Goal: Complete application form: Complete application form

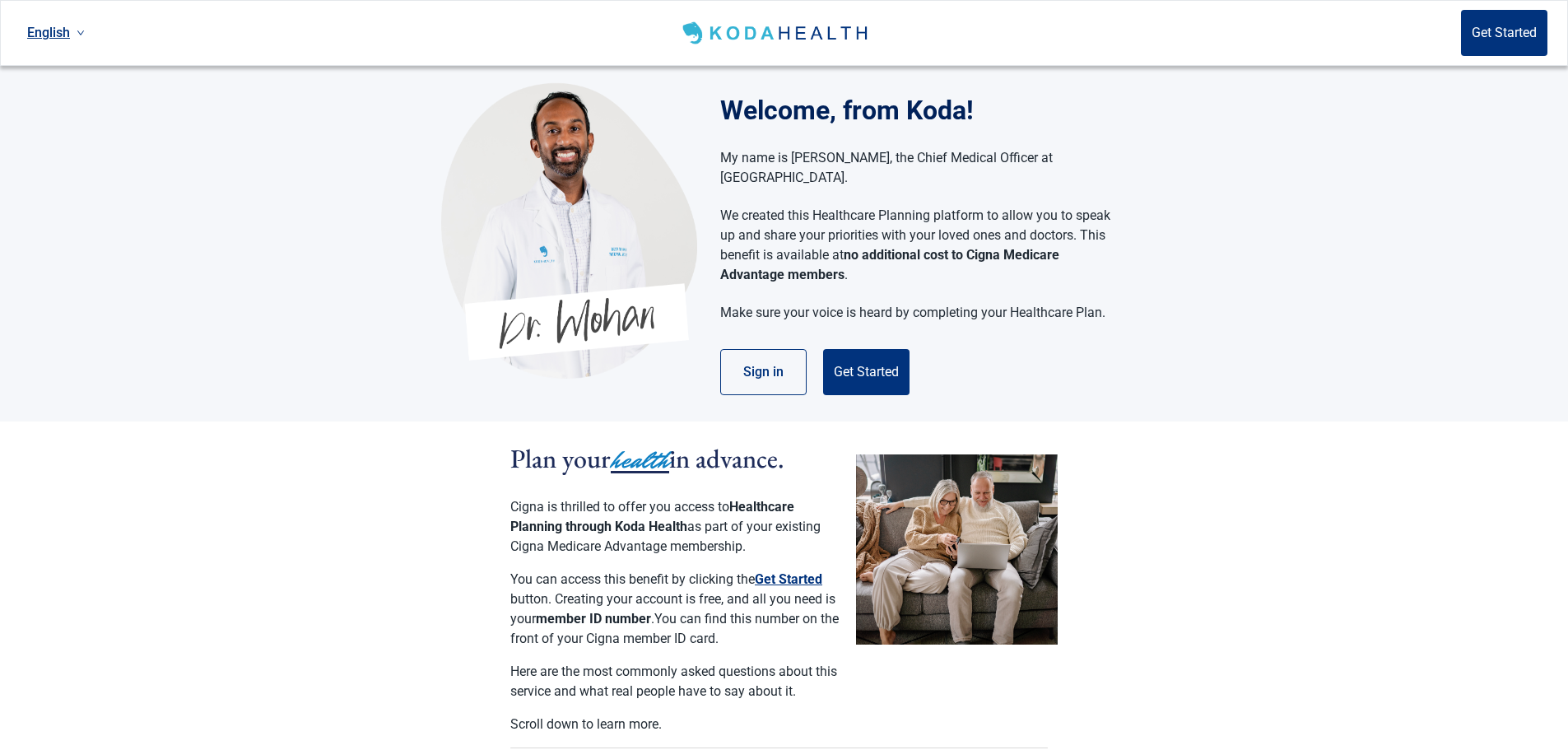
click at [867, 351] on button "Get Started" at bounding box center [866, 371] width 86 height 46
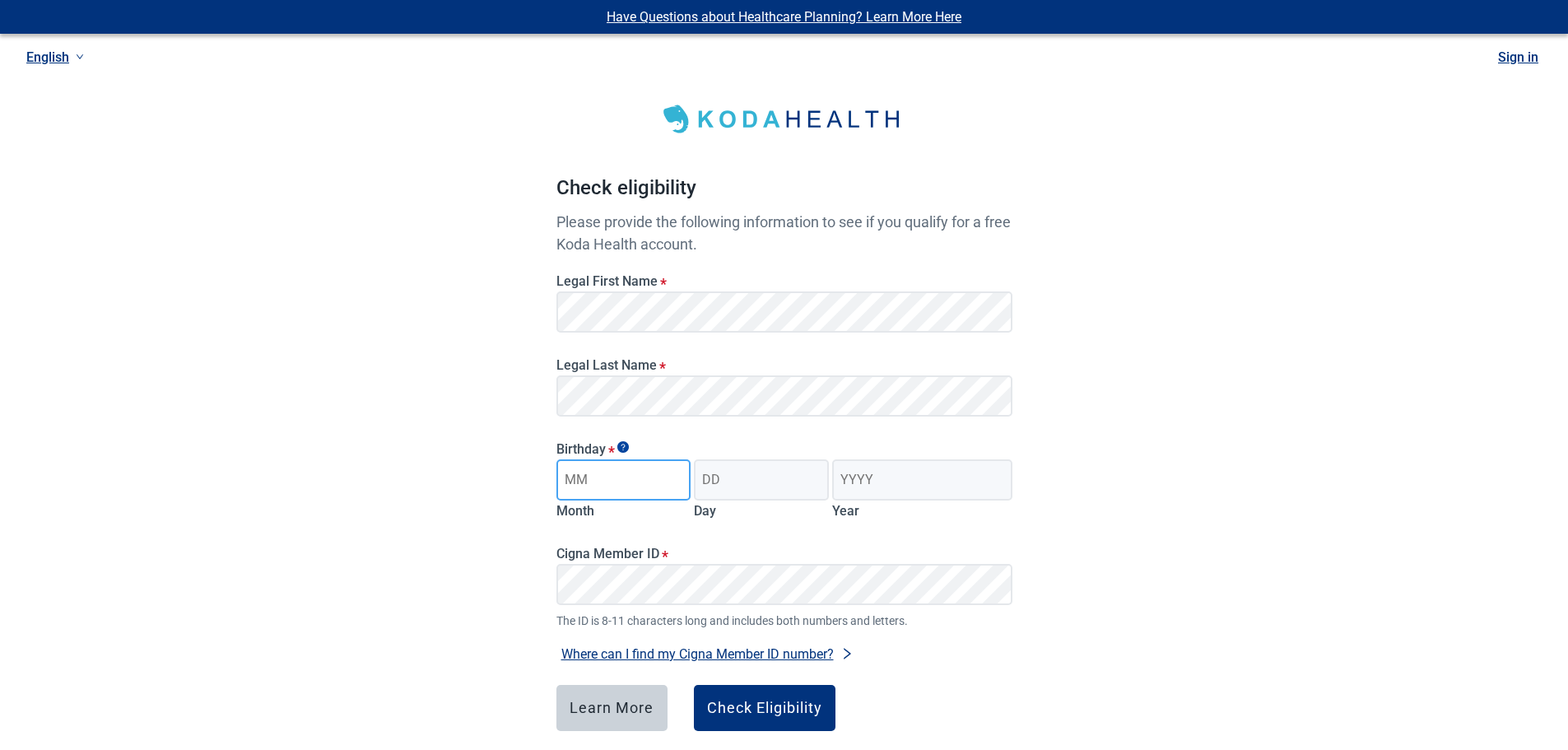
click at [594, 480] on input "Month" at bounding box center [624, 480] width 135 height 41
type input "01"
click at [742, 482] on input "Day" at bounding box center [762, 480] width 135 height 41
type input "09"
click at [949, 469] on input "Year" at bounding box center [922, 480] width 180 height 41
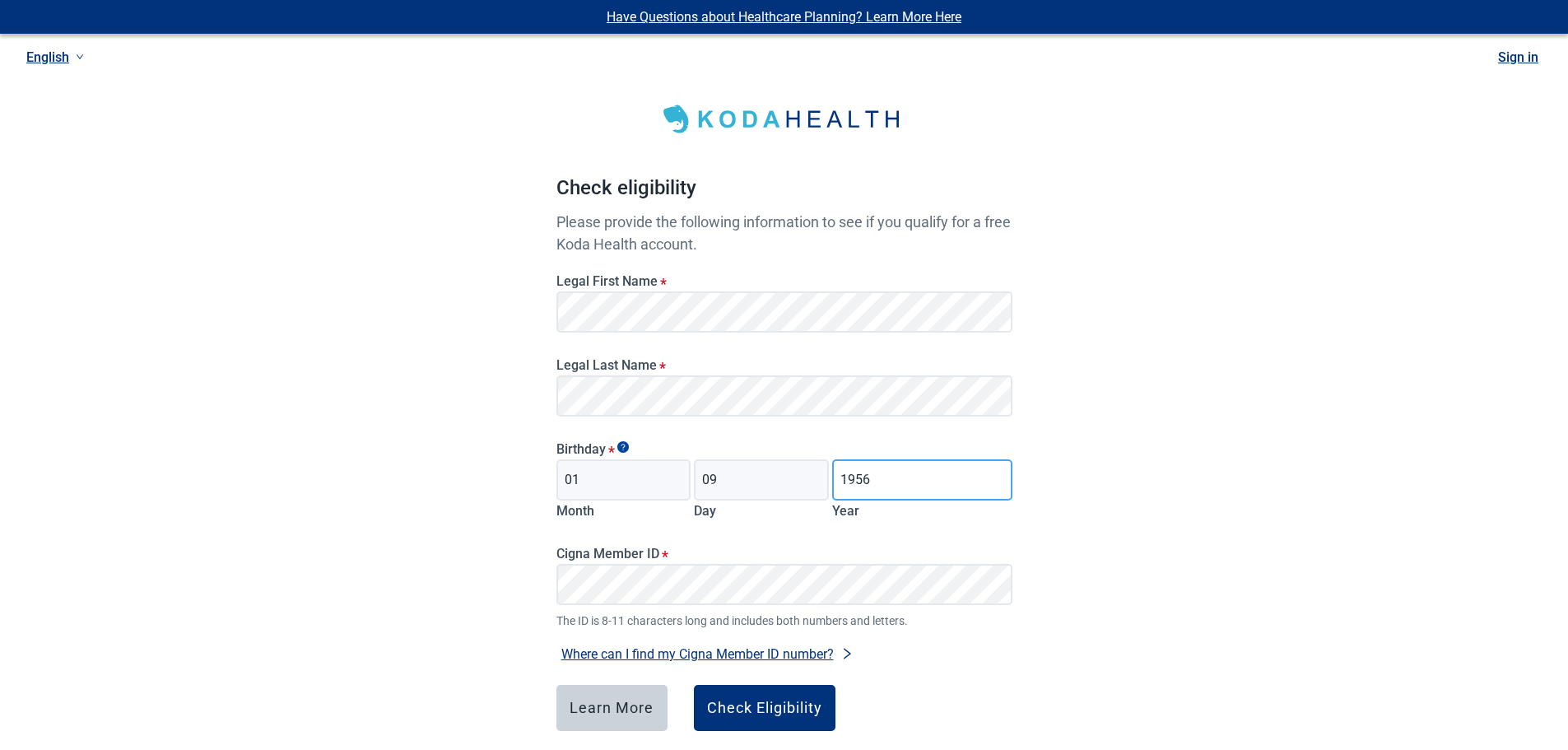
type input "1956"
click at [778, 709] on div "Check Eligibility" at bounding box center [764, 707] width 115 height 16
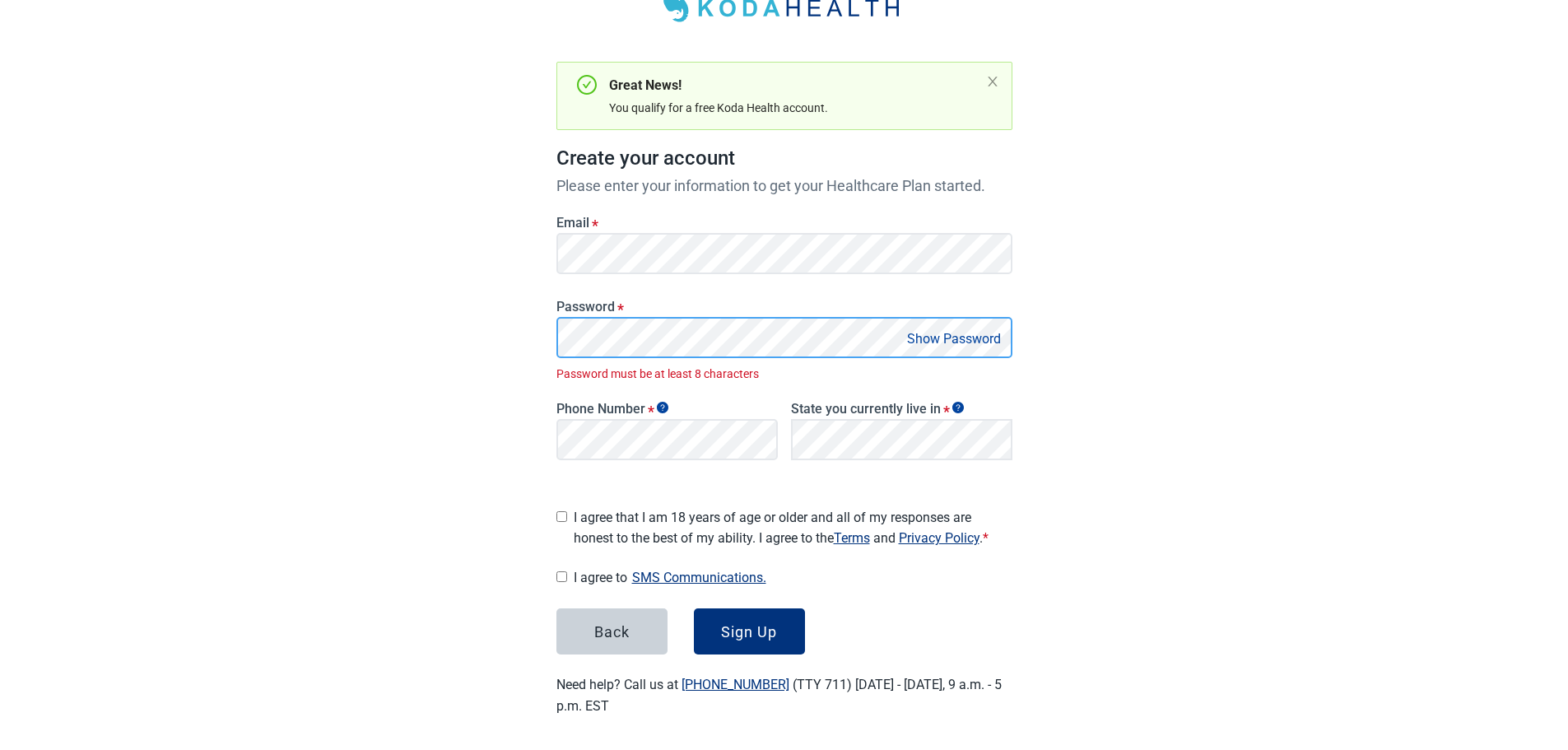
scroll to position [93, 0]
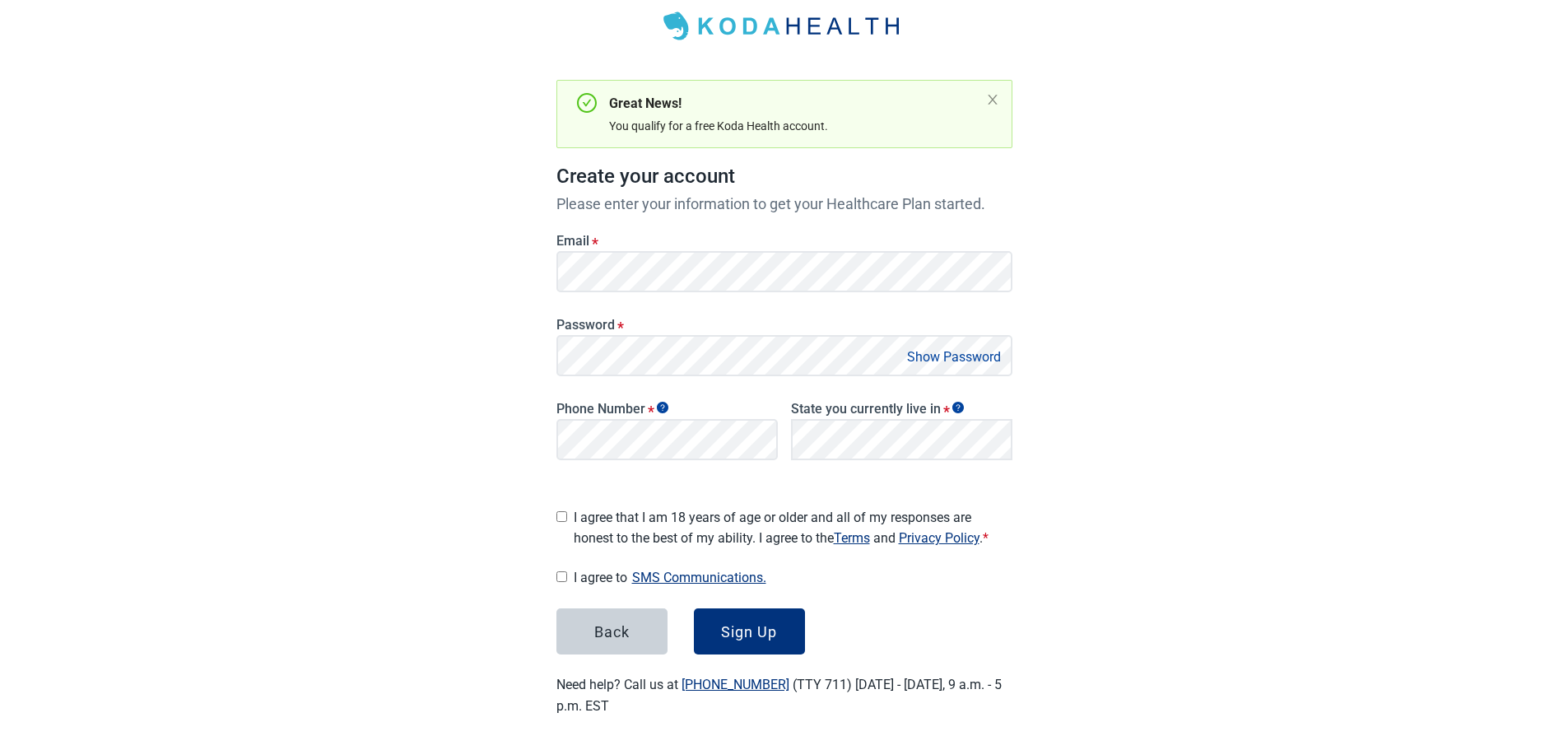
click at [933, 360] on button "Show Password" at bounding box center [954, 356] width 104 height 22
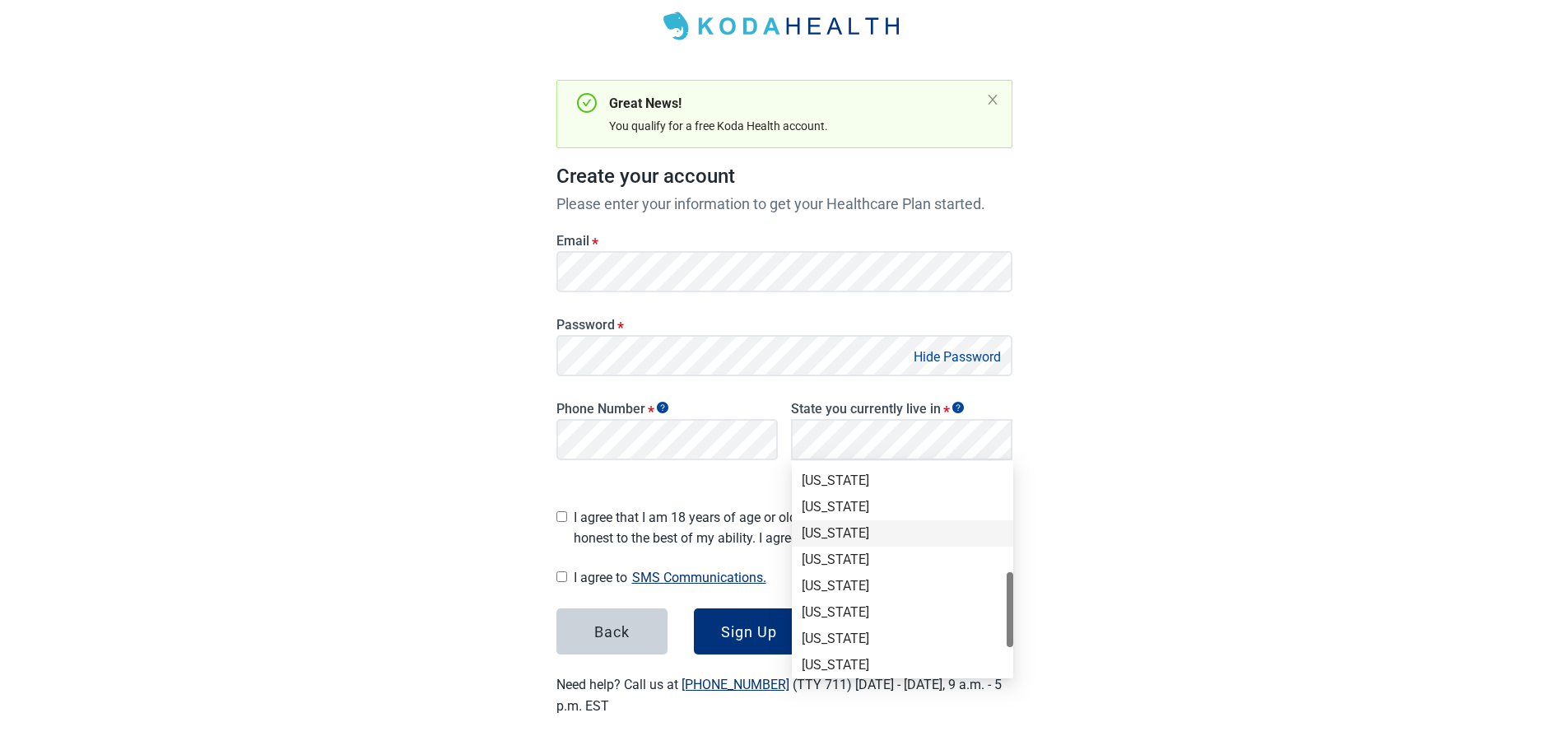
scroll to position [417, 0]
click at [806, 529] on div "[US_STATE]" at bounding box center [903, 533] width 202 height 18
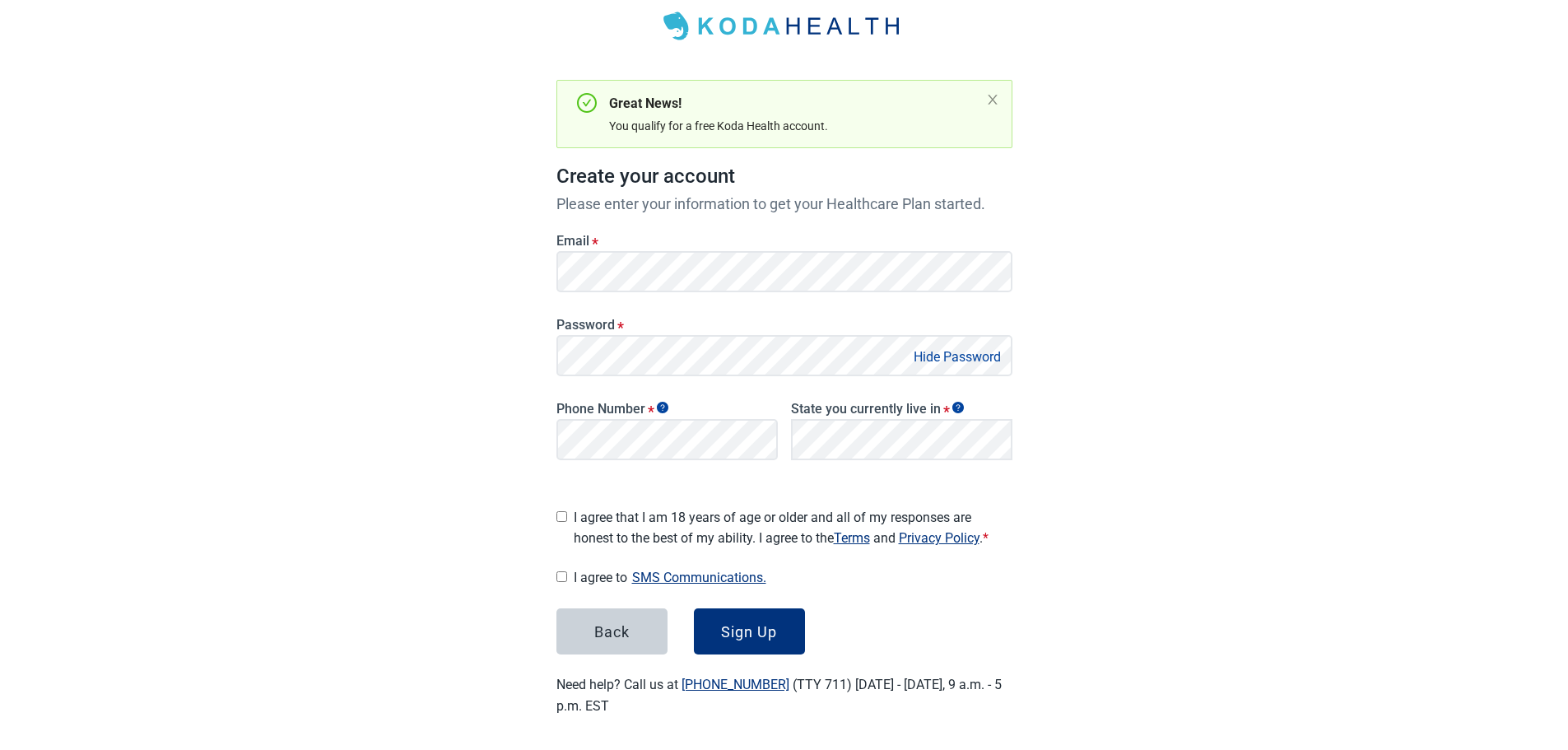
click at [559, 511] on input "I agree that I am 18 years of age or older and all of my responses are honest t…" at bounding box center [562, 516] width 10 height 10
checkbox input "true"
click at [561, 571] on input "I agree to SMS Communications." at bounding box center [562, 577] width 10 height 10
checkbox input "true"
click at [740, 627] on div "Sign Up" at bounding box center [749, 631] width 56 height 16
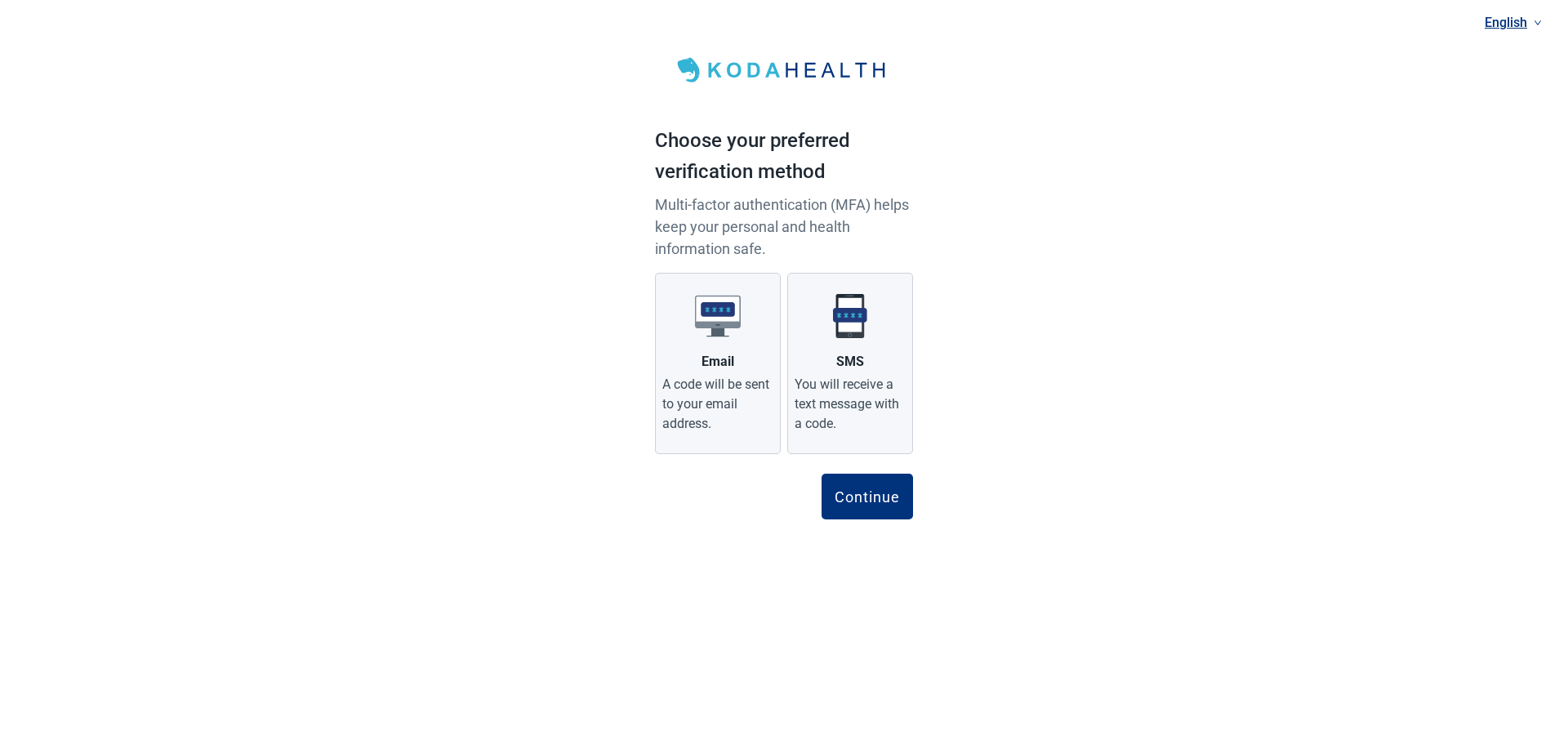
click at [867, 387] on div "You will receive a text message with a code." at bounding box center [850, 404] width 111 height 59
click at [0, 0] on input "SMS You will receive a text message with a code." at bounding box center [0, 0] width 0 height 0
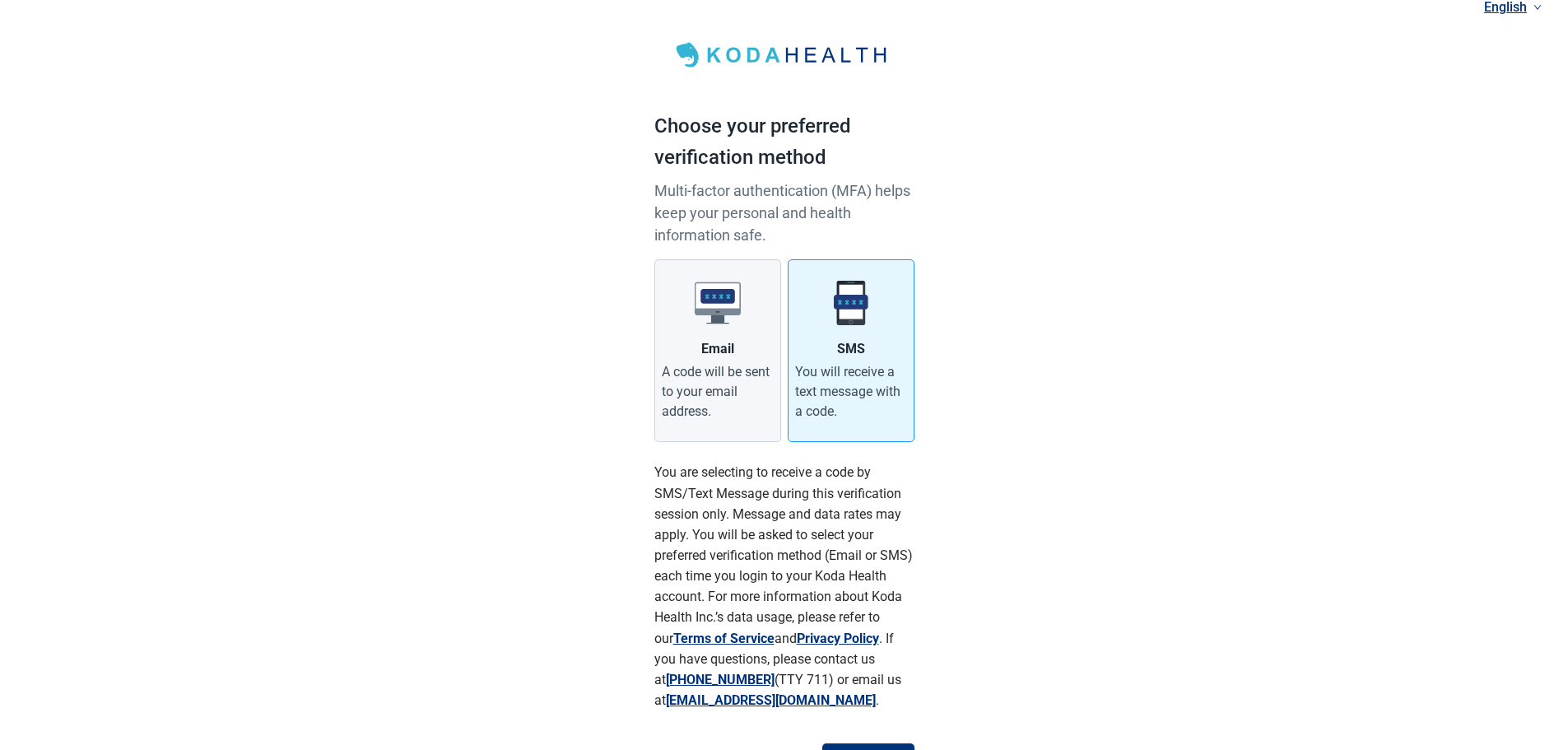
scroll to position [108, 0]
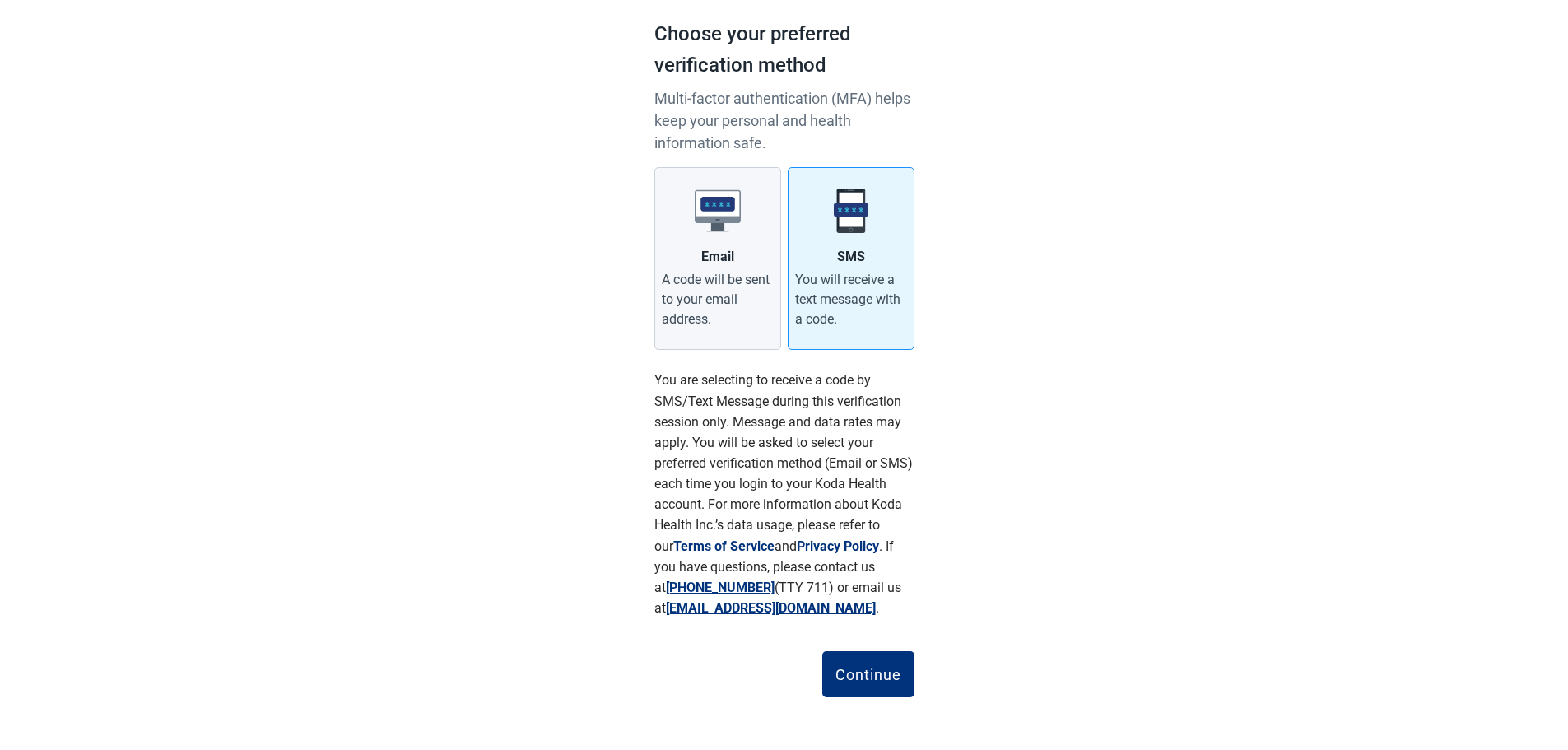
click at [871, 667] on div "Continue" at bounding box center [869, 673] width 66 height 16
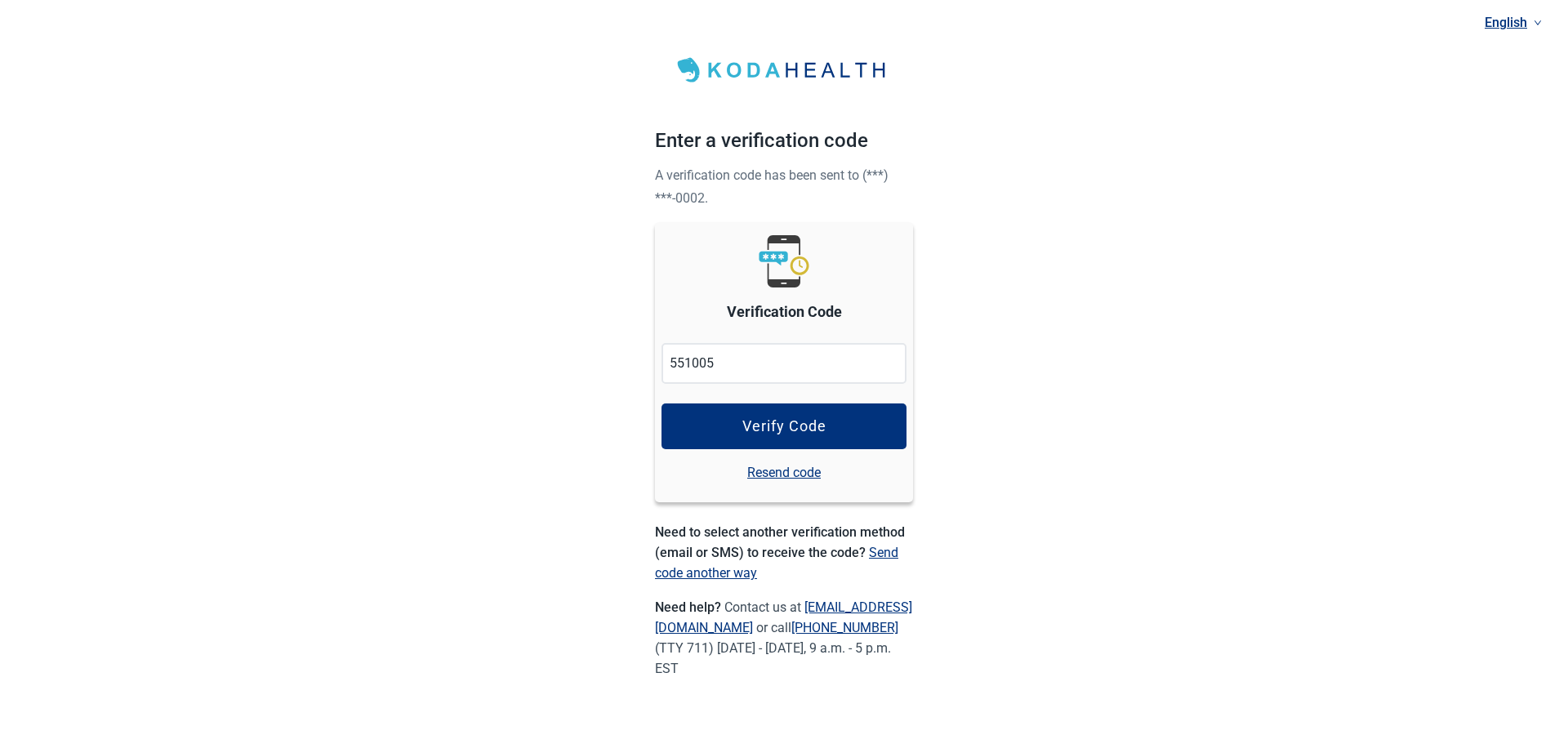
type input "551005"
click at [778, 428] on div "Verify Code" at bounding box center [784, 426] width 84 height 16
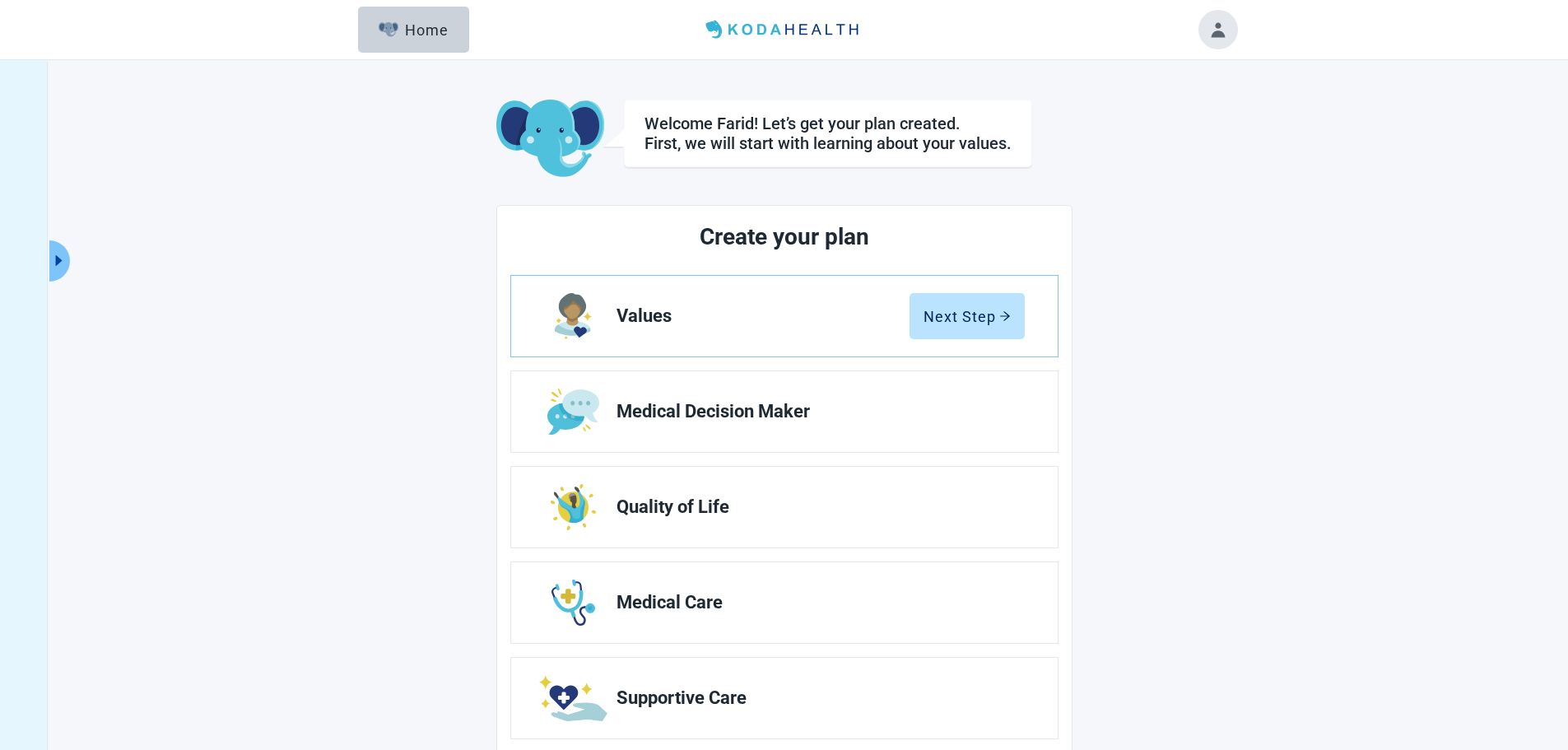
click at [989, 306] on button "Next Step" at bounding box center [967, 315] width 115 height 46
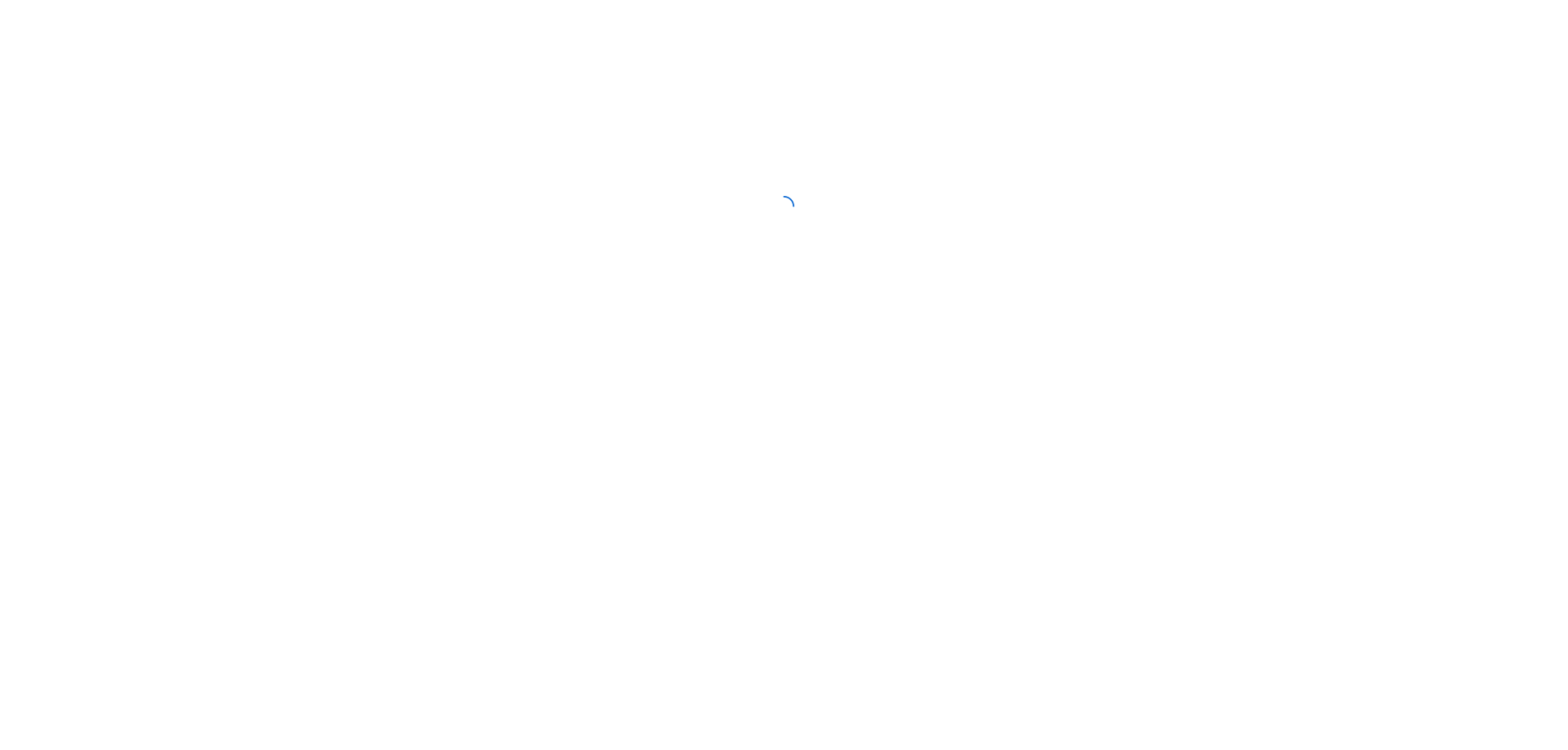
click at [989, 306] on div at bounding box center [784, 205] width 1568 height 412
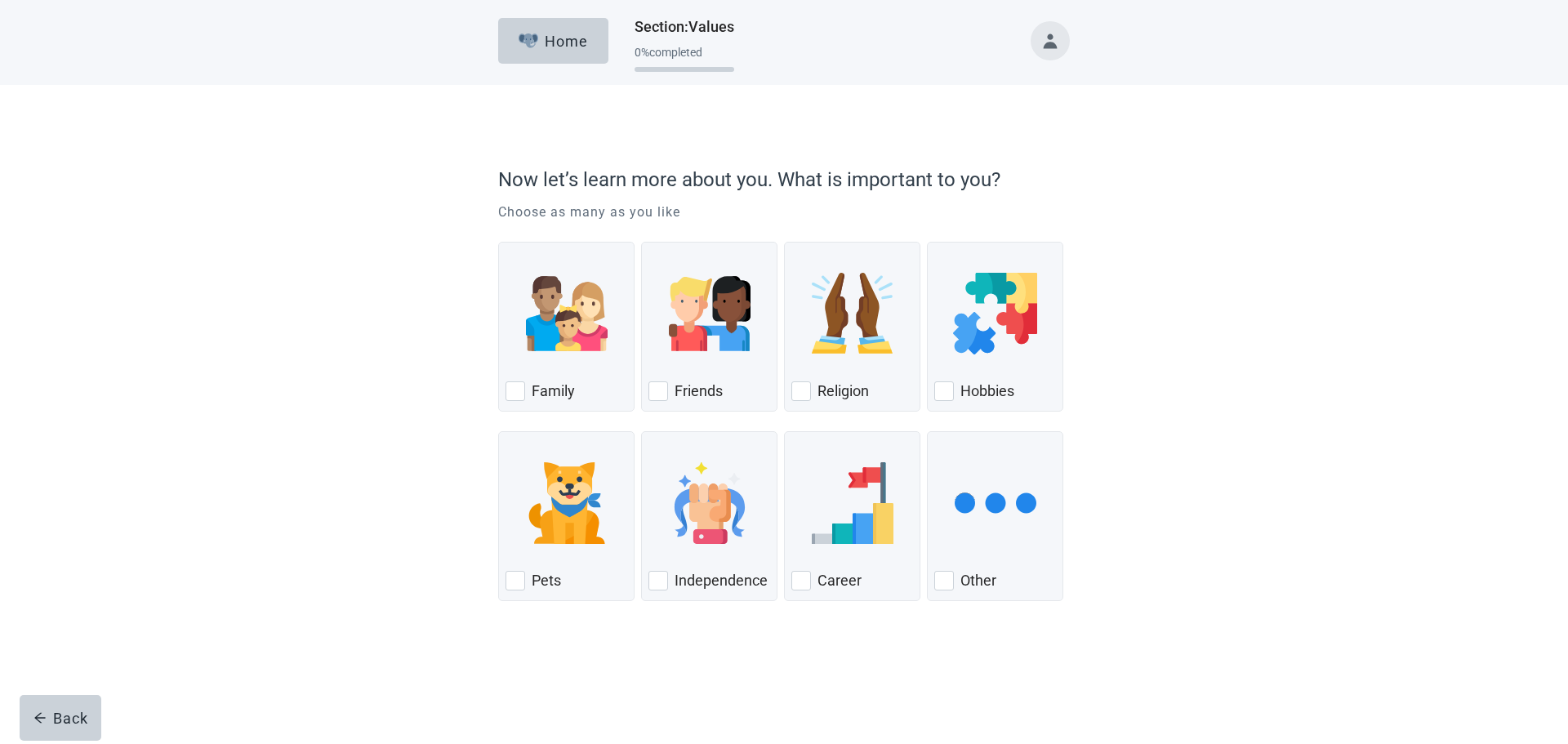
drag, startPoint x: 517, startPoint y: 378, endPoint x: 508, endPoint y: 435, distance: 57.7
click at [517, 378] on div "Family" at bounding box center [566, 390] width 122 height 27
click at [499, 242] on input "Family" at bounding box center [498, 241] width 1 height 1
click at [517, 379] on div "Family" at bounding box center [566, 390] width 122 height 27
click at [499, 242] on input "Family" at bounding box center [498, 241] width 1 height 1
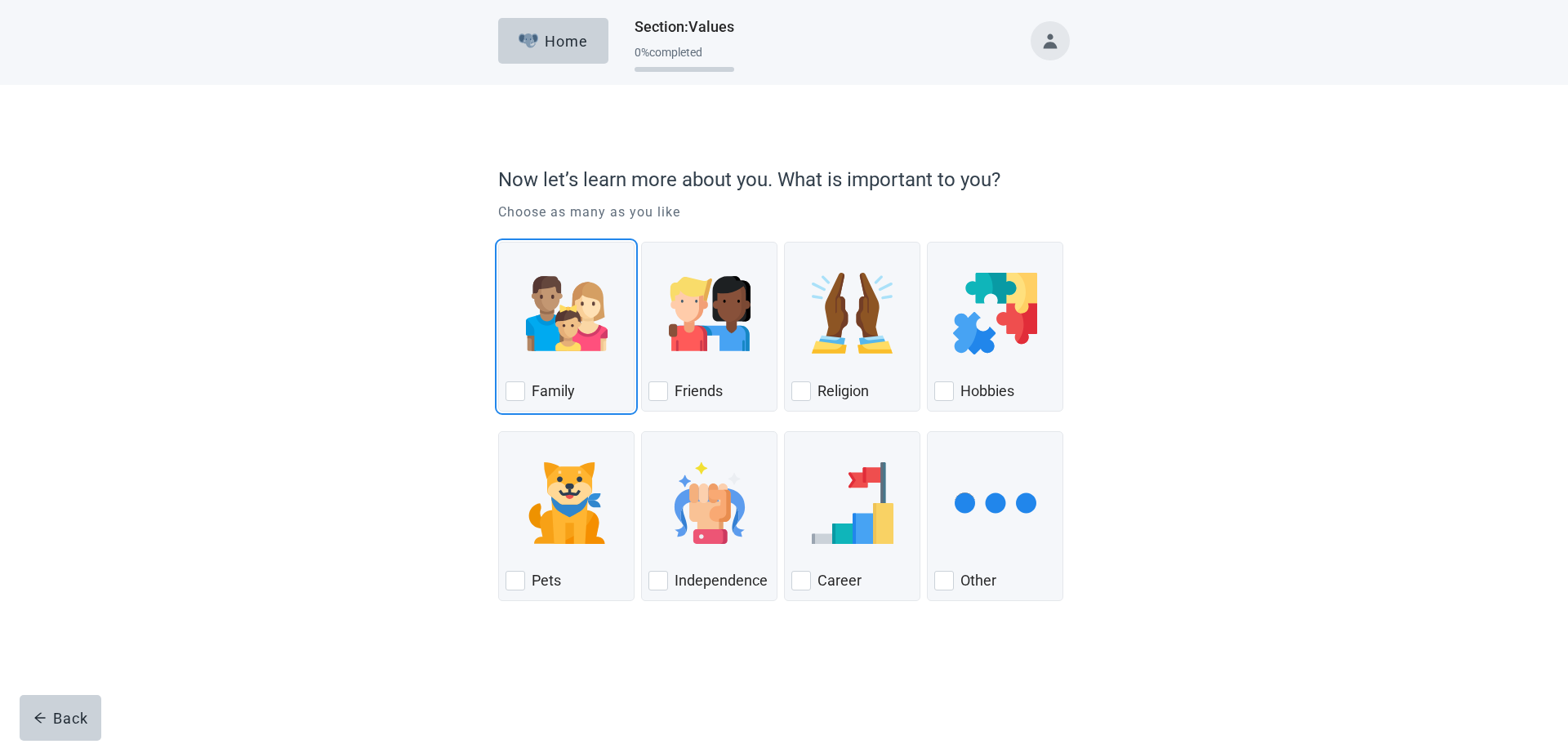
checkbox input "false"
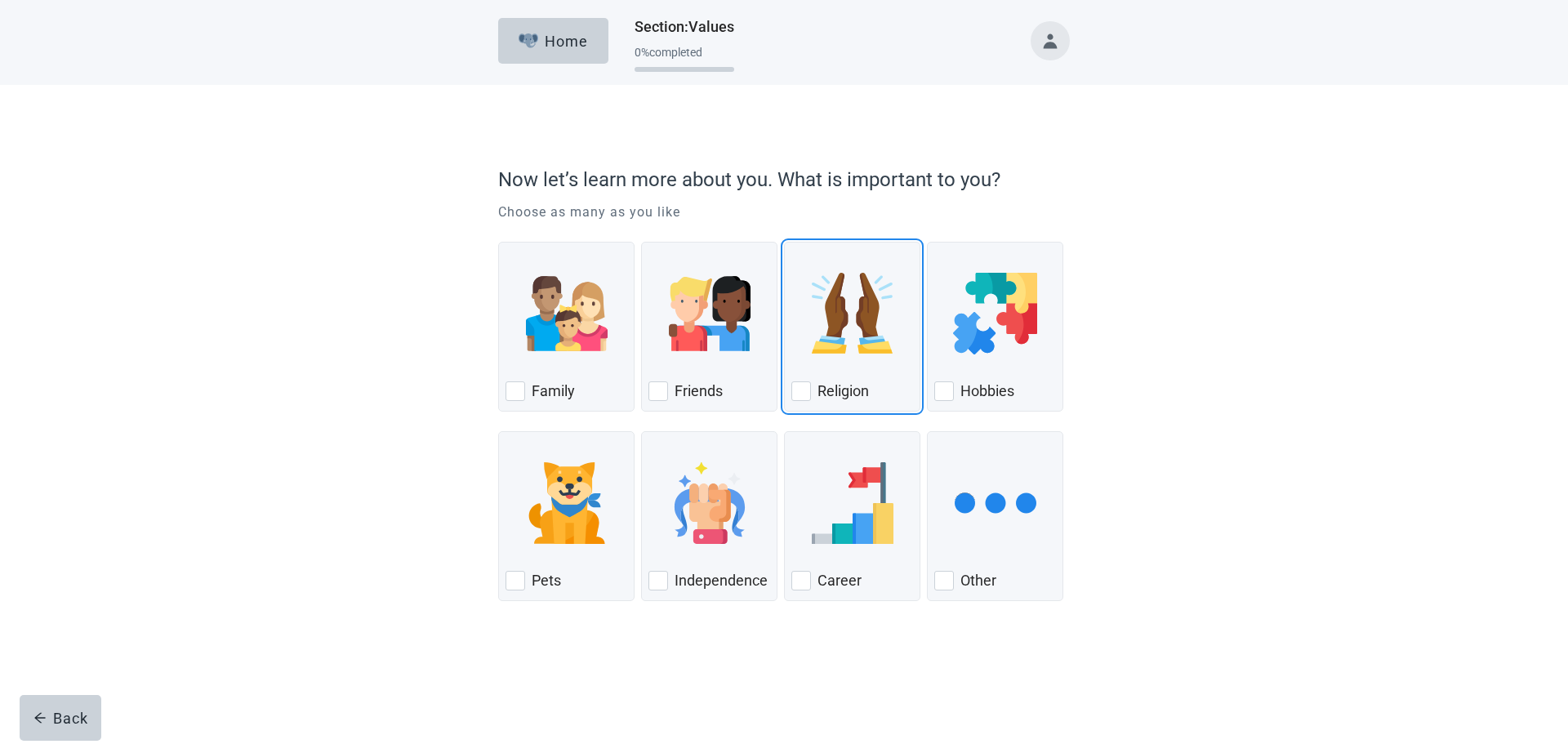
click at [806, 391] on div "Religion, checkbox, not checked" at bounding box center [801, 390] width 20 height 20
click at [784, 242] on input "Religion" at bounding box center [784, 241] width 1 height 1
checkbox input "true"
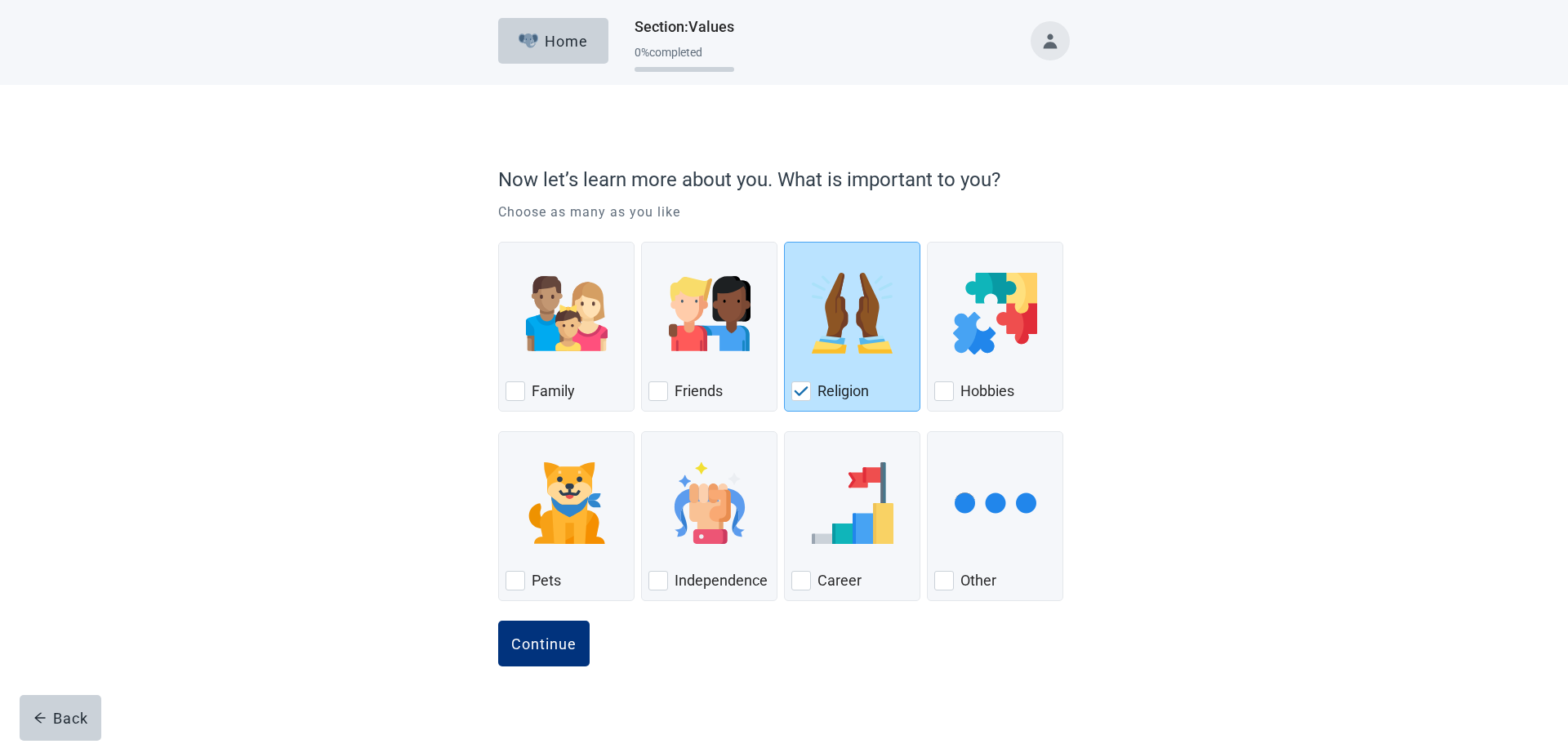
click at [520, 388] on div "Family, checkbox, not checked" at bounding box center [515, 390] width 20 height 20
click at [499, 242] on input "Family" at bounding box center [498, 241] width 1 height 1
checkbox input "true"
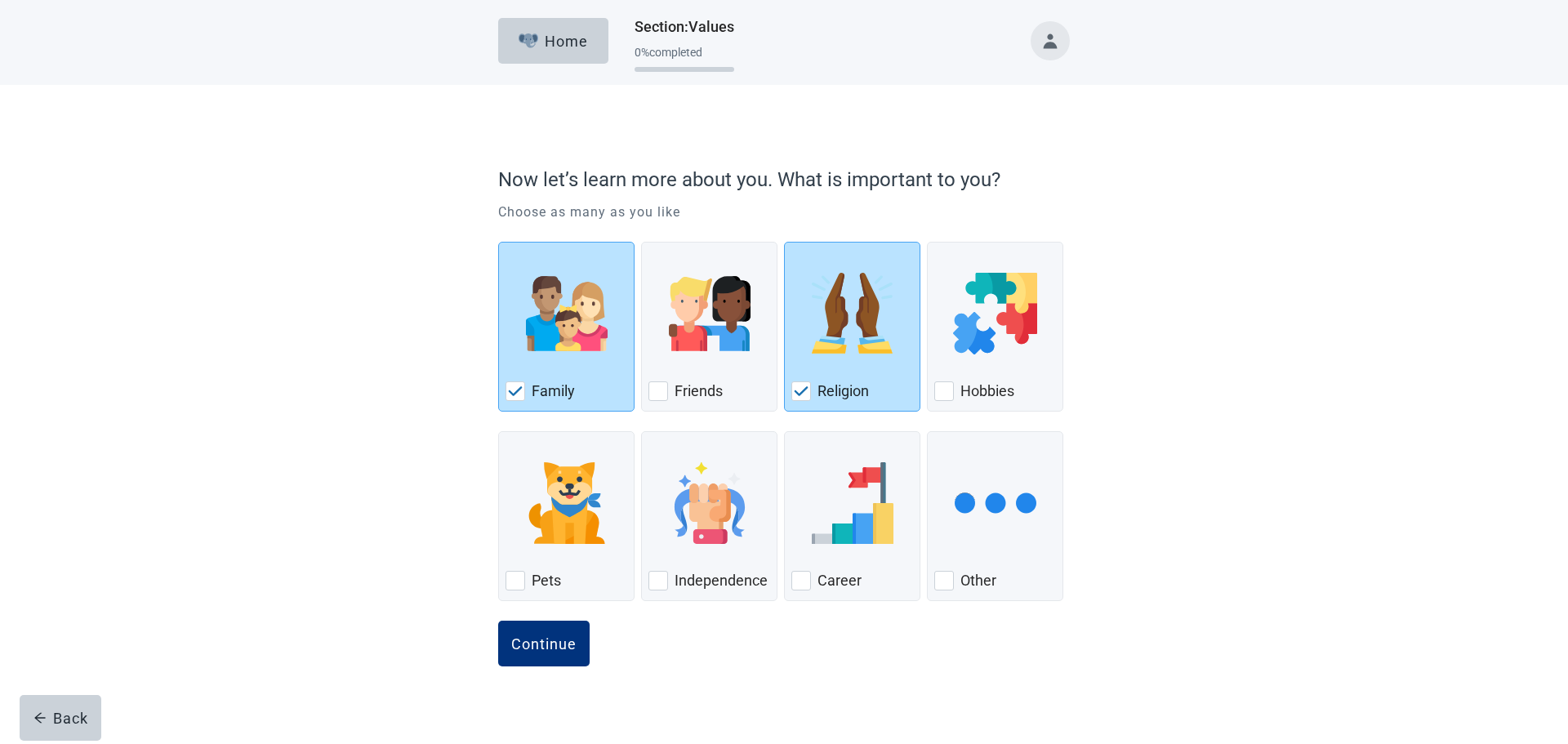
click at [540, 643] on div "Continue" at bounding box center [544, 643] width 65 height 16
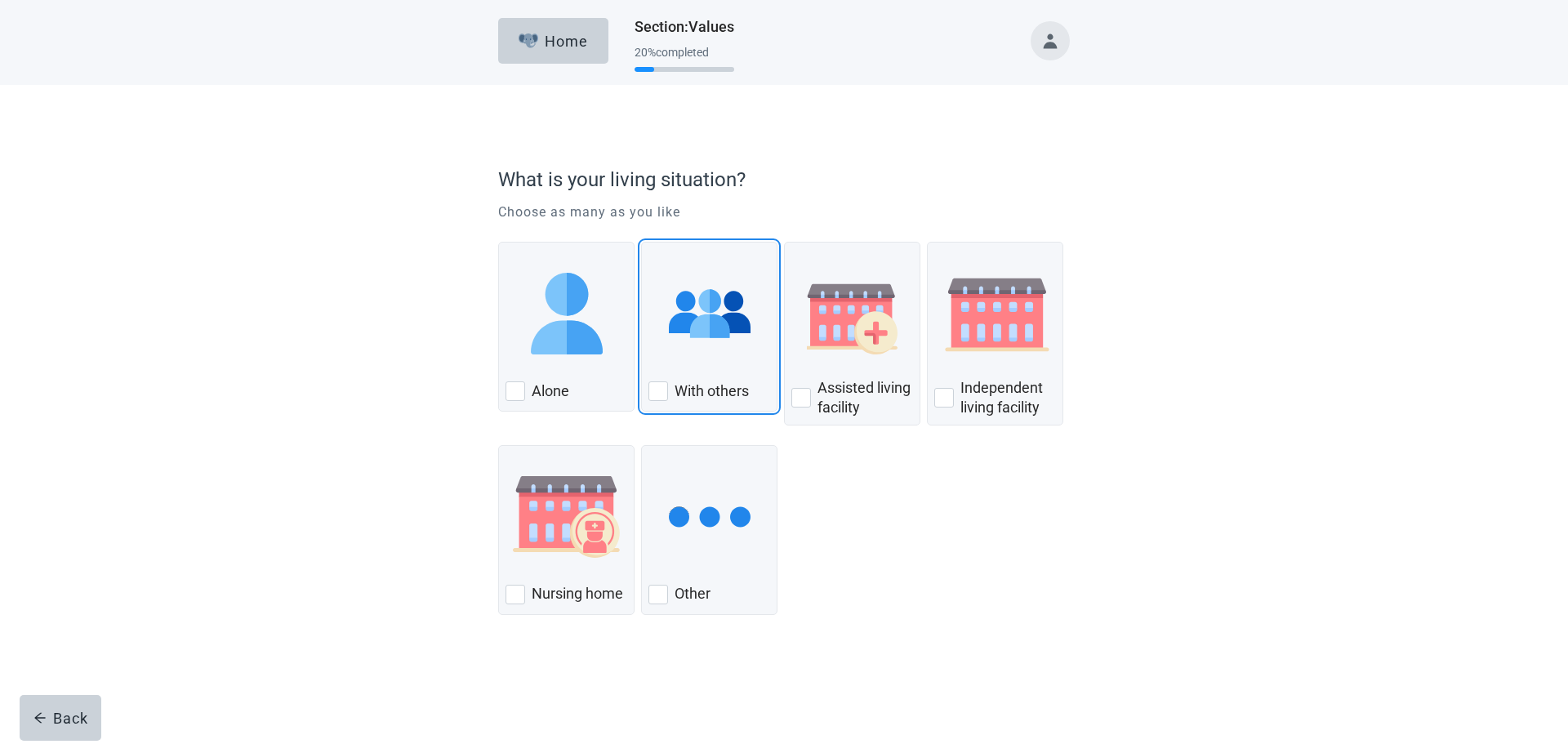
click at [662, 390] on div "With Others, checkbox, not checked" at bounding box center [658, 390] width 20 height 20
click at [641, 242] on input "With others" at bounding box center [641, 241] width 1 height 1
checkbox input "true"
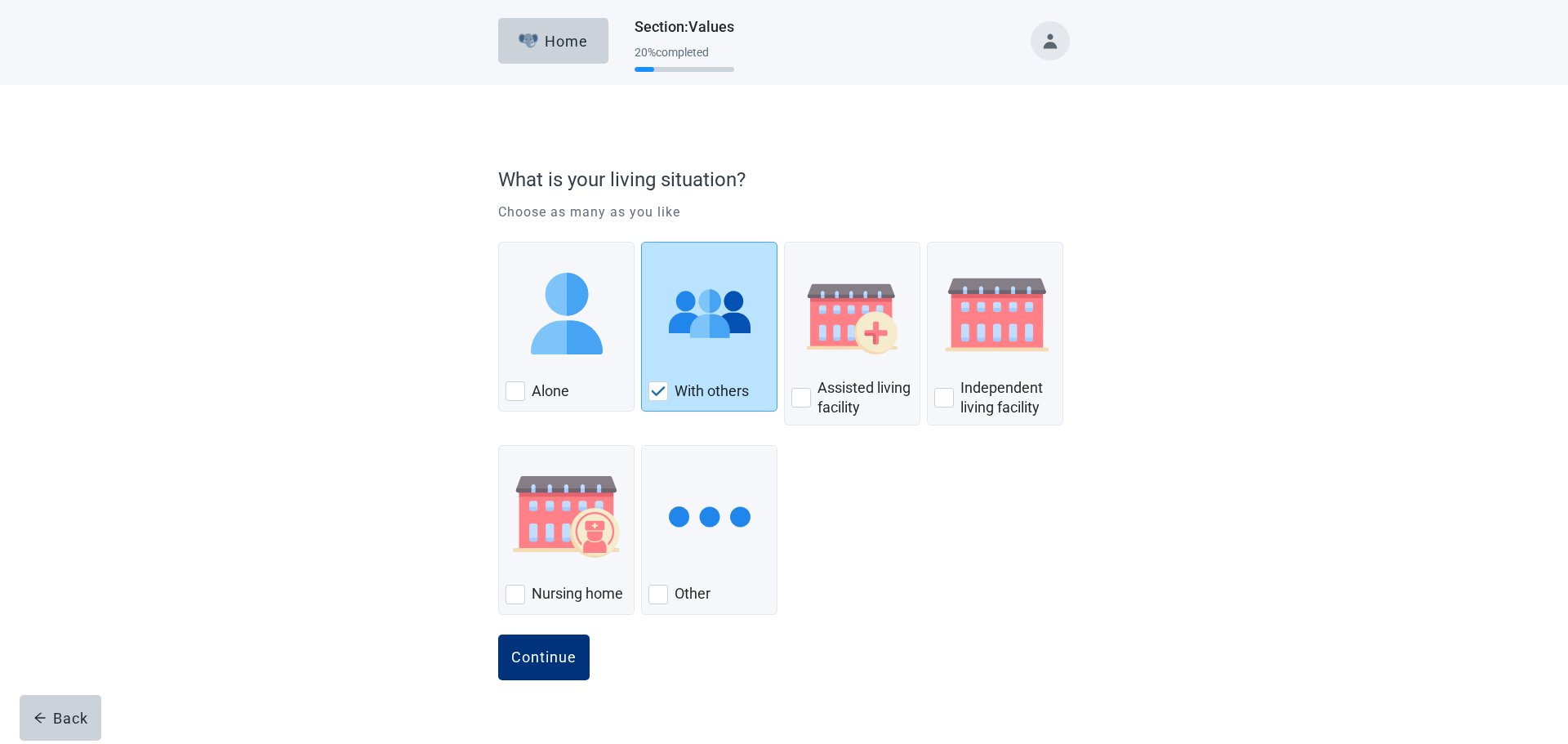
click at [536, 657] on div "Continue" at bounding box center [544, 657] width 65 height 16
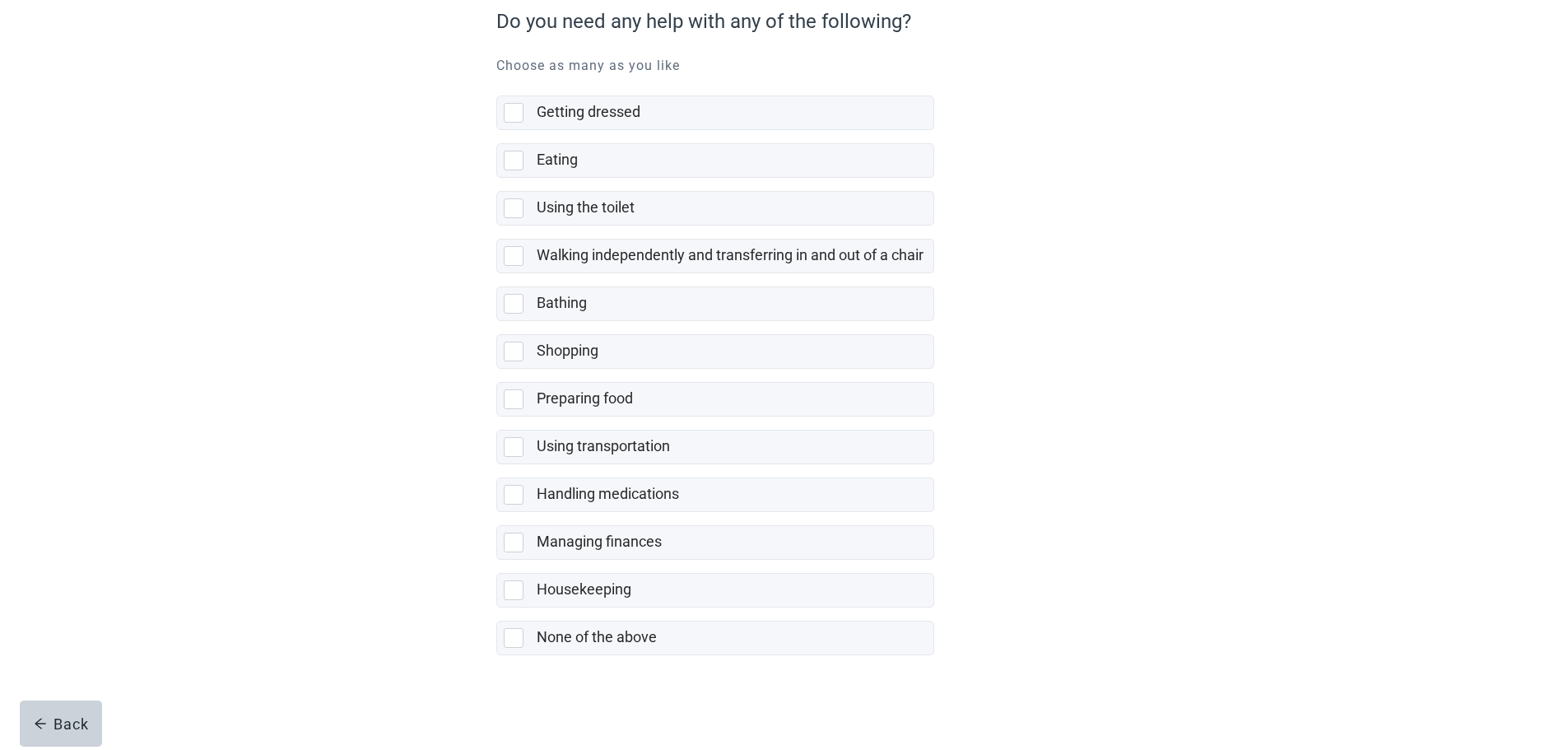
scroll to position [161, 0]
click at [512, 636] on div "None of the above, checkbox, not selected" at bounding box center [514, 637] width 20 height 20
click at [497, 608] on input "None of the above" at bounding box center [496, 607] width 1 height 1
checkbox input "true"
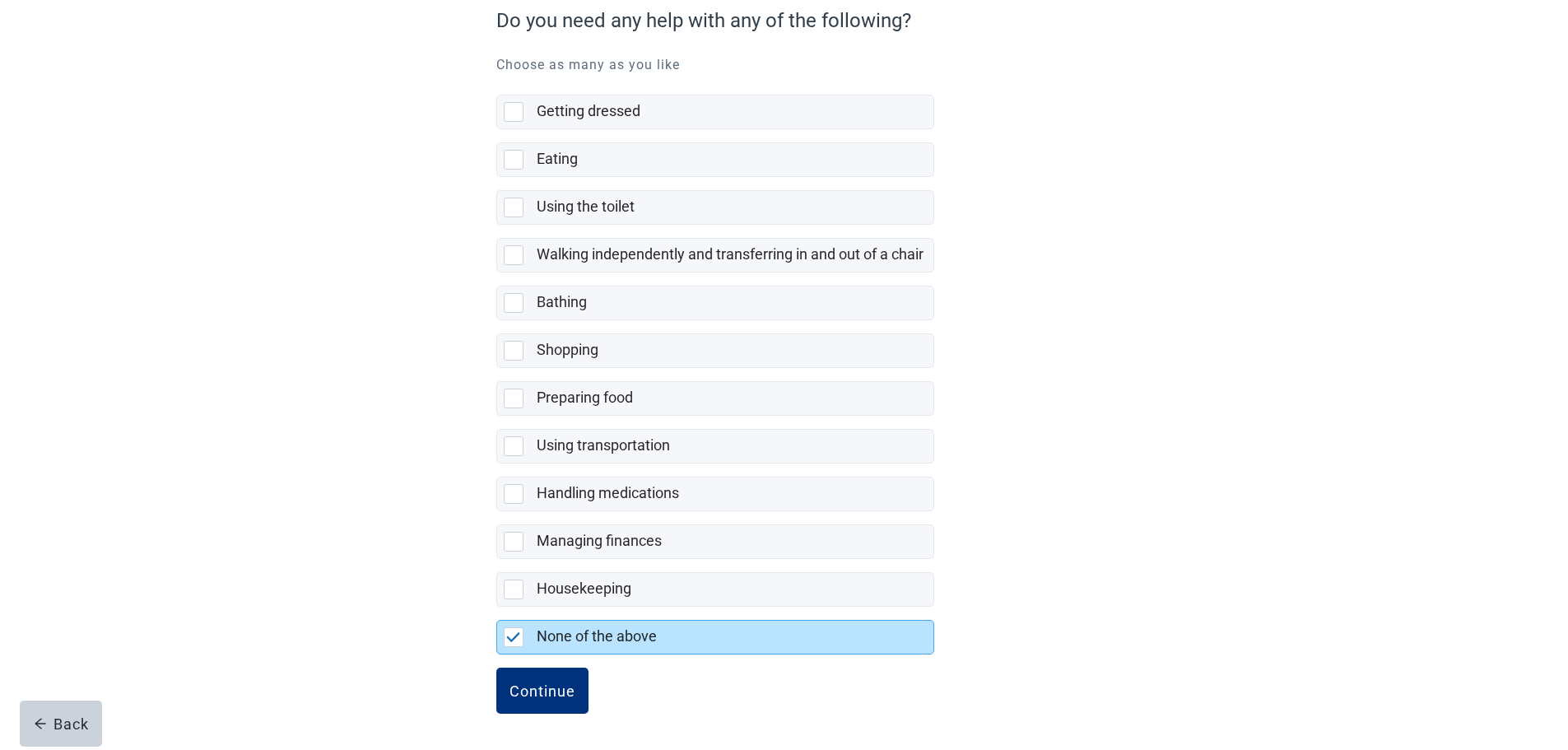
click at [551, 688] on div "Continue" at bounding box center [542, 690] width 66 height 16
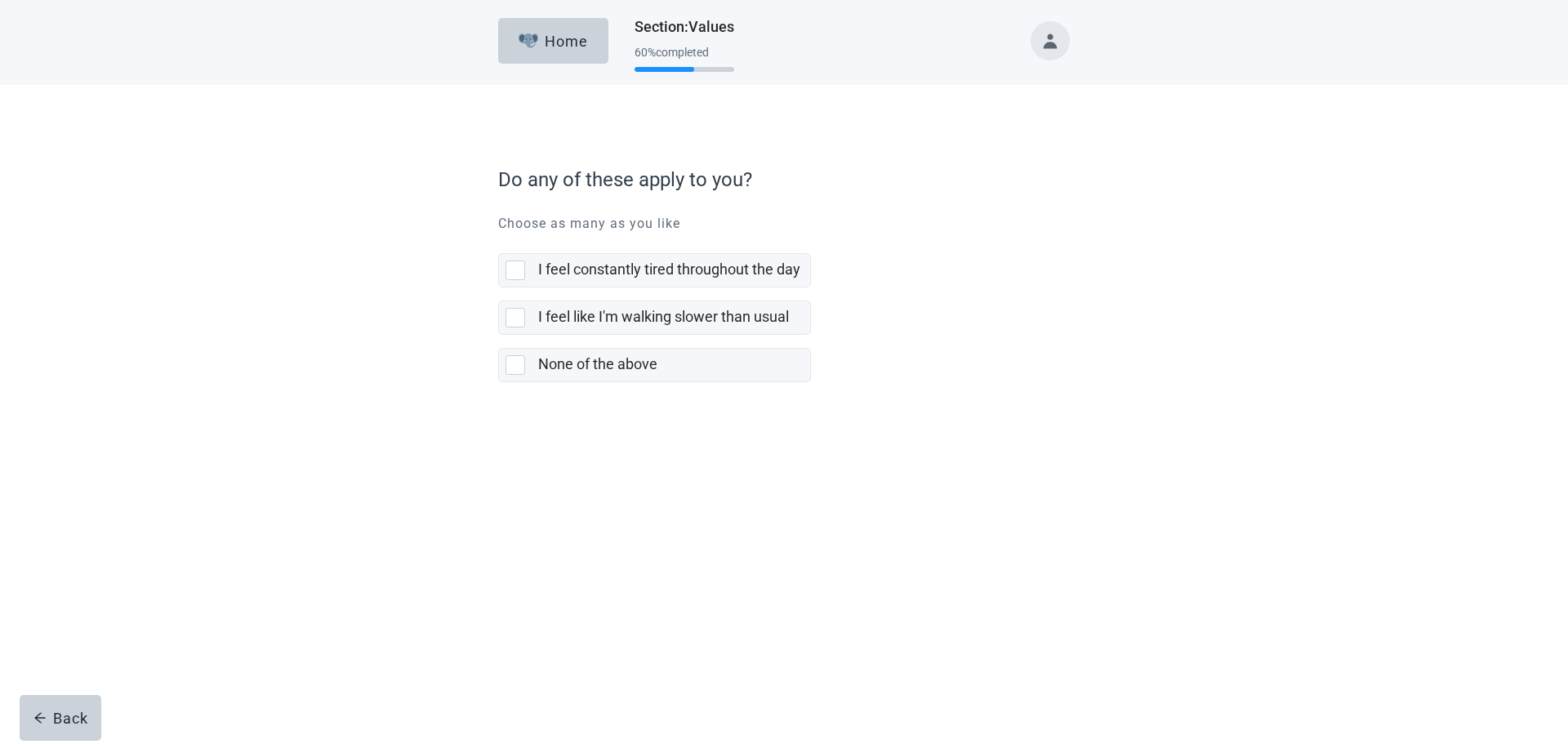
click at [519, 360] on div "None of the above, checkbox, not selected" at bounding box center [515, 365] width 20 height 20
click at [499, 336] on input "None of the above" at bounding box center [498, 335] width 1 height 1
checkbox input "true"
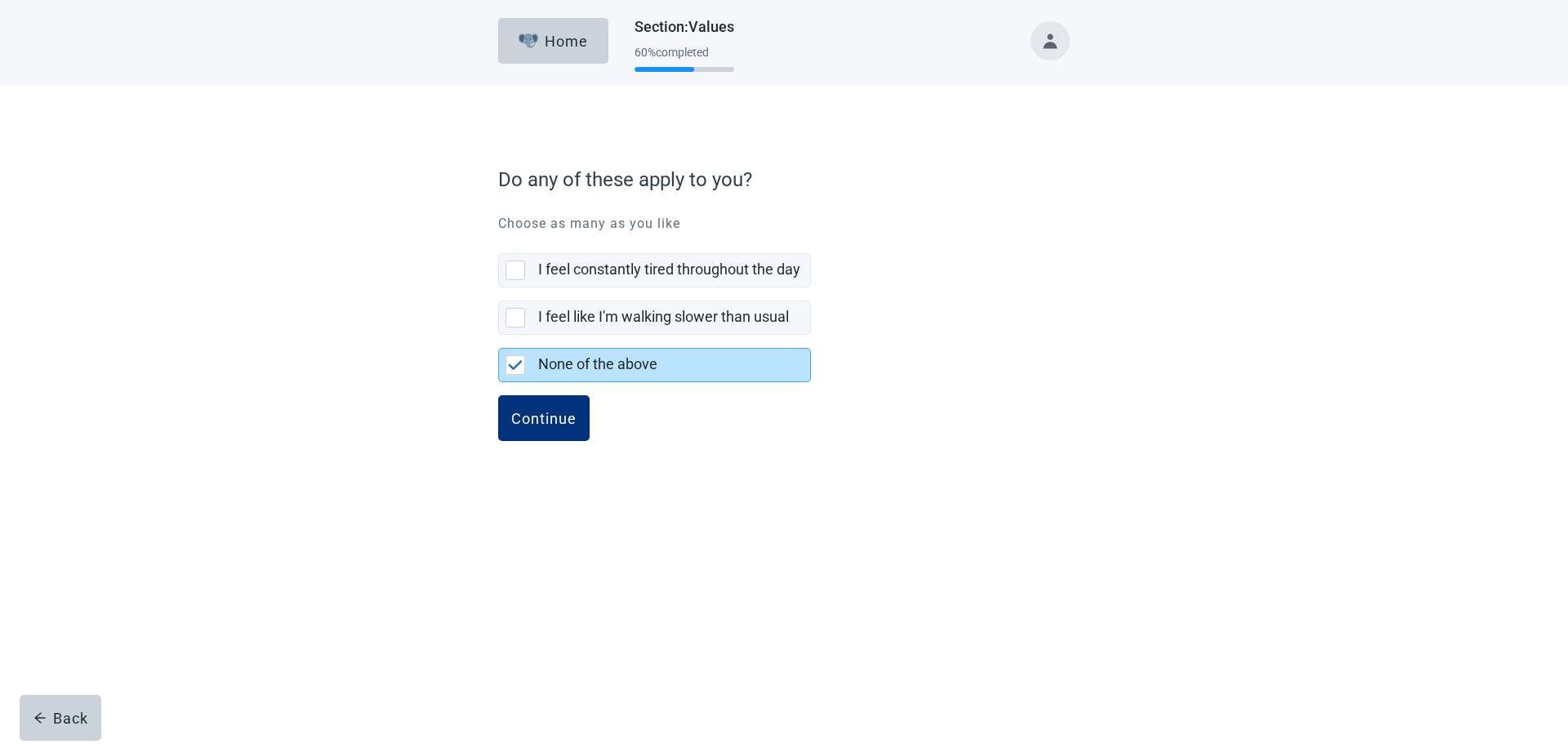
drag, startPoint x: 549, startPoint y: 413, endPoint x: 808, endPoint y: 396, distance: 259.6
click at [550, 413] on div "Continue" at bounding box center [544, 418] width 65 height 16
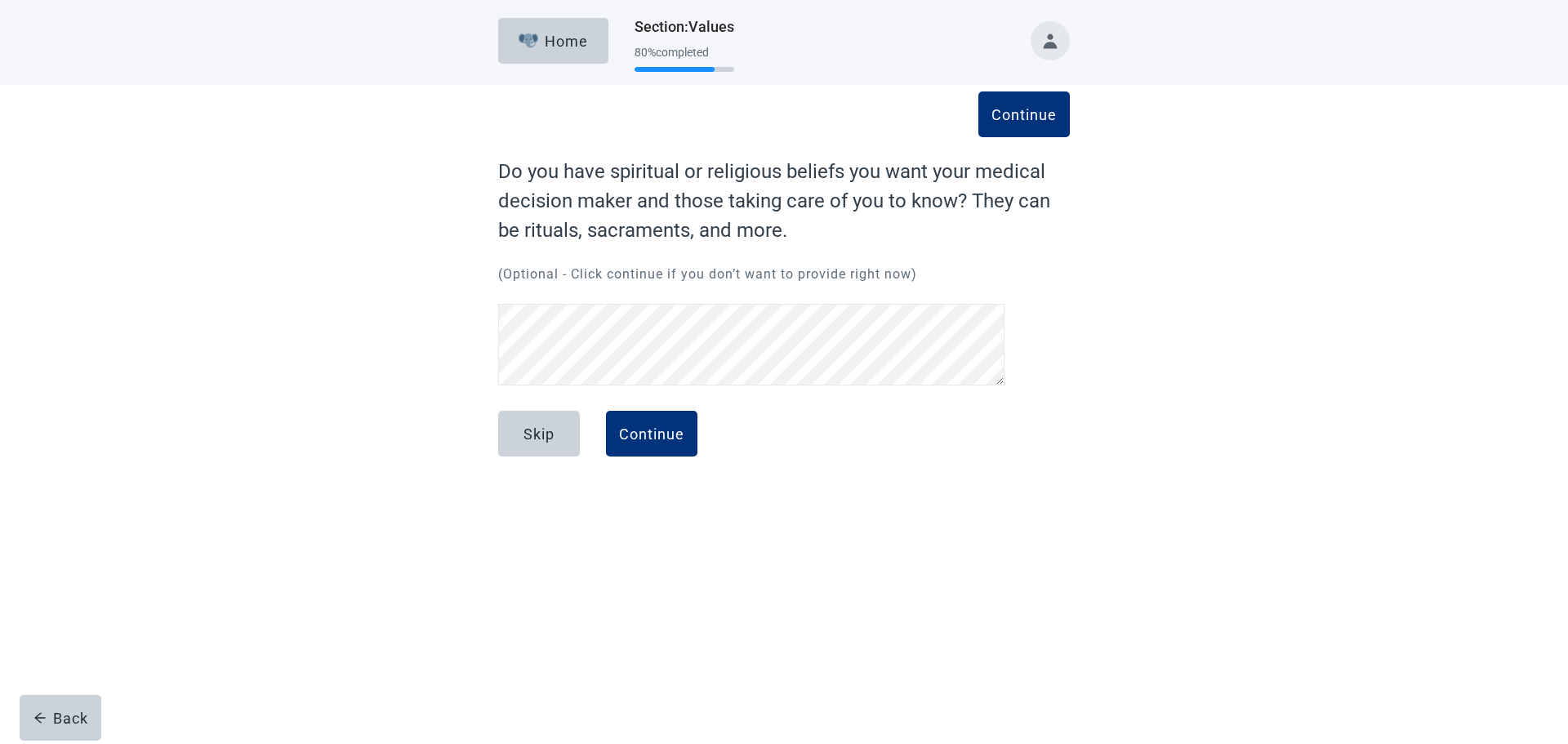
drag, startPoint x: 915, startPoint y: 455, endPoint x: 897, endPoint y: 472, distance: 24.8
click at [642, 429] on div "Continue" at bounding box center [652, 433] width 65 height 16
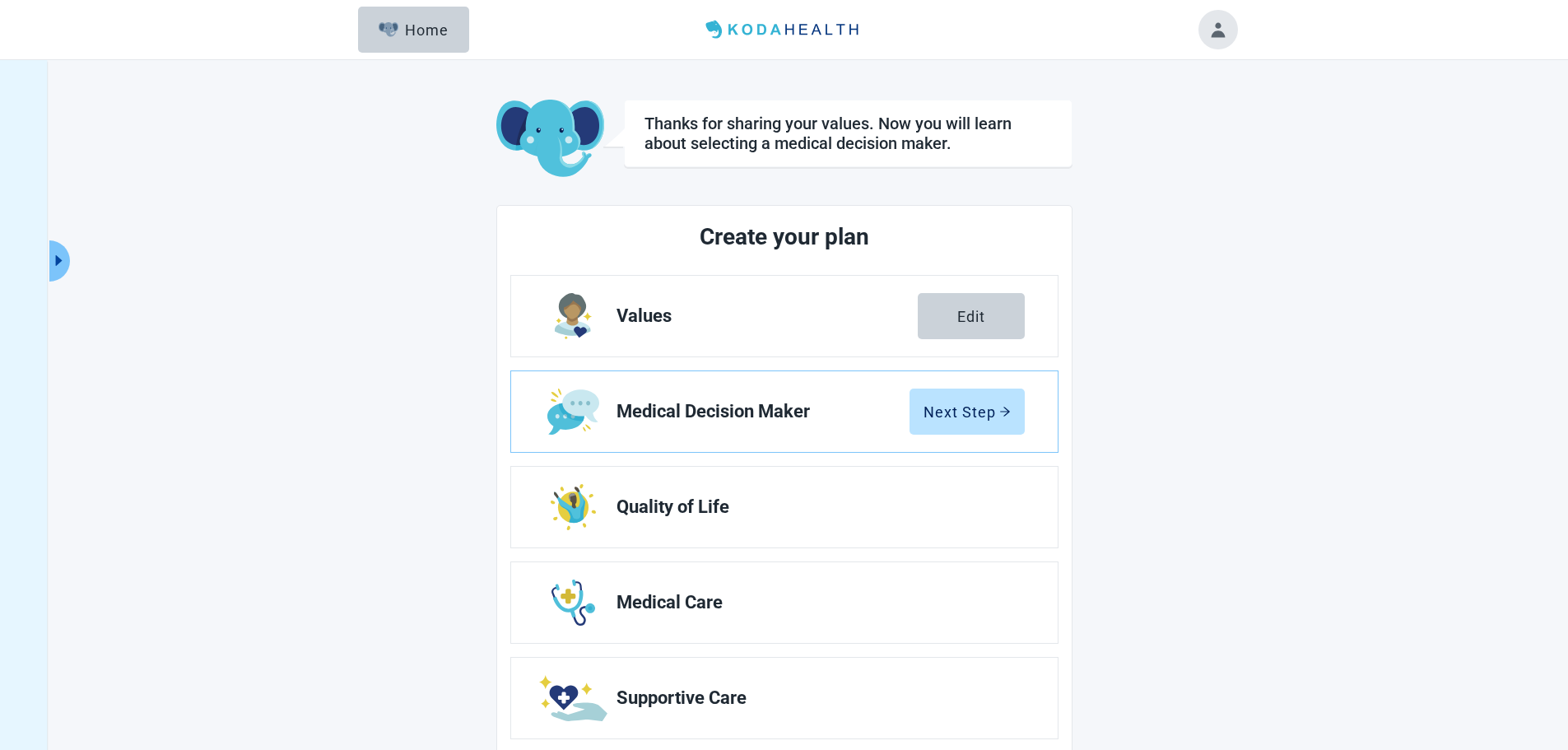
click at [985, 408] on div "Next Step" at bounding box center [967, 411] width 87 height 16
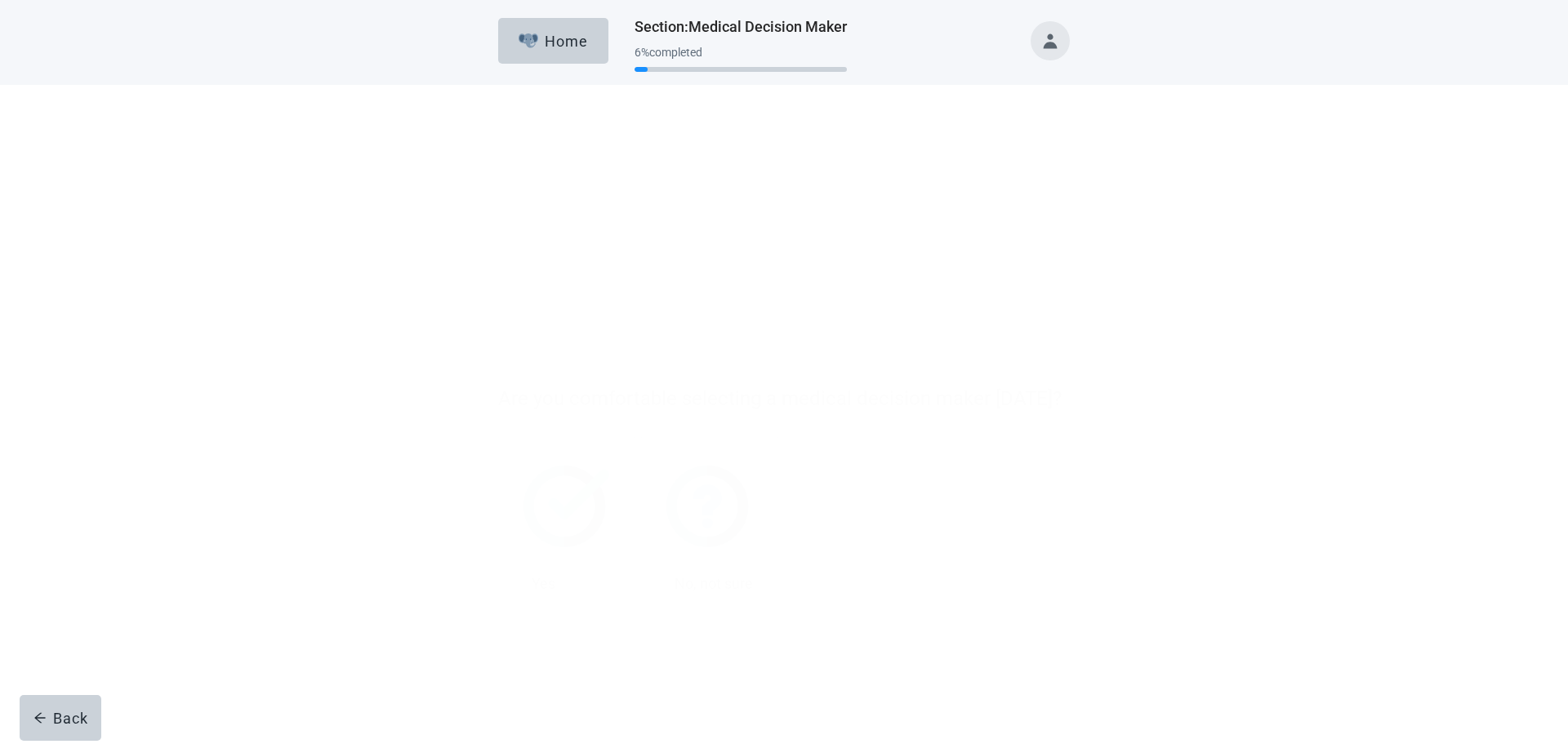
click at [512, 365] on div "Yes, checkbox, not checked" at bounding box center [515, 365] width 20 height 20
click at [499, 217] on input "Yes" at bounding box center [498, 216] width 1 height 1
checkbox input "true"
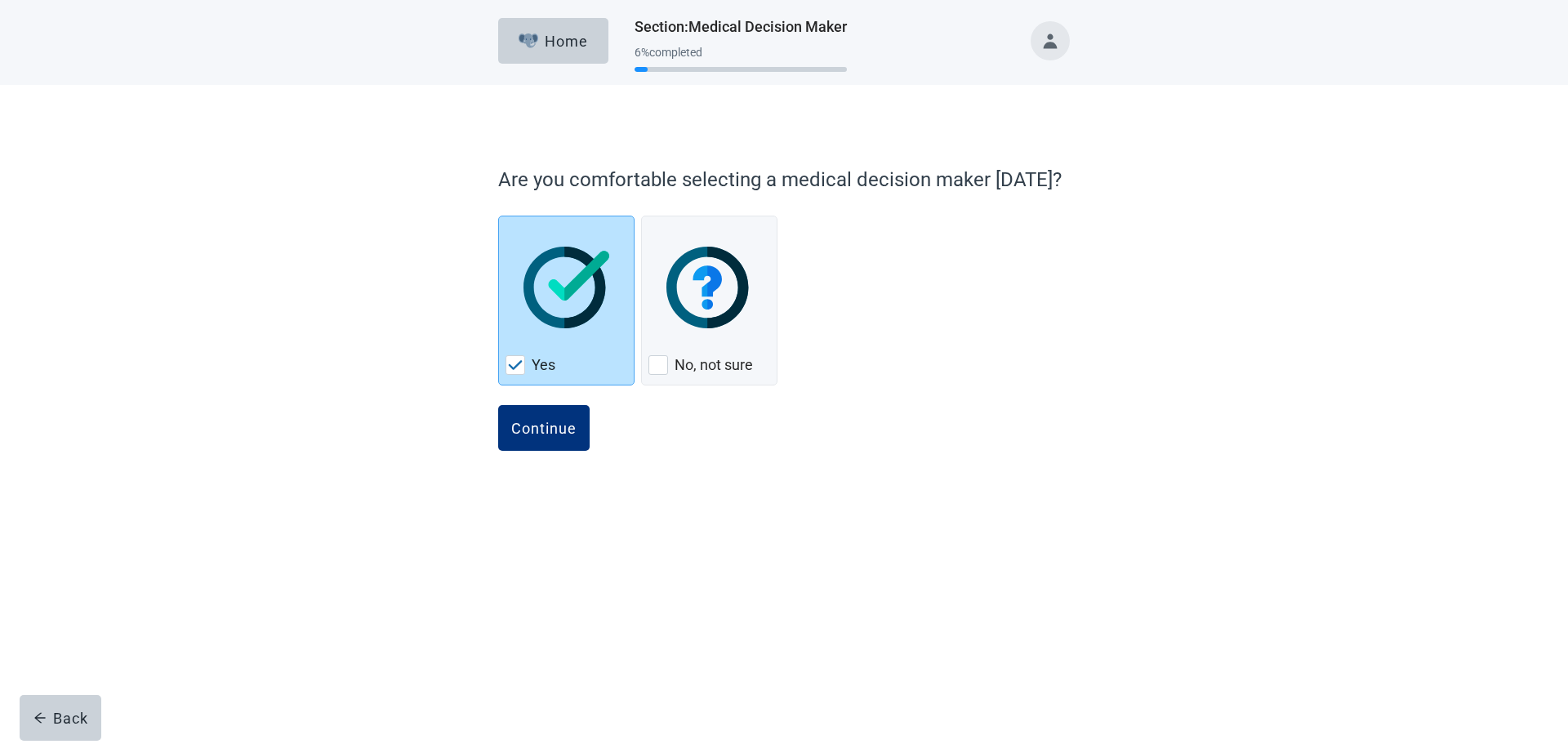
click at [540, 420] on div "Continue" at bounding box center [544, 427] width 65 height 16
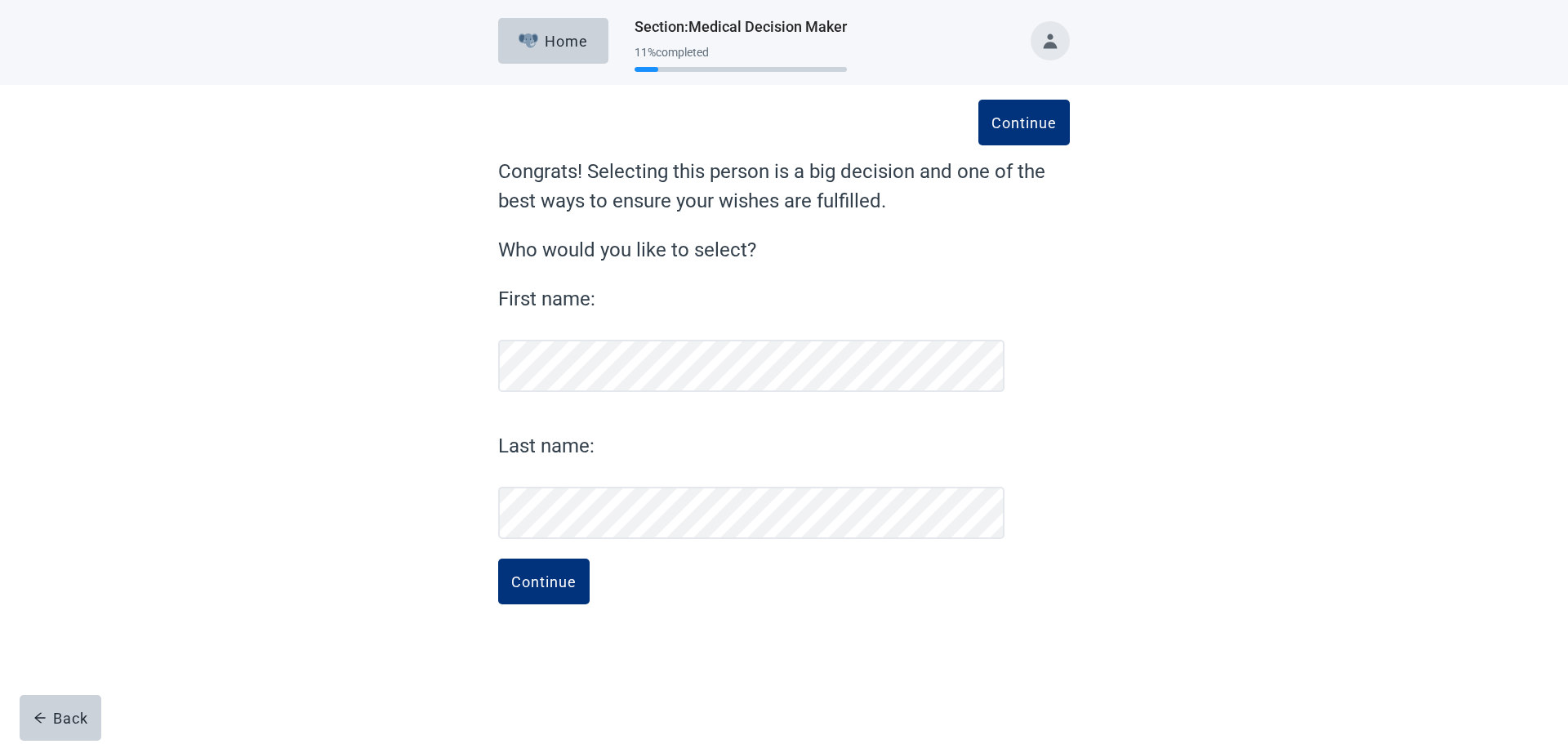
click at [546, 583] on div "Continue" at bounding box center [544, 580] width 65 height 16
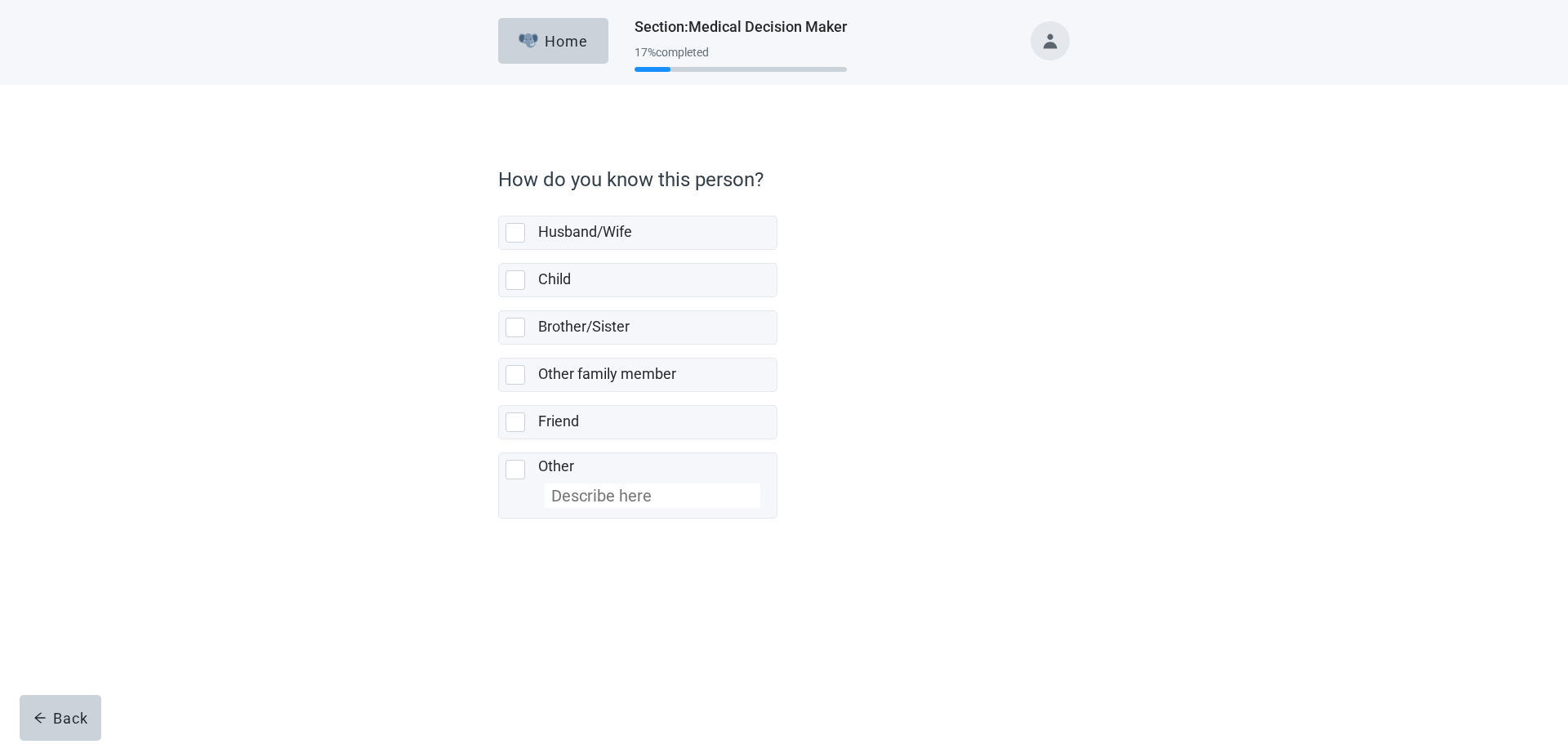
click at [510, 231] on div "Husband/Wife, checkbox, not selected" at bounding box center [515, 232] width 20 height 20
click at [499, 203] on input "Husband/Wife" at bounding box center [498, 202] width 1 height 1
checkbox input "true"
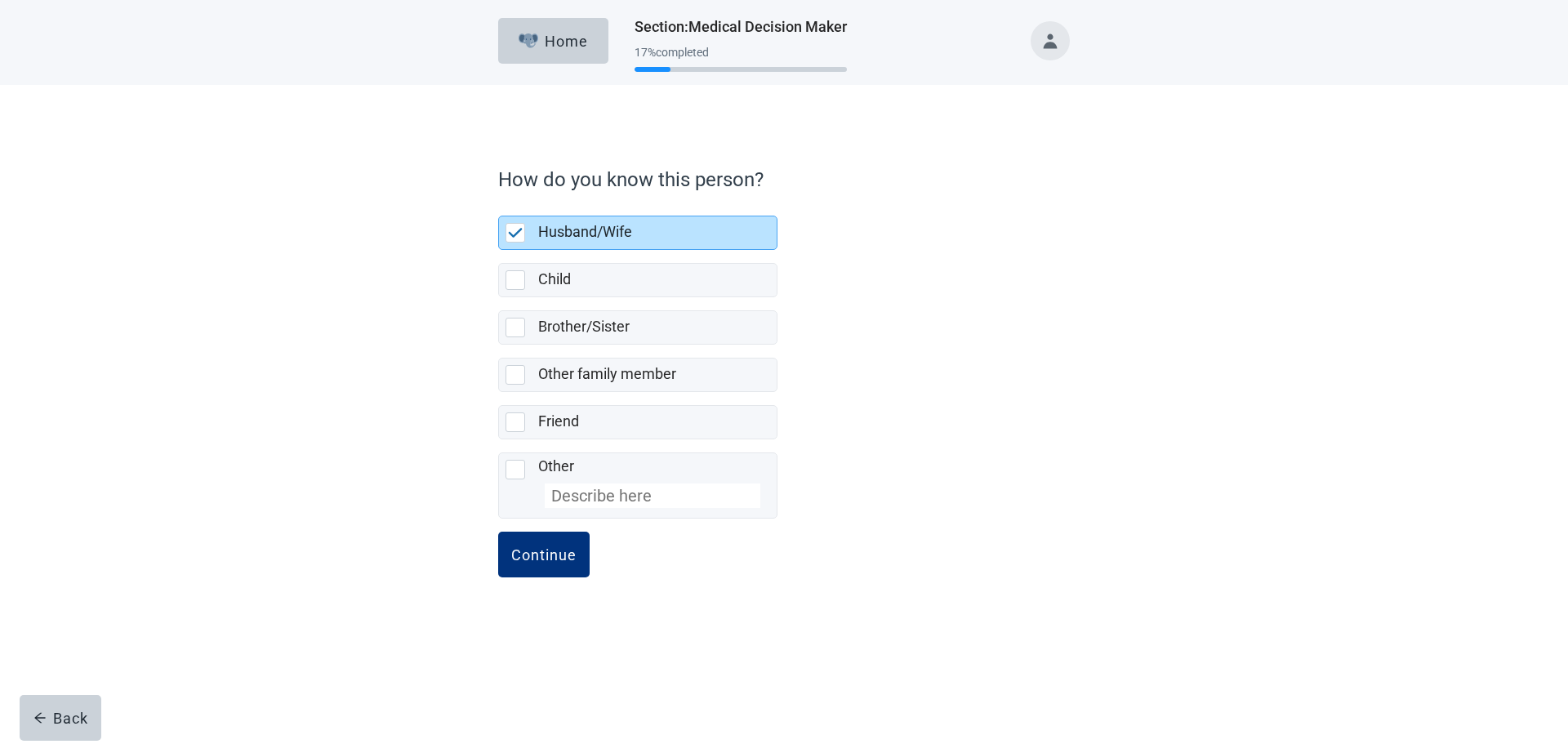
click at [555, 556] on div "Continue" at bounding box center [544, 554] width 65 height 16
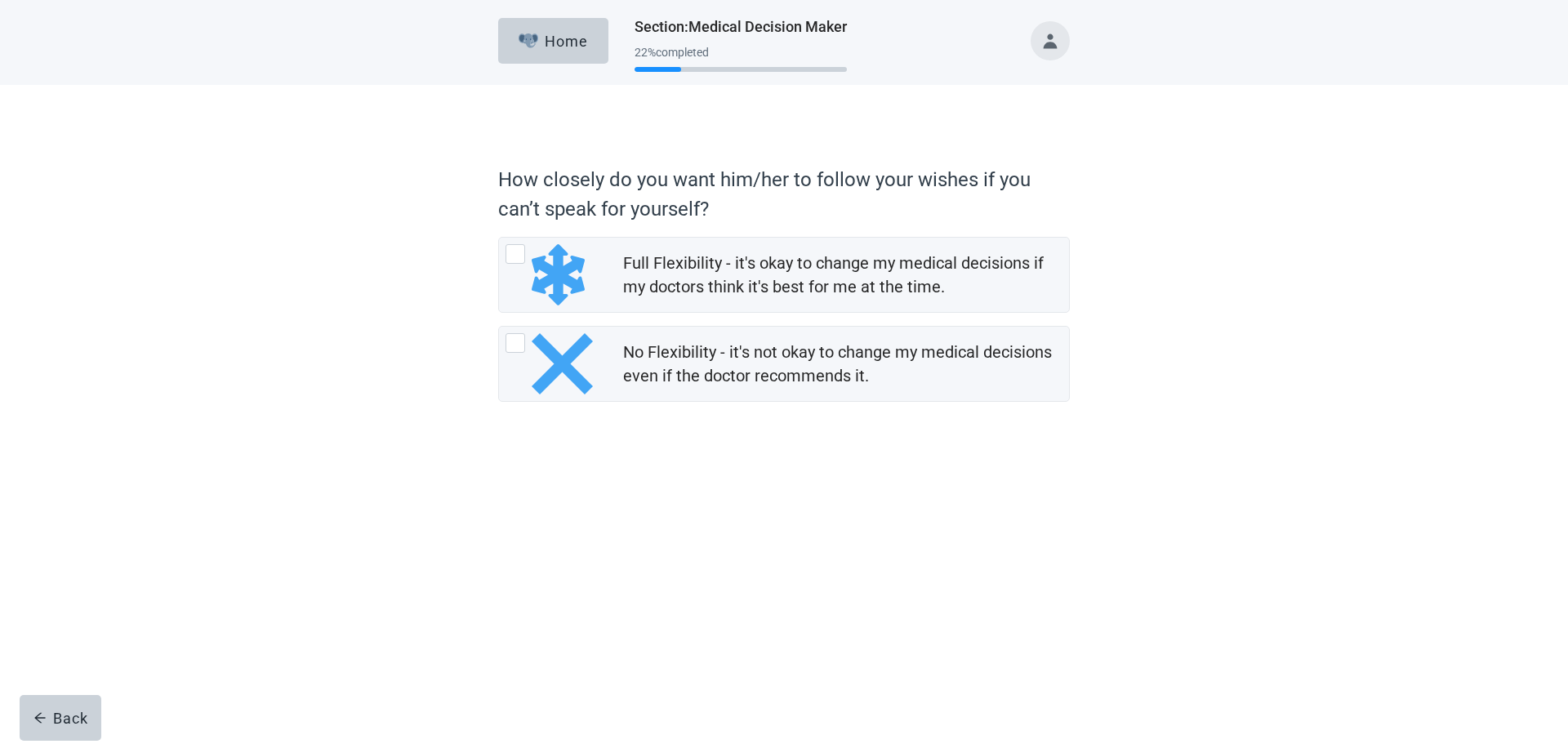
click at [516, 255] on div "Full Flexibility - it's okay to change my medical decisions if my doctors think…" at bounding box center [515, 253] width 20 height 20
click at [499, 237] on input "Full Flexibility - it's okay to change my medical decisions if my doctors think…" at bounding box center [498, 237] width 1 height 1
radio input "true"
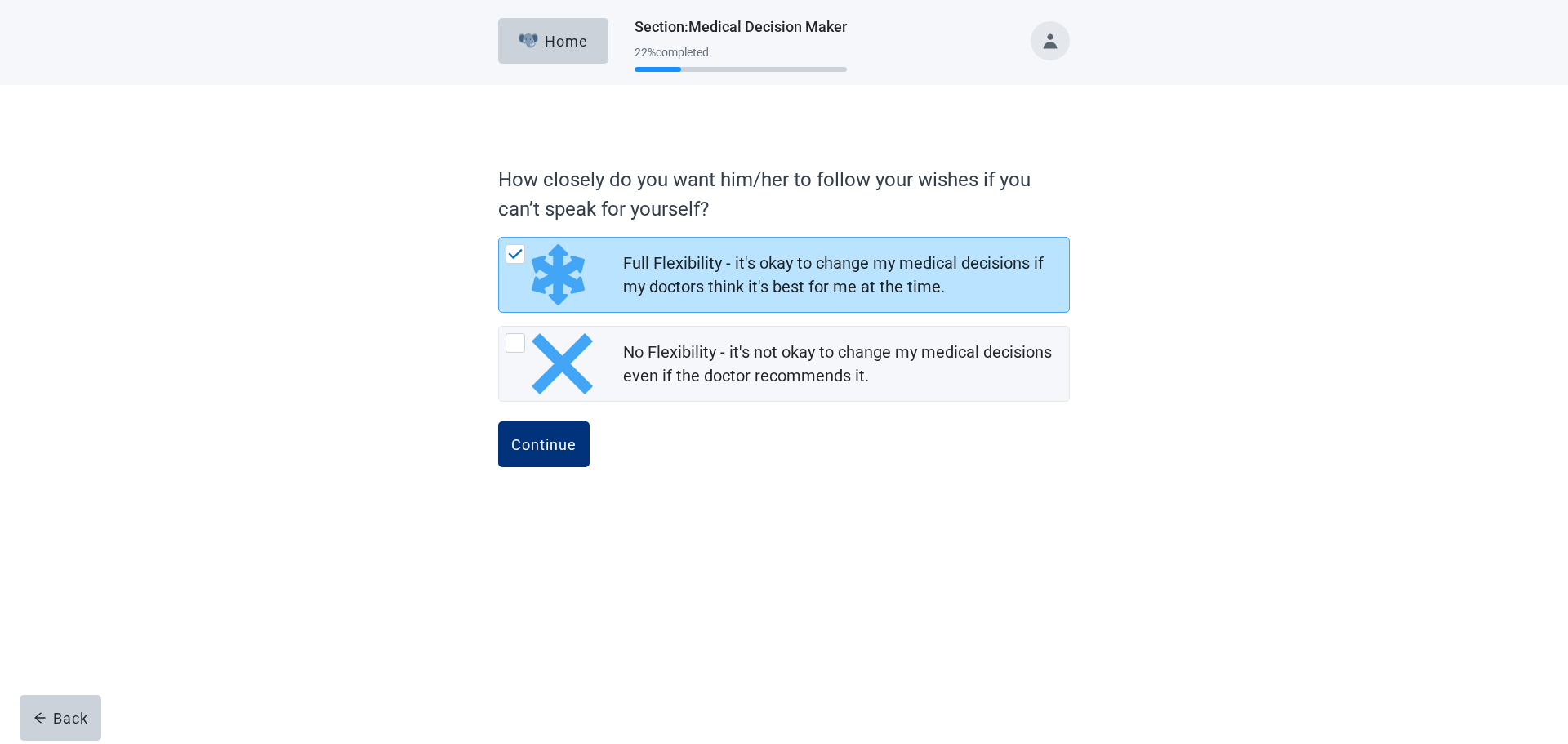
click at [544, 444] on div "Continue" at bounding box center [544, 443] width 65 height 16
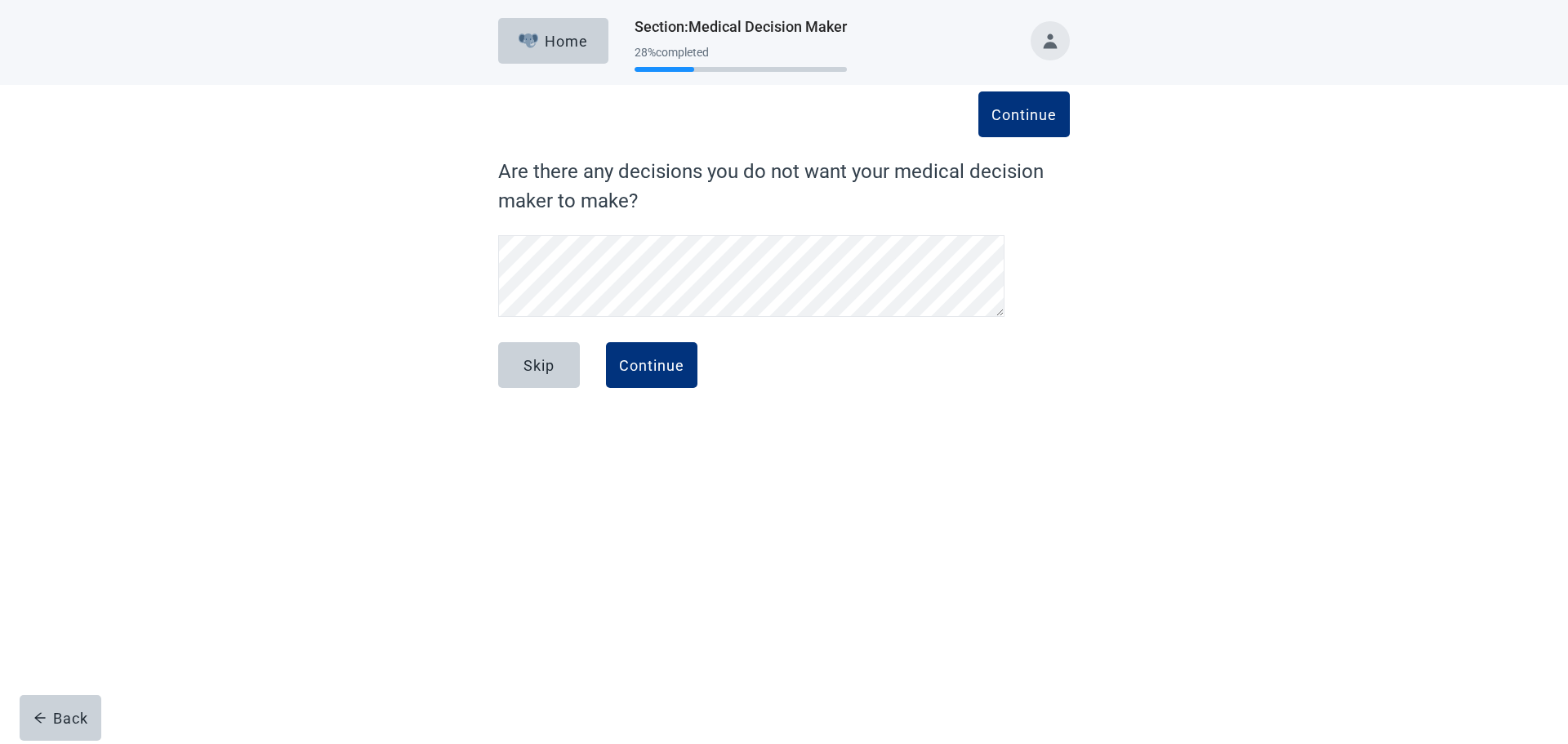
click at [662, 360] on div "Continue" at bounding box center [652, 365] width 65 height 16
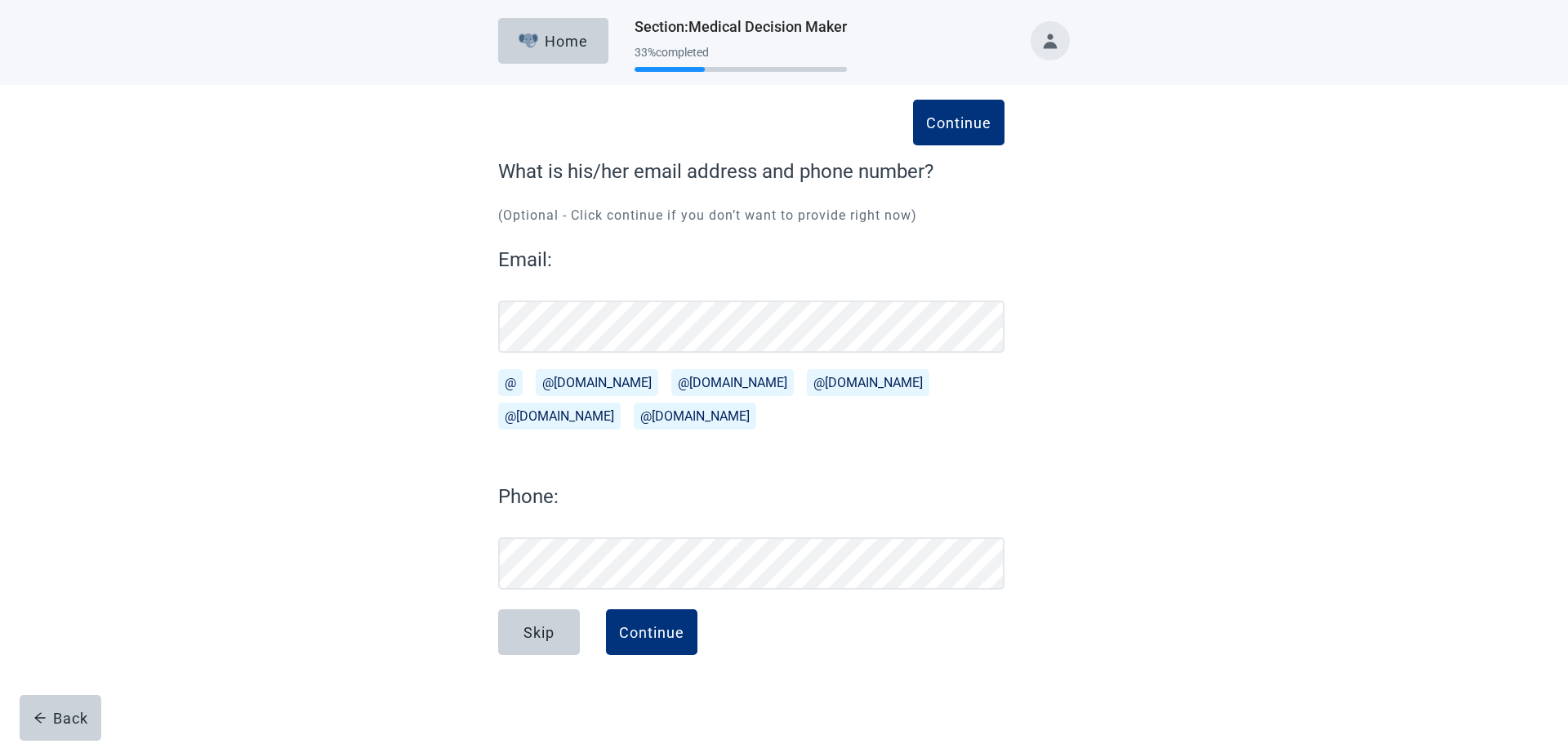
click at [646, 625] on div "Continue" at bounding box center [652, 631] width 65 height 16
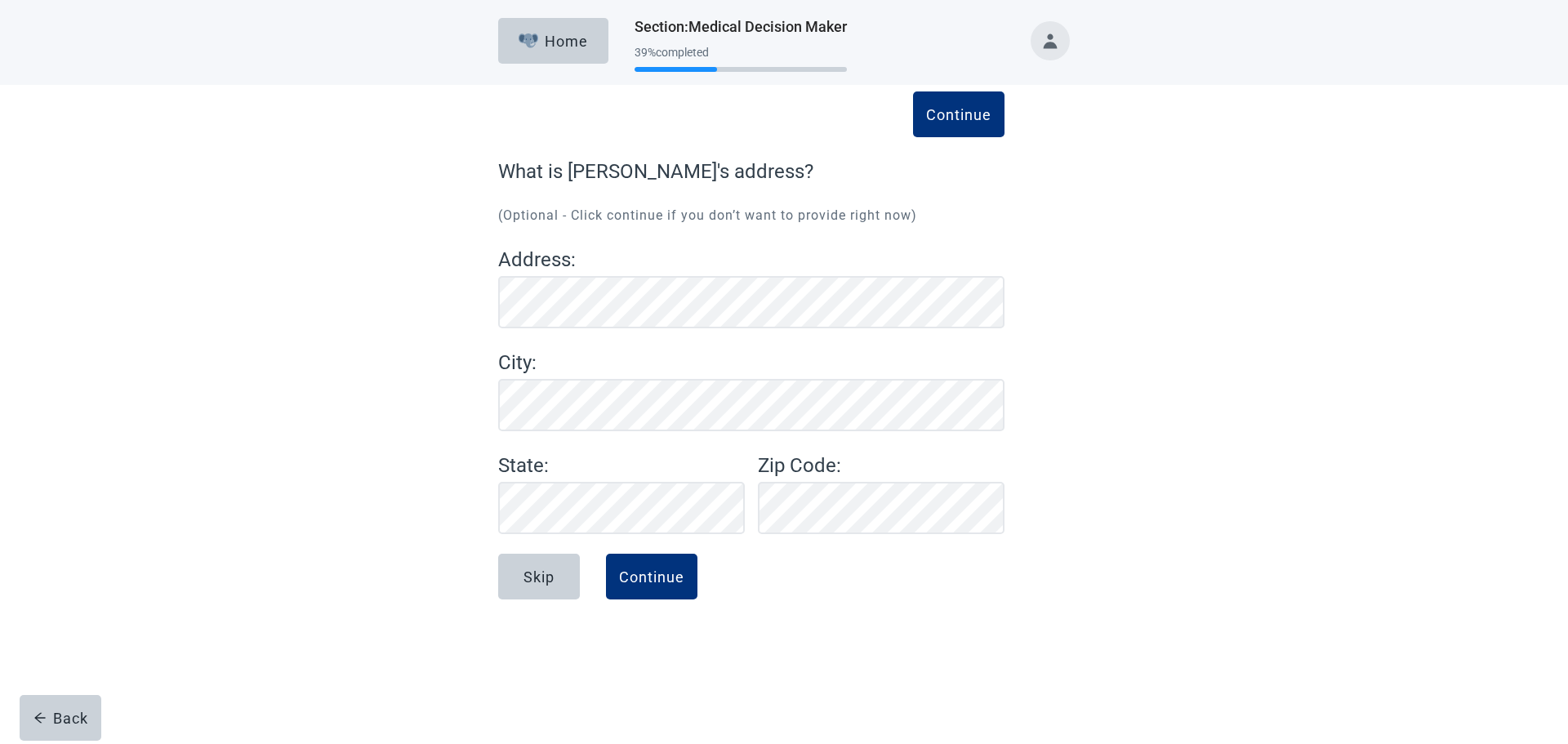
click at [652, 577] on div "Continue" at bounding box center [652, 576] width 65 height 16
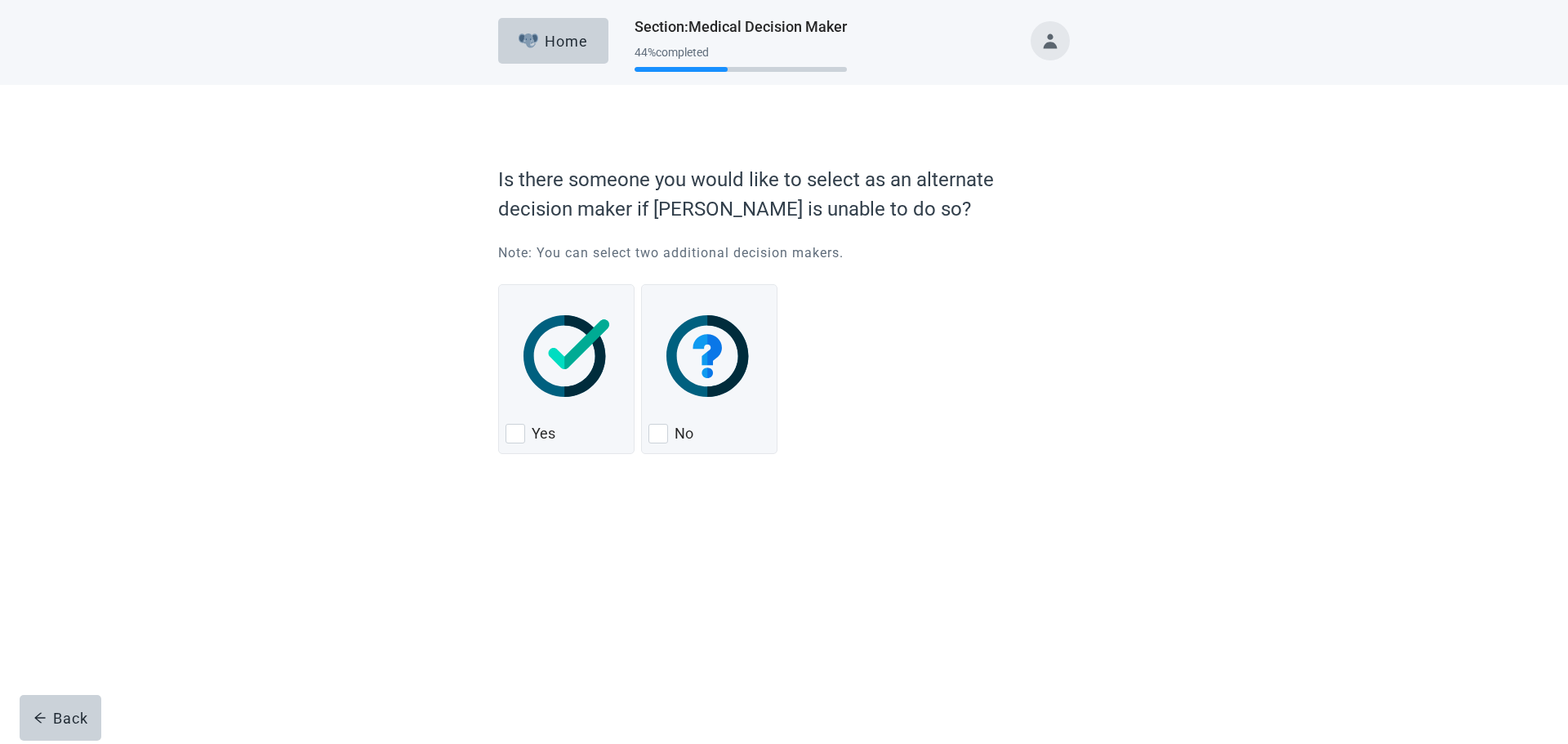
click at [658, 432] on div "No, checkbox, not checked" at bounding box center [658, 433] width 20 height 20
click at [641, 285] on input "No" at bounding box center [641, 284] width 1 height 1
checkbox input "true"
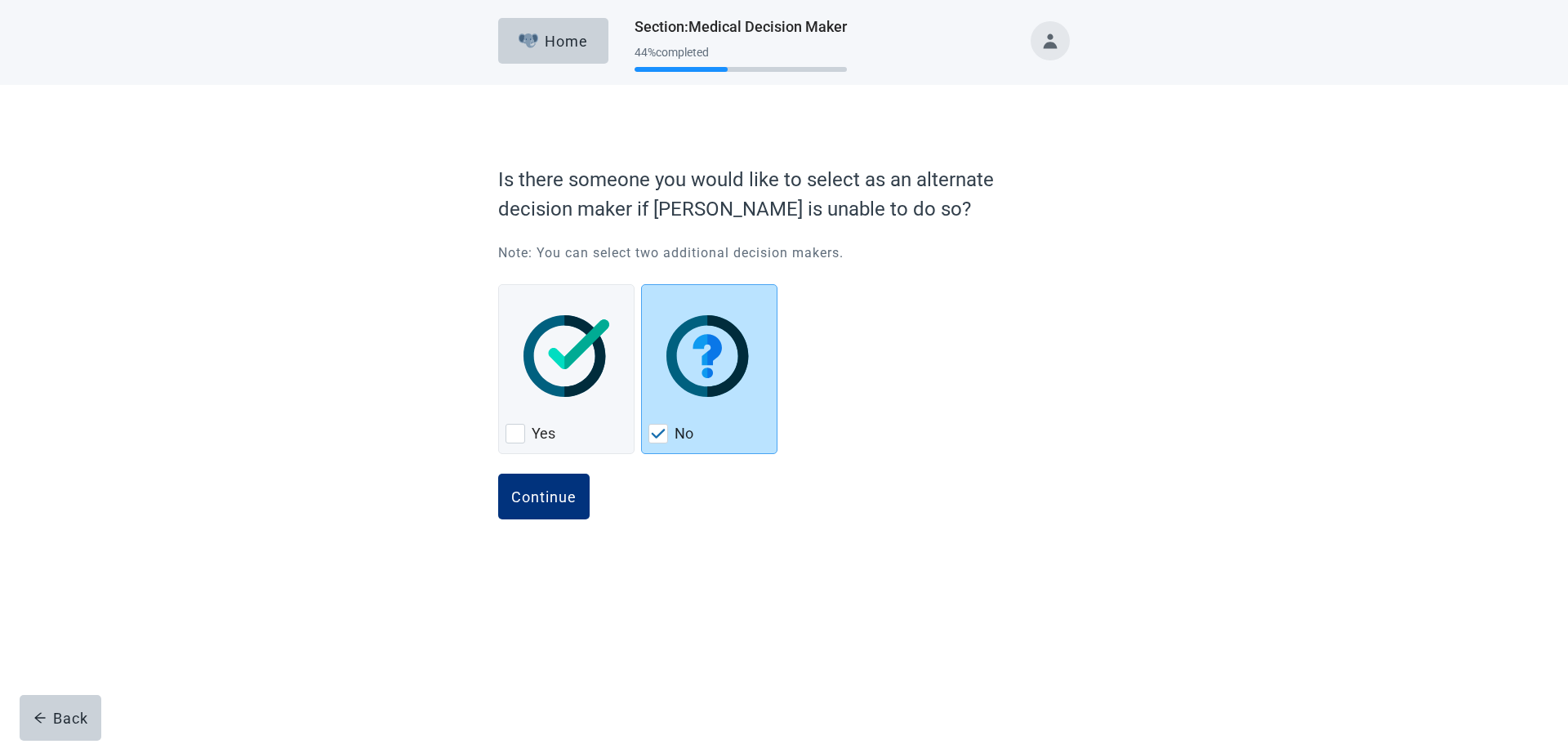
drag, startPoint x: 546, startPoint y: 481, endPoint x: 545, endPoint y: 490, distance: 9.1
click at [545, 490] on button "Continue" at bounding box center [544, 496] width 92 height 45
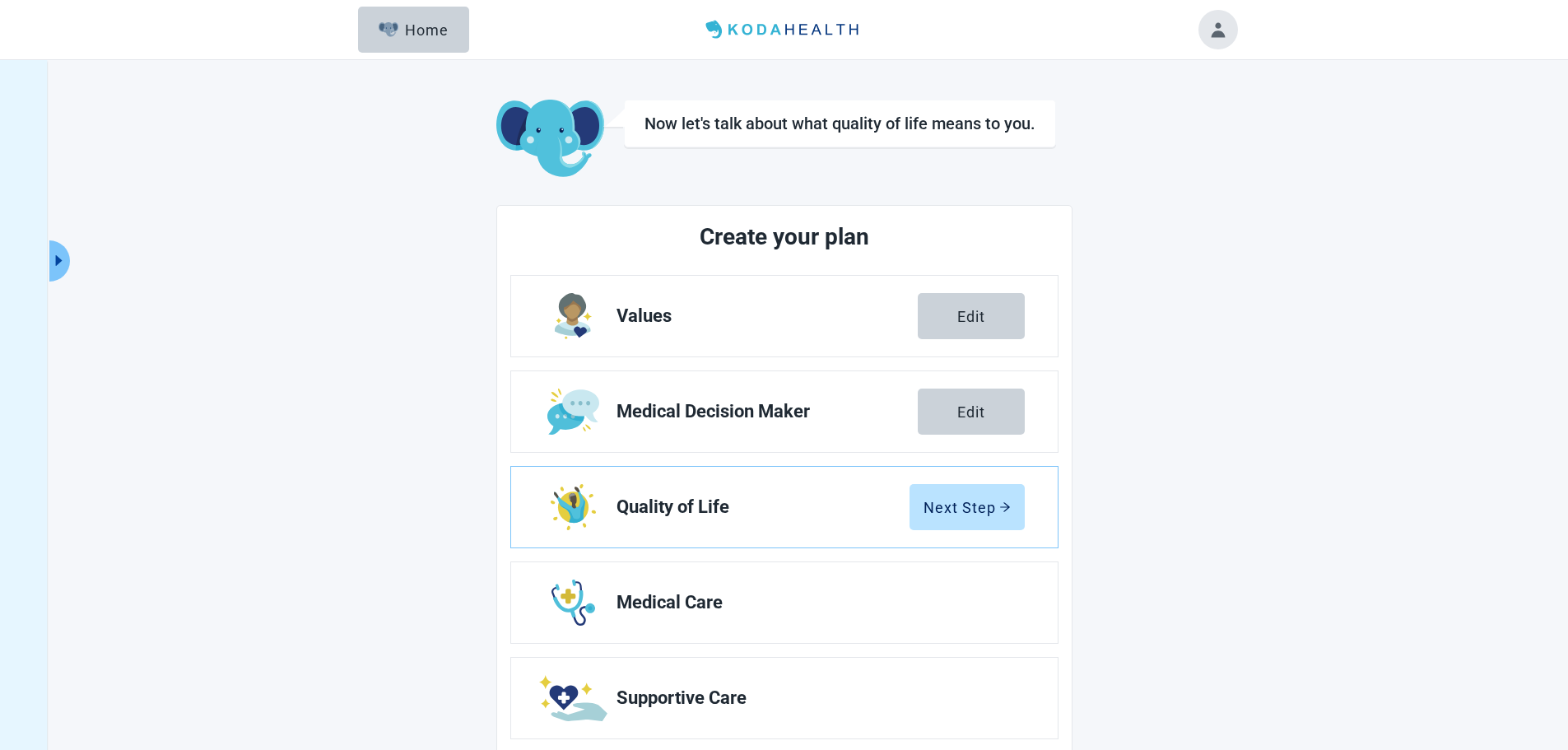
click at [955, 499] on div "Next Step" at bounding box center [967, 507] width 87 height 16
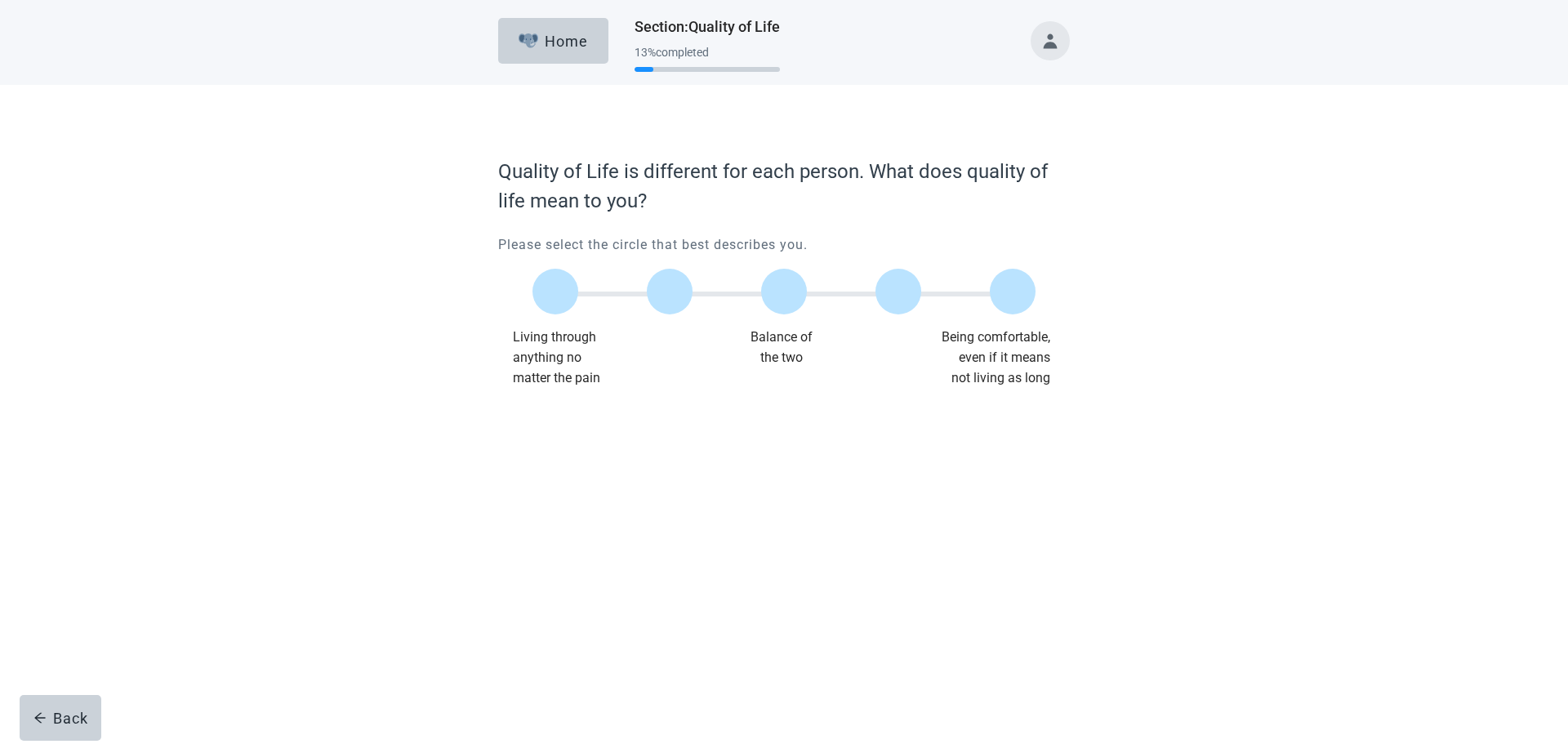
click at [550, 290] on label "Main content" at bounding box center [555, 291] width 45 height 45
click at [555, 291] on input "Quality of life scale: 0 out of 100. Living through anything no matter what" at bounding box center [555, 291] width 0 height 0
click at [540, 415] on div "Continue" at bounding box center [544, 420] width 65 height 16
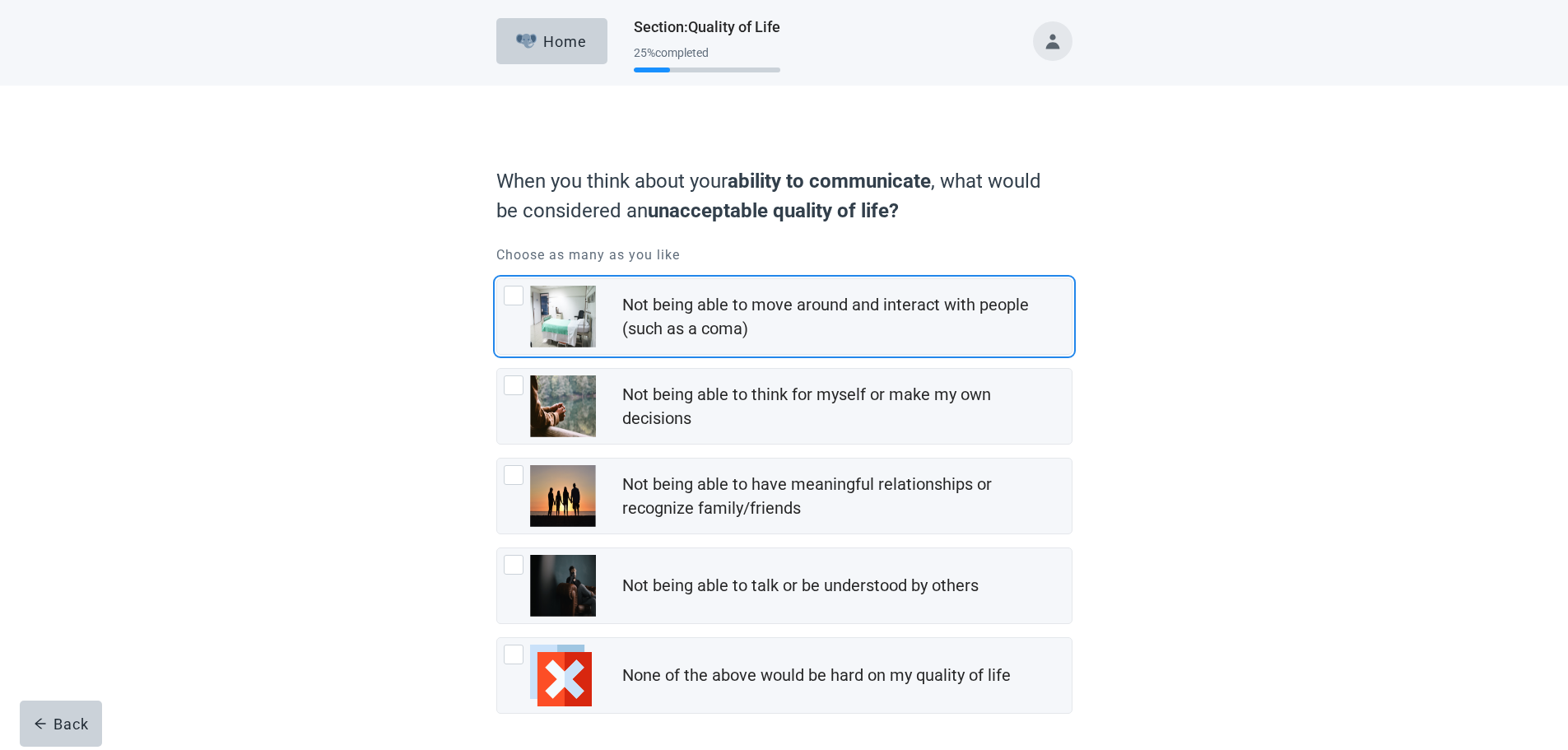
drag, startPoint x: 509, startPoint y: 293, endPoint x: 540, endPoint y: 385, distance: 97.1
click at [510, 294] on div "Not being able to move around and interact with people (such as a coma), checkb…" at bounding box center [514, 295] width 20 height 20
click at [497, 279] on input "Not being able to move around and interact with people (such as a coma)" at bounding box center [496, 278] width 1 height 1
checkbox input "true"
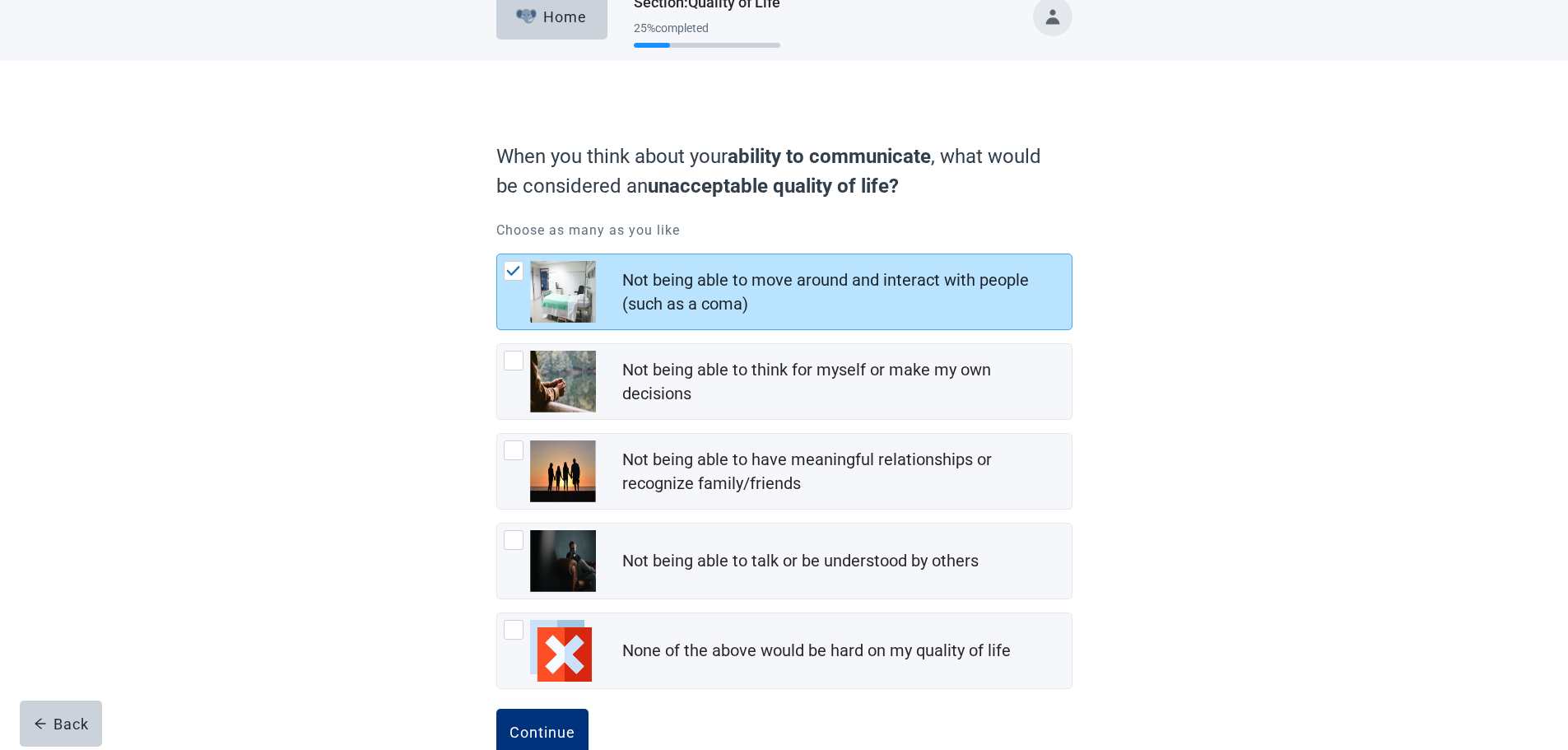
scroll to position [66, 0]
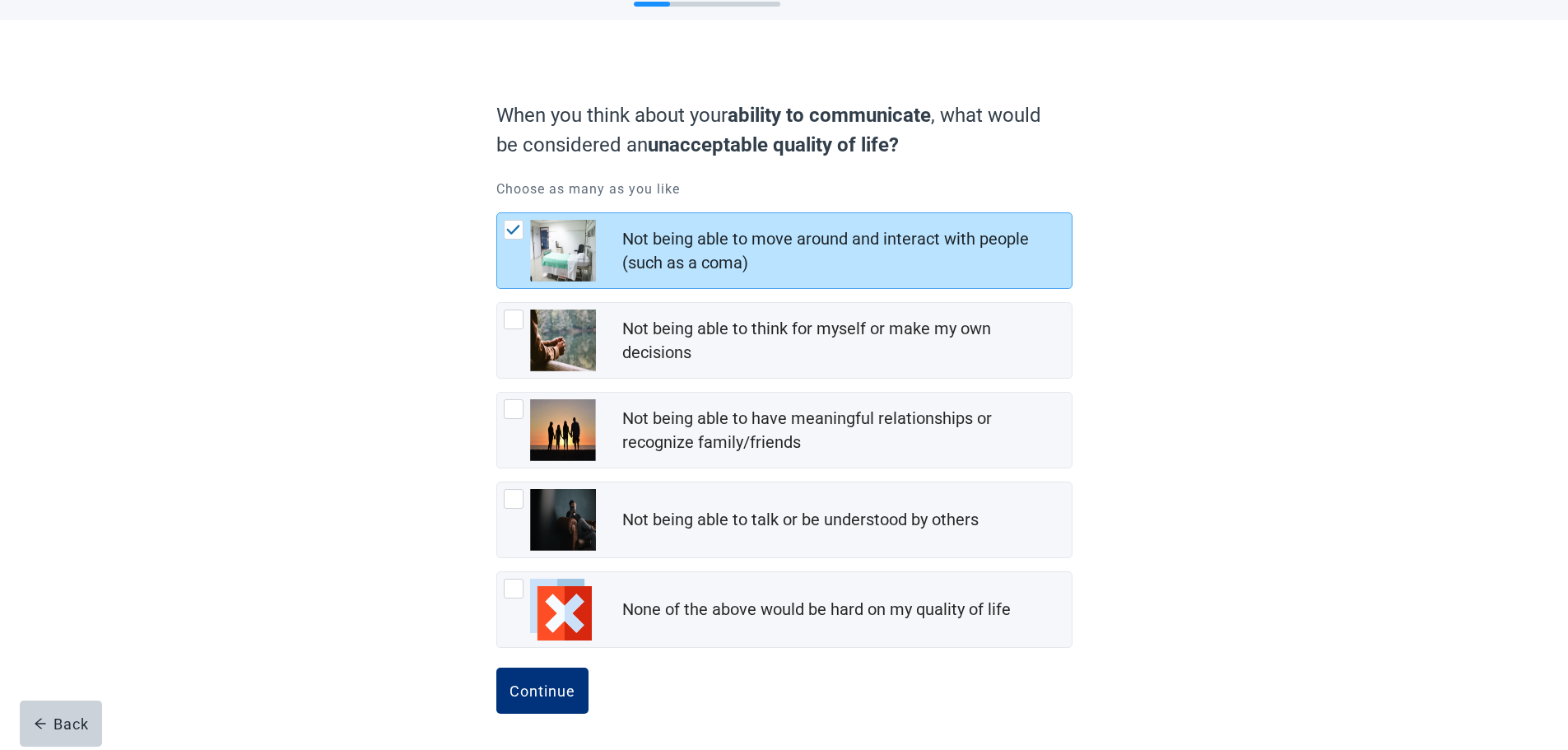
click at [552, 688] on div "Continue" at bounding box center [542, 690] width 66 height 16
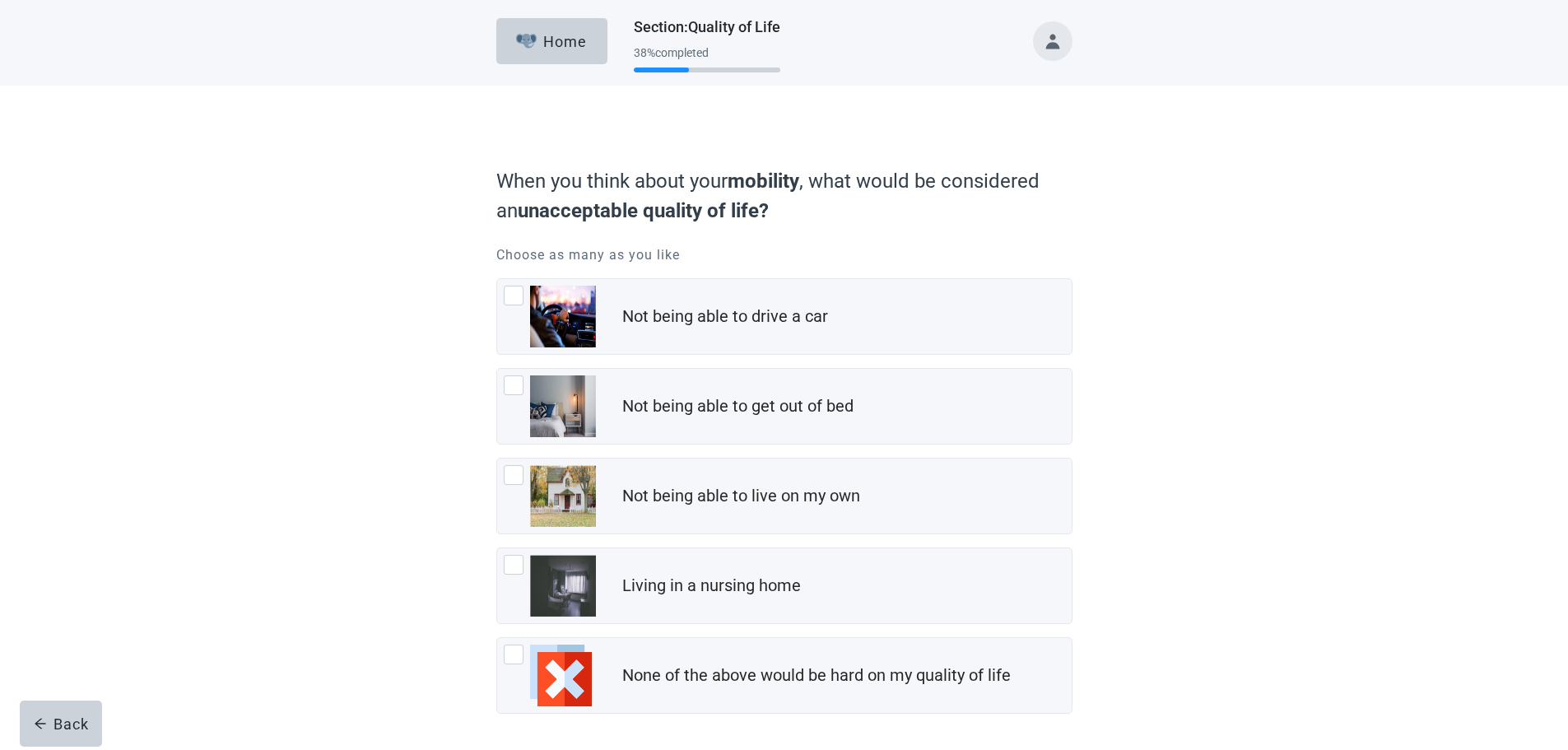
click at [512, 294] on div "Not being able to drive a car, checkbox, not checked" at bounding box center [514, 295] width 20 height 20
click at [497, 279] on input "Not being able to drive a car" at bounding box center [496, 278] width 1 height 1
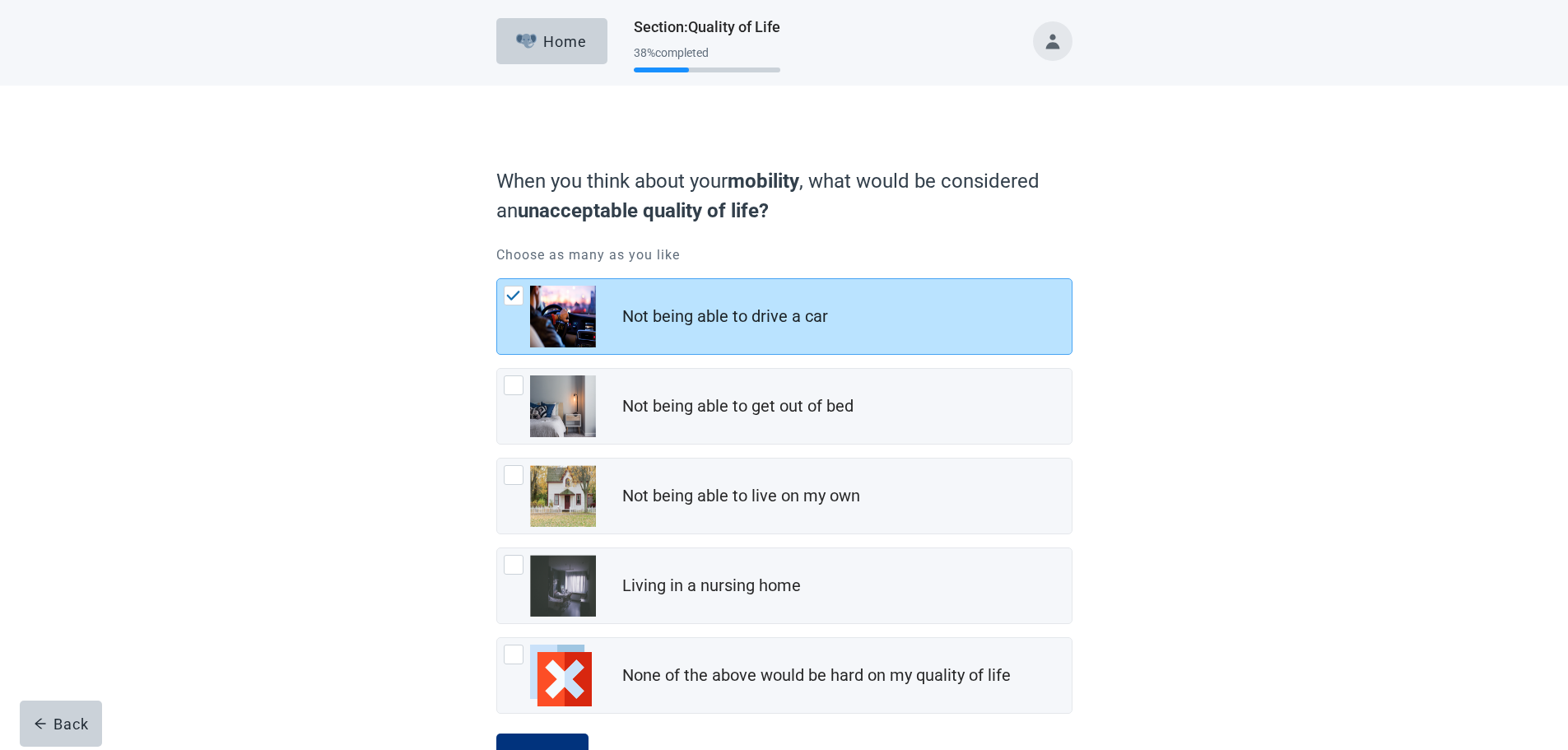
click at [513, 293] on img "Not being able to drive a car, checkbox, checked" at bounding box center [513, 295] width 15 height 9
click at [497, 279] on input "Not being able to drive a car" at bounding box center [496, 278] width 1 height 1
checkbox input "false"
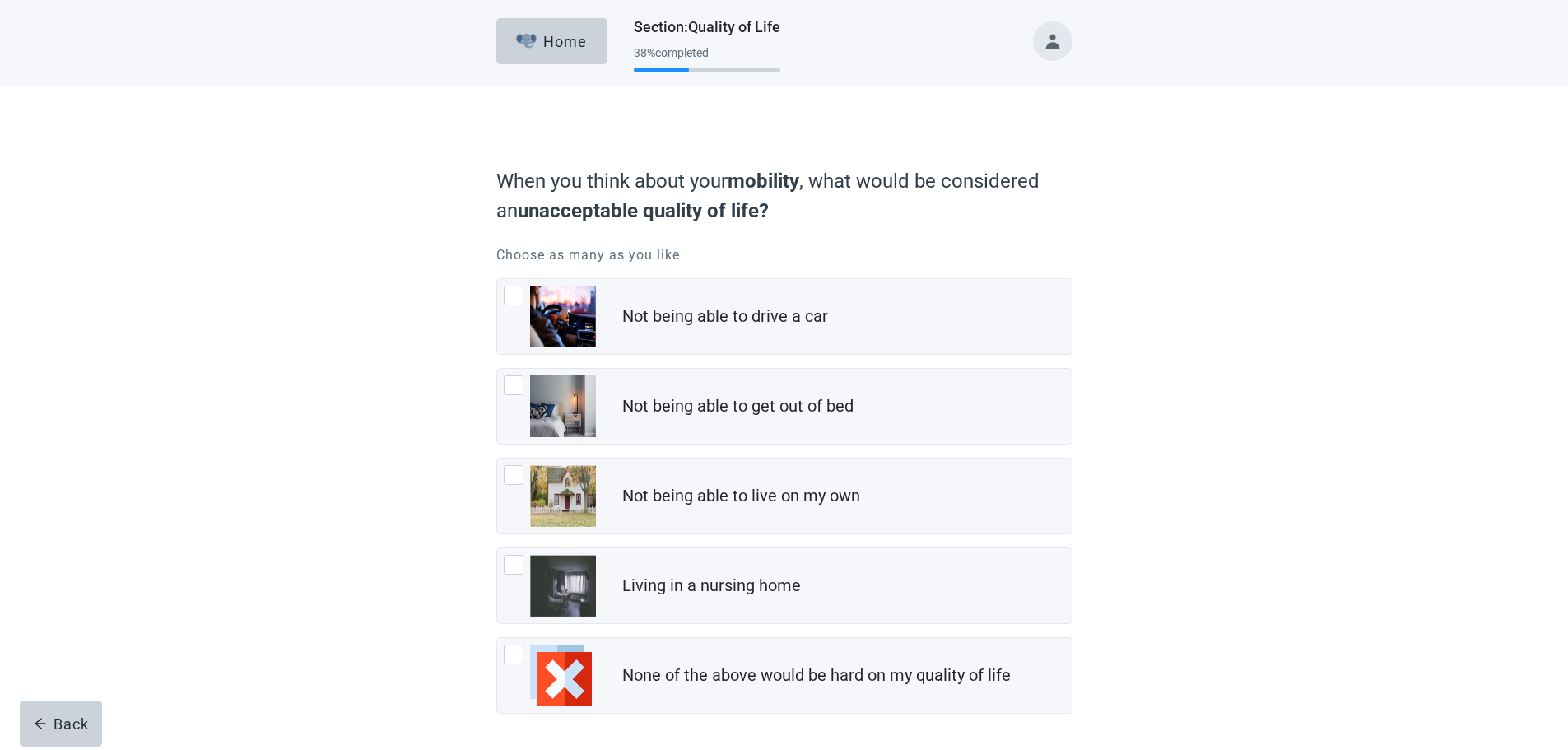
click at [509, 655] on div "None of the above would be hard on my quality of life, checkbox, not checked" at bounding box center [514, 654] width 20 height 20
click at [497, 638] on input "None of the above would be hard on my quality of life" at bounding box center [496, 637] width 1 height 1
checkbox input "true"
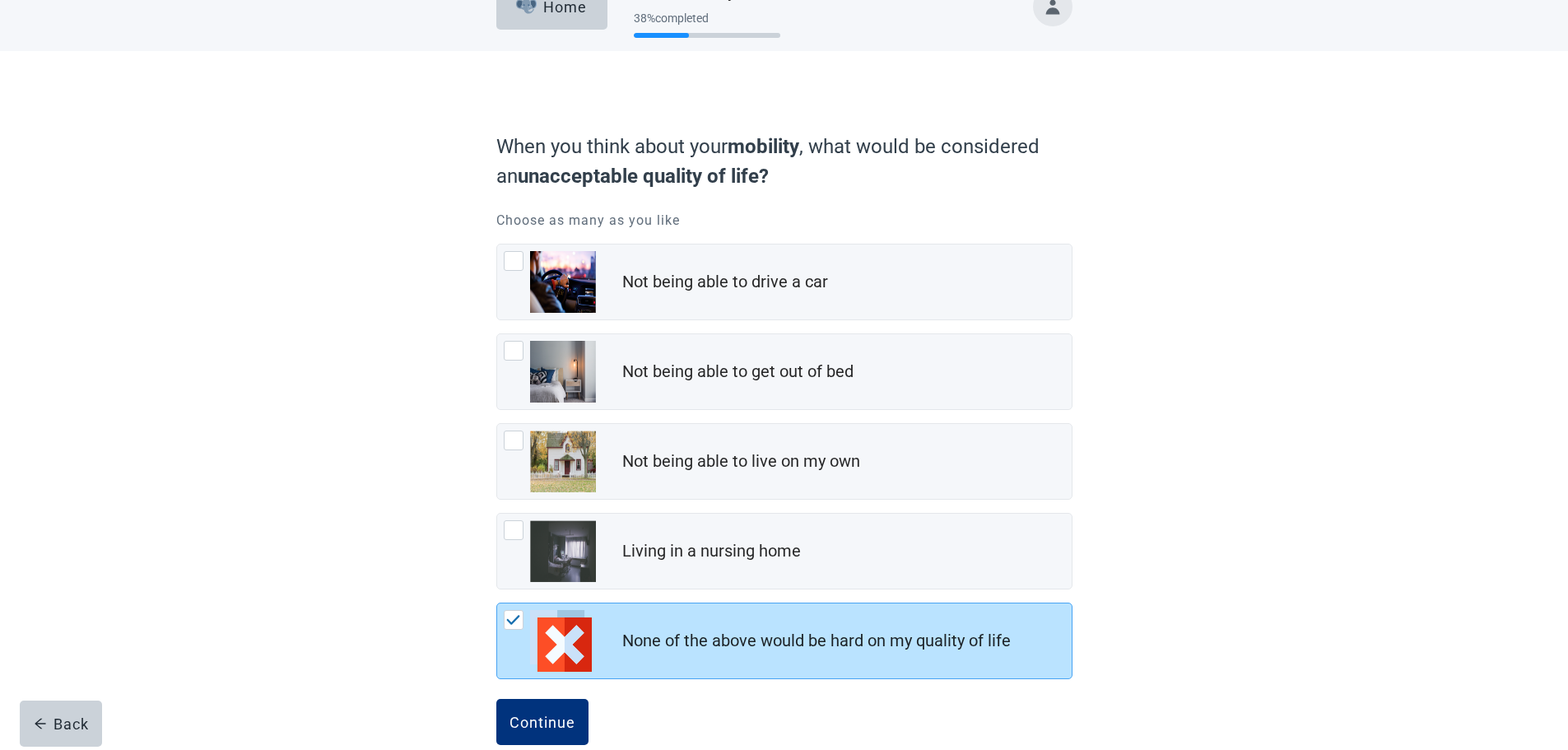
scroll to position [66, 0]
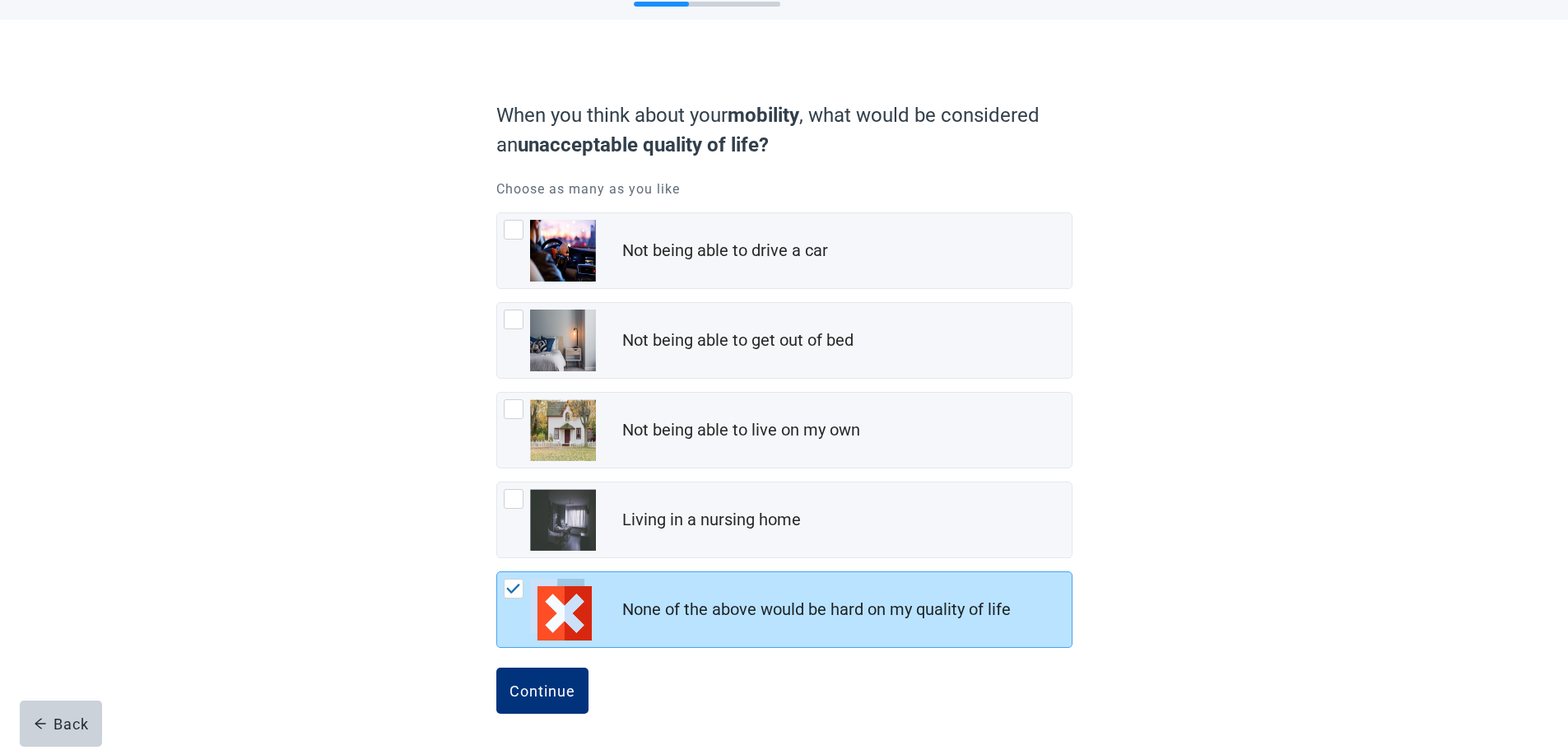
click at [536, 696] on div "Continue" at bounding box center [542, 690] width 66 height 16
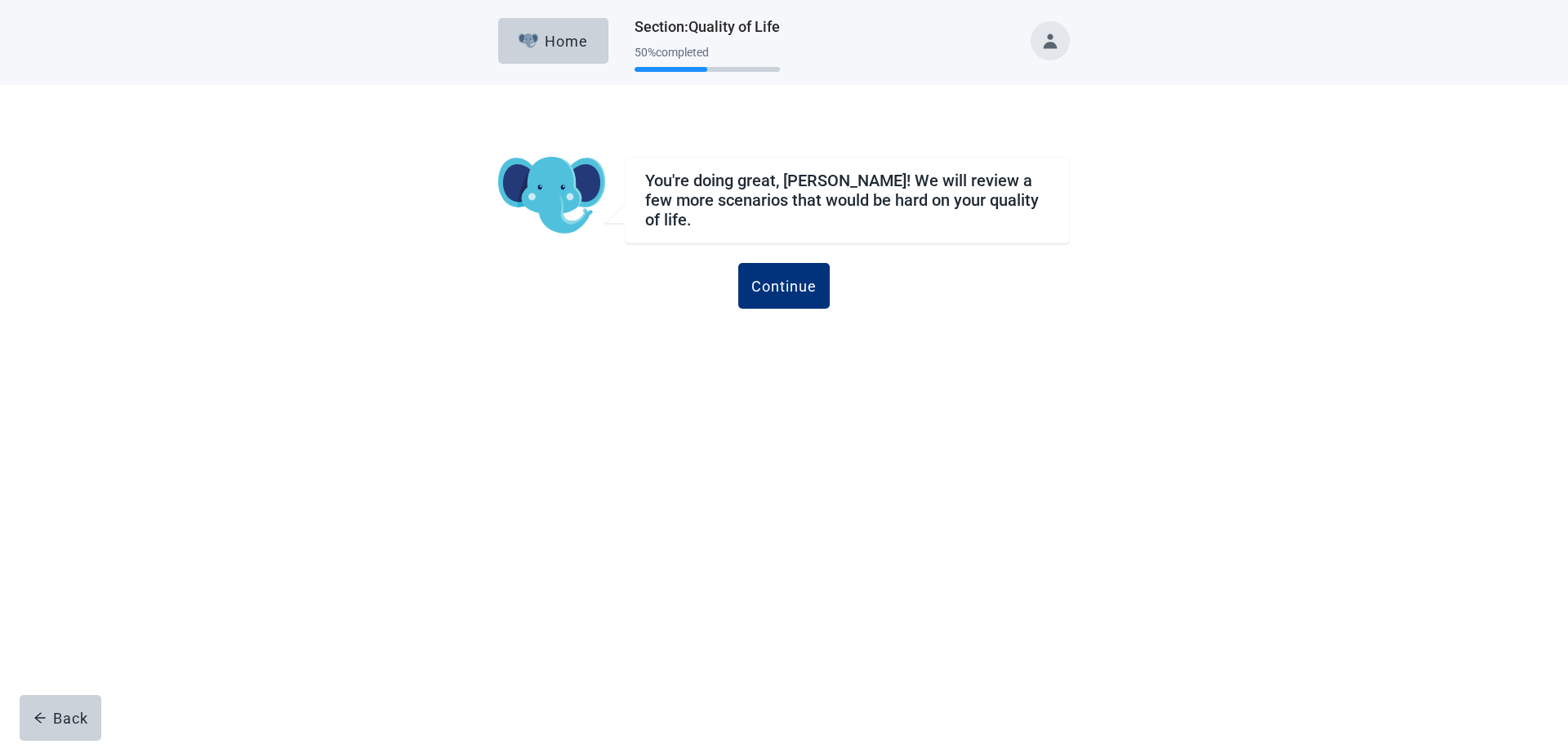
click at [793, 277] on div "Continue" at bounding box center [784, 285] width 65 height 16
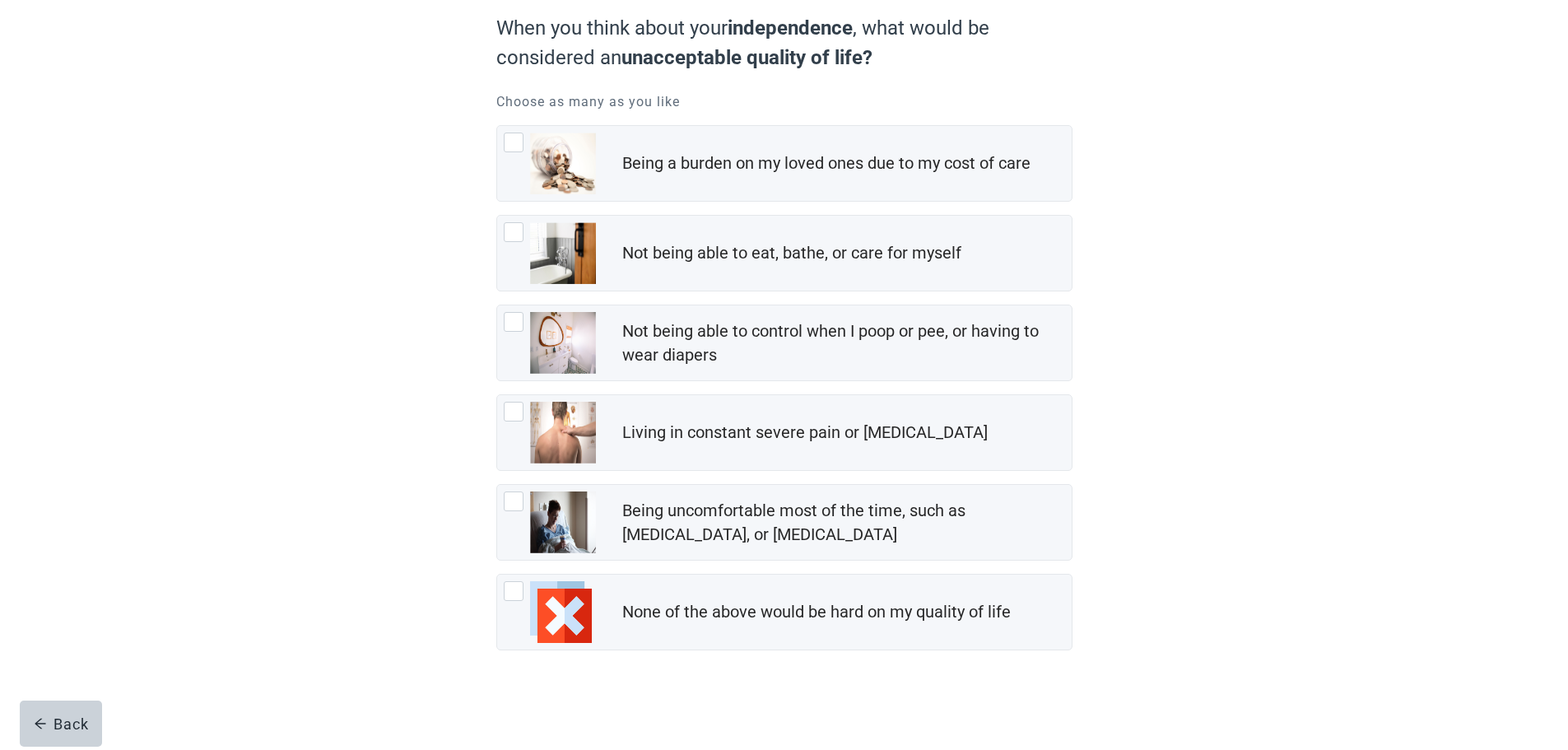
scroll to position [155, 0]
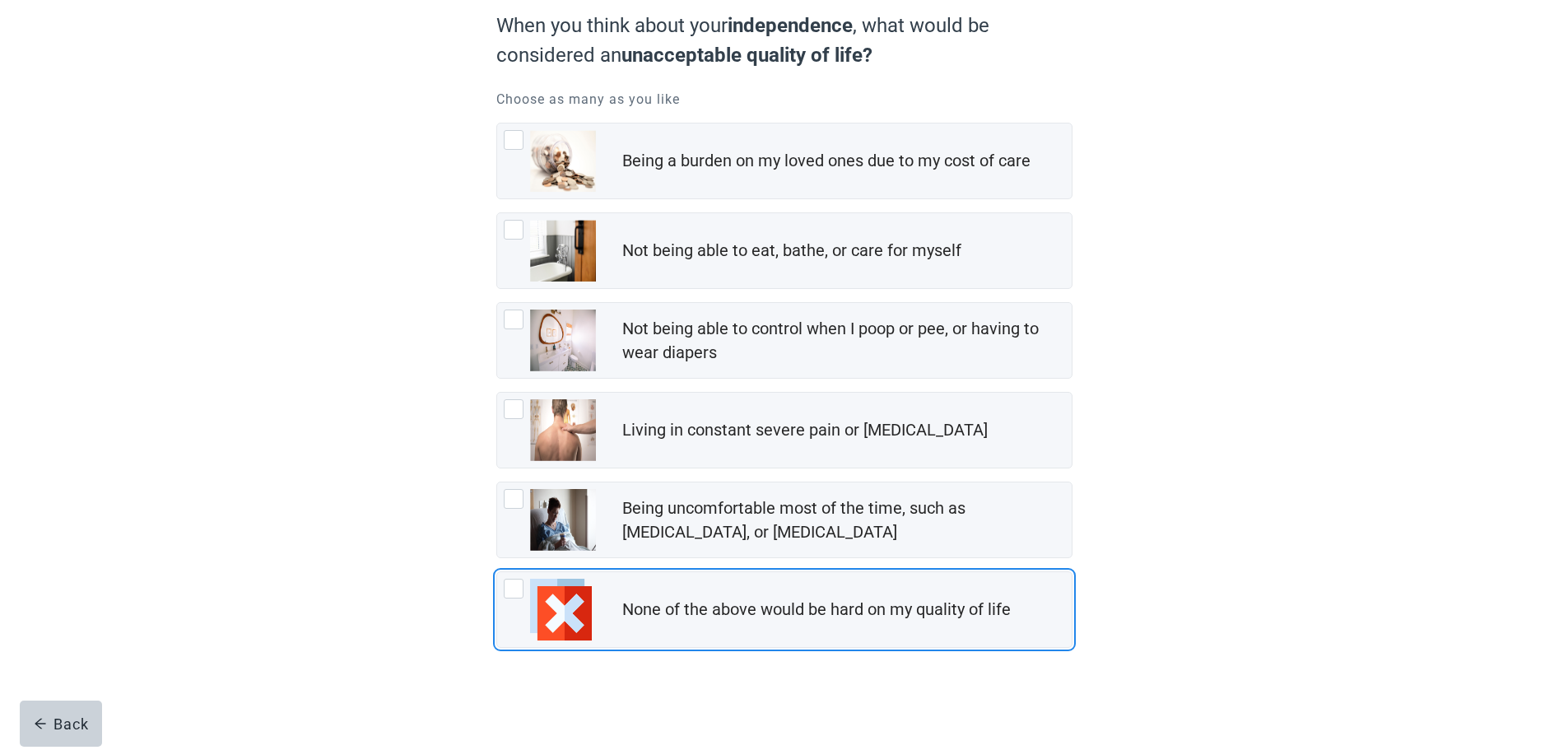
click at [509, 589] on div "None of the above would be hard on my quality of life, checkbox, not checked" at bounding box center [514, 588] width 20 height 20
click at [497, 572] on input "None of the above would be hard on my quality of life" at bounding box center [496, 571] width 1 height 1
checkbox input "true"
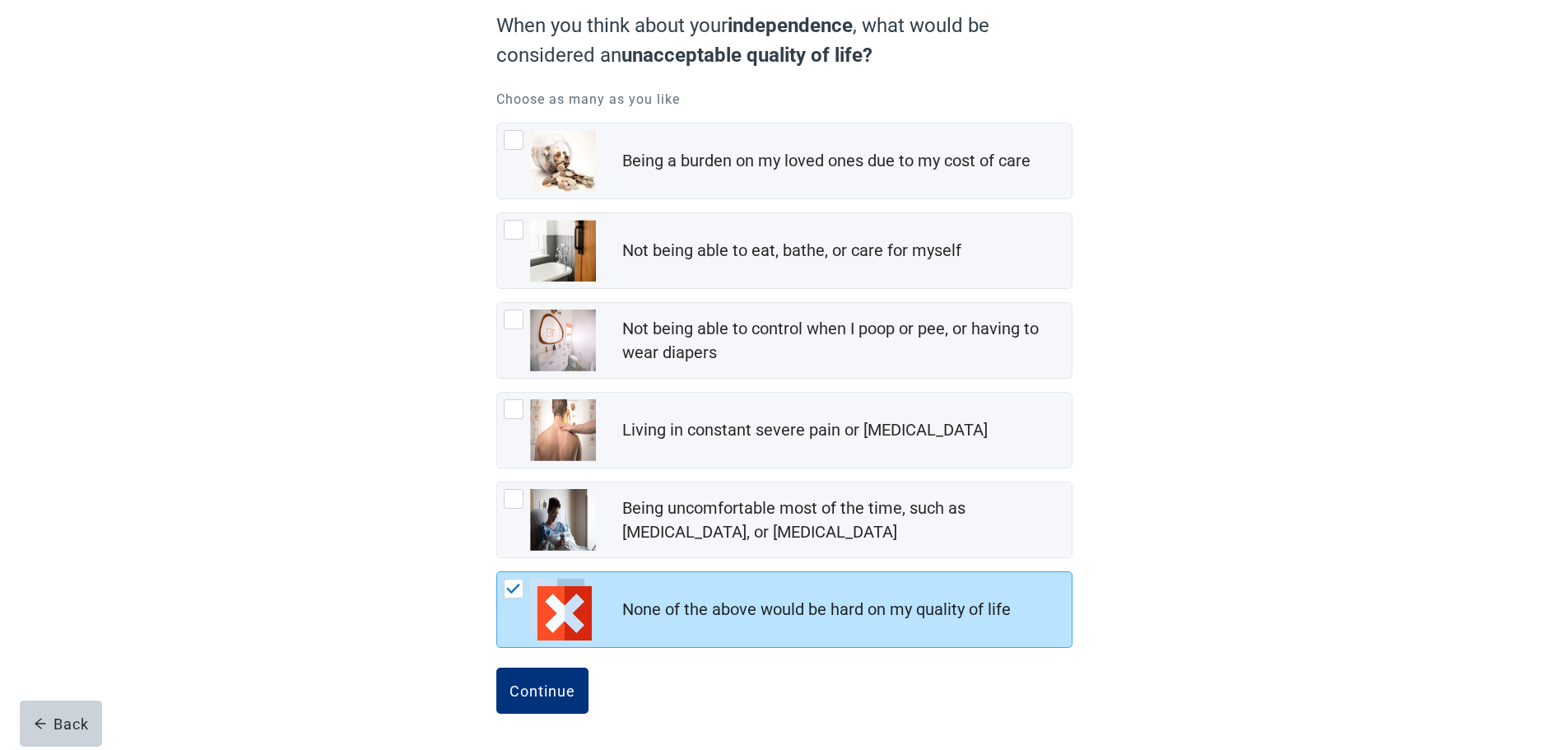
drag, startPoint x: 549, startPoint y: 690, endPoint x: 548, endPoint y: 681, distance: 9.1
click at [551, 690] on div "Continue" at bounding box center [542, 690] width 66 height 16
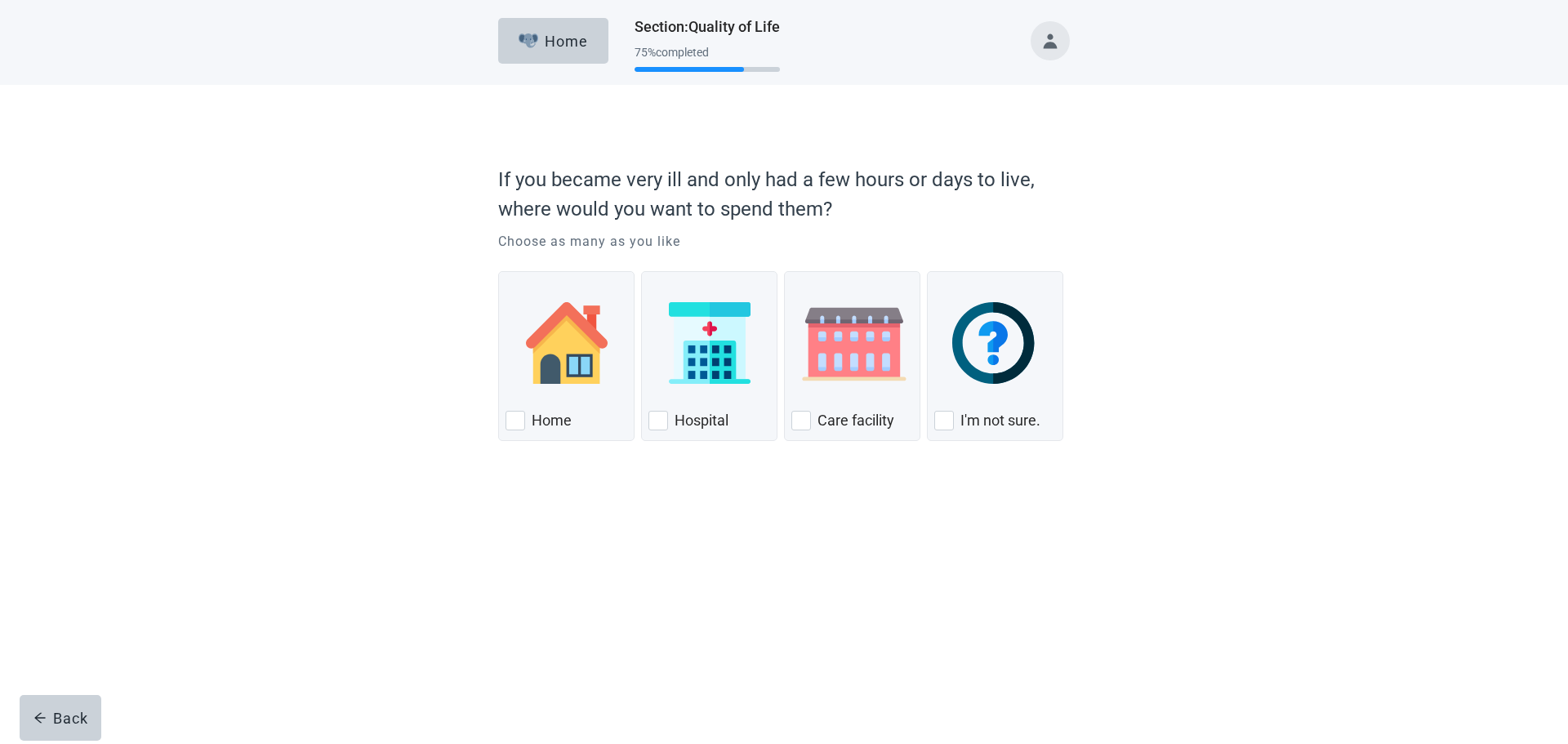
click at [659, 420] on div "Hospital, checkbox, not checked" at bounding box center [658, 420] width 20 height 20
click at [641, 272] on input "Hospital" at bounding box center [641, 271] width 1 height 1
checkbox input "true"
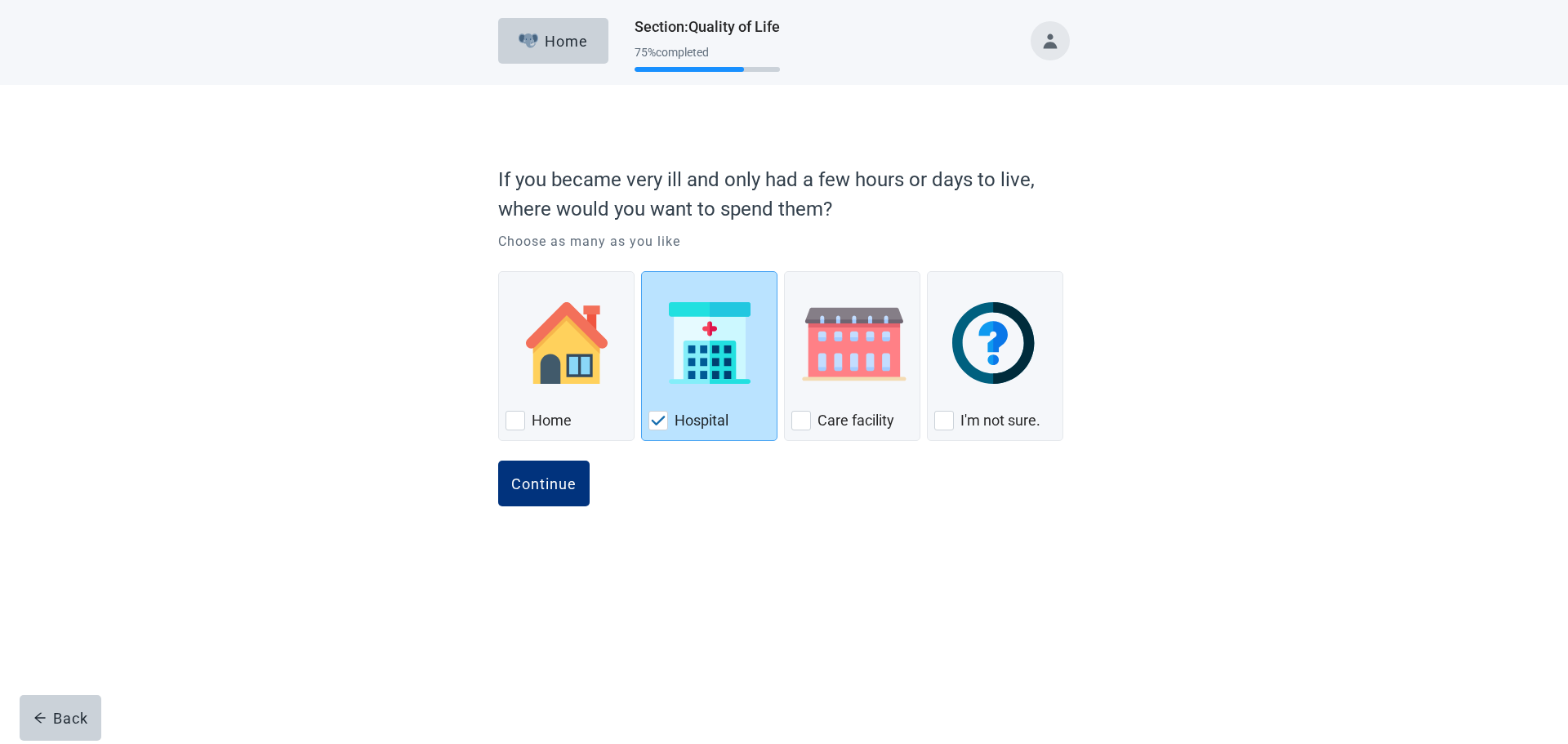
click at [555, 482] on div "Continue" at bounding box center [544, 483] width 65 height 16
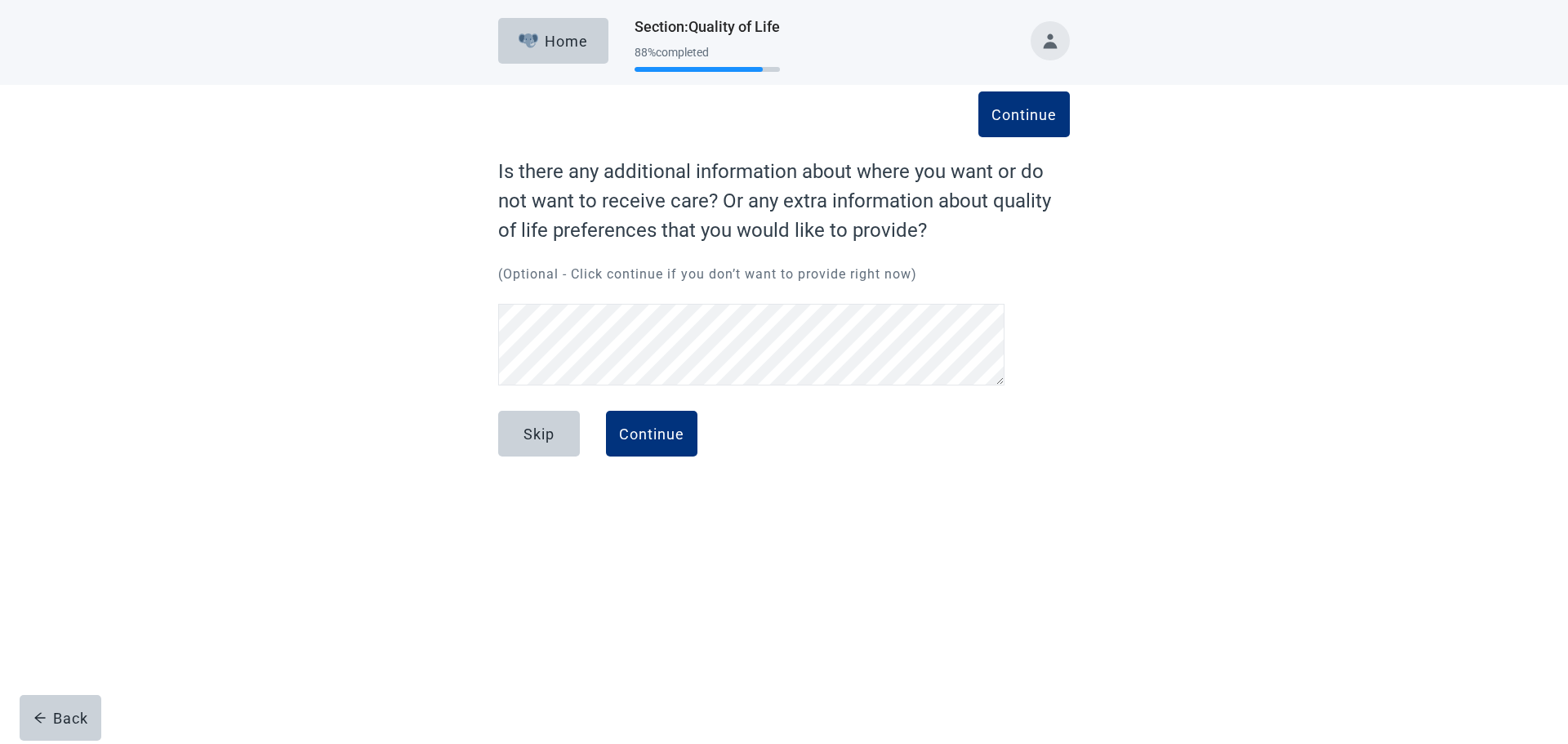
click at [655, 423] on button "Continue" at bounding box center [651, 433] width 92 height 45
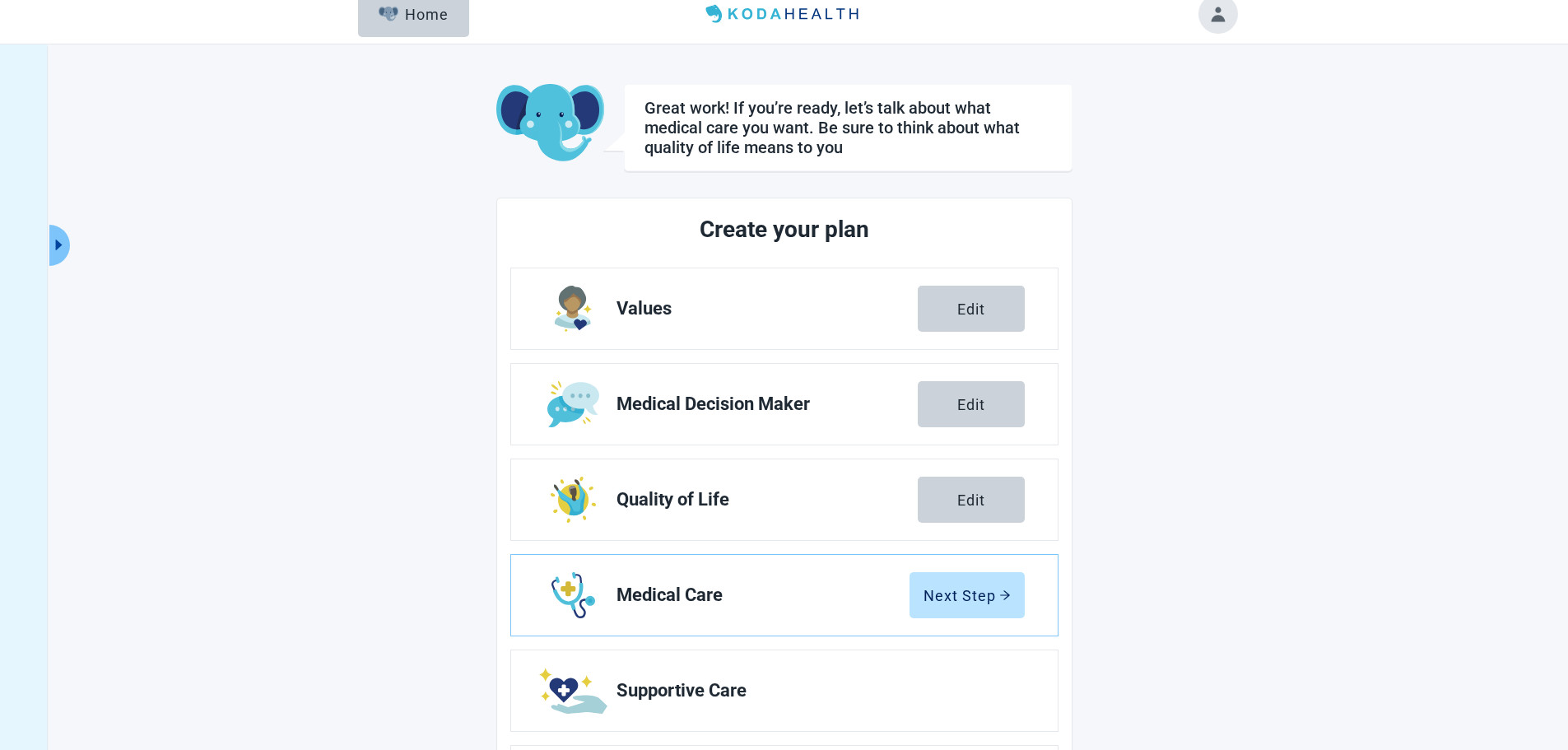
scroll to position [133, 0]
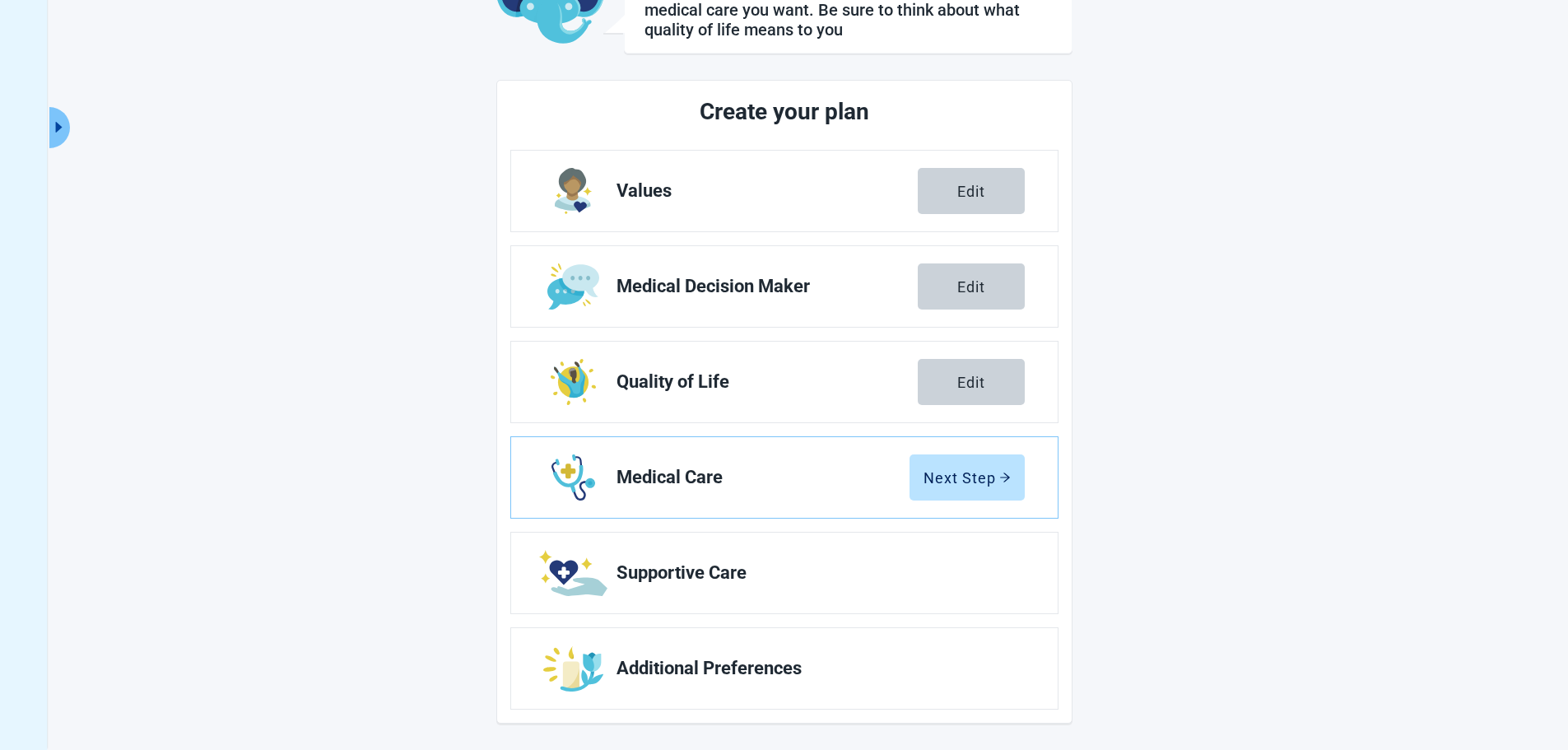
click at [971, 476] on div "Next Step" at bounding box center [967, 476] width 87 height 16
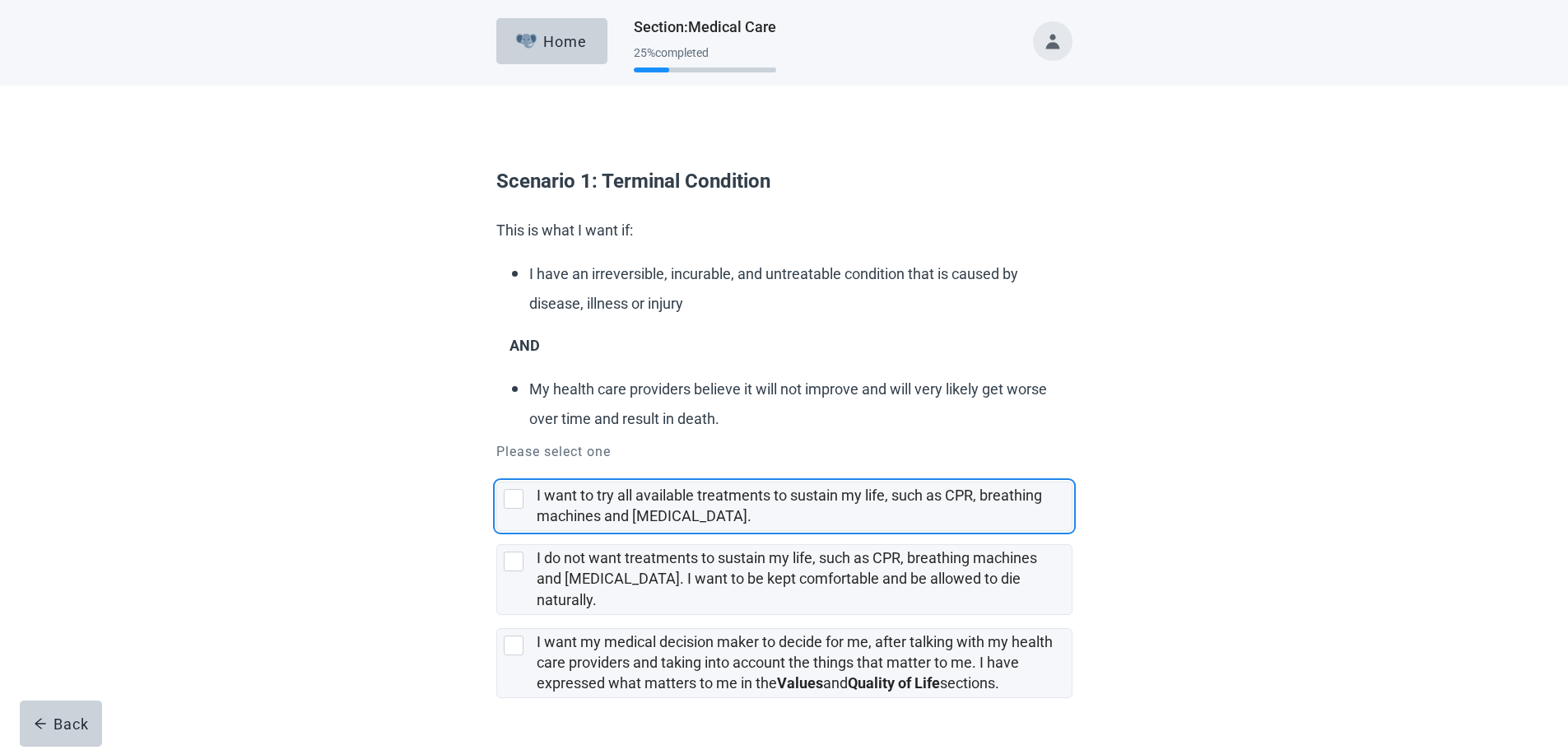
drag, startPoint x: 520, startPoint y: 498, endPoint x: 550, endPoint y: 549, distance: 59.2
click at [520, 500] on div "I want to try all available treatments to sustain my life, such as CPR, breathi…" at bounding box center [514, 498] width 20 height 20
click at [497, 469] on input "I want to try all available treatments to sustain my life, such as CPR, breathi…" at bounding box center [496, 469] width 1 height 1
checkbox input "true"
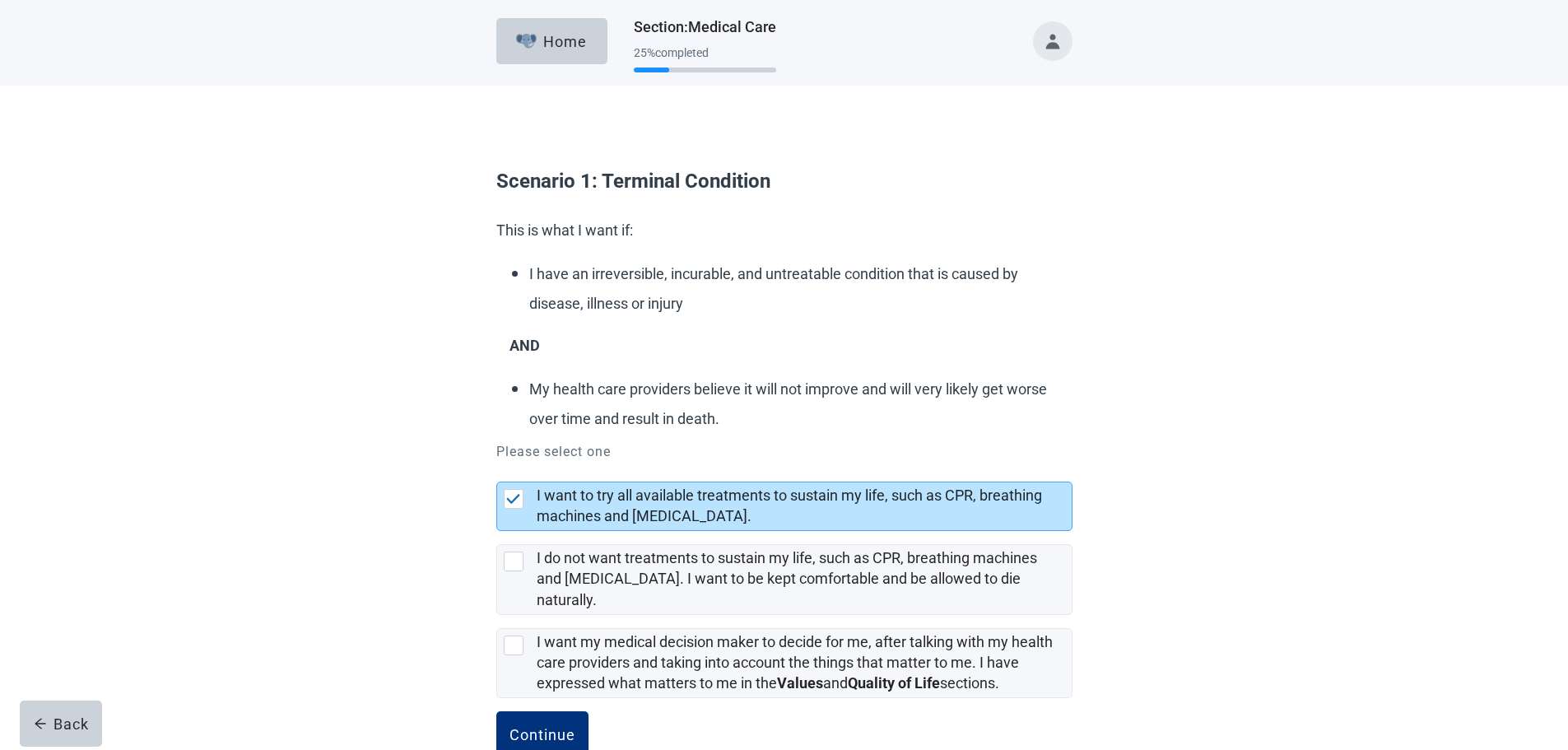
click at [571, 726] on div "Continue" at bounding box center [542, 734] width 66 height 16
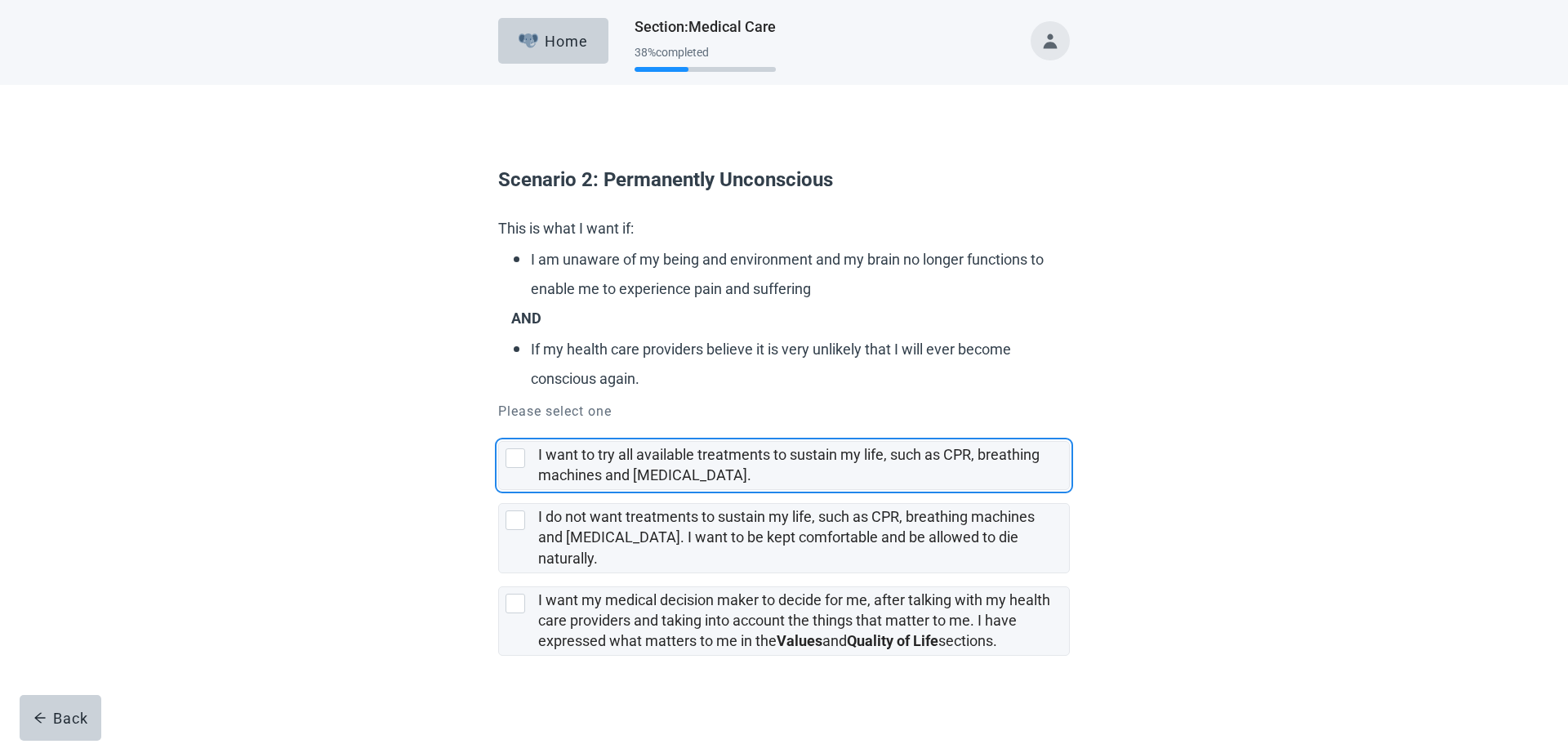
click at [514, 459] on div "I want to try all available treatments to sustain my life, such as CPR, breathi…" at bounding box center [515, 457] width 20 height 20
click at [499, 429] on input "I want to try all available treatments to sustain my life, such as CPR, breathi…" at bounding box center [498, 428] width 1 height 1
checkbox input "true"
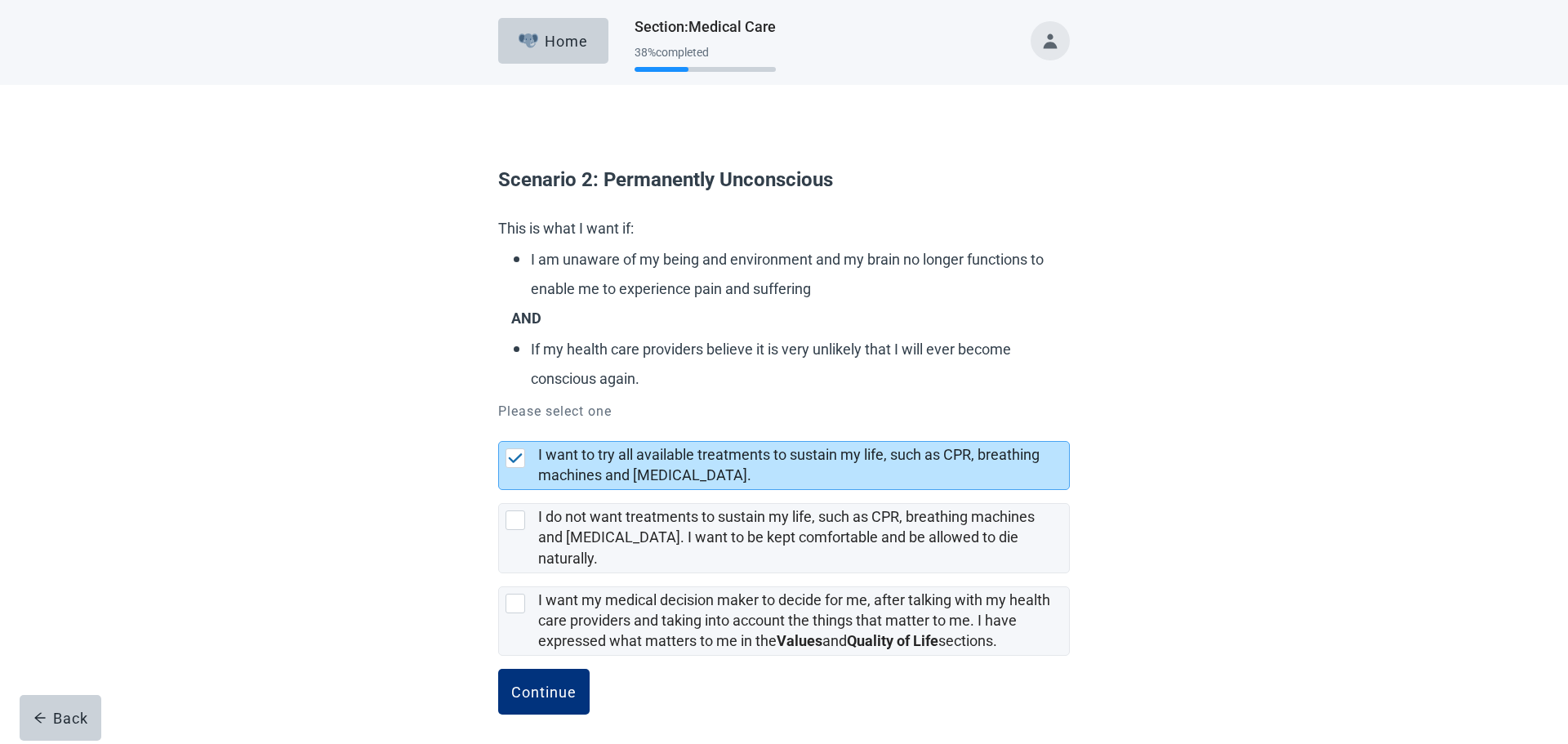
click at [526, 683] on div "Continue" at bounding box center [544, 691] width 65 height 16
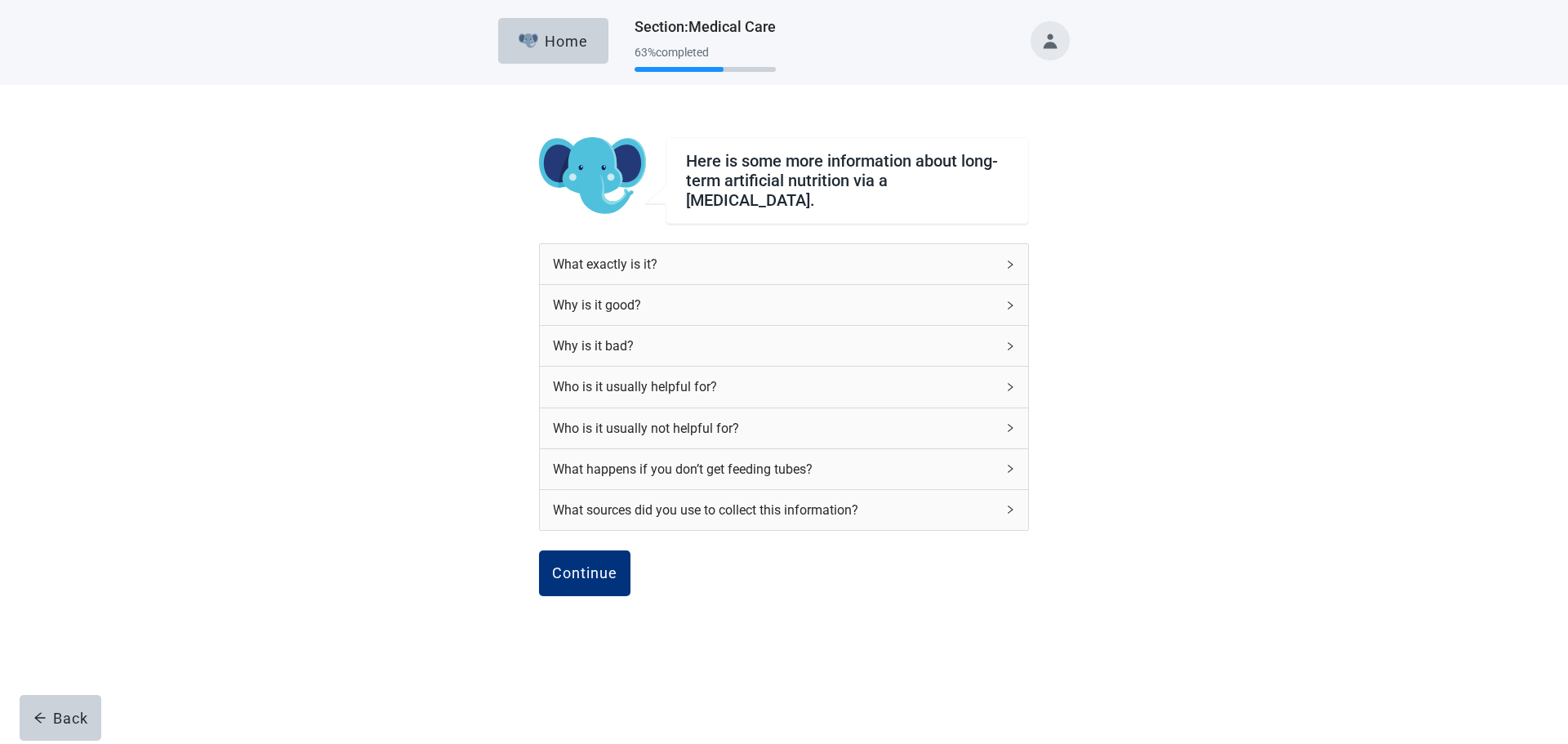
click at [1015, 417] on div "Who is it usually not helpful for?" at bounding box center [784, 428] width 488 height 40
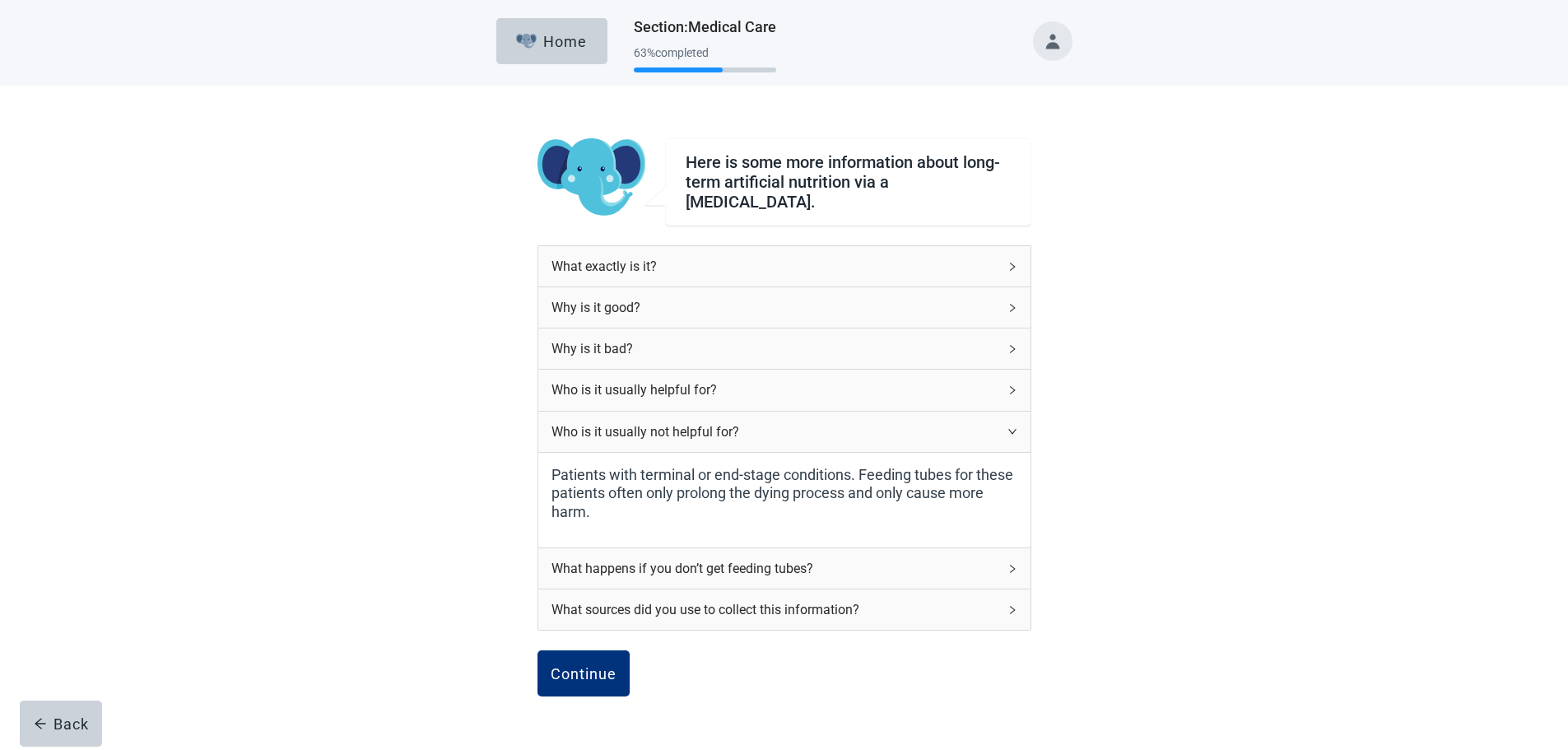
click at [1015, 426] on icon "right" at bounding box center [1012, 431] width 9 height 9
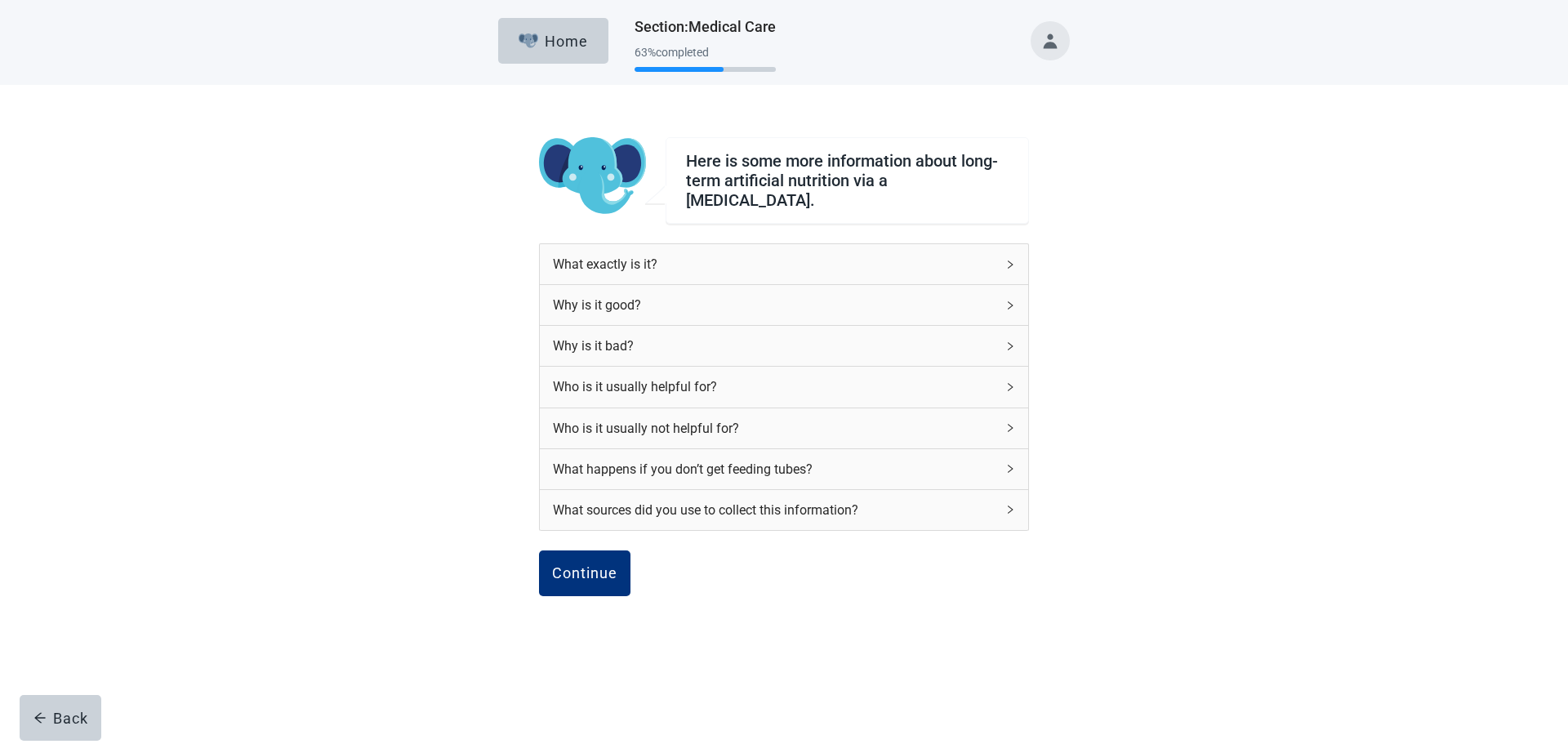
click at [1013, 382] on icon "right" at bounding box center [1010, 386] width 9 height 9
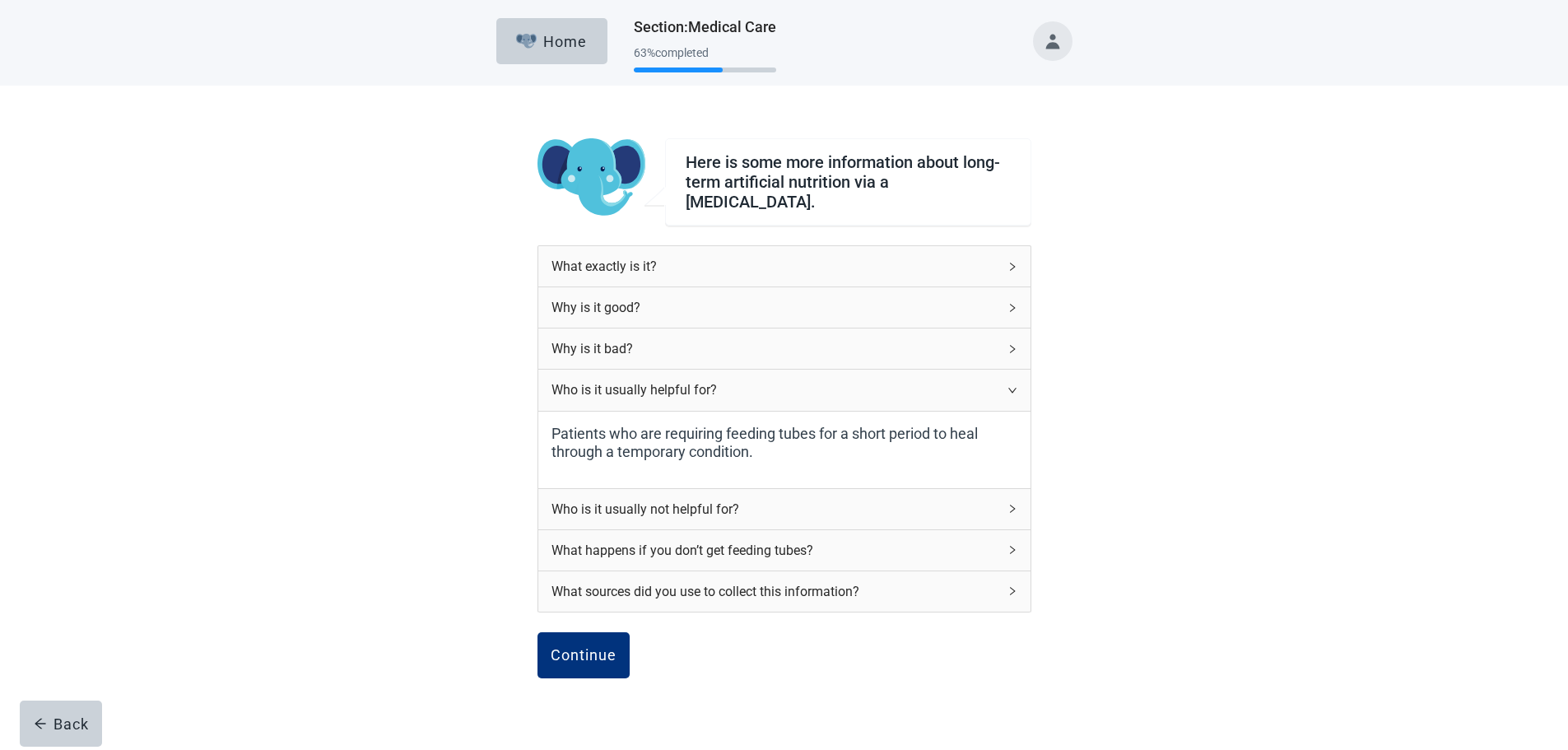
click at [1016, 385] on icon "right" at bounding box center [1012, 389] width 9 height 9
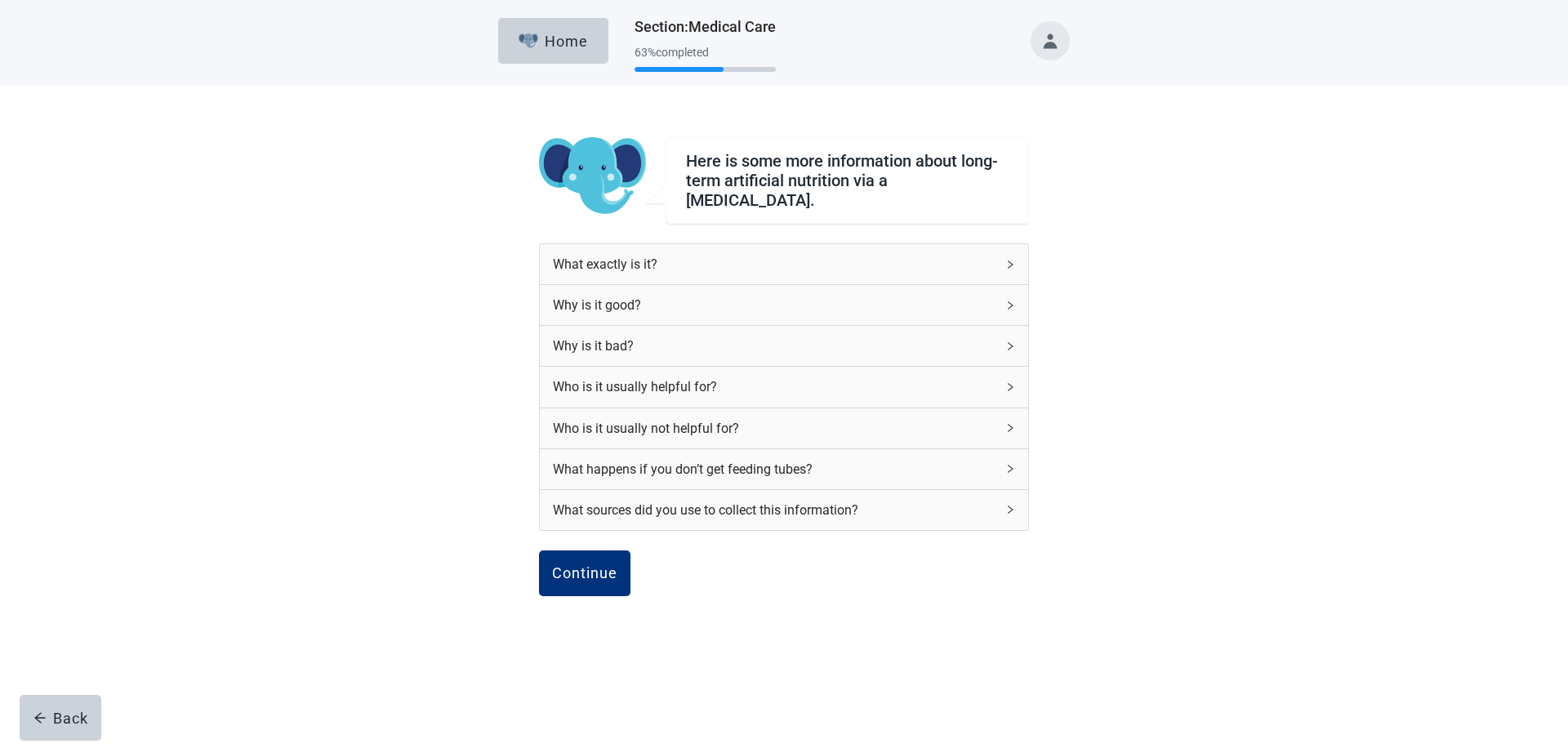
click at [1011, 342] on icon "right" at bounding box center [1010, 346] width 9 height 9
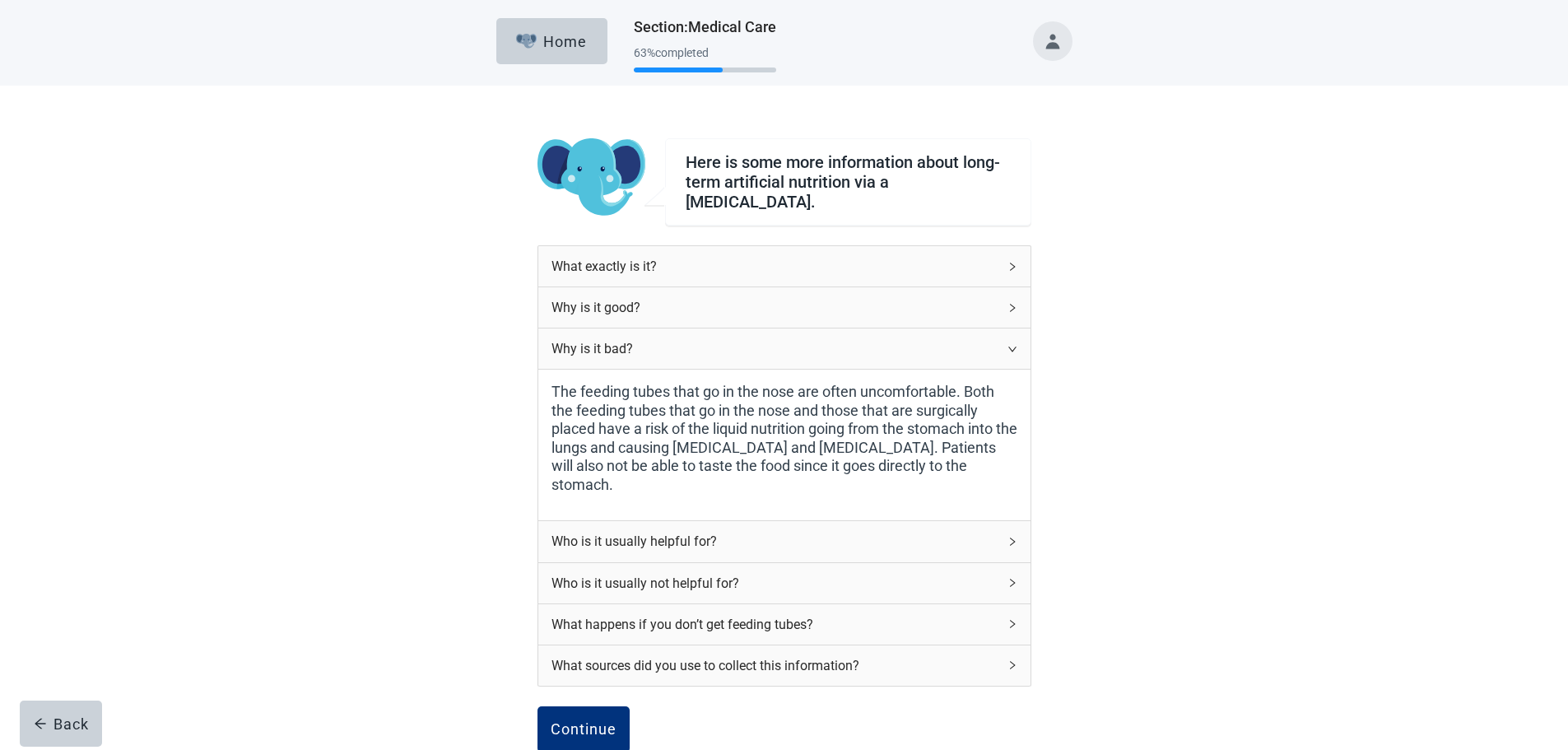
click at [1014, 344] on icon "right" at bounding box center [1012, 349] width 9 height 9
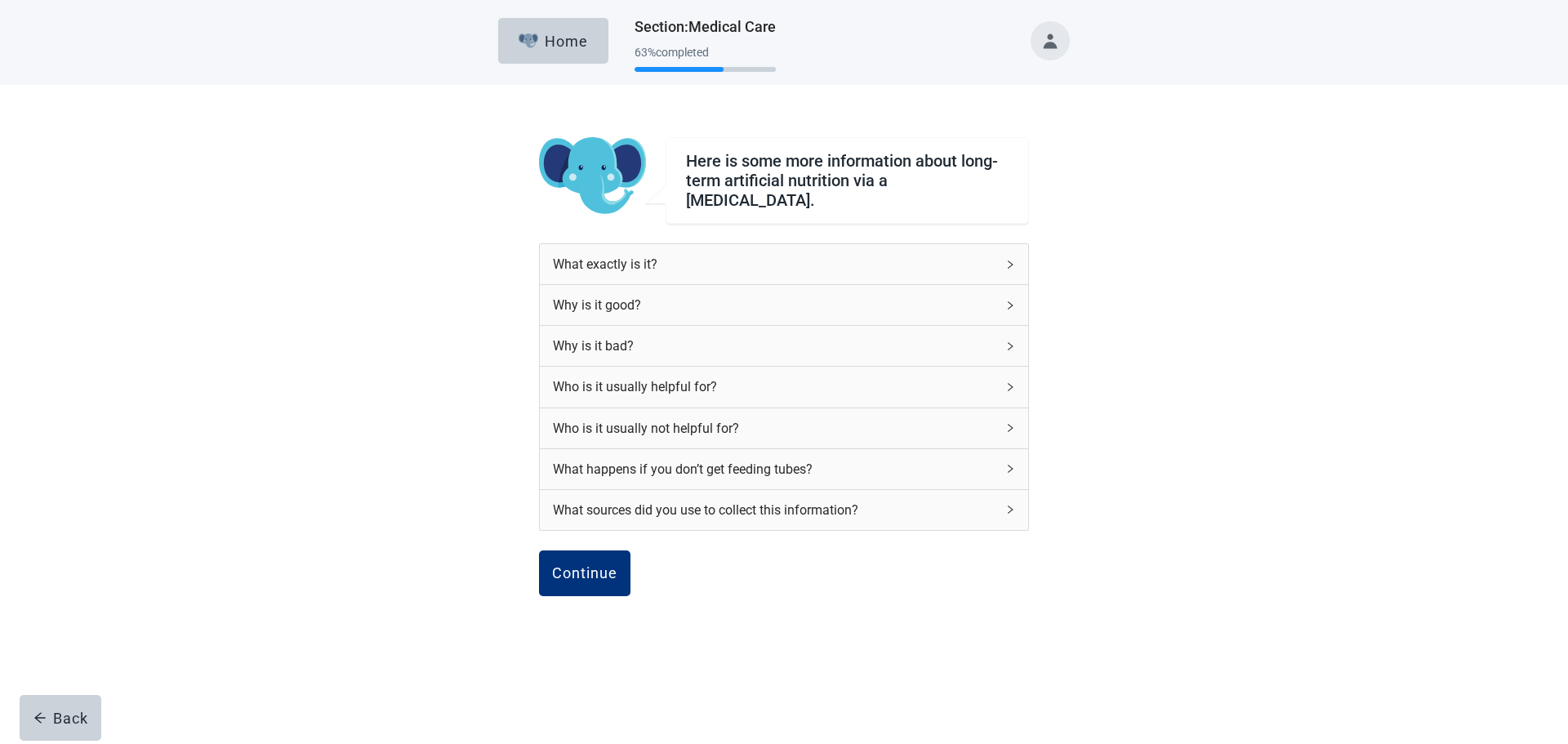
click at [1007, 289] on div "Why is it good?" at bounding box center [784, 305] width 488 height 40
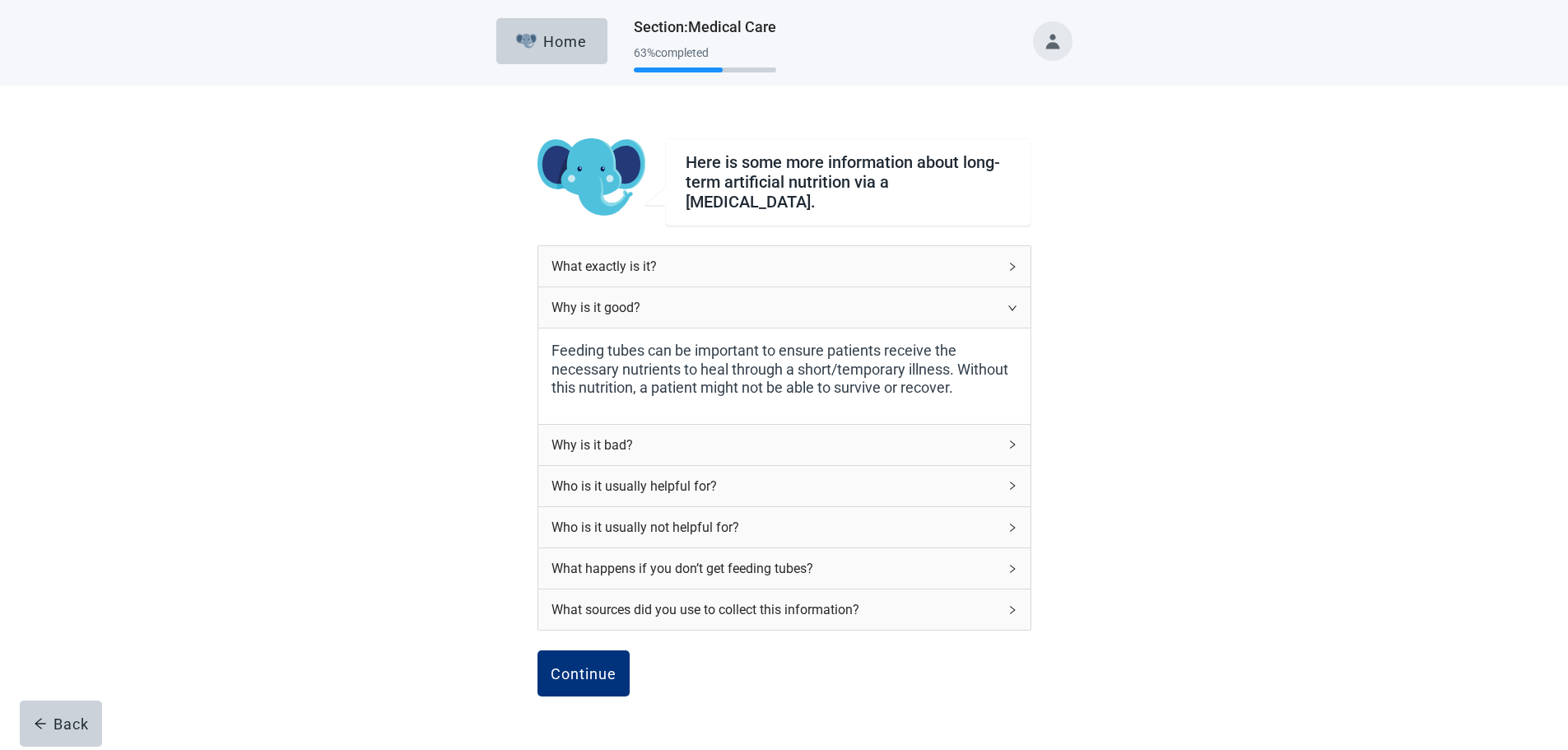
click at [583, 665] on div "Continue" at bounding box center [584, 672] width 66 height 16
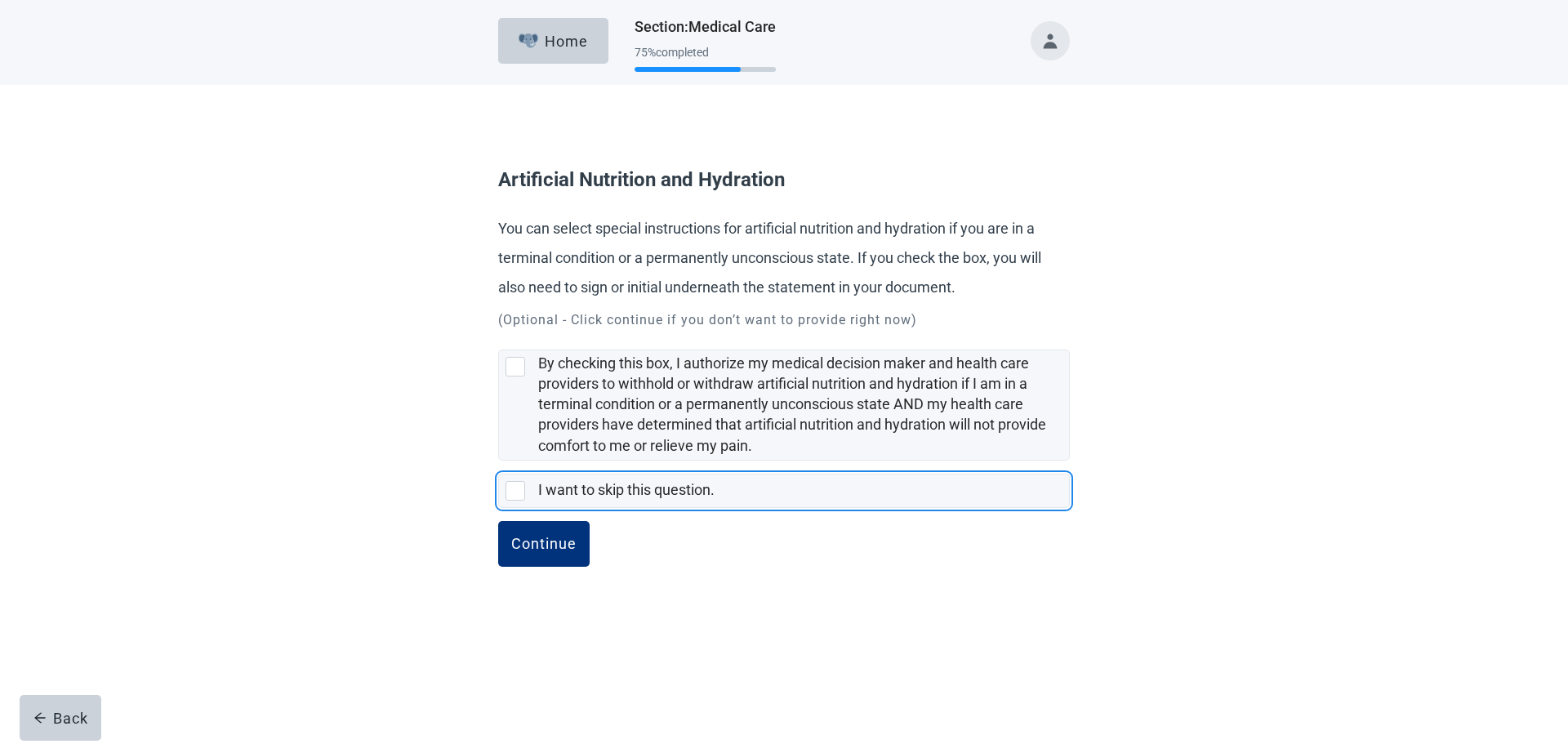
click at [516, 491] on div "I want to skip this question., checkbox, not selected" at bounding box center [515, 491] width 20 height 20
click at [499, 461] on input "I want to skip this question." at bounding box center [498, 461] width 1 height 1
checkbox input "true"
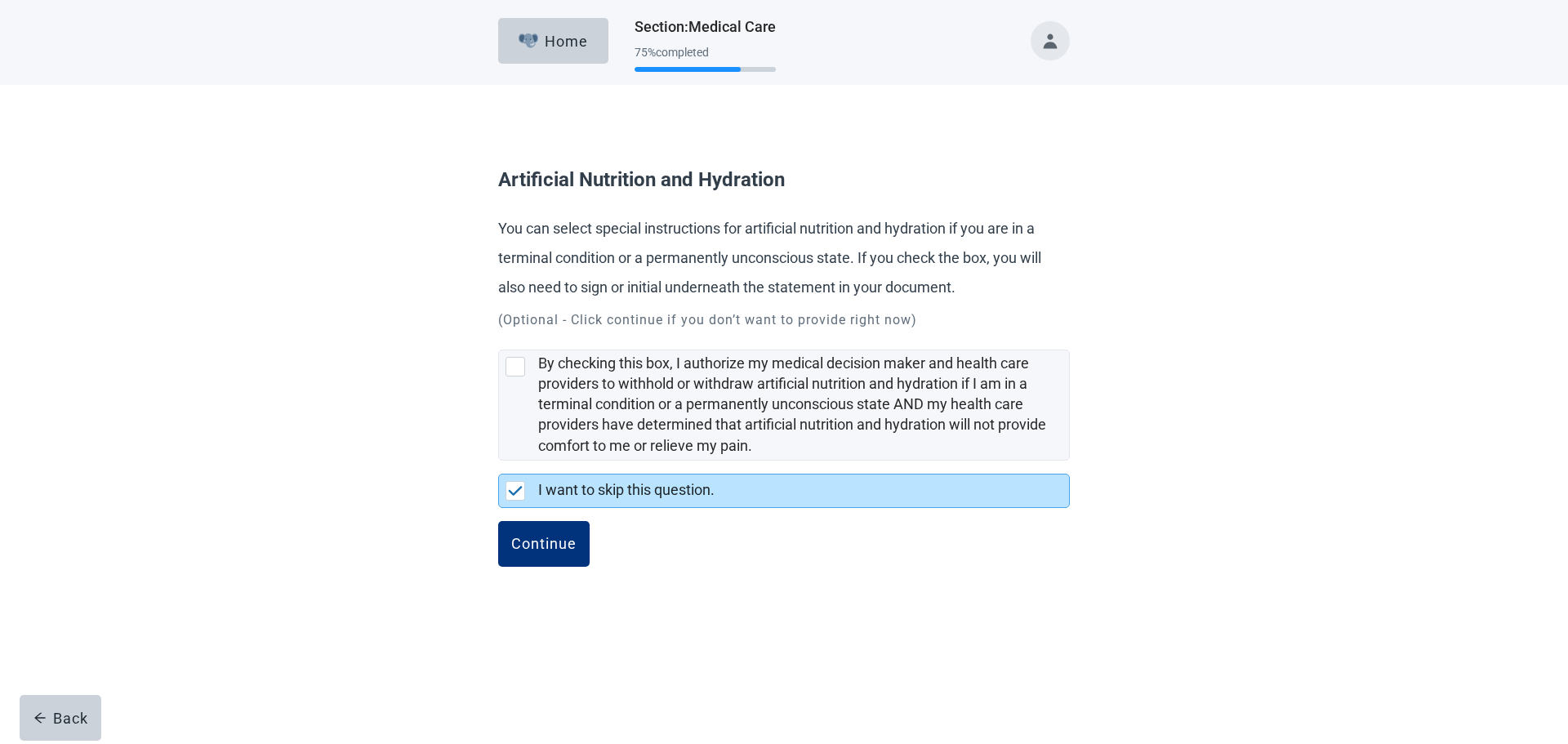
click at [558, 547] on div "Continue" at bounding box center [544, 543] width 65 height 16
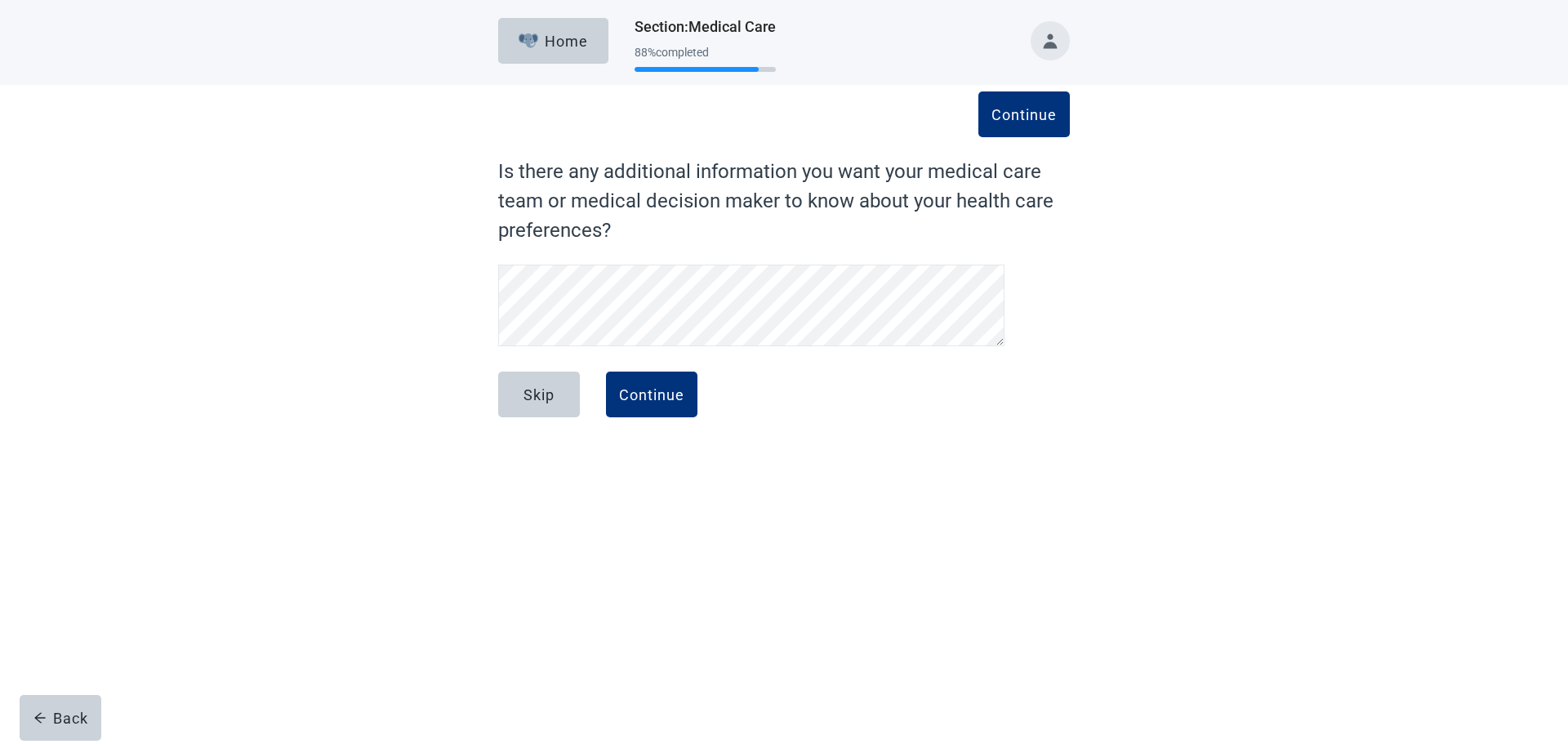
click at [654, 398] on div "Continue" at bounding box center [652, 394] width 65 height 16
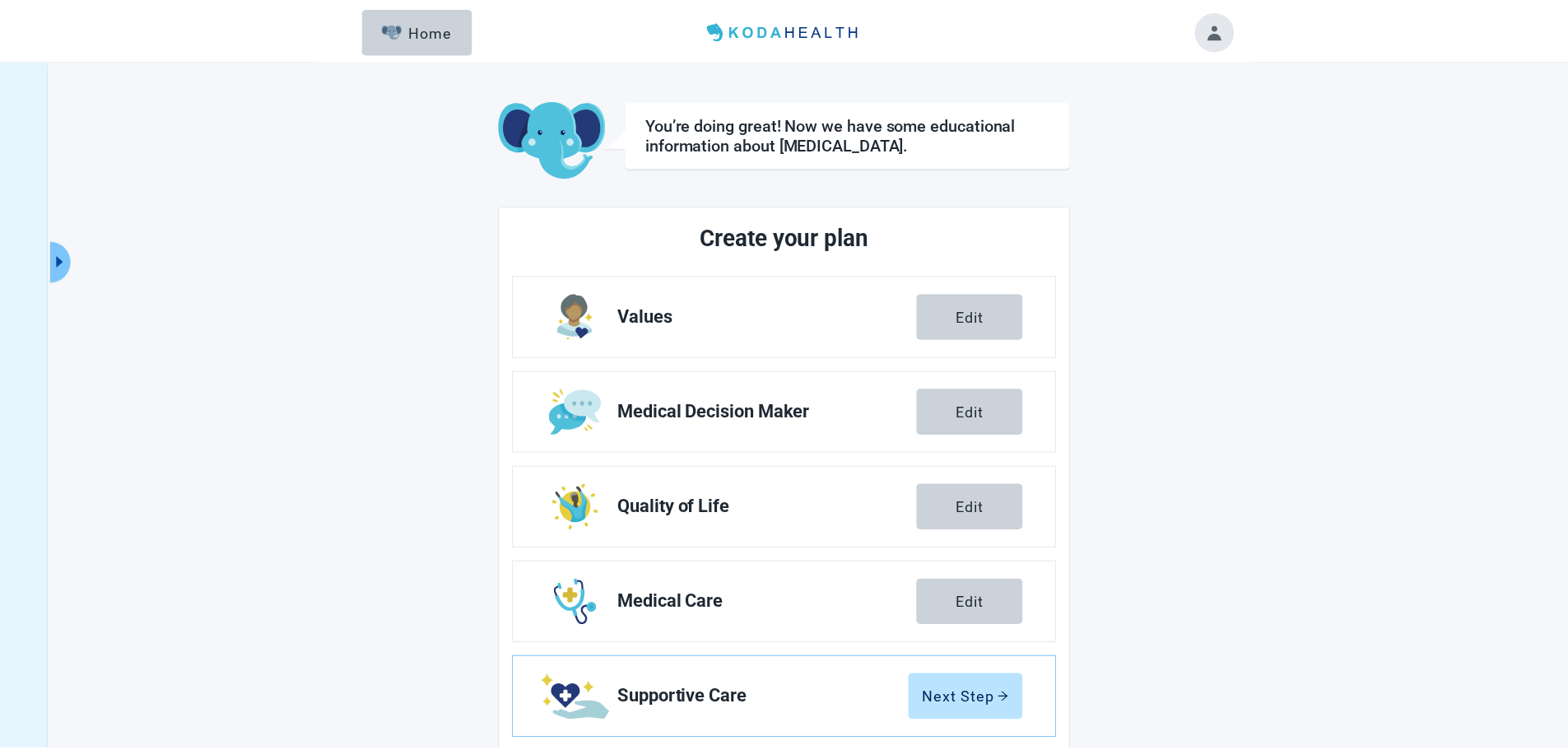
scroll to position [125, 0]
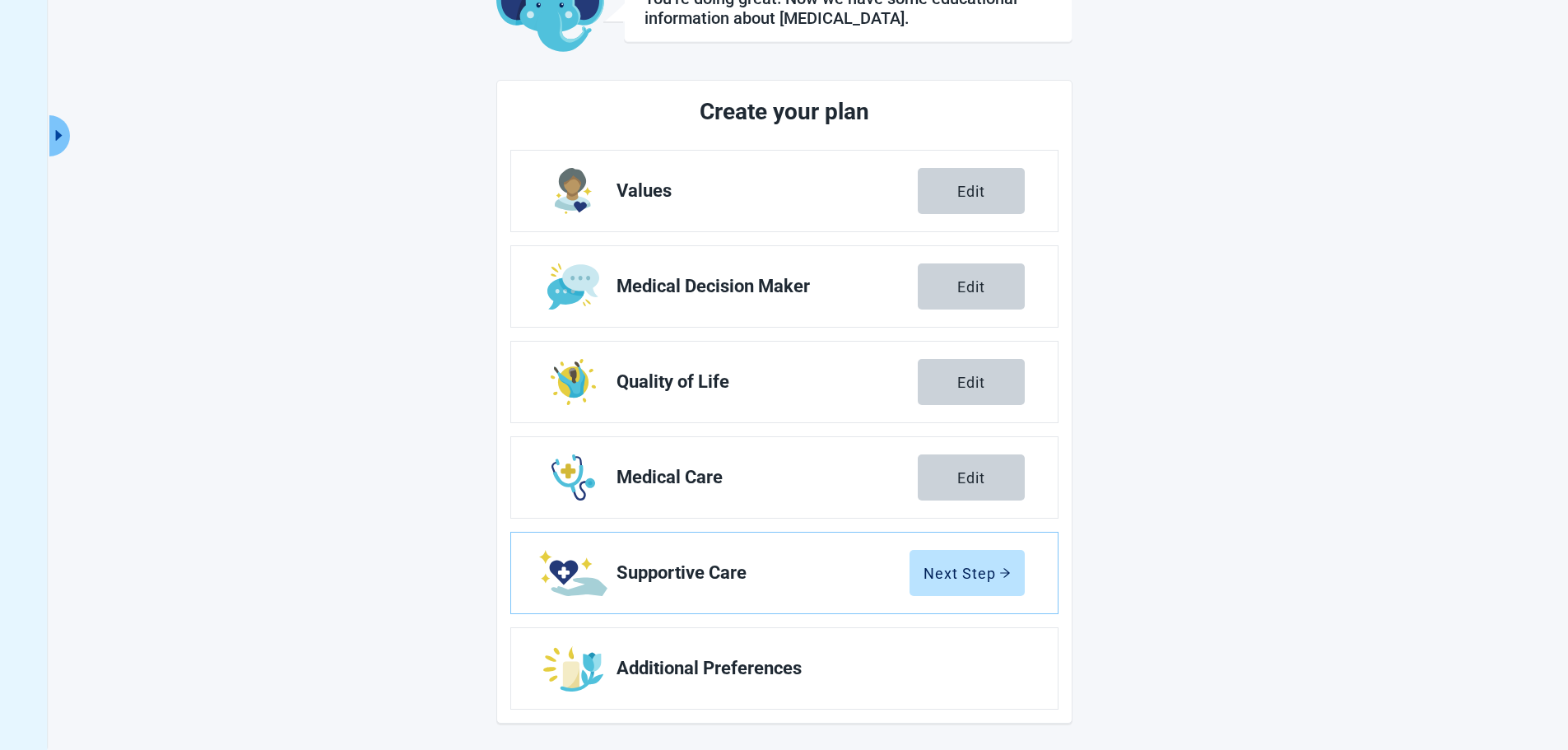
click at [958, 563] on button "Next Step" at bounding box center [967, 572] width 115 height 46
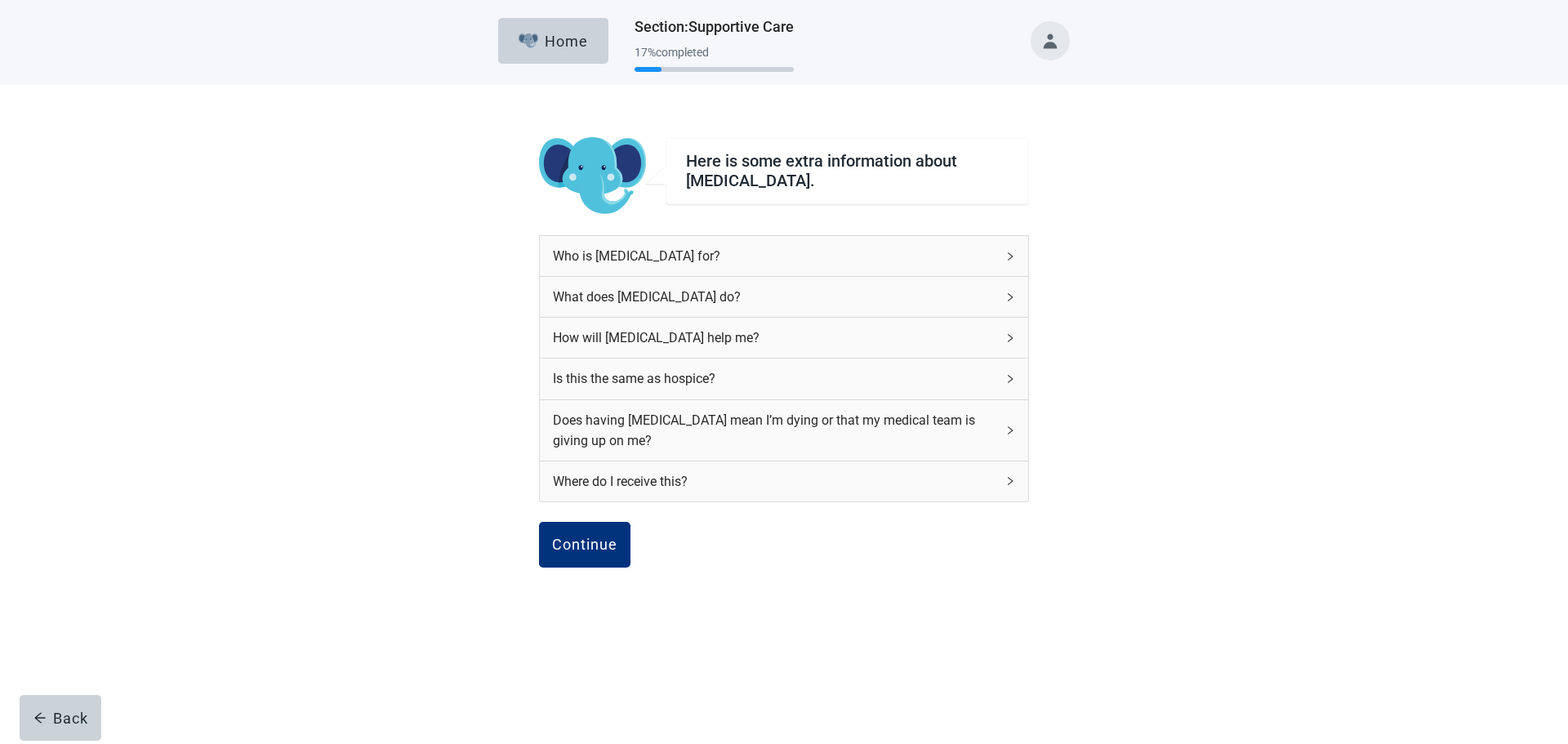
click at [1011, 256] on icon "right" at bounding box center [1010, 256] width 9 height 9
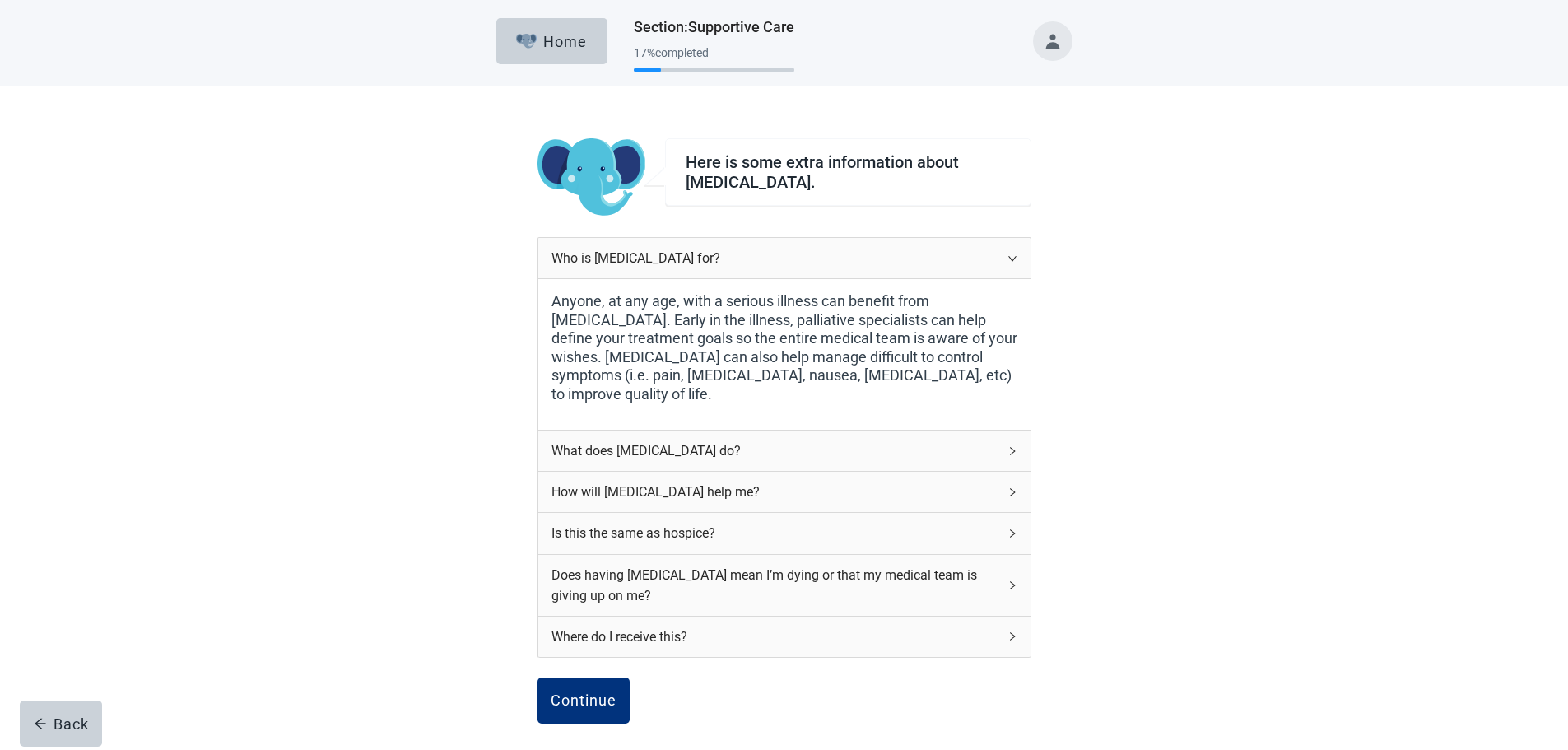
click at [1013, 446] on icon "right" at bounding box center [1012, 451] width 9 height 9
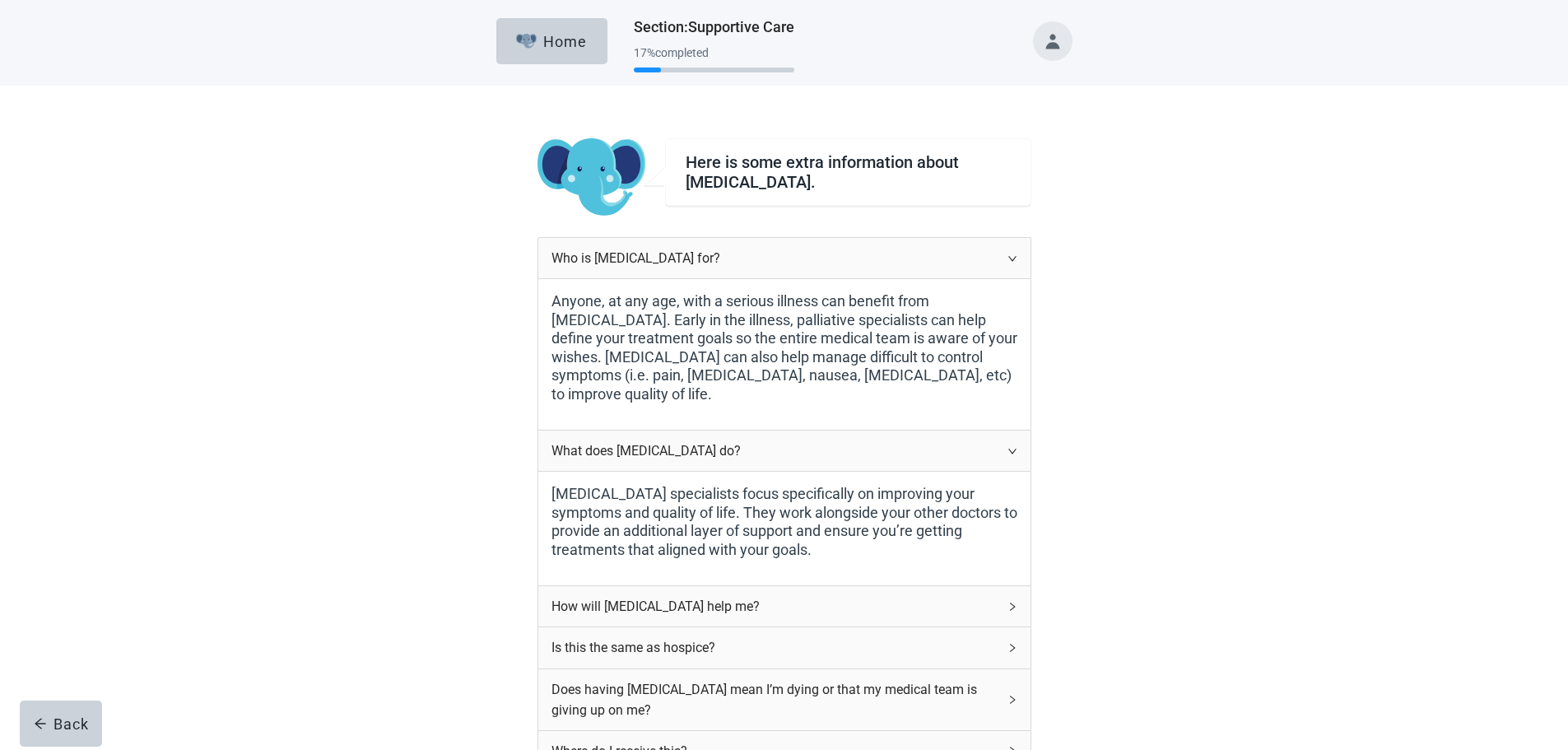
click at [1015, 608] on icon "right" at bounding box center [1012, 606] width 9 height 9
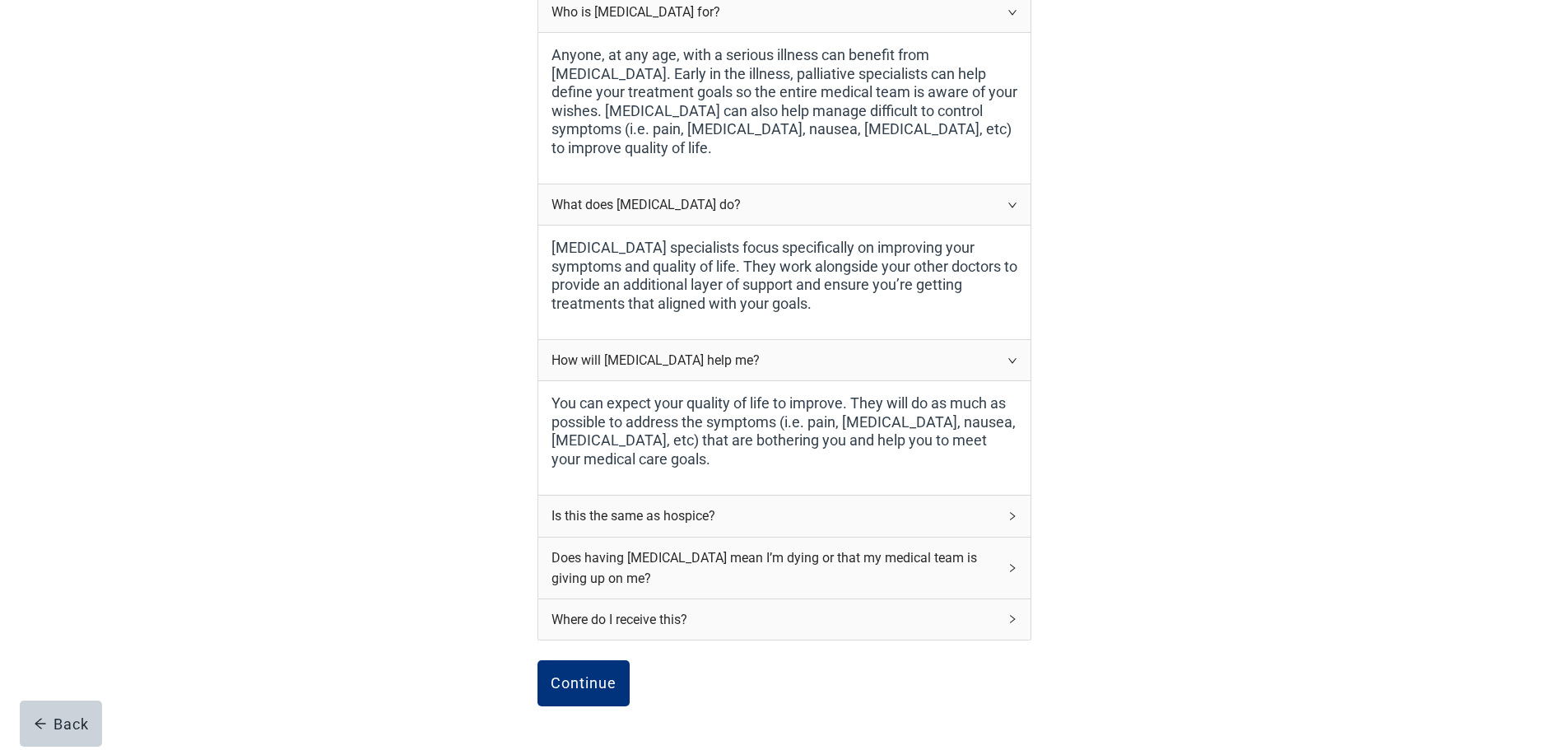
scroll to position [247, 0]
click at [604, 684] on div "Continue" at bounding box center [584, 682] width 66 height 16
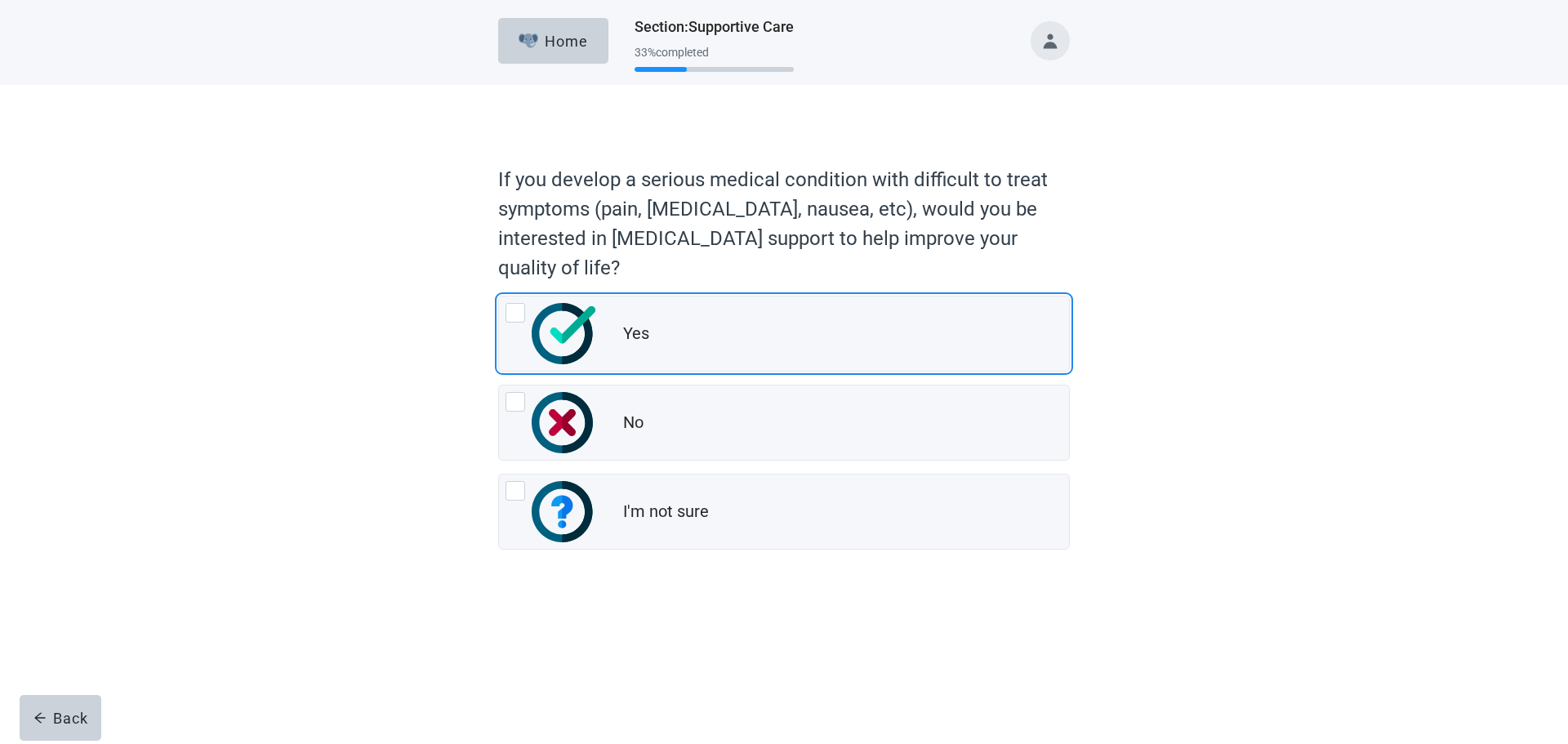
click at [513, 309] on div "Yes, radio button, not checked" at bounding box center [515, 312] width 20 height 20
click at [499, 296] on input "Yes" at bounding box center [498, 295] width 1 height 1
radio input "true"
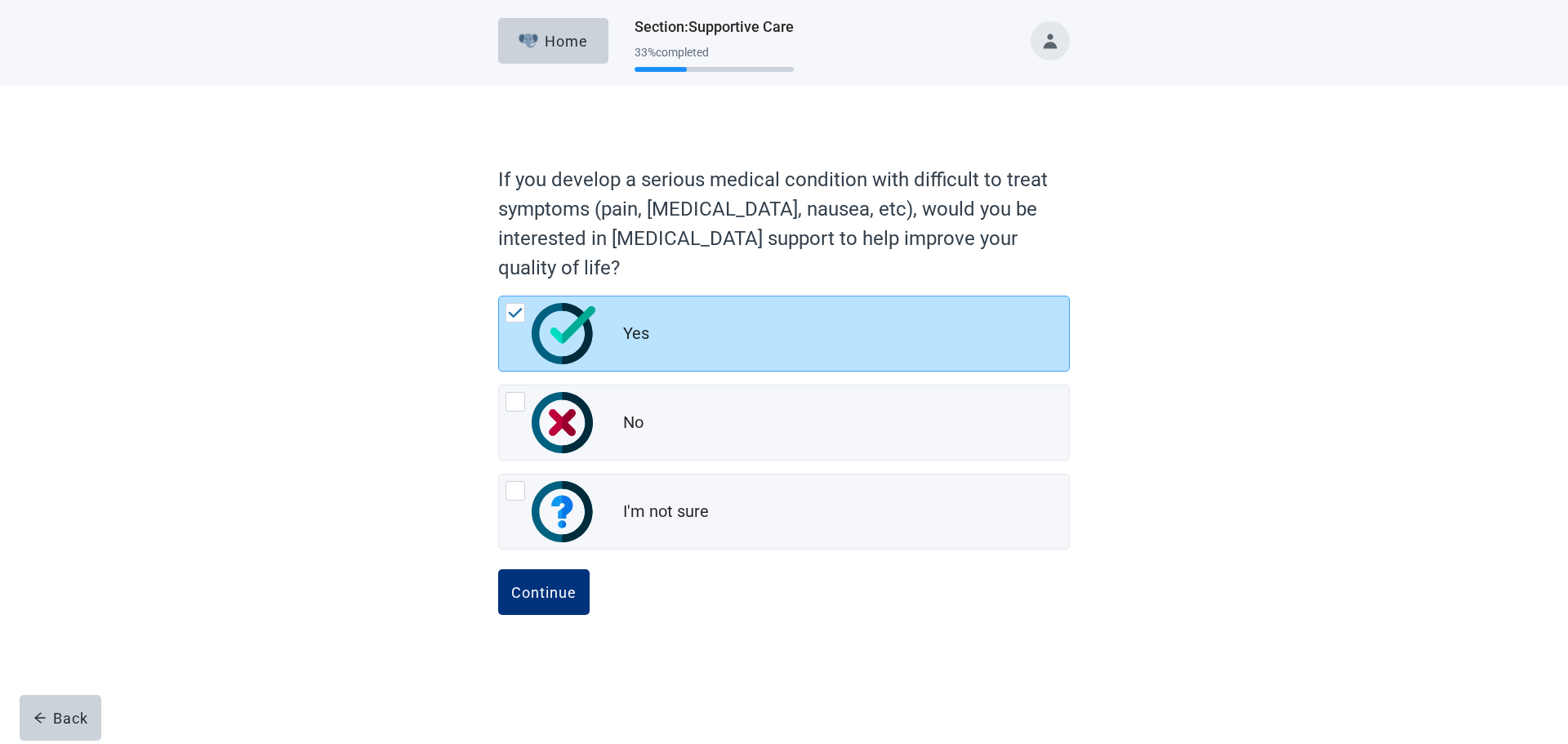
click at [536, 587] on div "Continue" at bounding box center [544, 592] width 65 height 16
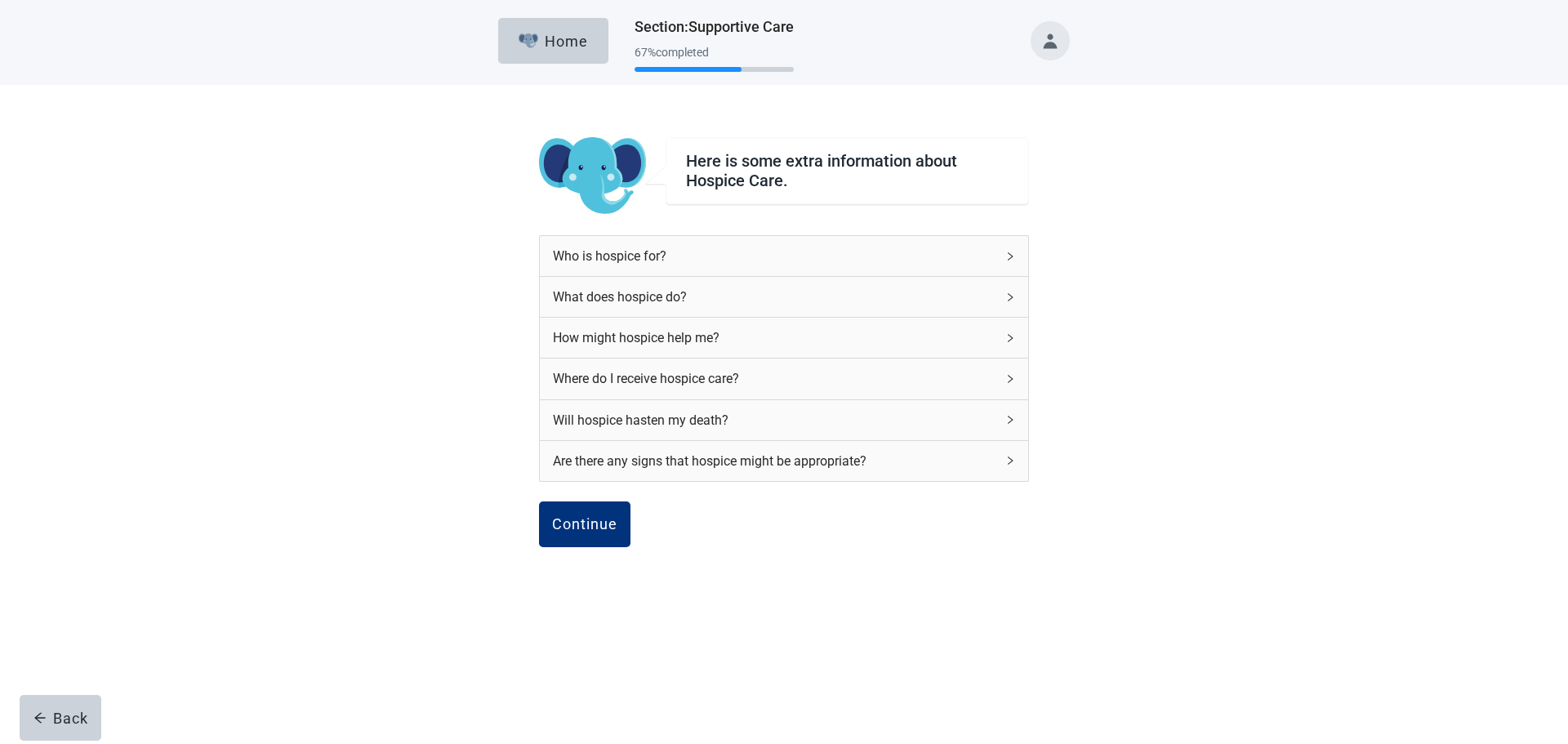
click at [1009, 254] on icon "right" at bounding box center [1010, 256] width 9 height 9
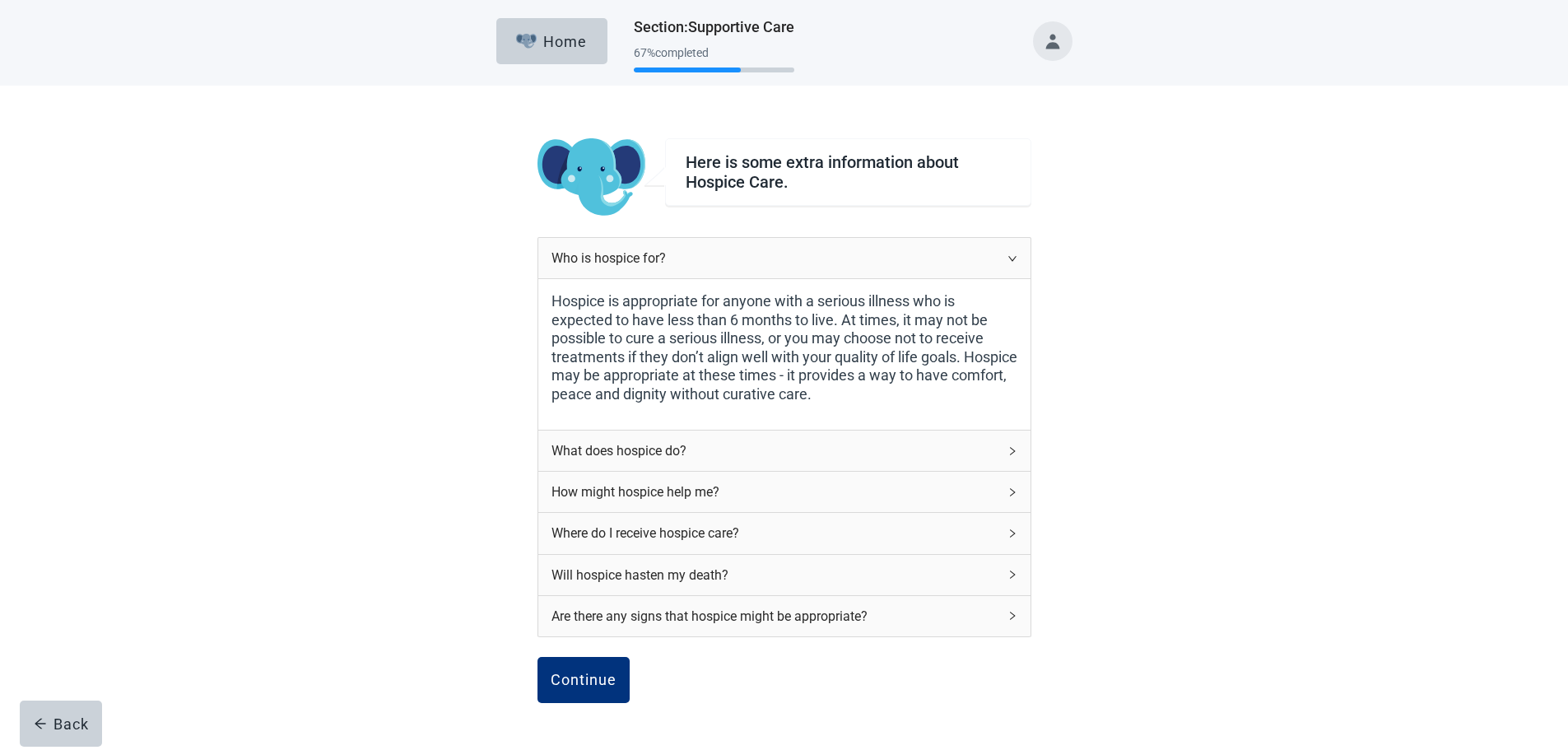
click at [1015, 448] on icon "right" at bounding box center [1012, 451] width 9 height 9
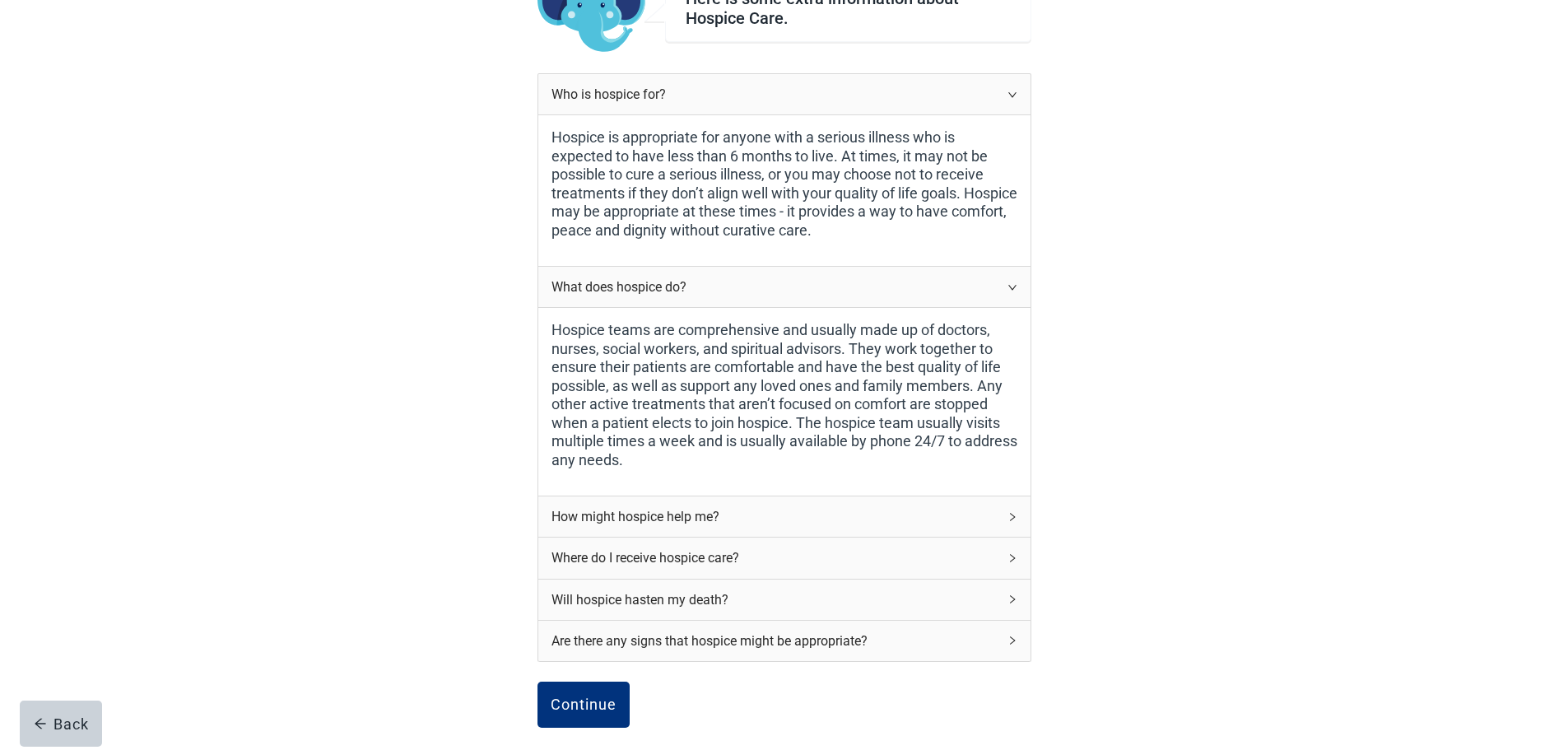
scroll to position [165, 0]
click at [1015, 509] on div "How might hospice help me?" at bounding box center [785, 515] width 492 height 41
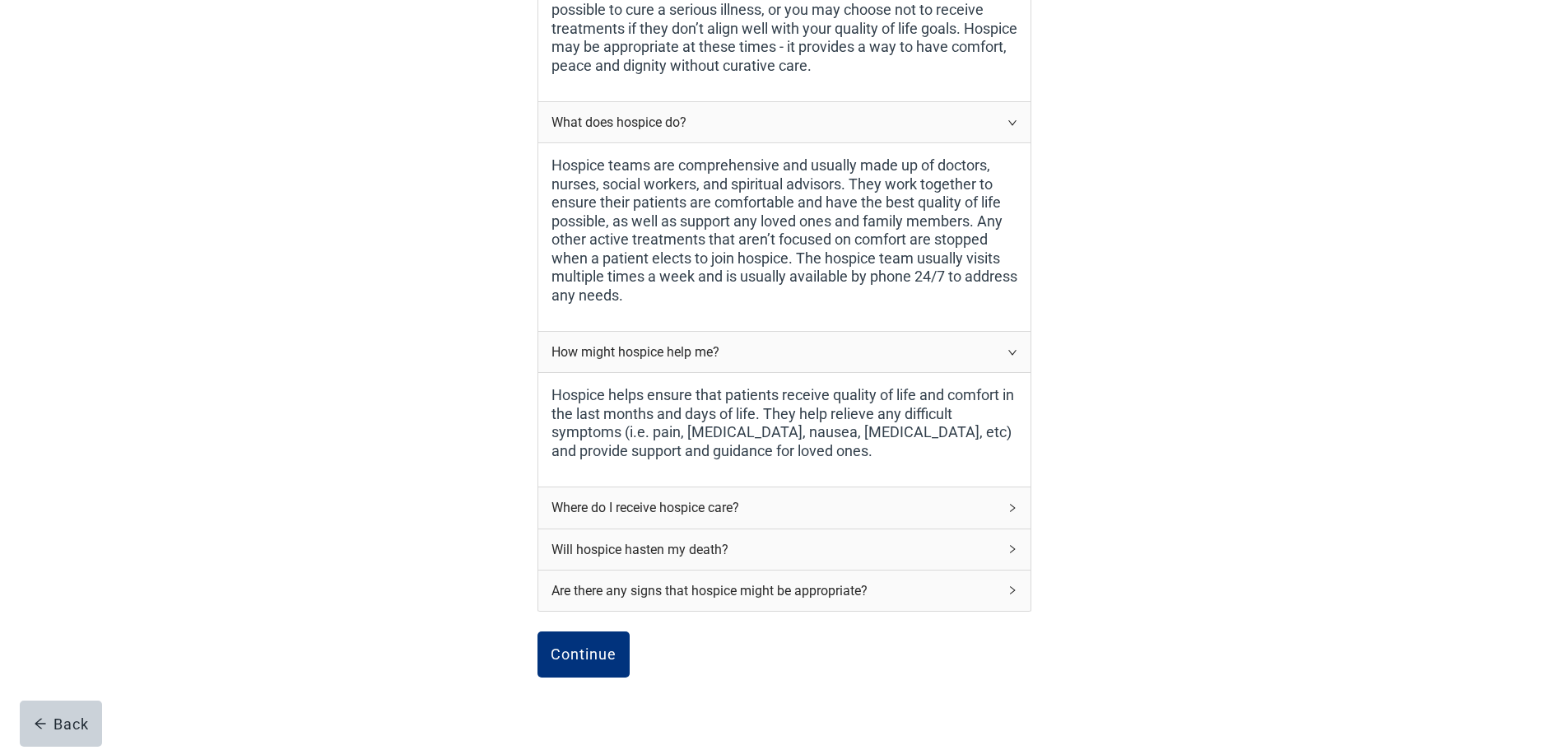
scroll to position [329, 0]
click at [1012, 504] on icon "right" at bounding box center [1012, 507] width 9 height 9
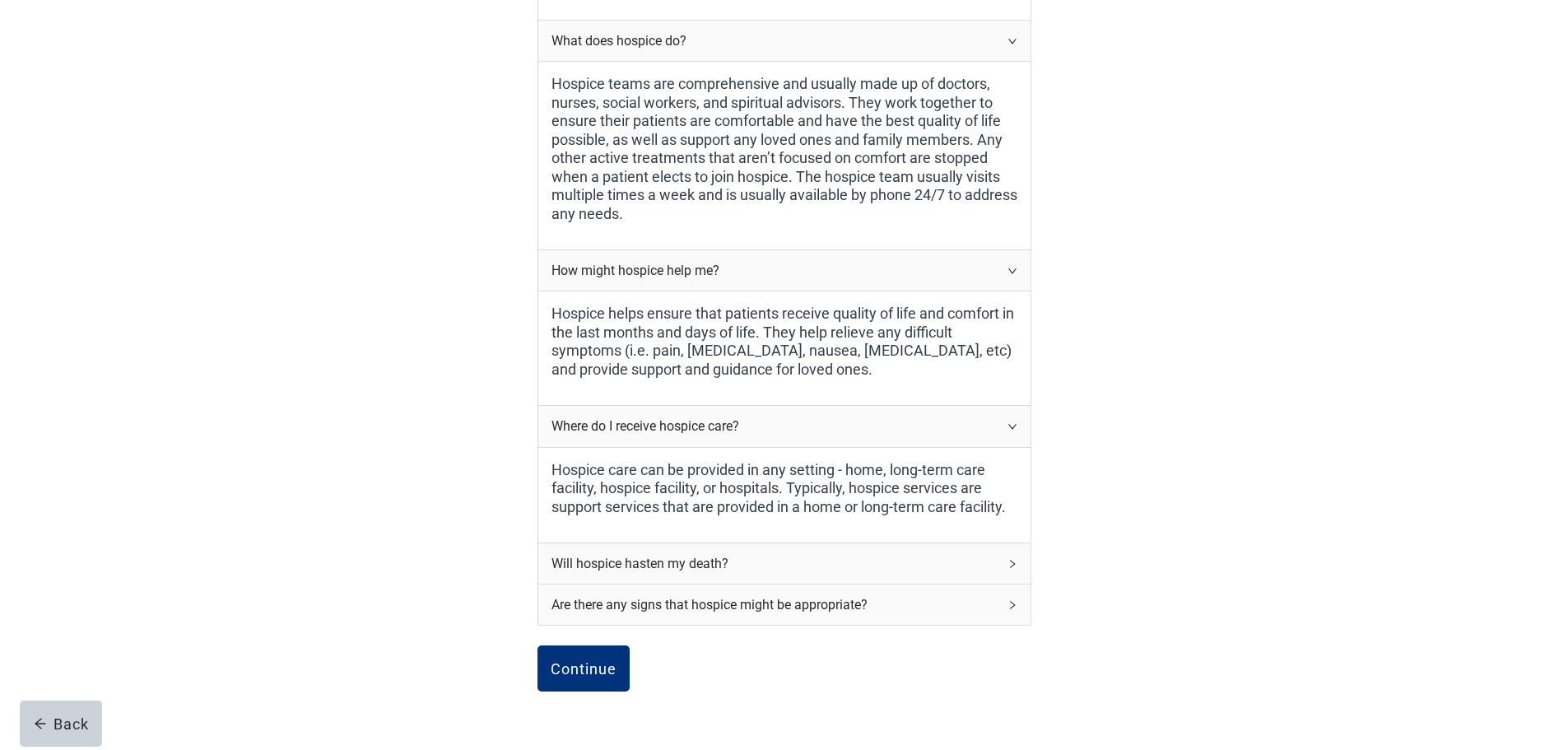
scroll to position [411, 0]
click at [1013, 563] on icon "right" at bounding box center [1012, 562] width 9 height 9
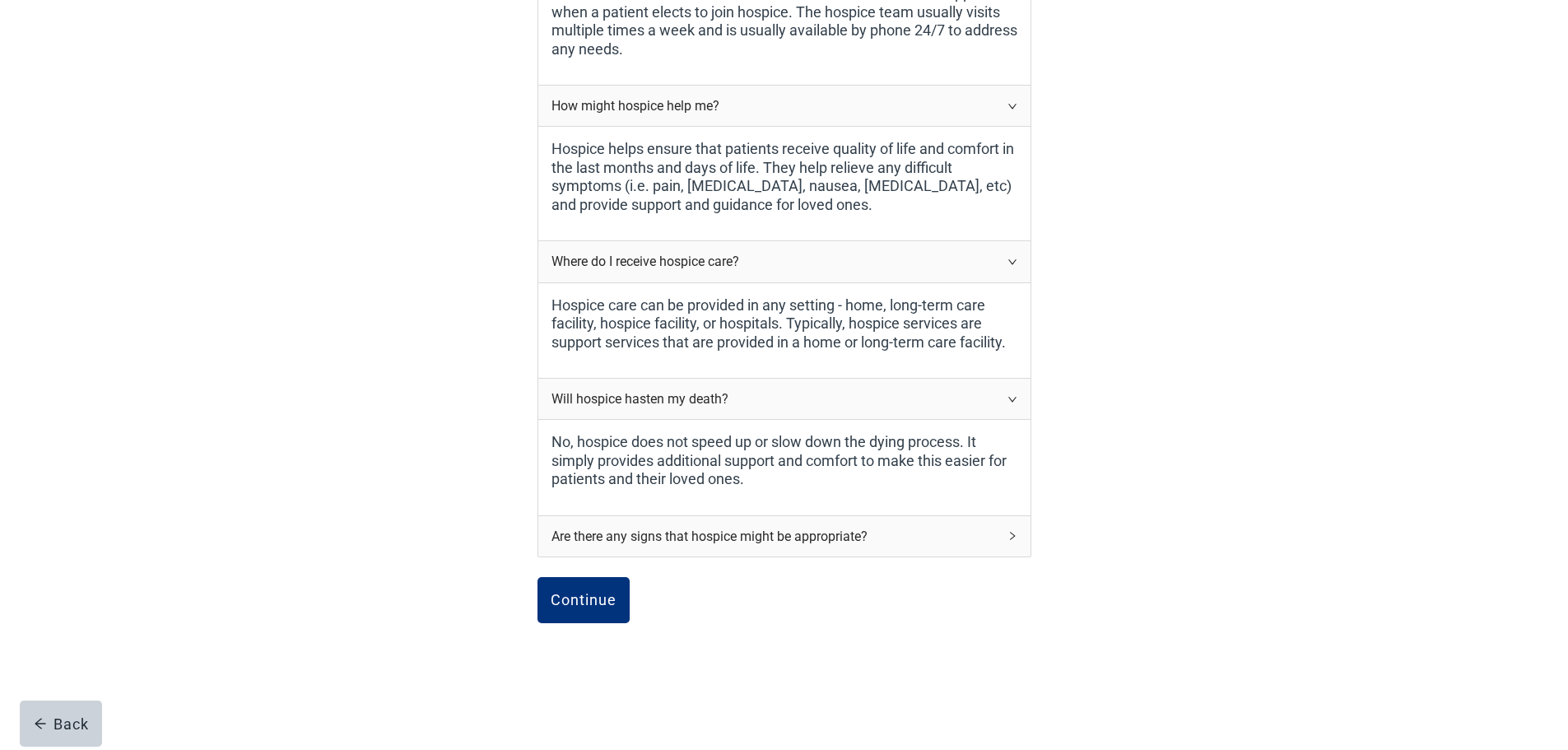
scroll to position [575, 0]
click at [1016, 539] on icon "right" at bounding box center [1012, 534] width 9 height 9
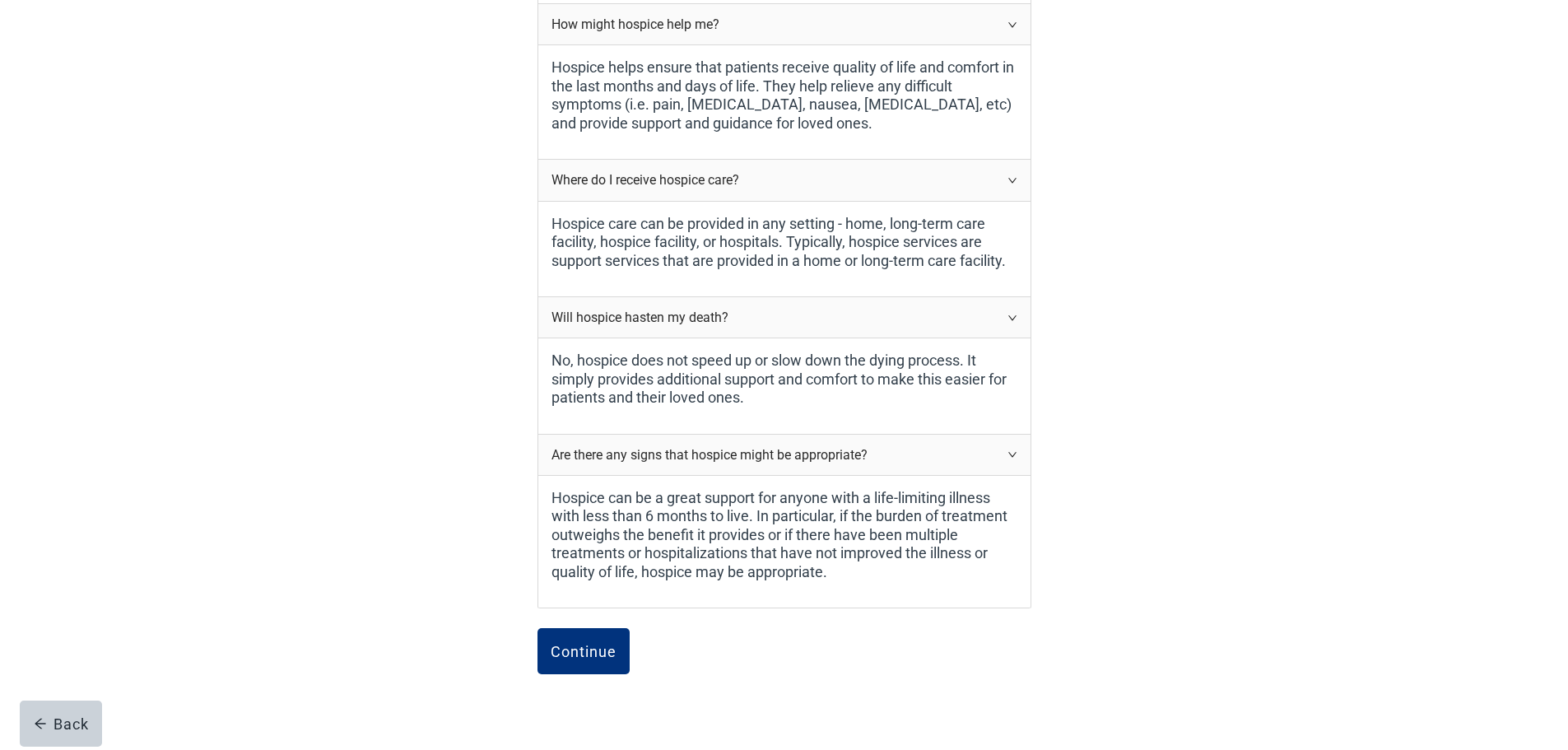
scroll to position [657, 0]
click at [577, 651] on div "Continue" at bounding box center [584, 650] width 66 height 16
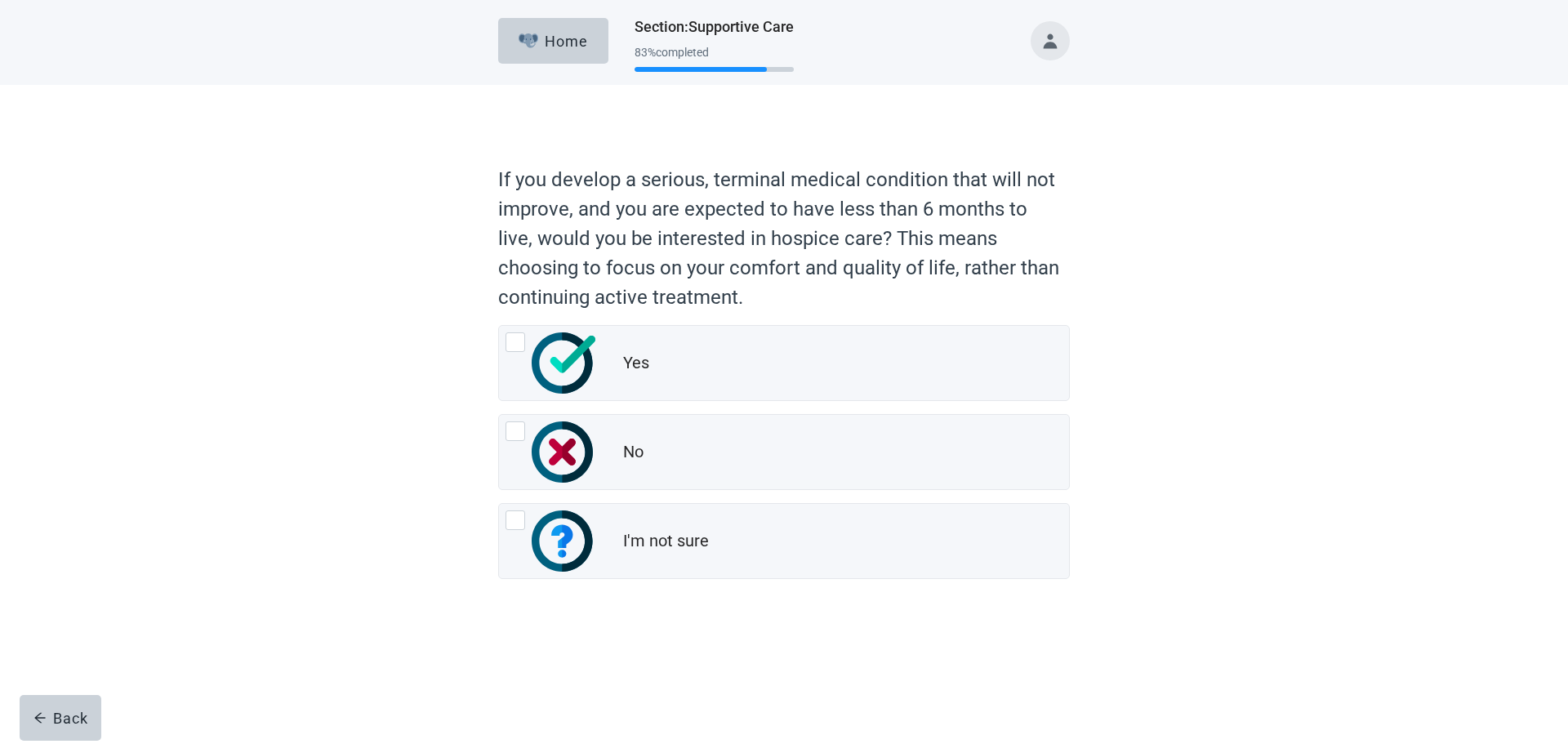
click at [516, 342] on div "Yes, radio button, not checked" at bounding box center [515, 342] width 20 height 20
click at [499, 325] on input "Yes" at bounding box center [498, 324] width 1 height 1
radio input "true"
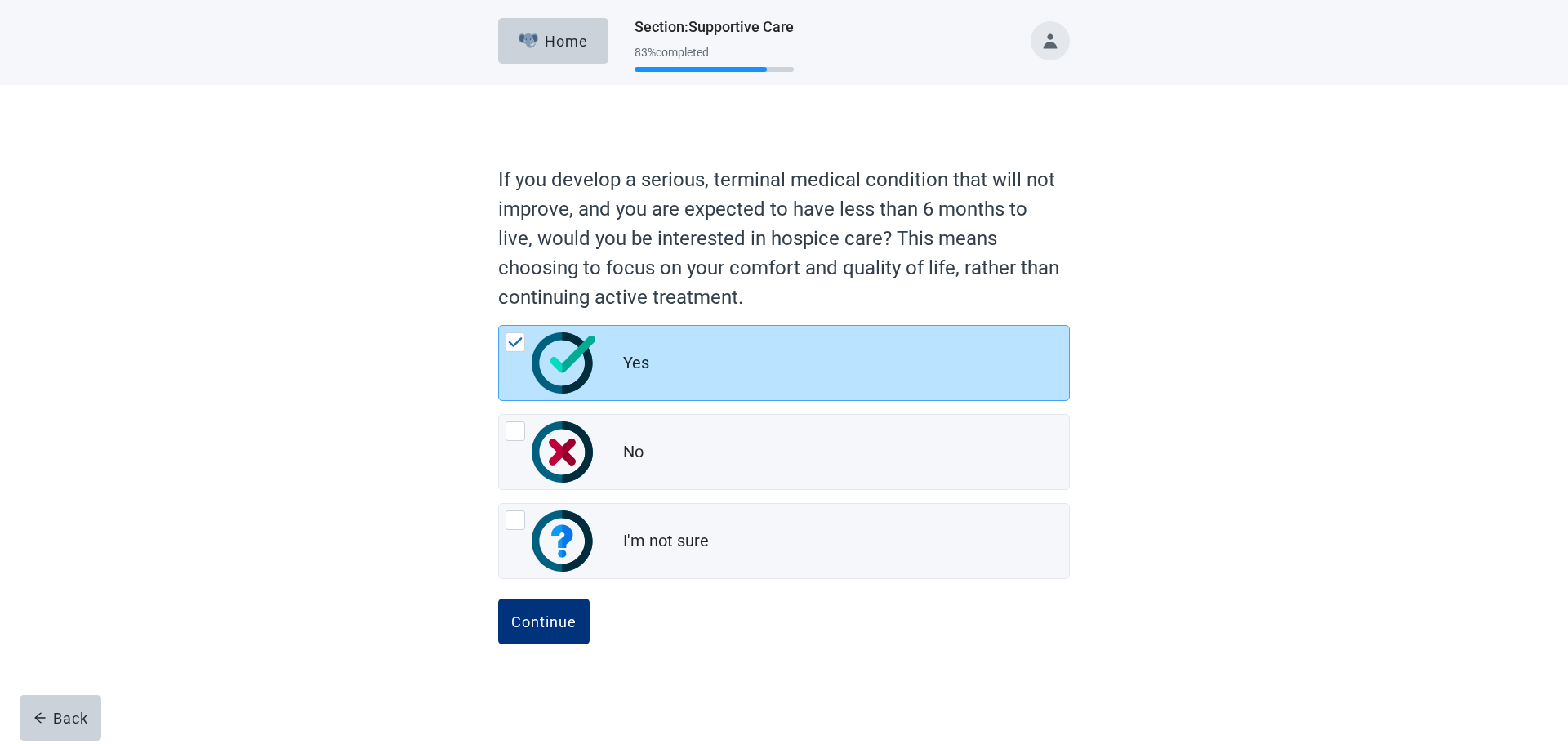
click at [552, 623] on div "Continue" at bounding box center [544, 621] width 65 height 16
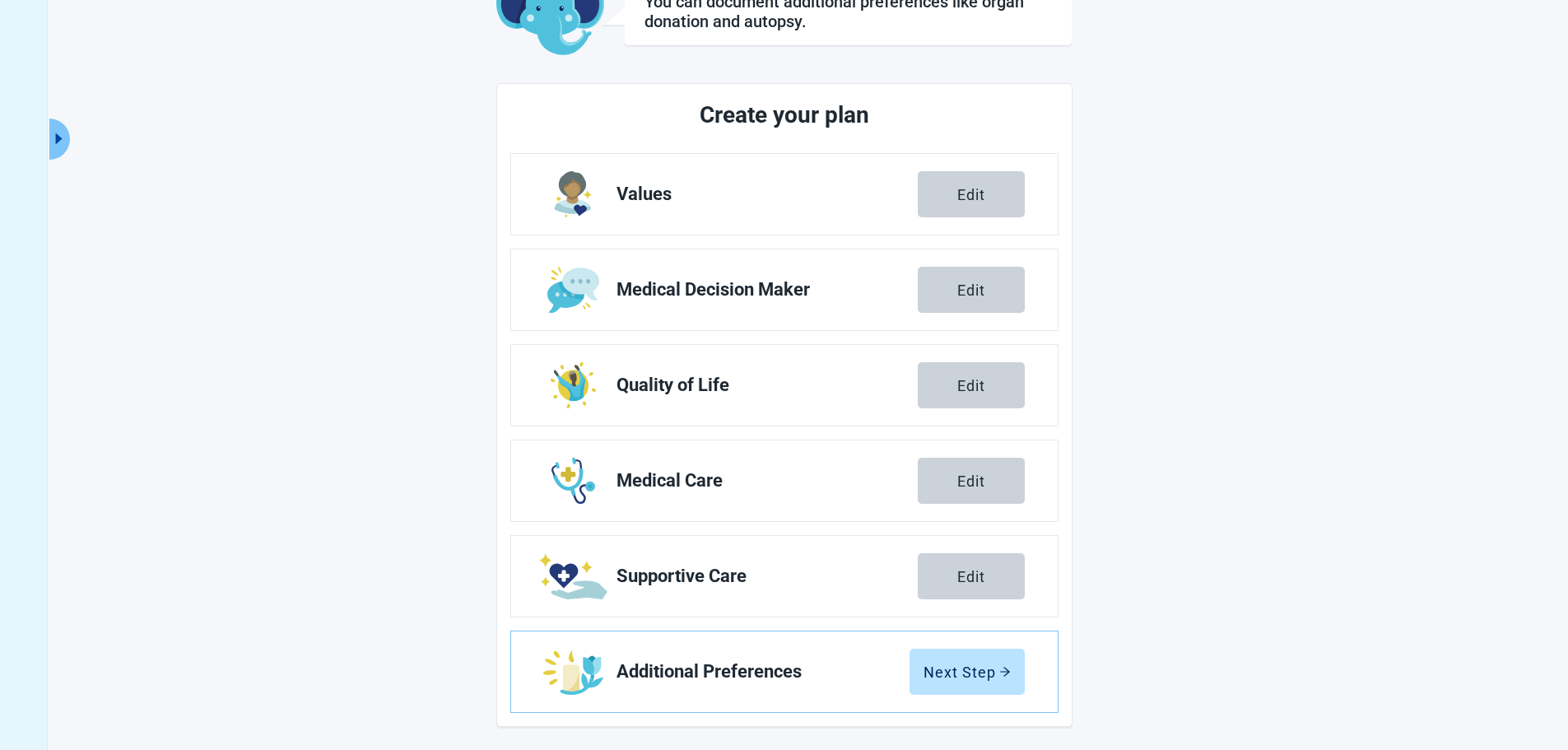
scroll to position [125, 0]
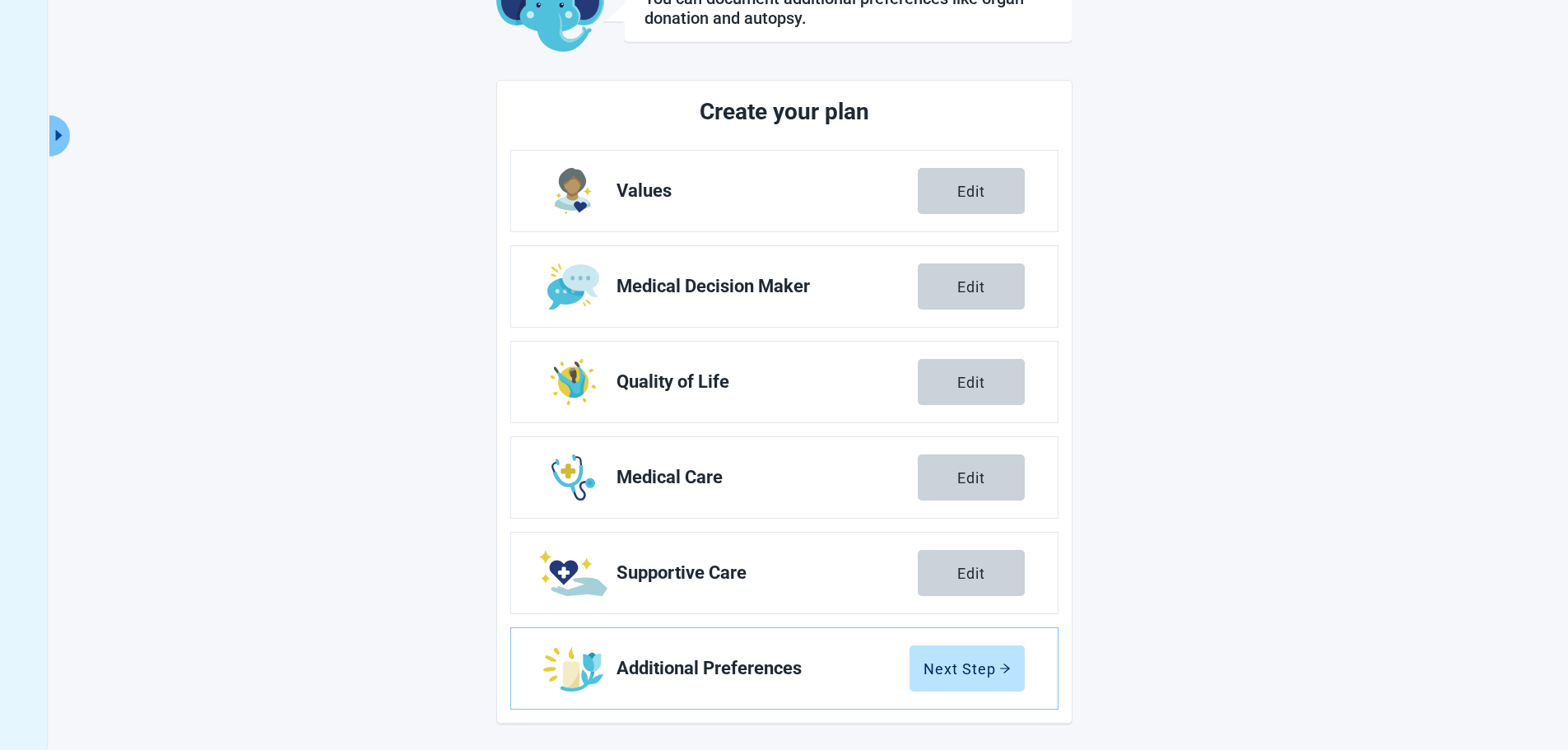
click at [952, 668] on div "Next Step" at bounding box center [967, 668] width 87 height 16
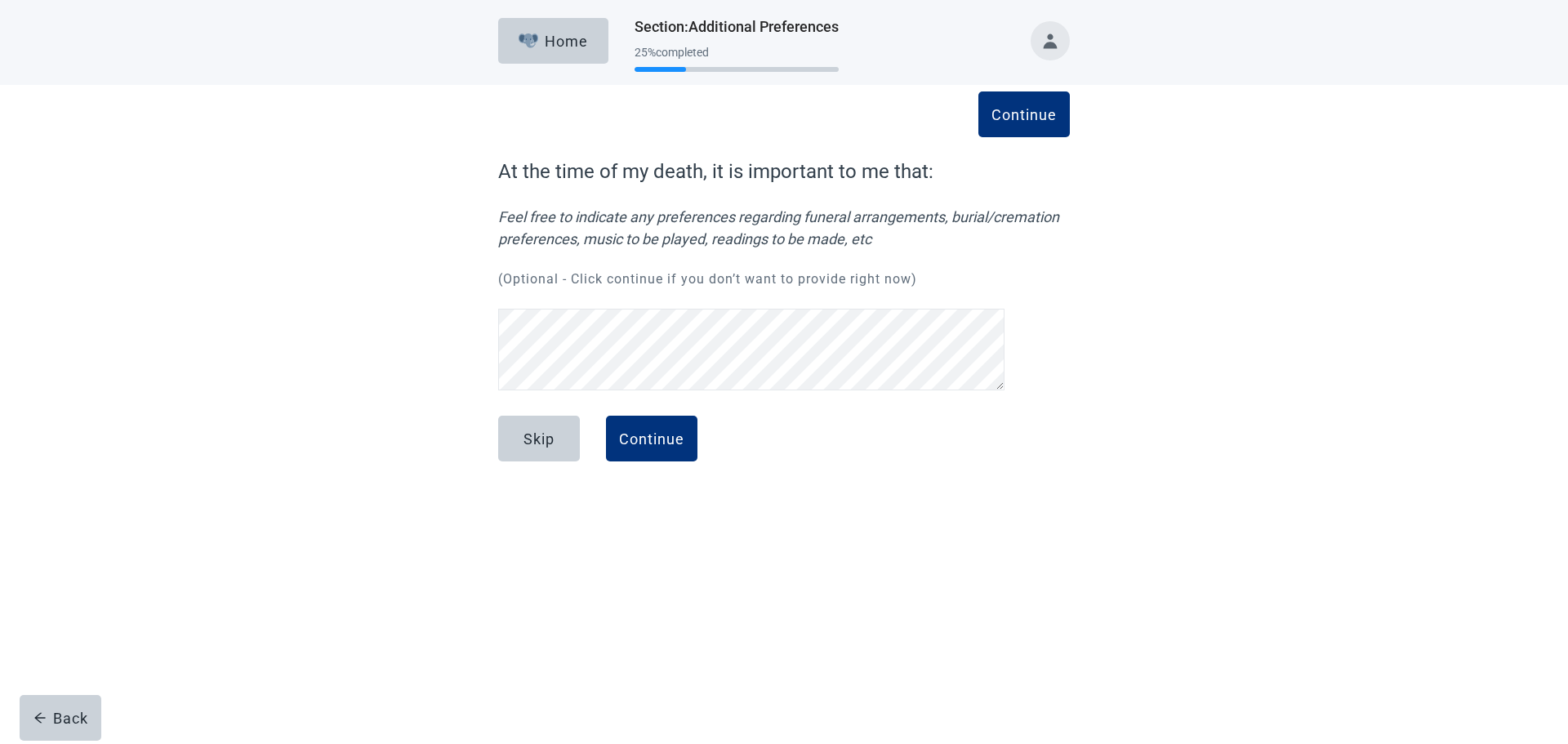
click at [671, 434] on div "Continue" at bounding box center [652, 437] width 65 height 16
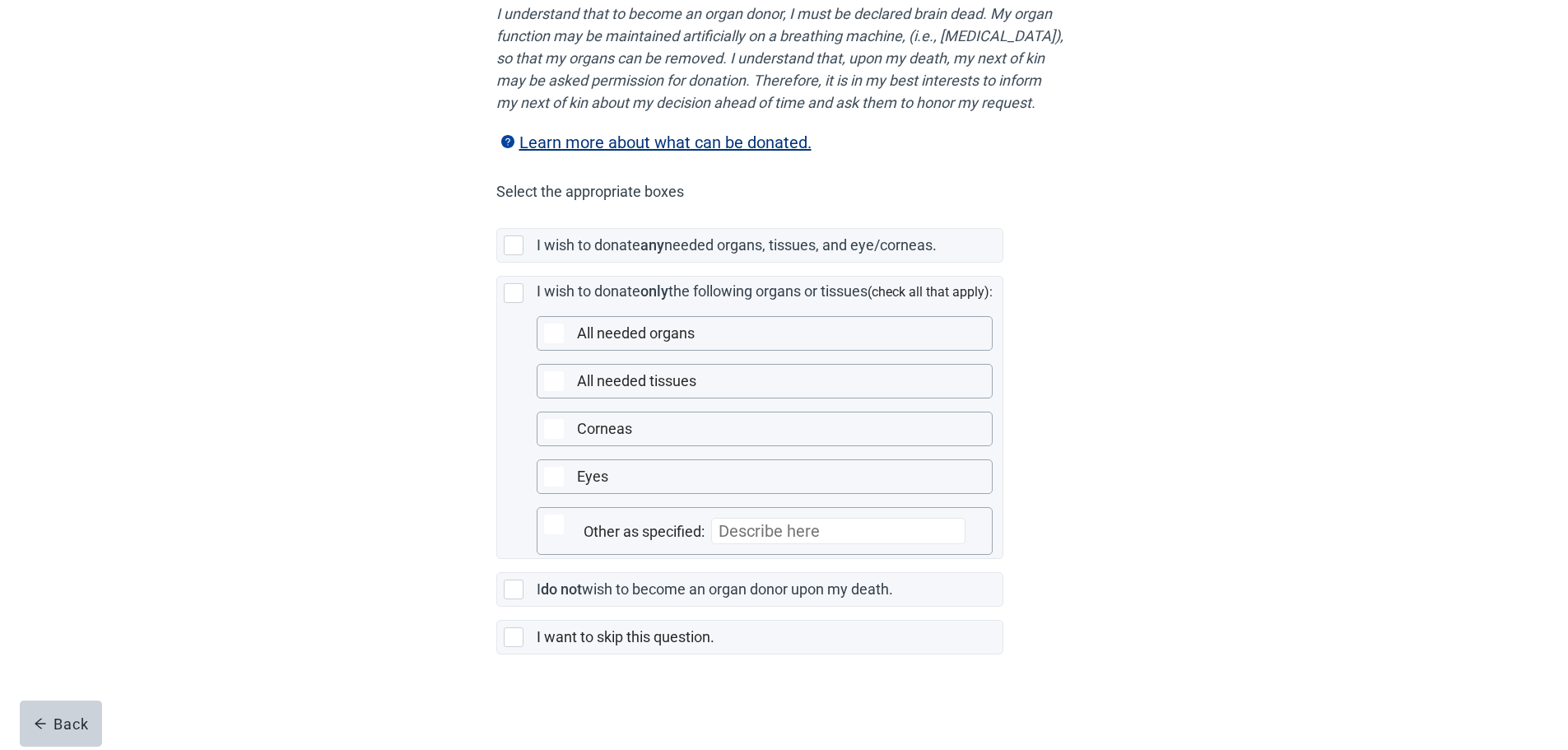
scroll to position [265, 0]
click at [516, 589] on div "Main content" at bounding box center [514, 589] width 20 height 20
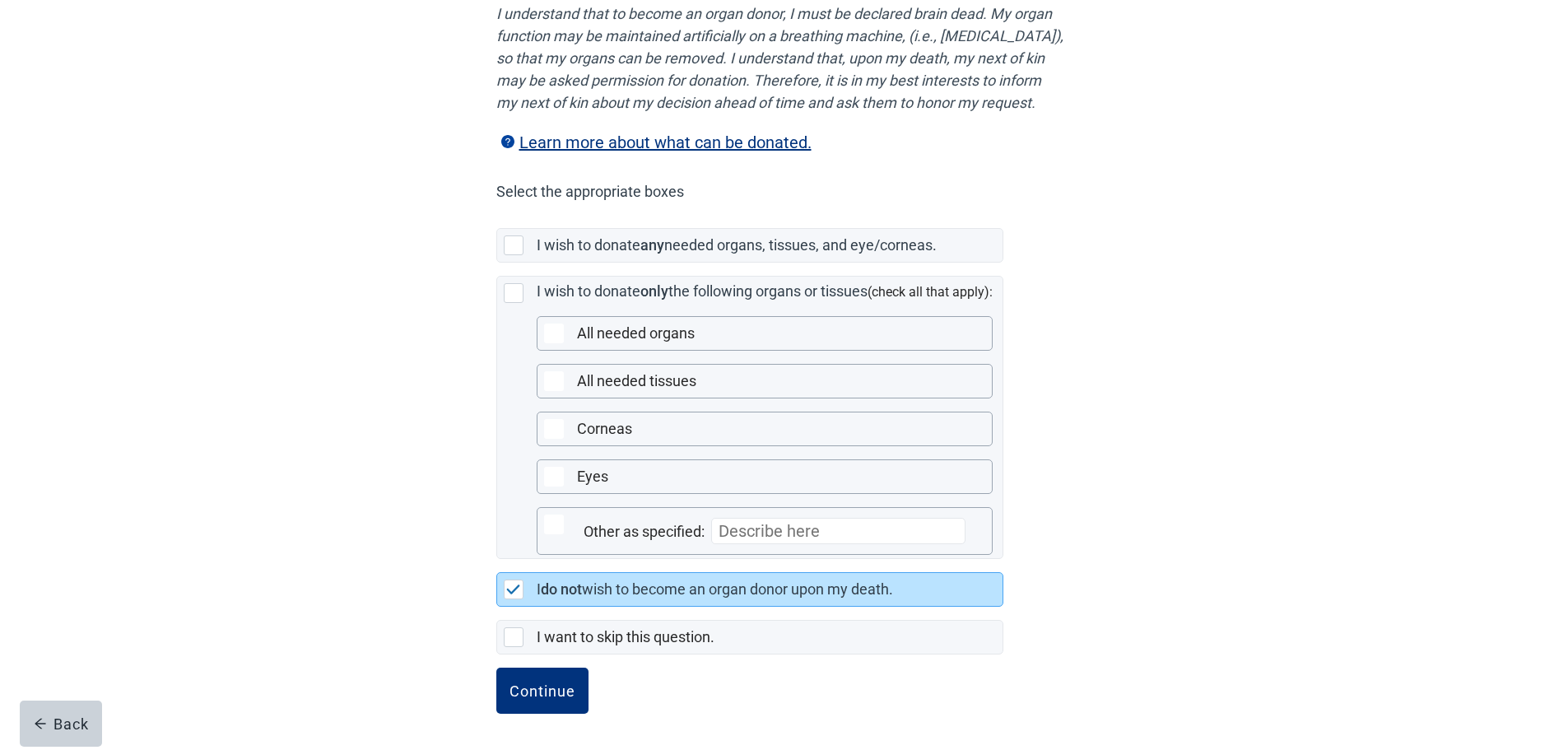
click at [552, 689] on div "Continue" at bounding box center [542, 690] width 66 height 16
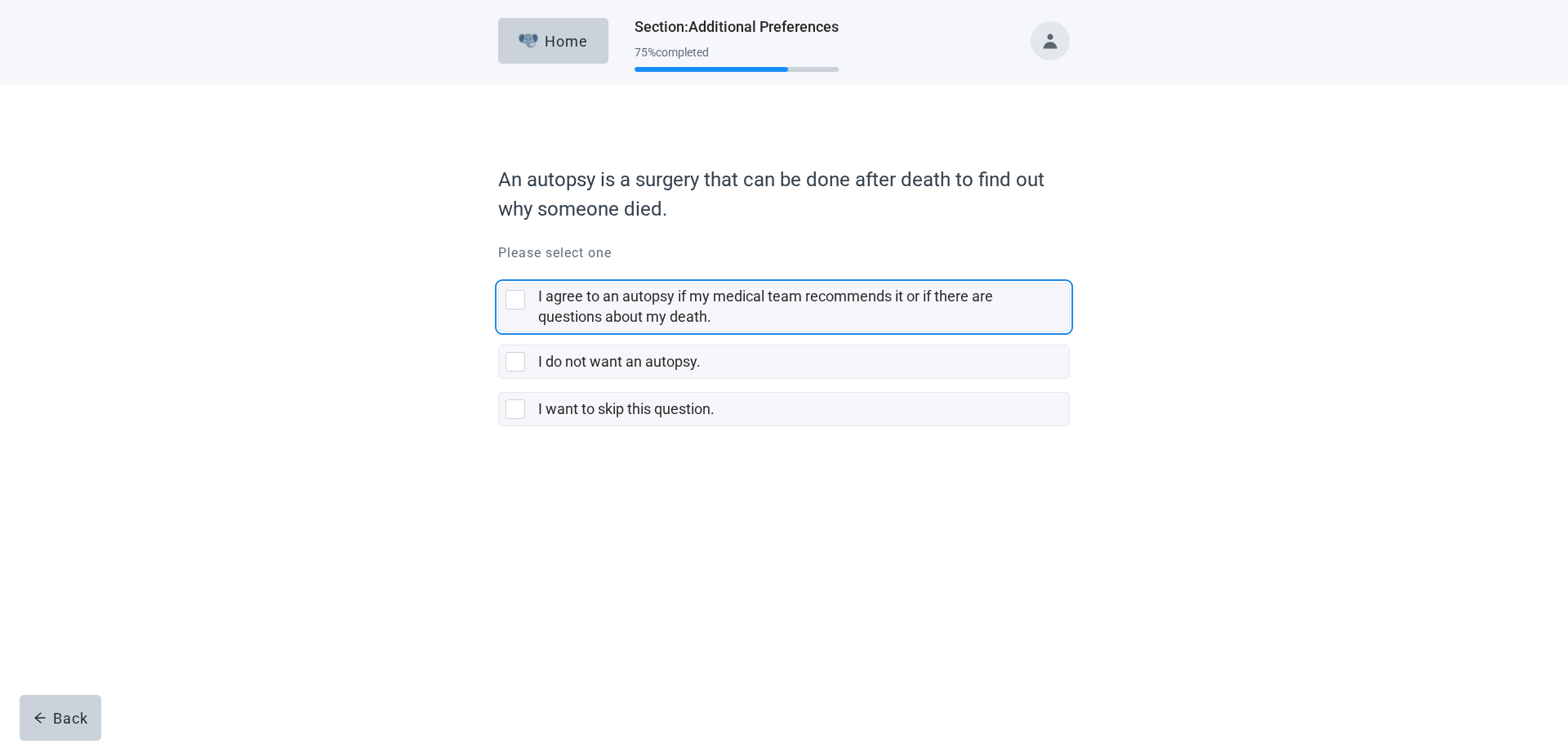
drag, startPoint x: 513, startPoint y: 294, endPoint x: 570, endPoint y: 349, distance: 79.2
click at [513, 295] on div "I agree to an autopsy if my medical team recommends it or if there are question…" at bounding box center [515, 299] width 20 height 20
click at [499, 271] on input "I agree to an autopsy if my medical team recommends it or if there are question…" at bounding box center [498, 270] width 1 height 1
checkbox input "true"
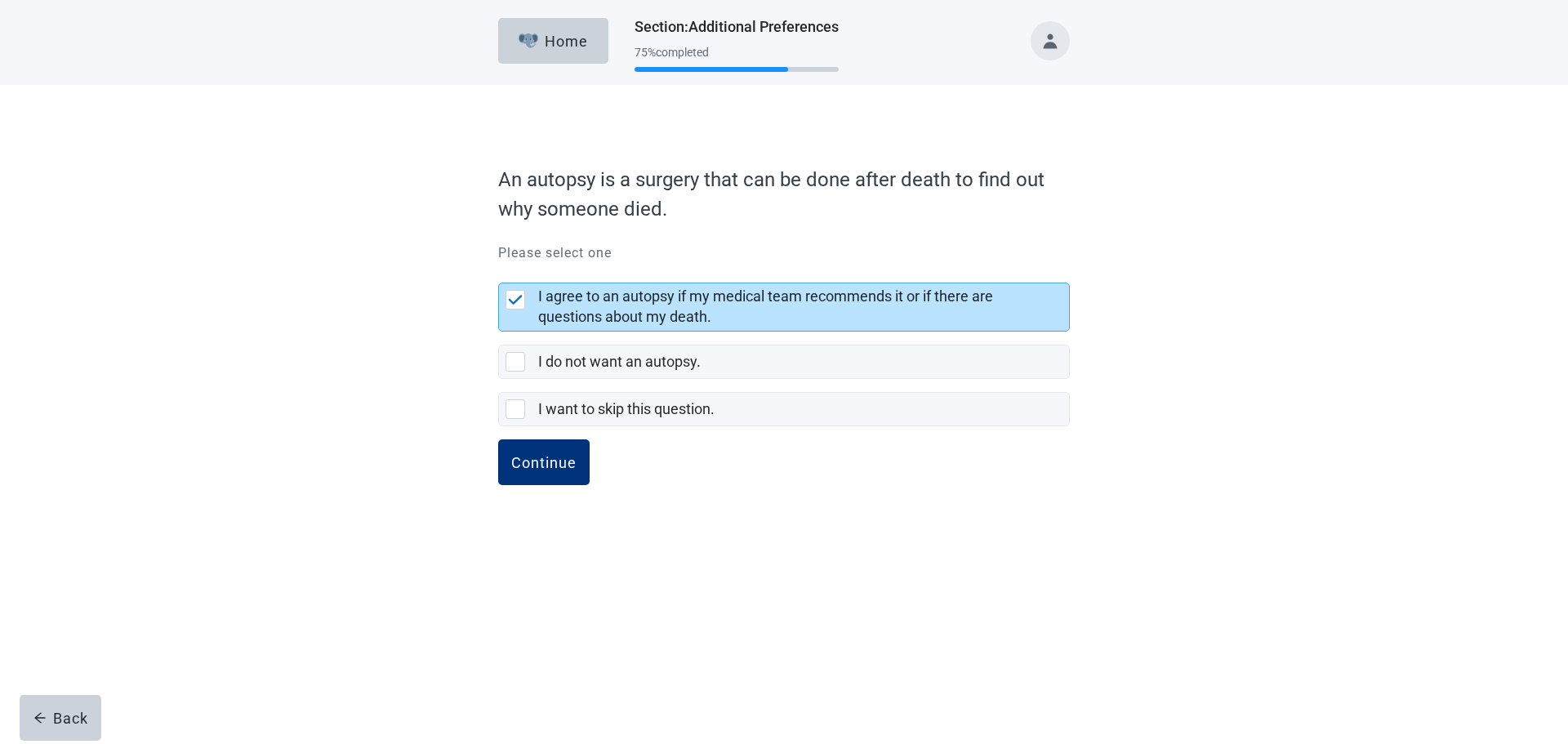
click at [540, 456] on div "Continue" at bounding box center [544, 461] width 65 height 16
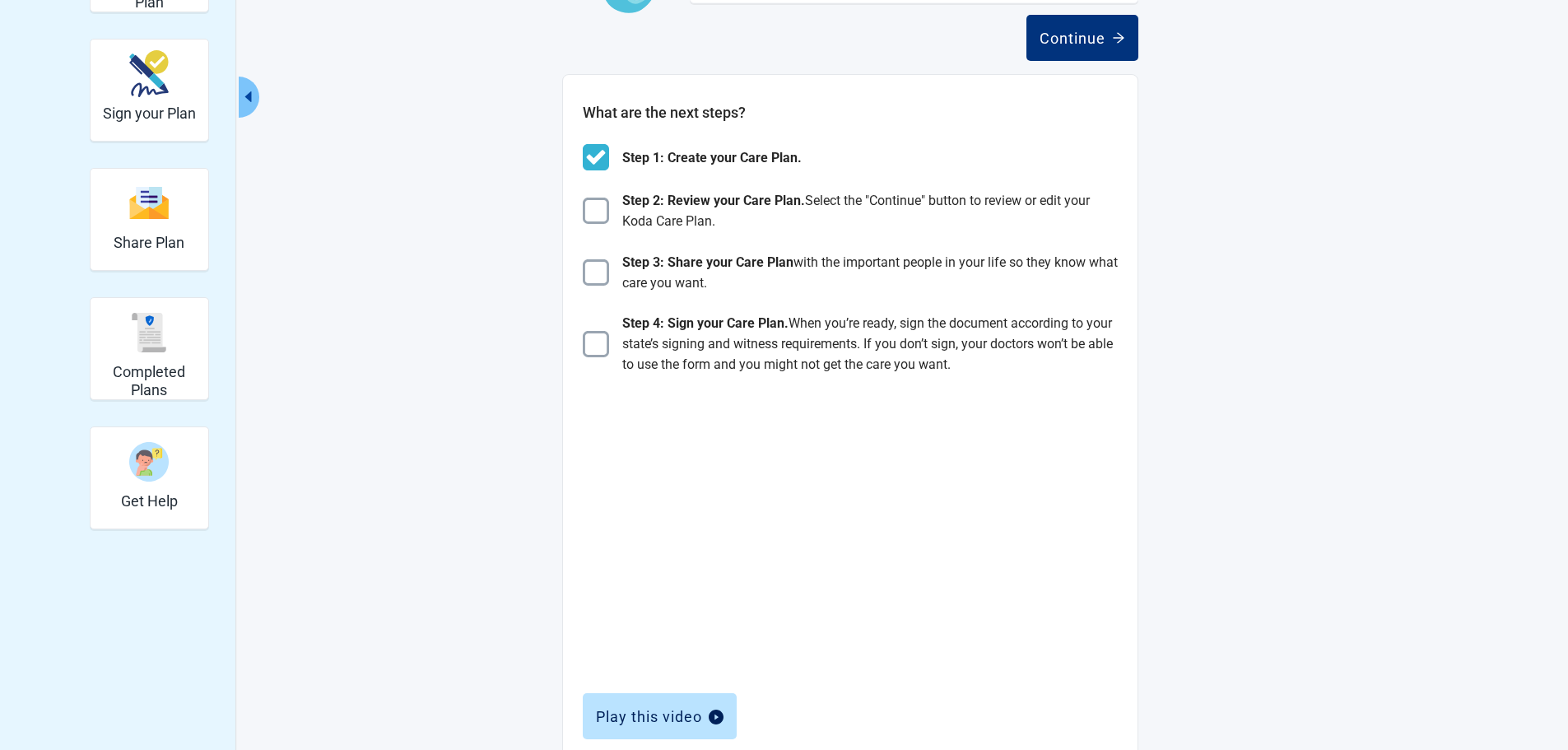
scroll to position [165, 0]
click at [1090, 38] on div "Continue" at bounding box center [1082, 36] width 85 height 16
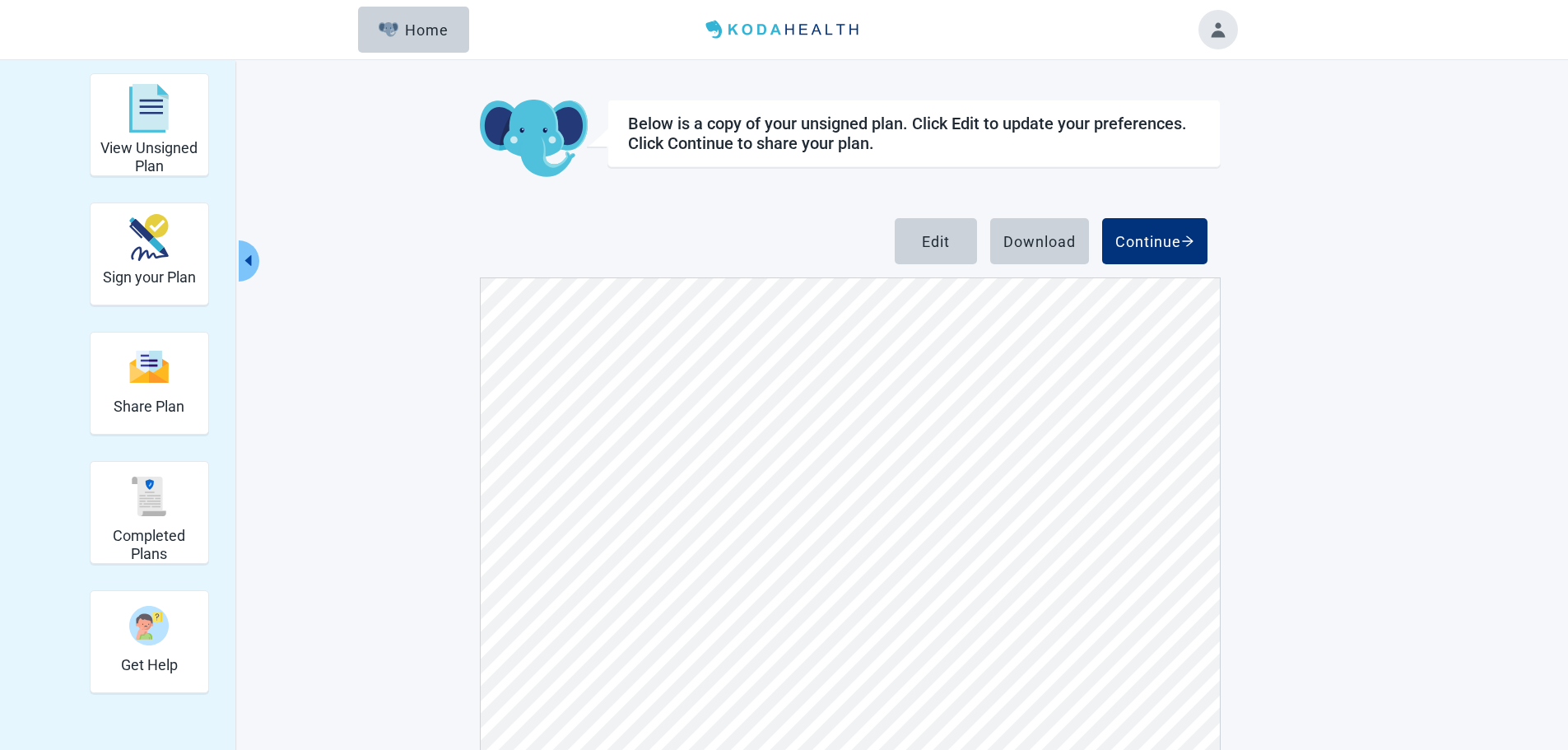
scroll to position [6172, 0]
click at [931, 237] on div "Edit" at bounding box center [936, 241] width 28 height 16
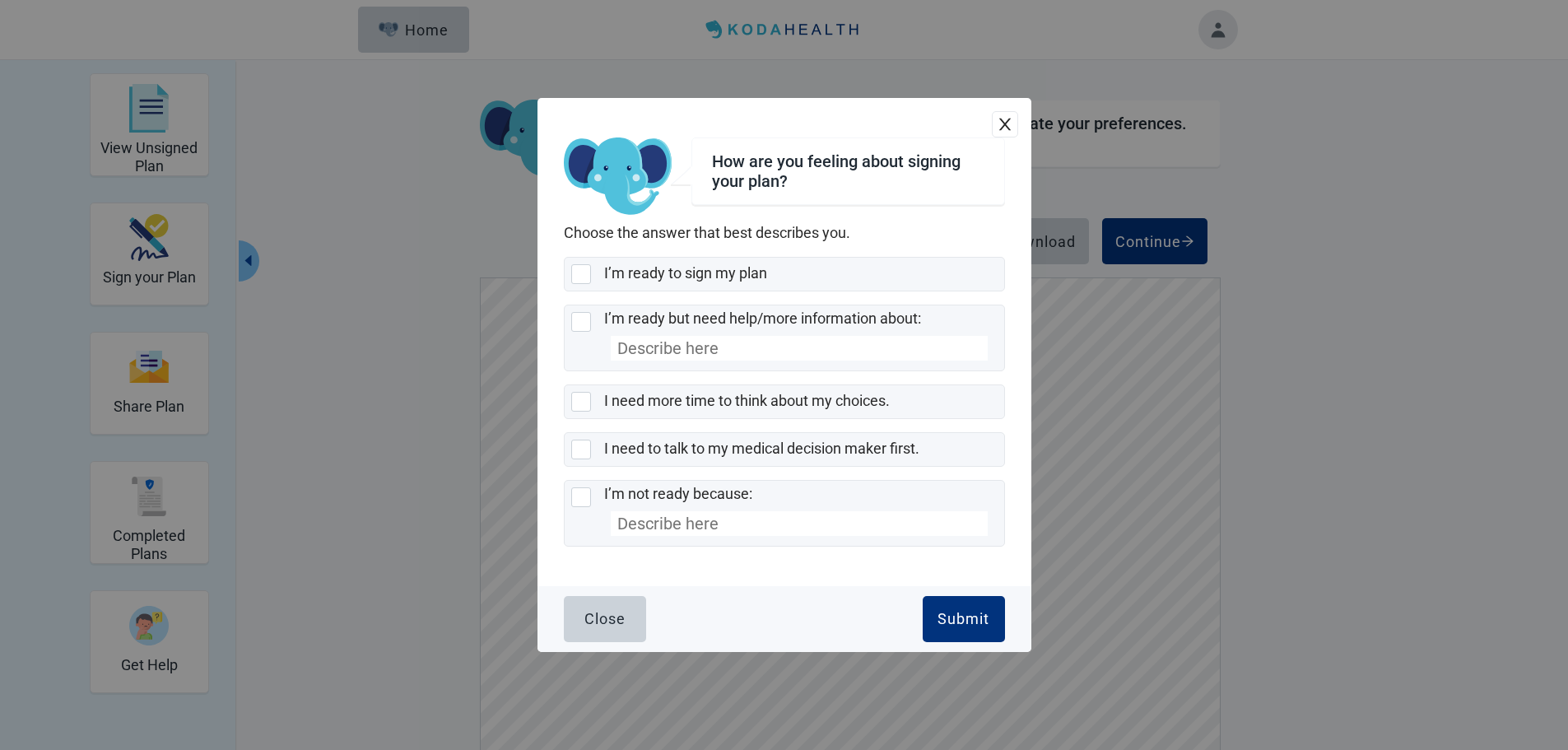
click at [1354, 319] on div "How are you feeling about signing your plan? Choose the answer that best descri…" at bounding box center [784, 375] width 1568 height 750
click at [621, 618] on div "Close" at bounding box center [605, 618] width 41 height 16
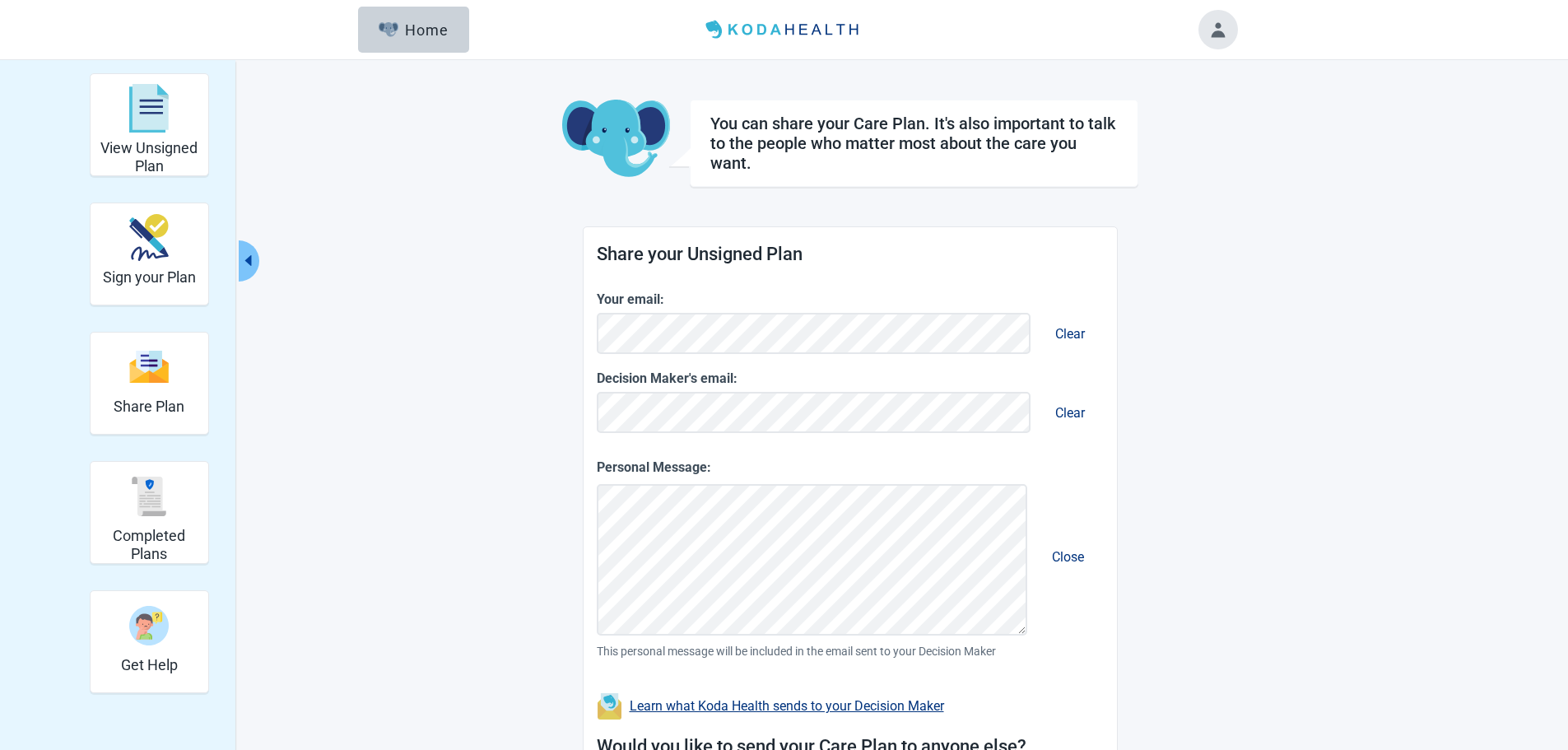
click at [141, 137] on div "View Unsigned Plan" at bounding box center [149, 125] width 104 height 95
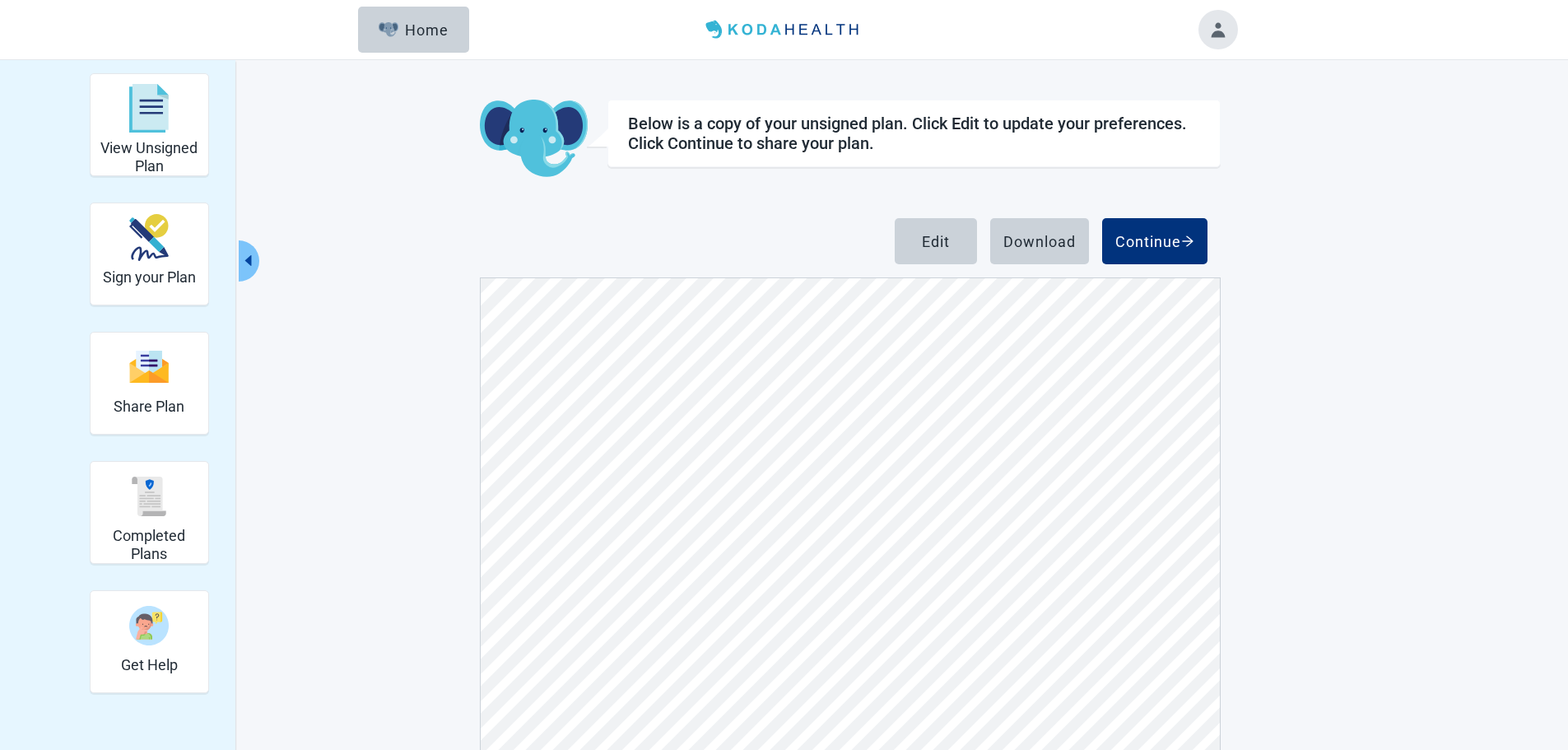
scroll to position [6335, 0]
click at [942, 230] on button "Edit" at bounding box center [935, 241] width 82 height 46
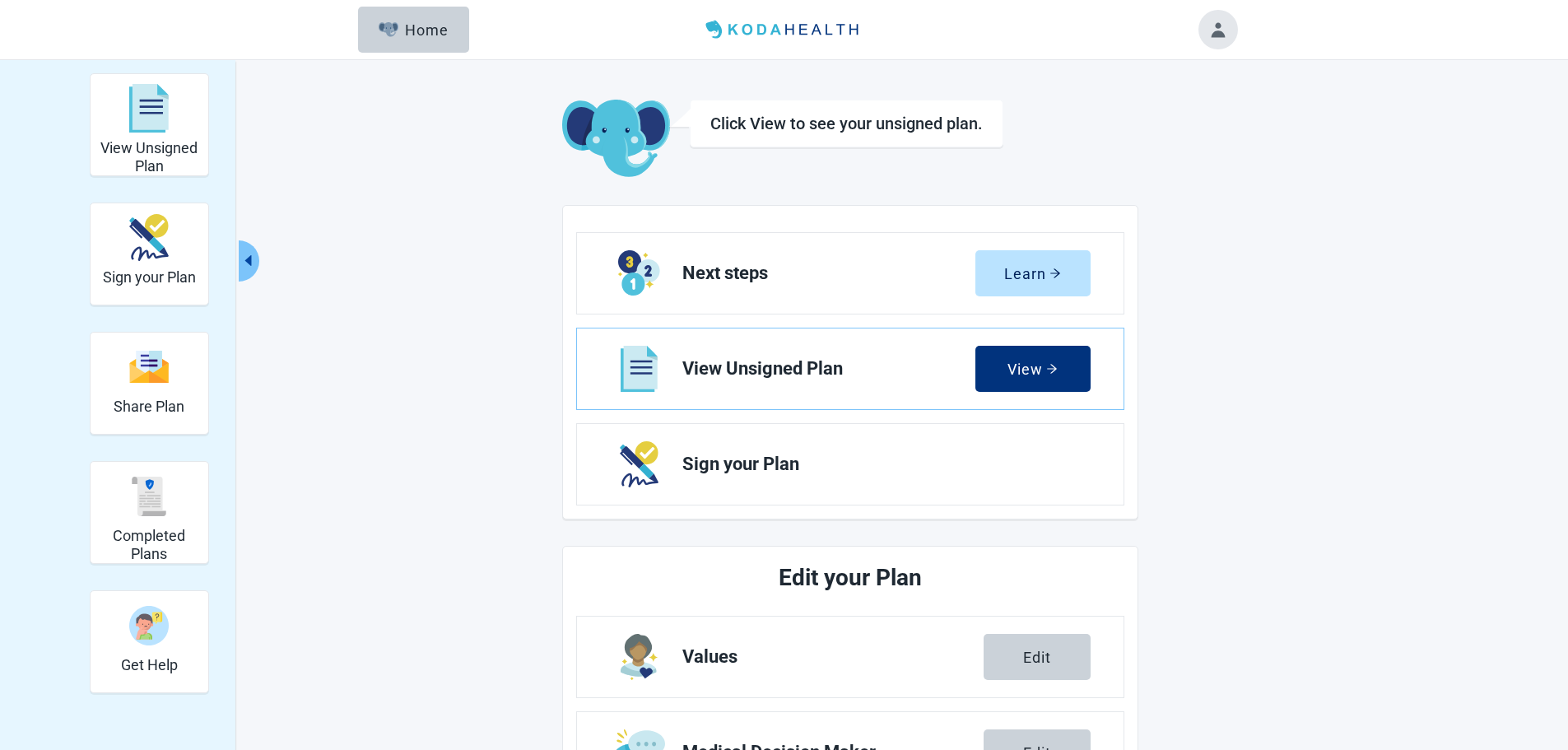
drag, startPoint x: 1024, startPoint y: 362, endPoint x: 854, endPoint y: 395, distance: 173.2
click at [1026, 362] on div "View" at bounding box center [1033, 369] width 50 height 16
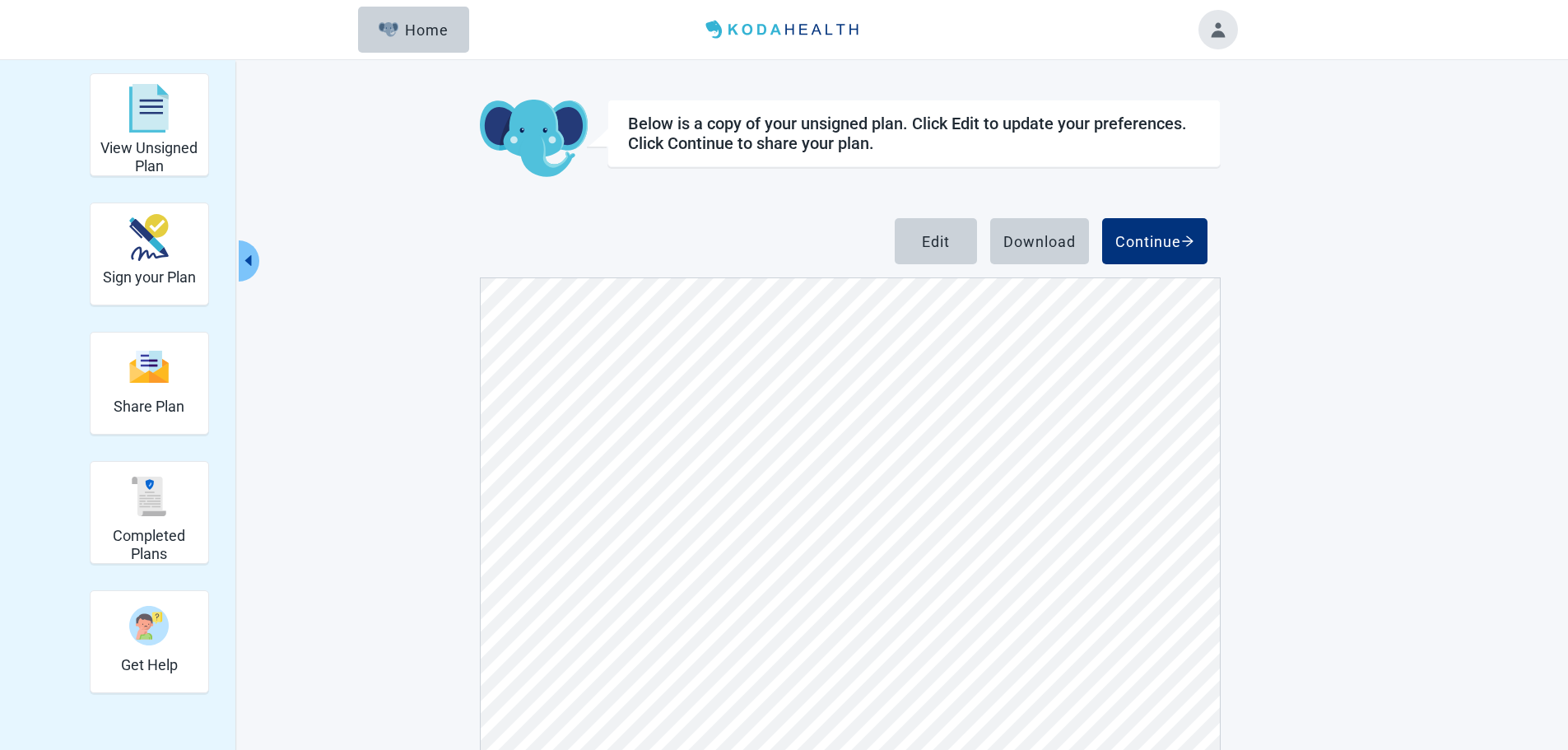
click at [1051, 239] on div "Download" at bounding box center [1040, 241] width 73 height 16
click at [1144, 235] on div "Continue" at bounding box center [1155, 241] width 79 height 16
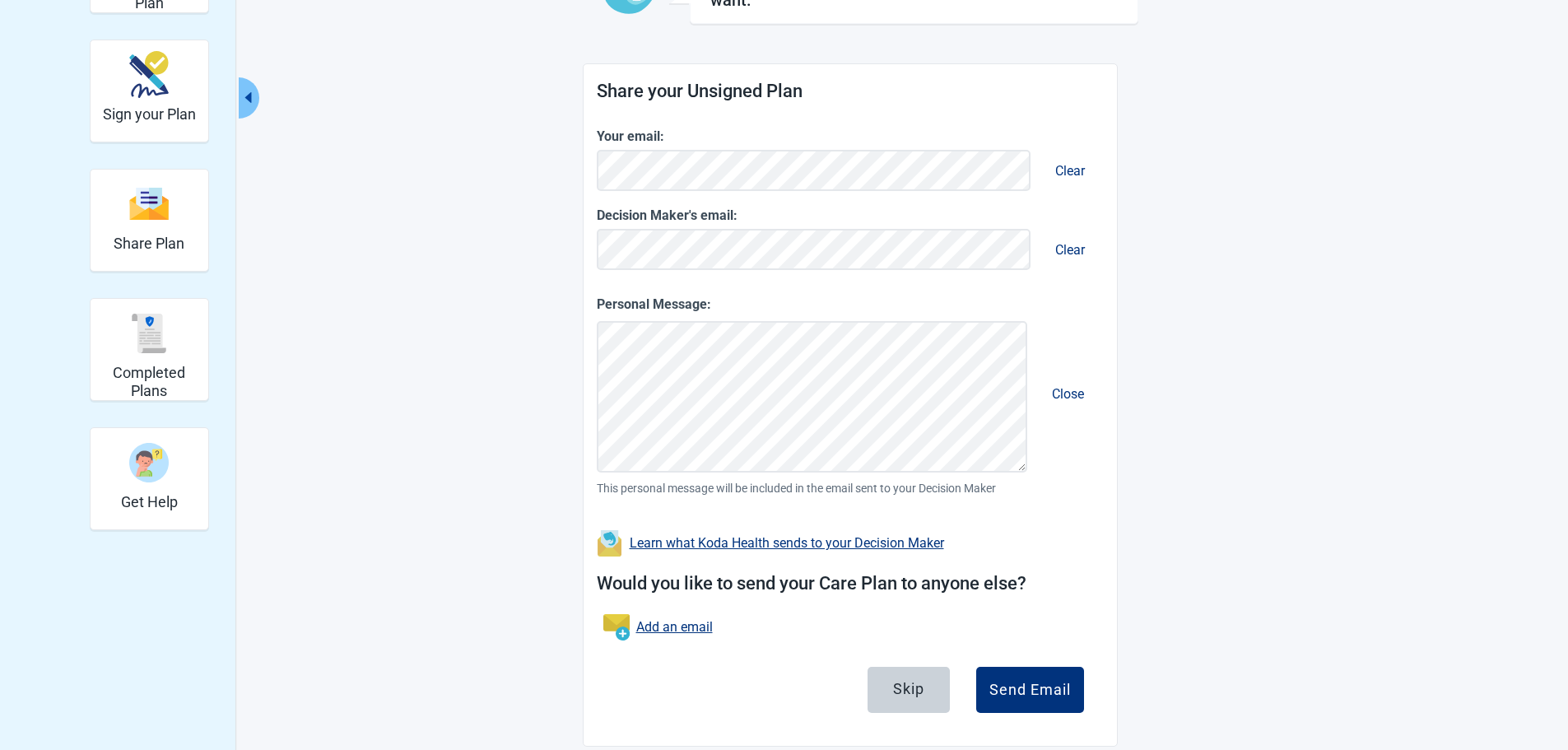
scroll to position [164, 0]
click at [1037, 682] on div "Send Email" at bounding box center [1030, 689] width 81 height 16
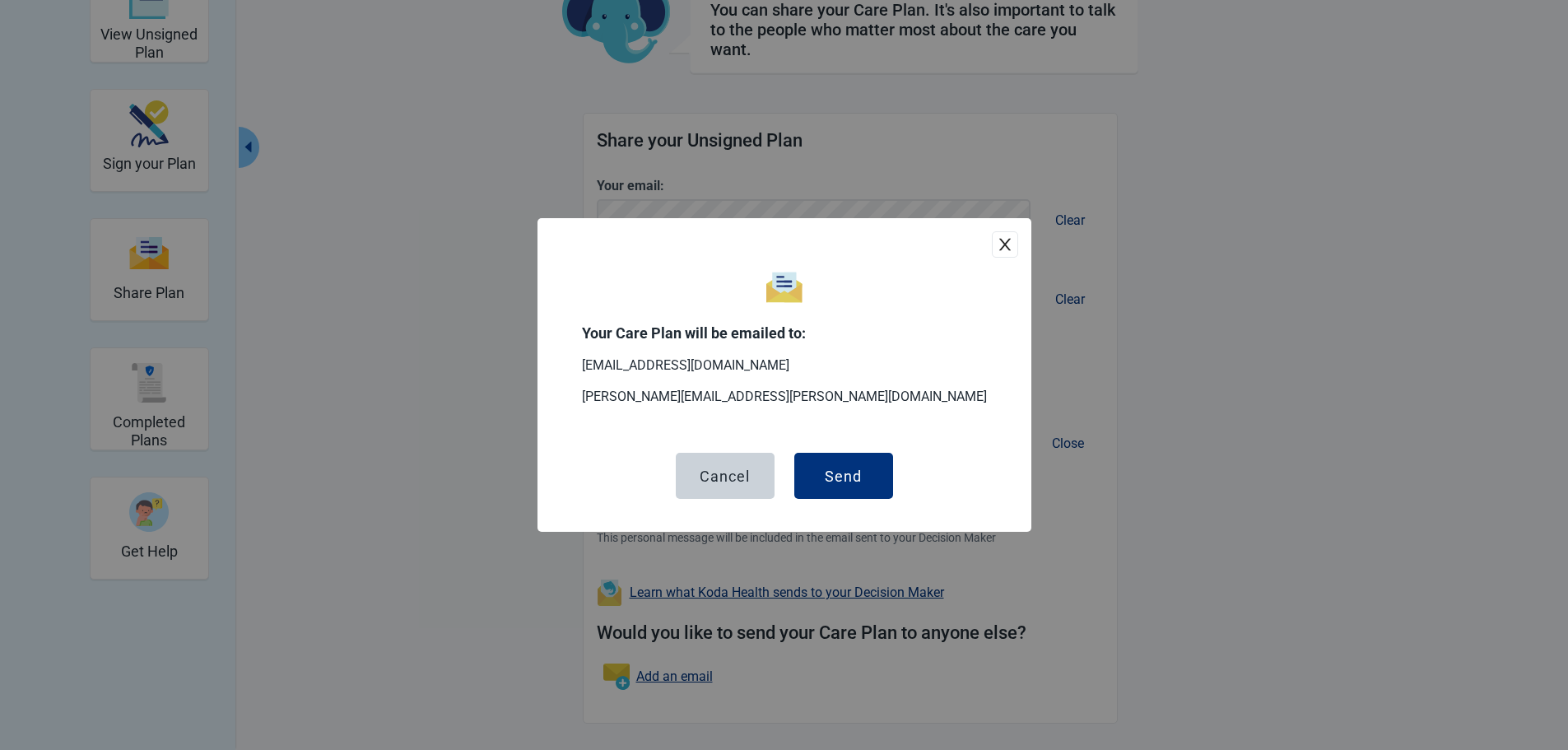
click at [840, 470] on div "Send" at bounding box center [843, 476] width 37 height 16
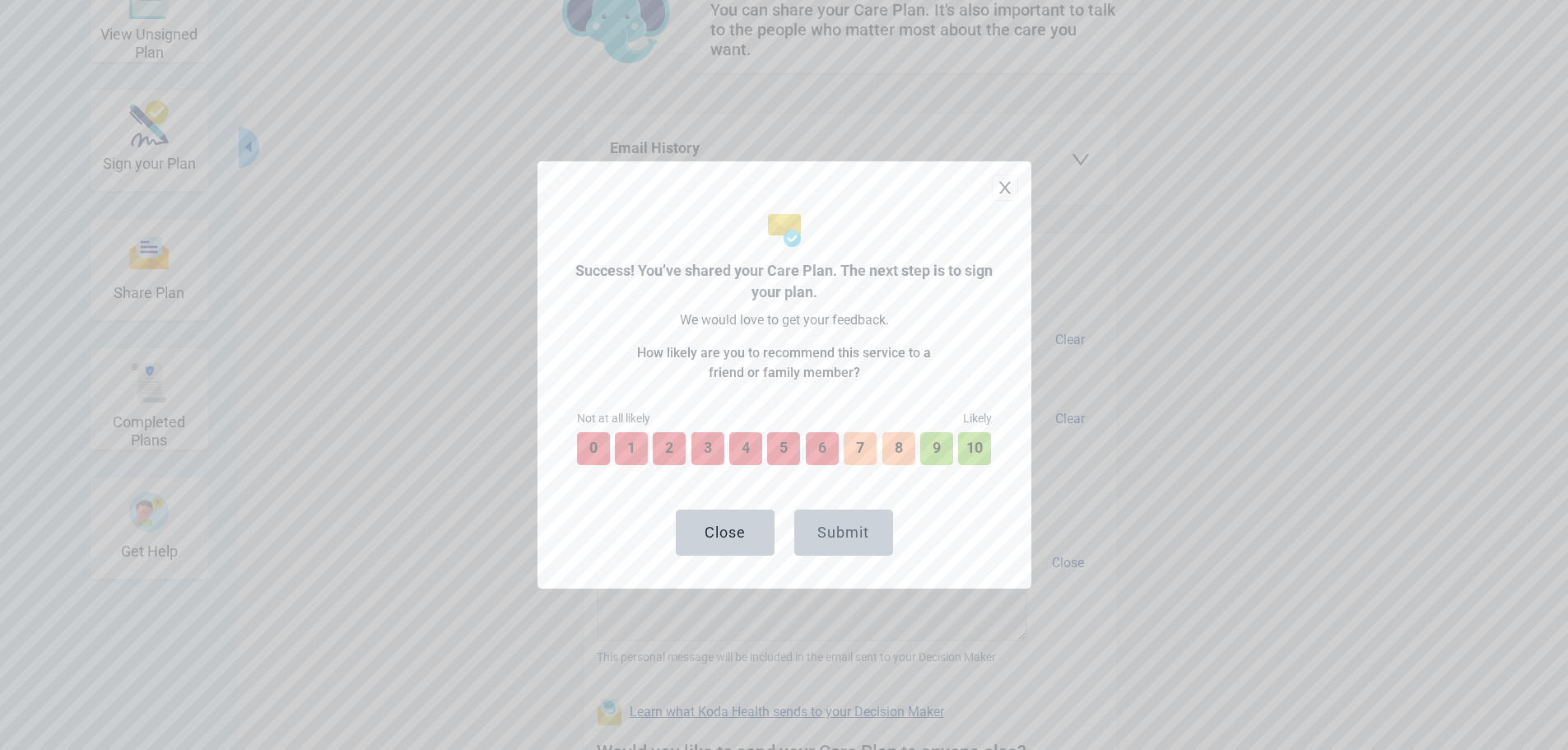
click at [941, 450] on button "9" at bounding box center [937, 449] width 33 height 33
click at [855, 520] on button "Submit" at bounding box center [844, 532] width 98 height 46
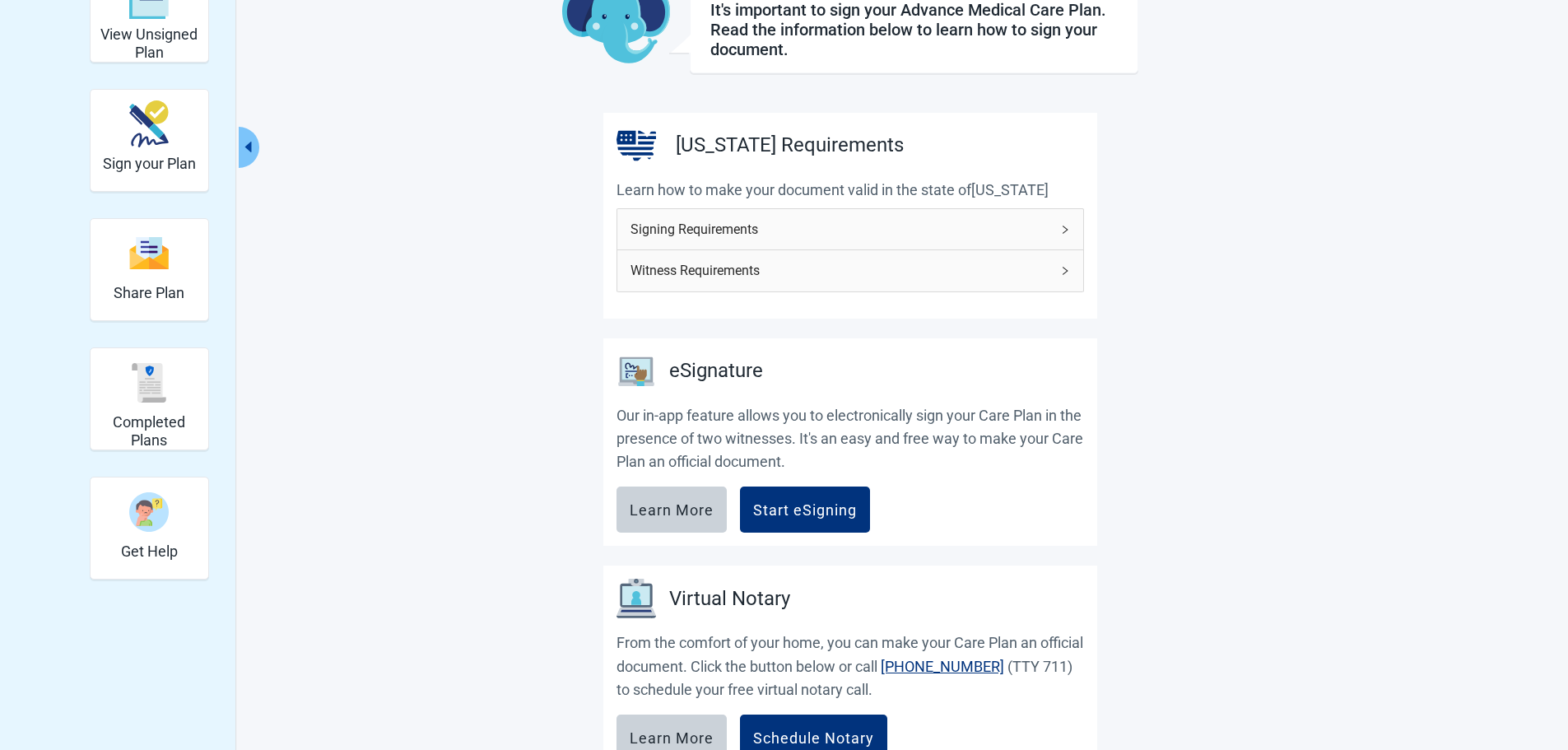
click at [1062, 227] on icon "right" at bounding box center [1065, 229] width 9 height 9
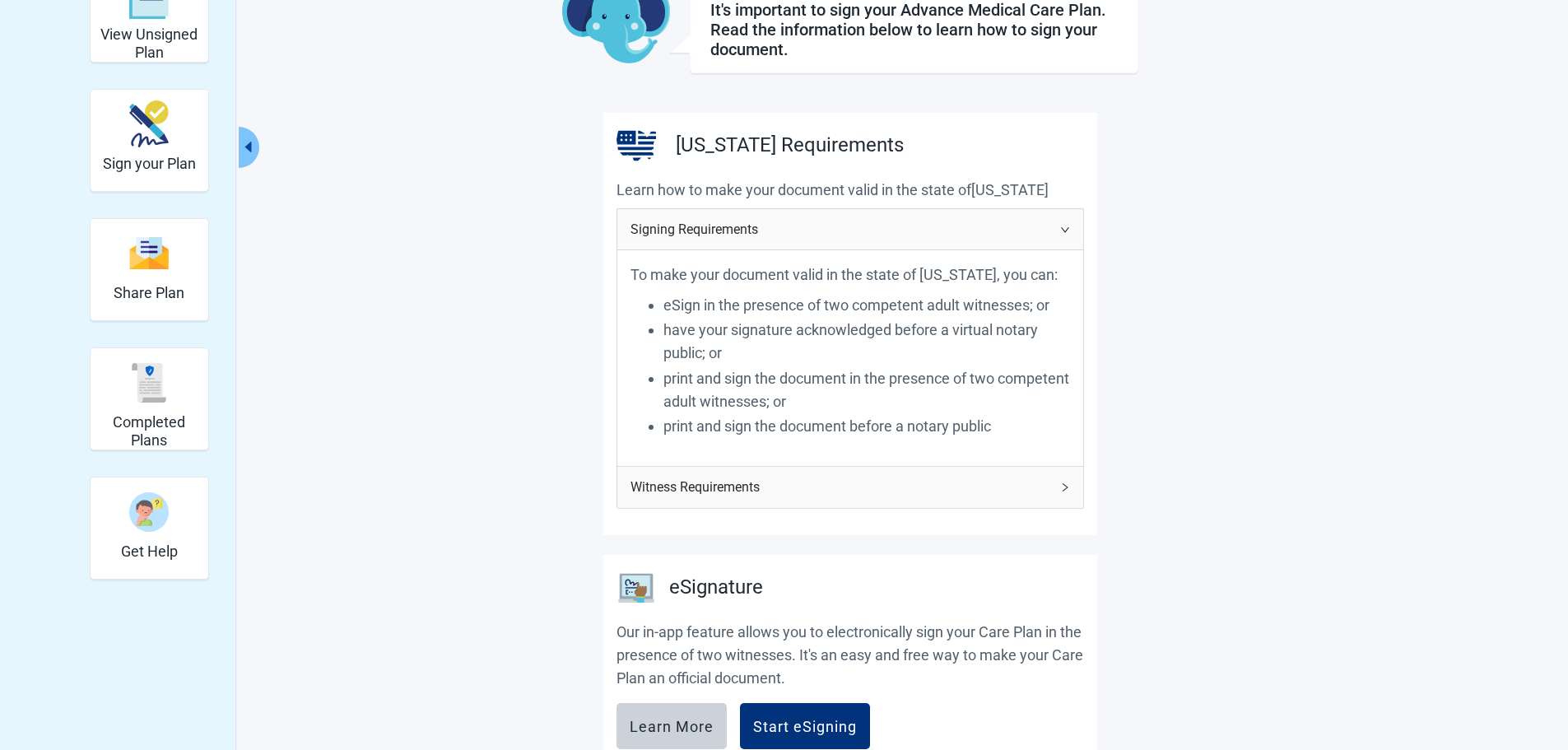
click at [1069, 486] on icon "right" at bounding box center [1065, 487] width 9 height 9
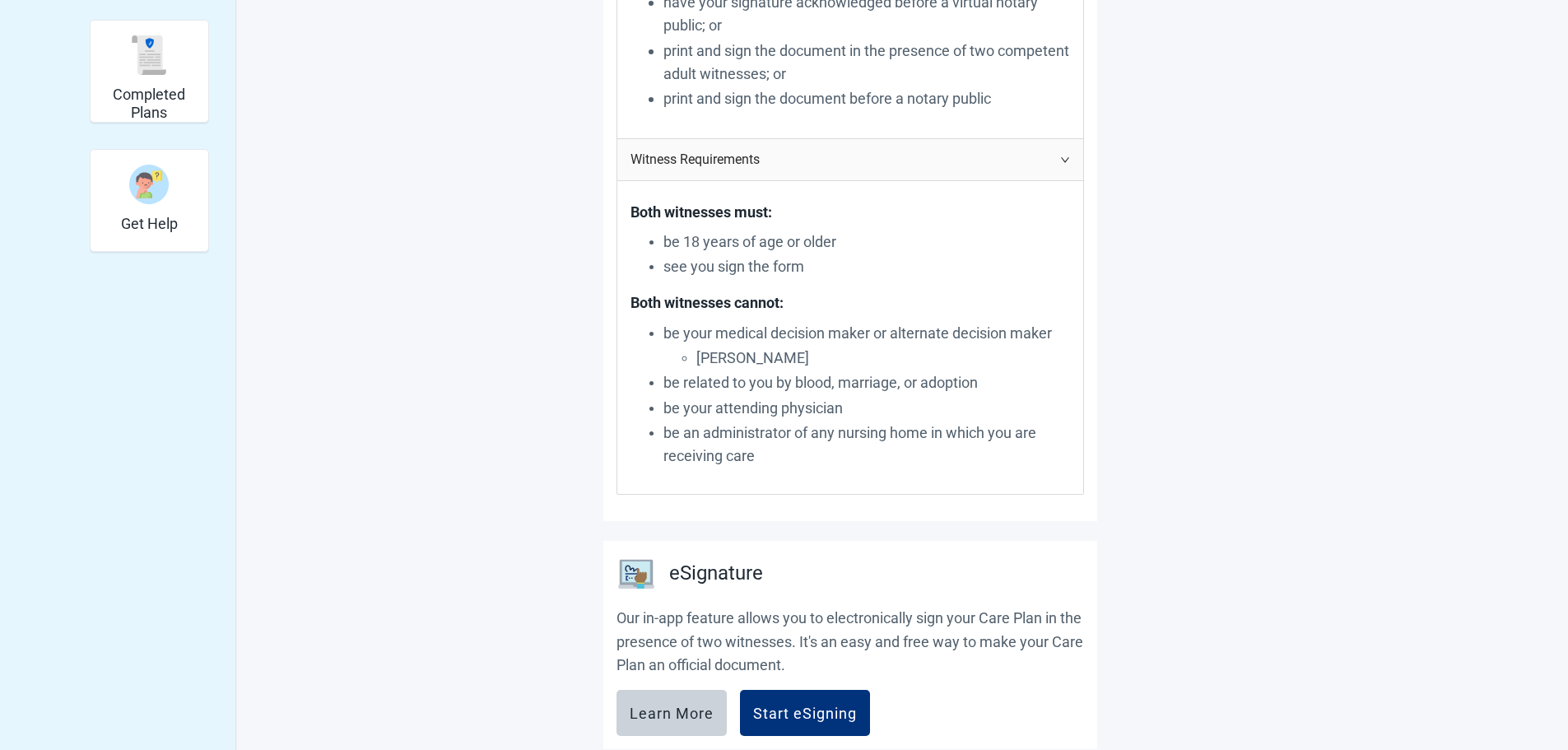
scroll to position [442, 0]
click at [812, 712] on div "Start eSigning" at bounding box center [805, 711] width 104 height 16
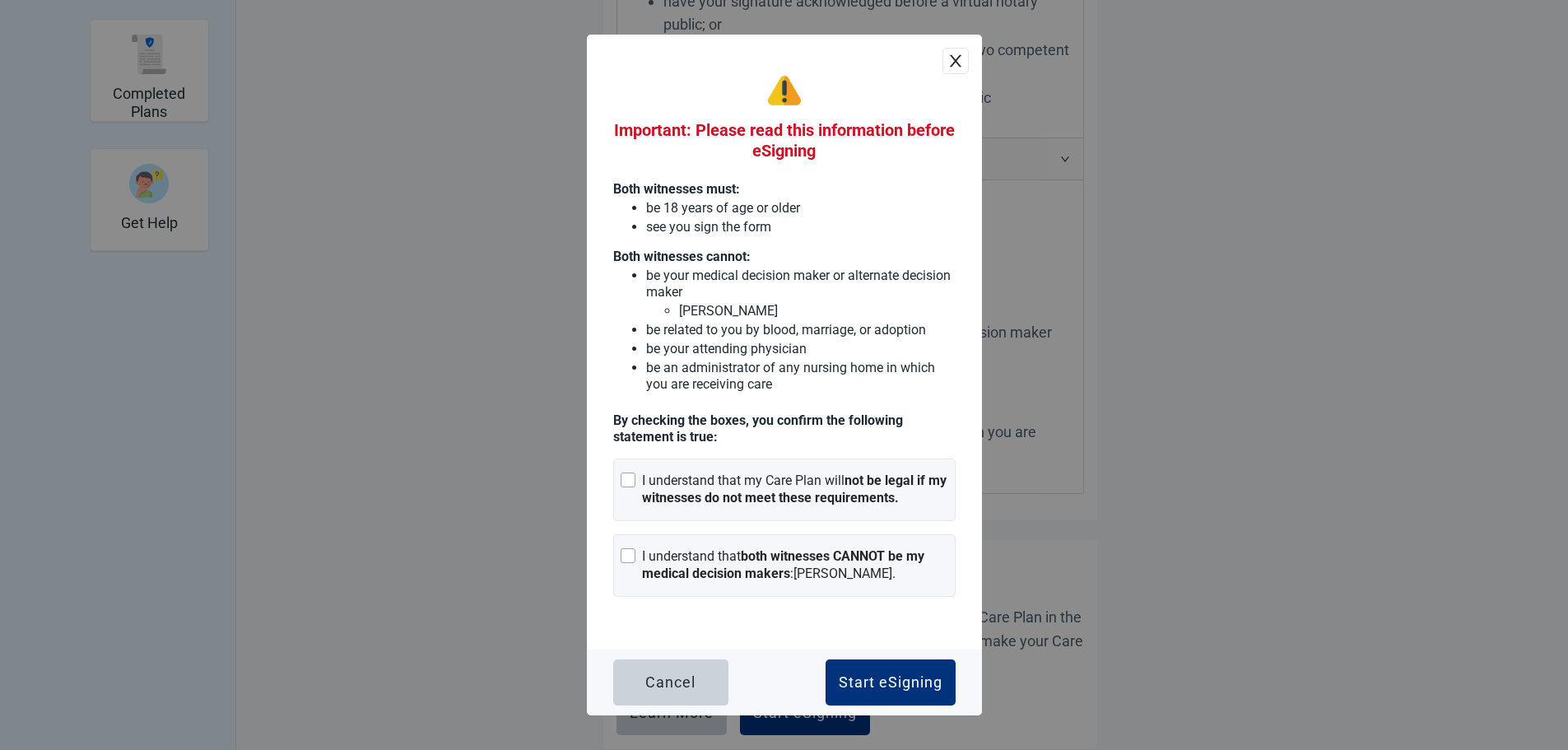
click at [628, 482] on div "Main content" at bounding box center [628, 479] width 15 height 15
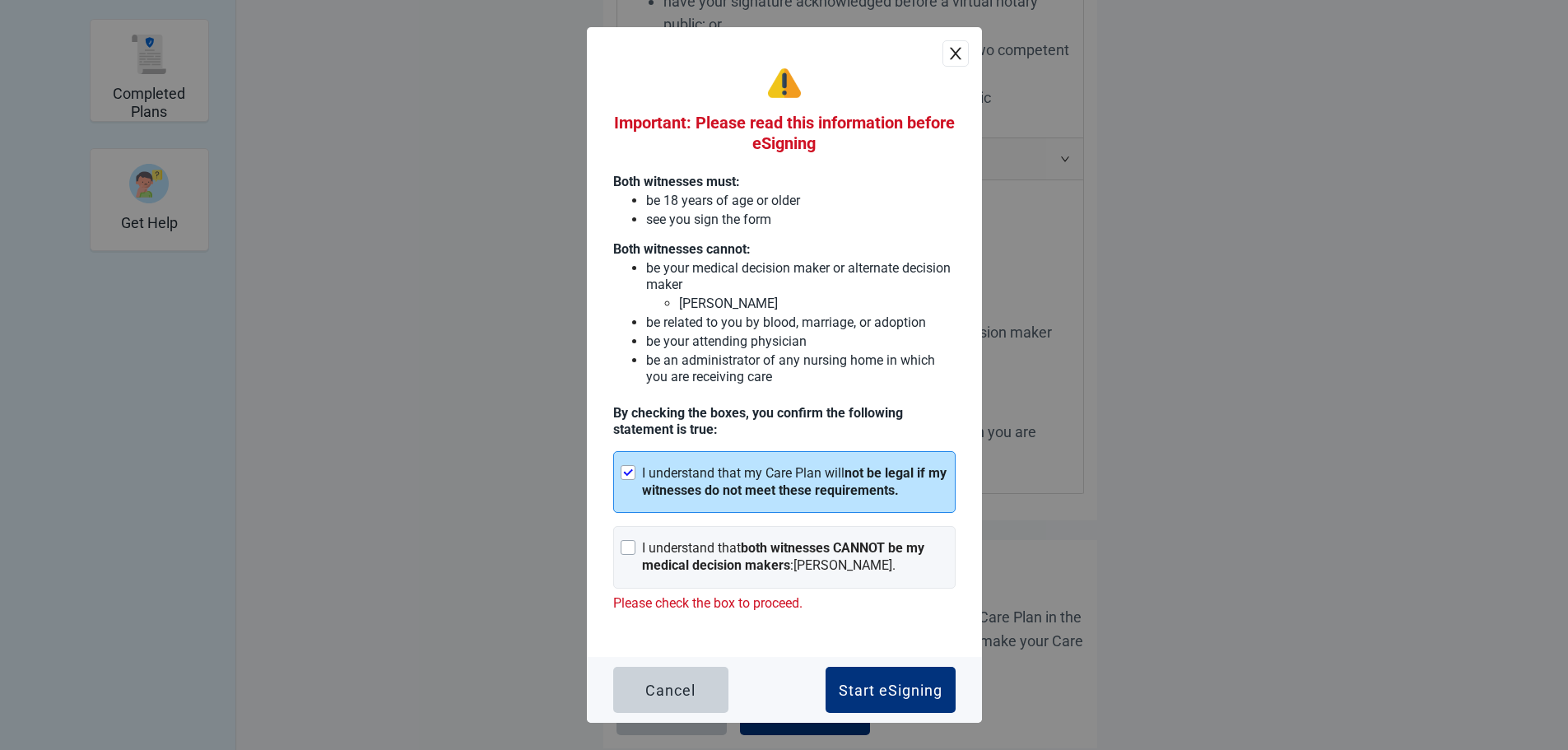
click at [630, 546] on div "Main content" at bounding box center [628, 546] width 15 height 15
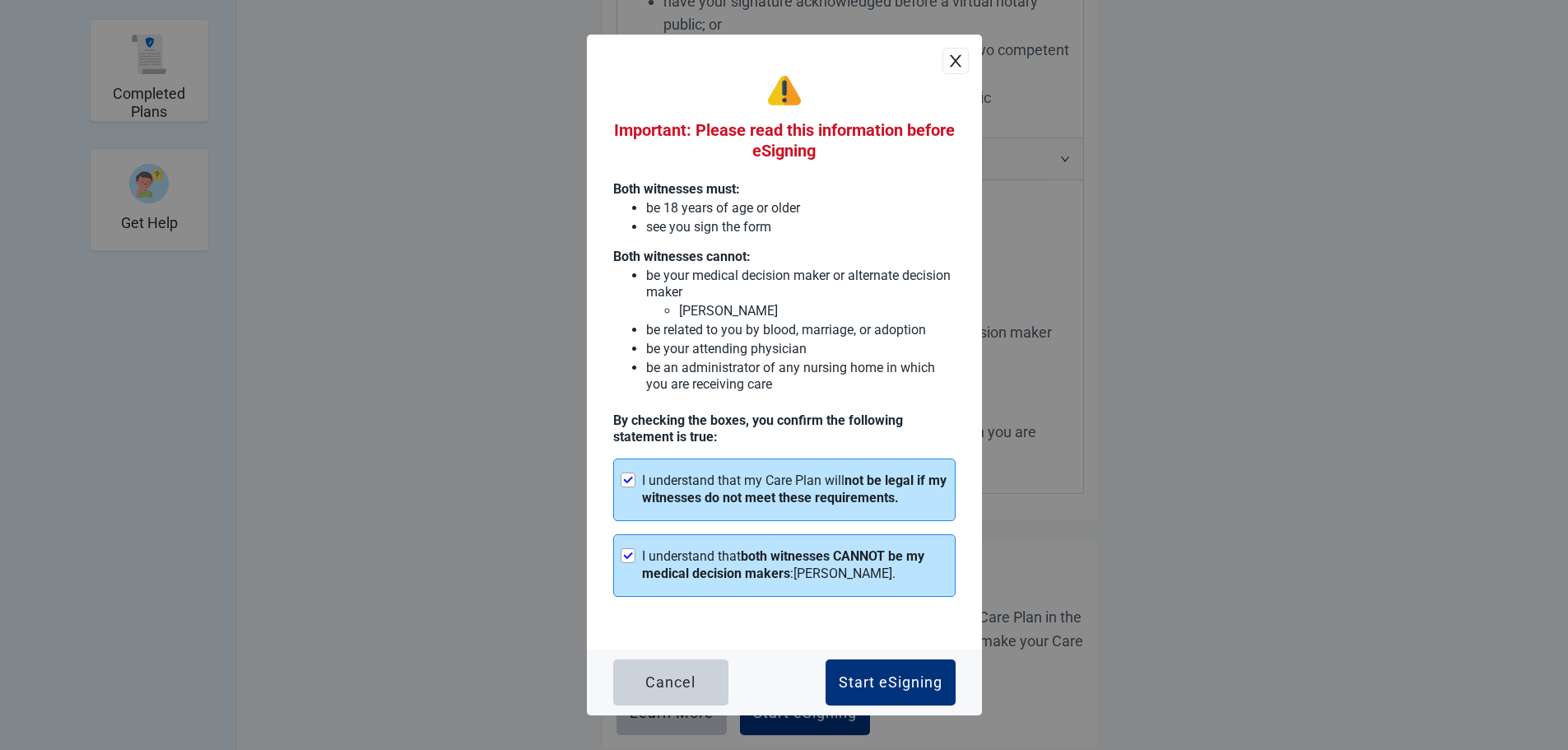
click at [908, 676] on div "Start eSigning" at bounding box center [891, 682] width 104 height 16
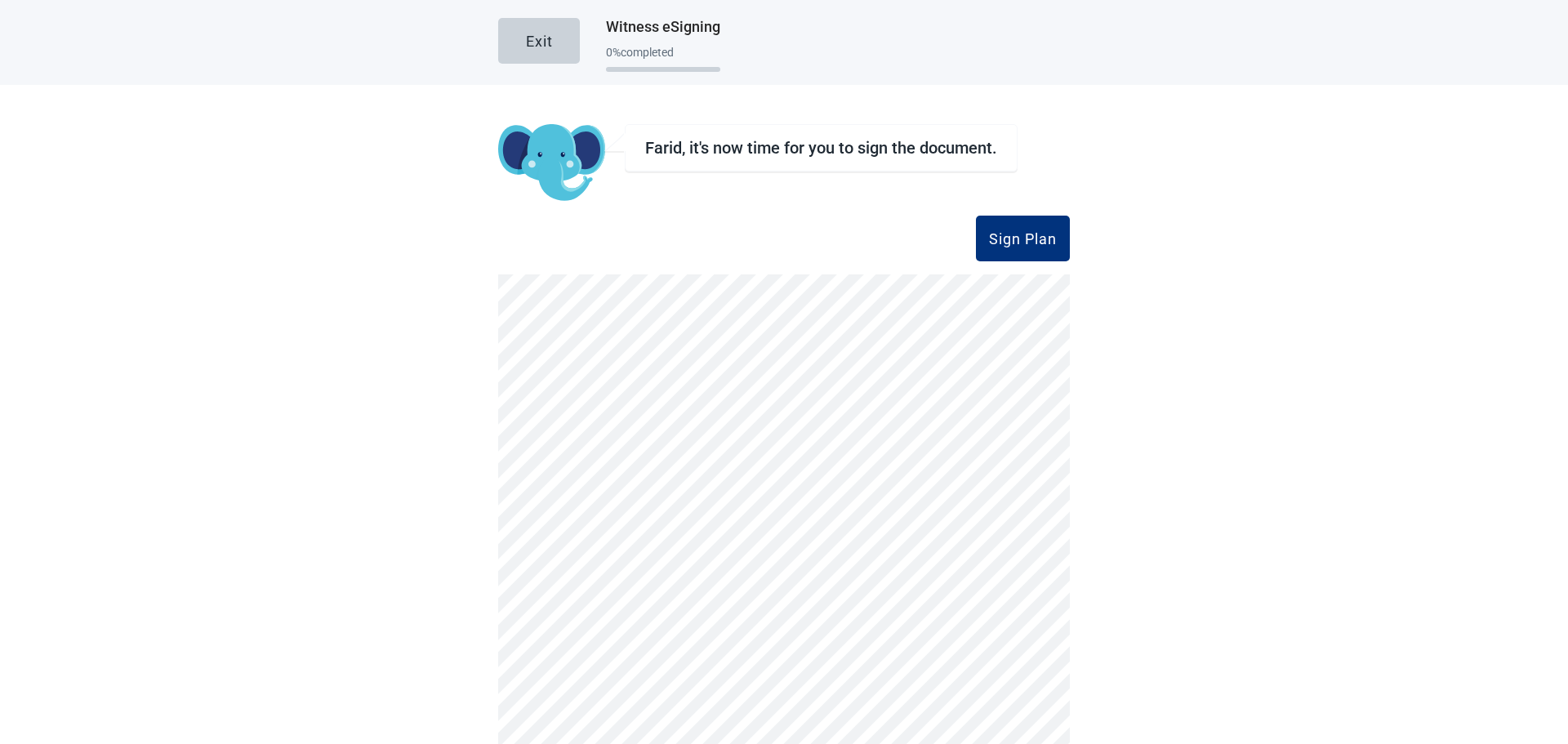
click at [1002, 235] on div "Sign Plan" at bounding box center [1022, 238] width 68 height 16
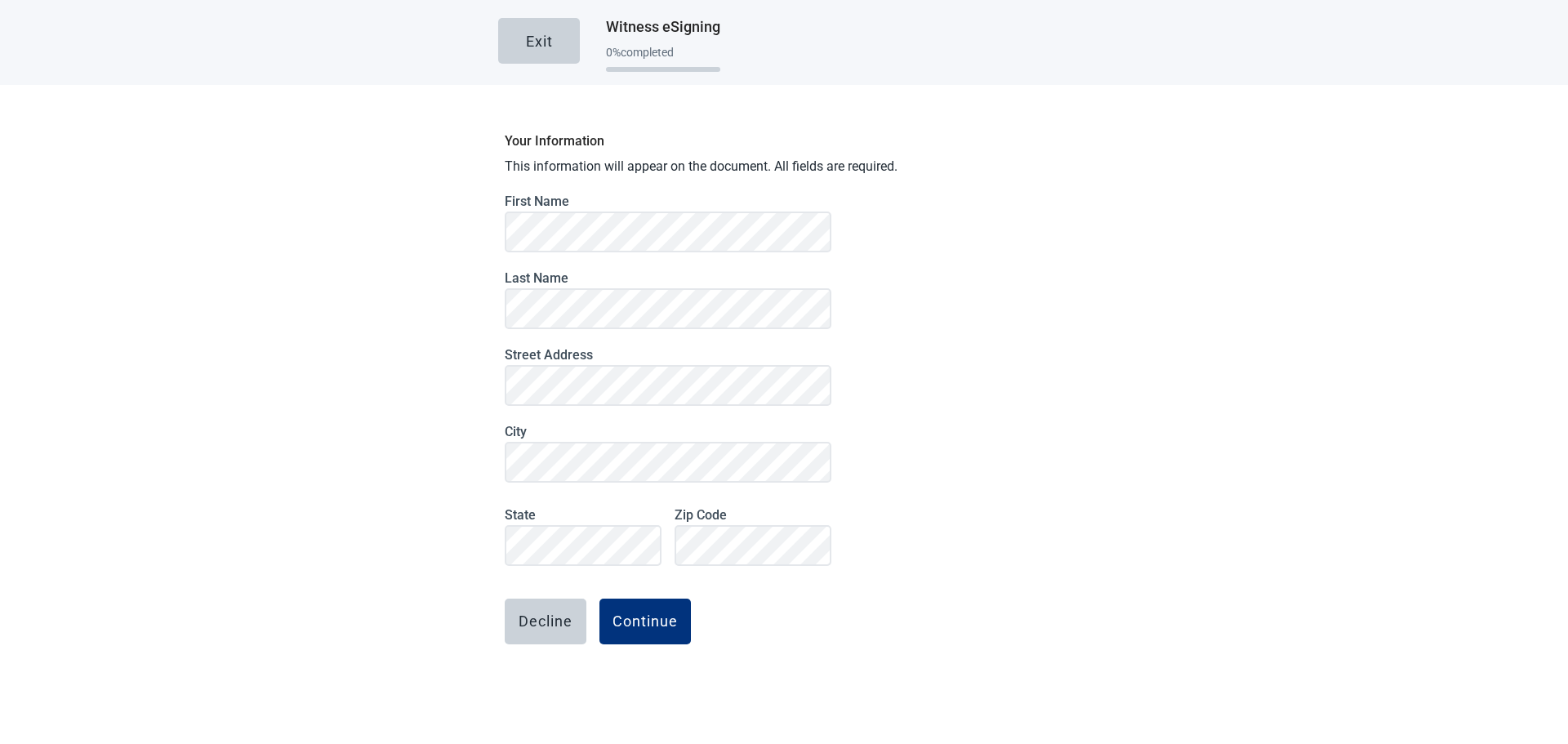
click at [635, 622] on div "Continue" at bounding box center [645, 621] width 65 height 16
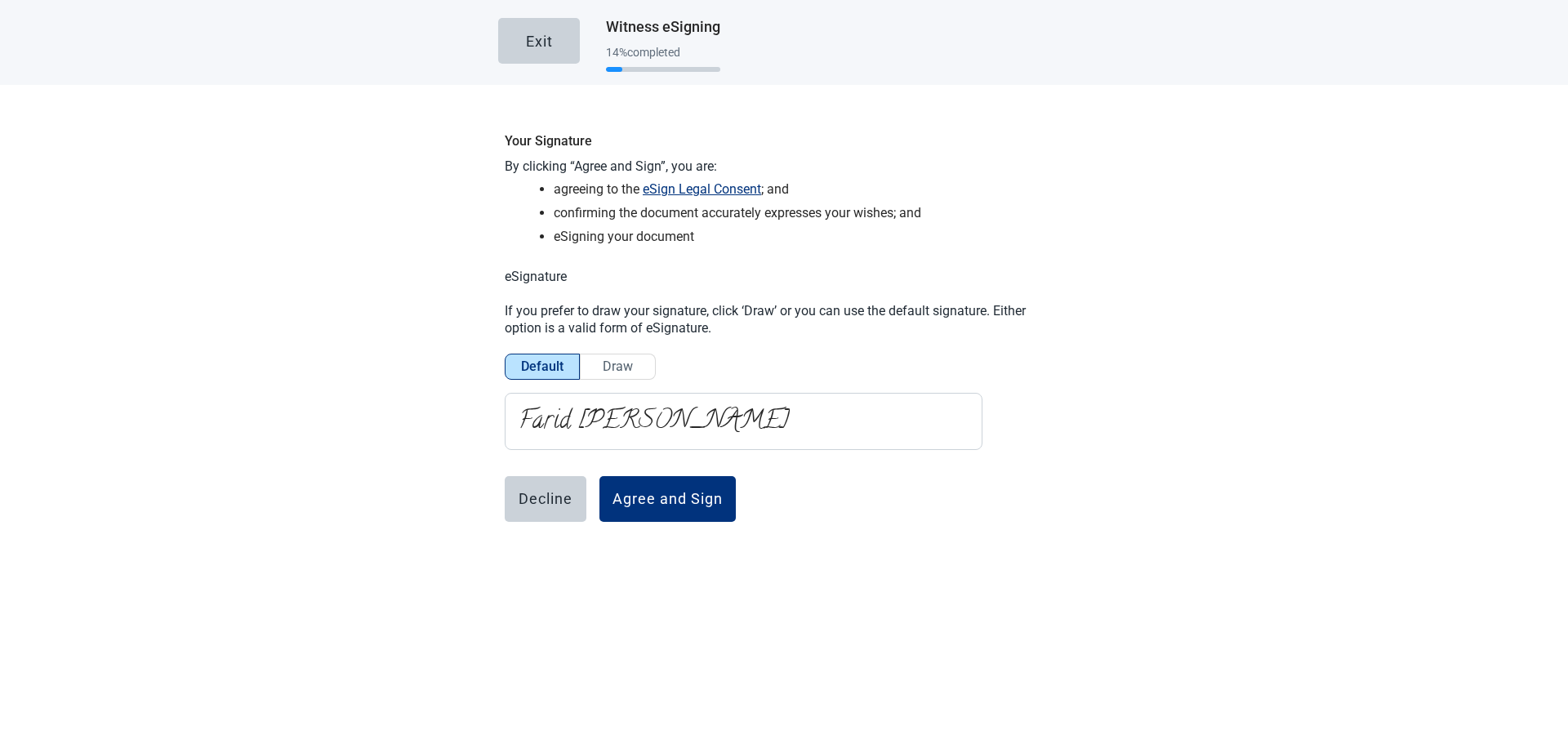
click at [675, 497] on div "Agree and Sign" at bounding box center [667, 498] width 110 height 16
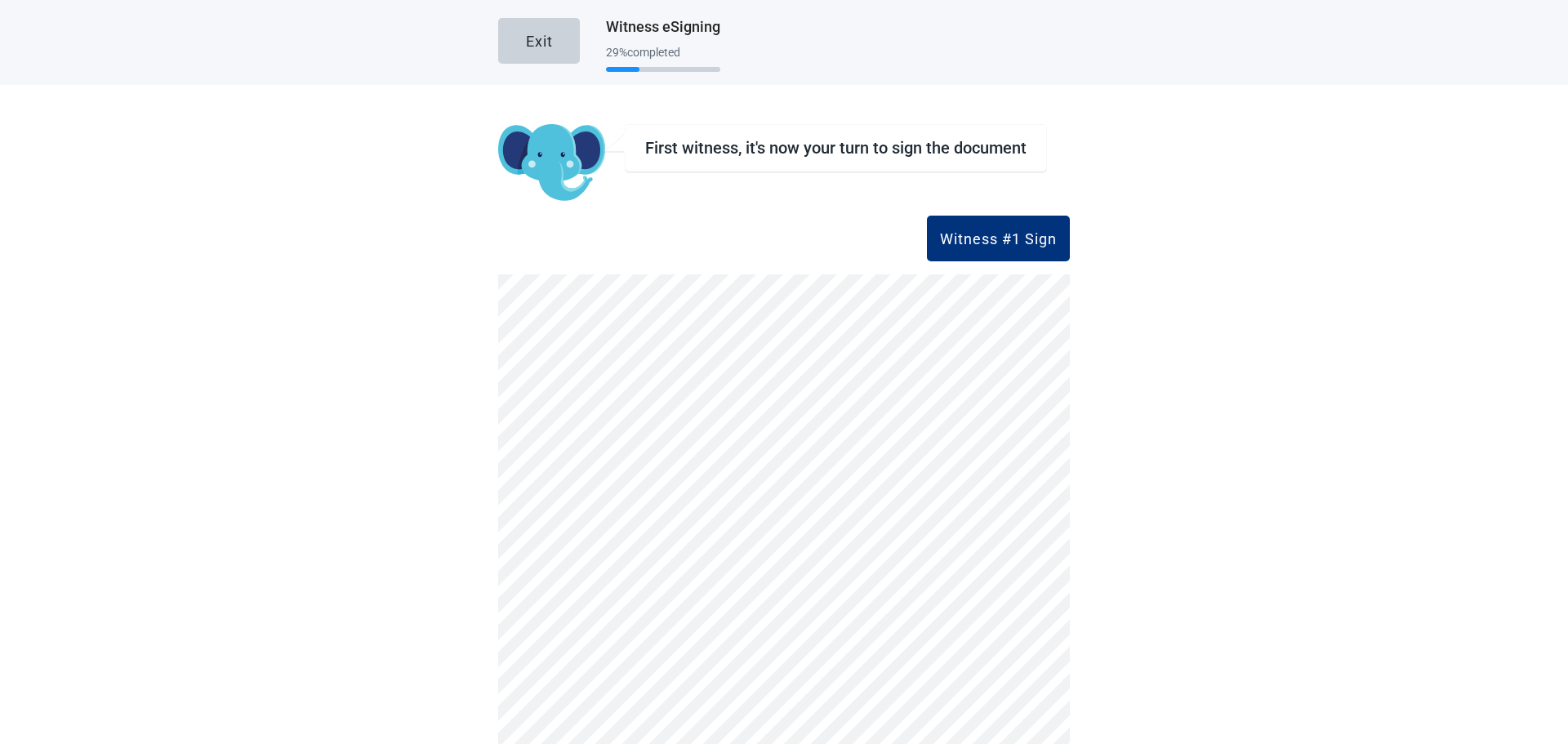
click at [952, 235] on div "Witness #1 Sign" at bounding box center [998, 238] width 116 height 16
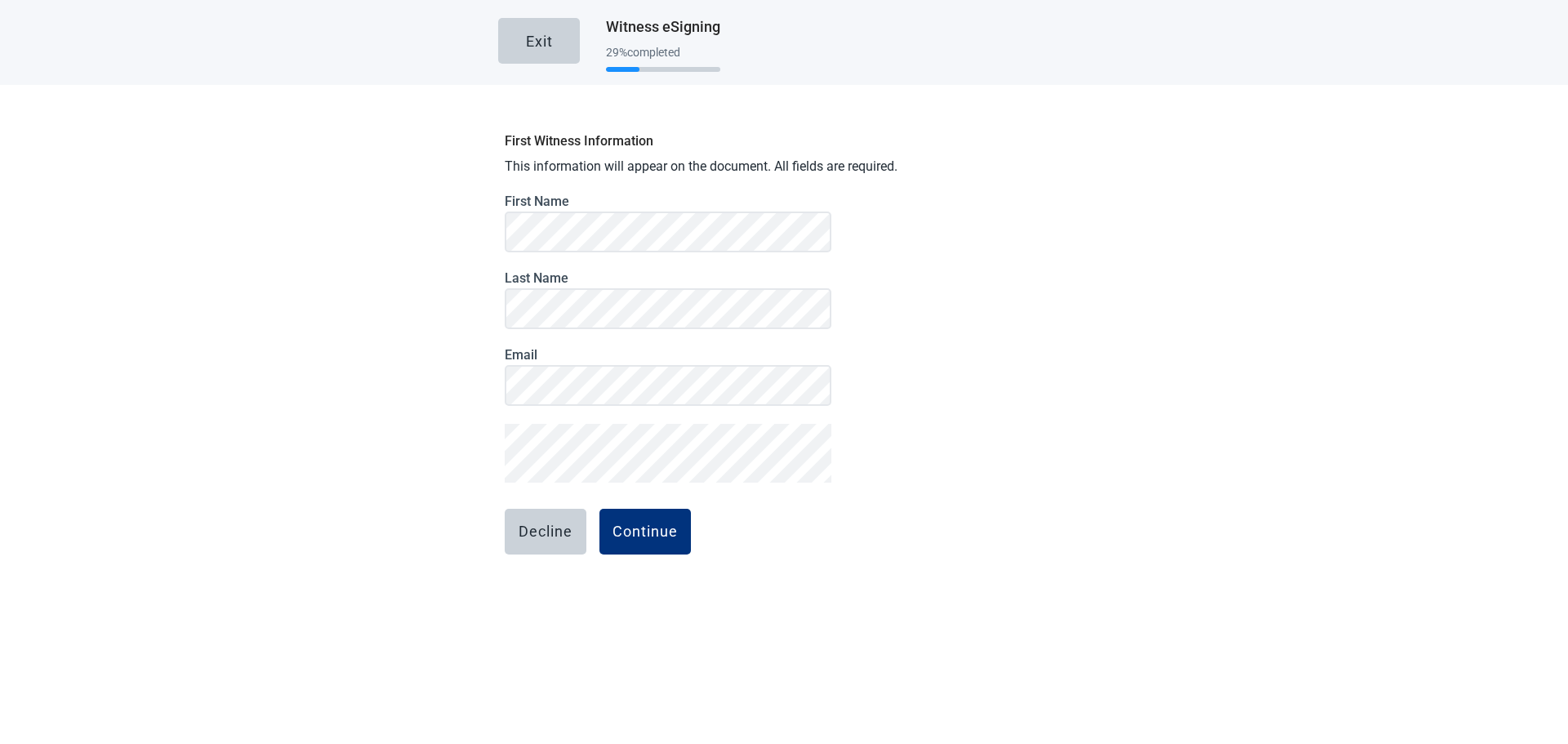
click at [641, 533] on div "Continue" at bounding box center [645, 531] width 65 height 16
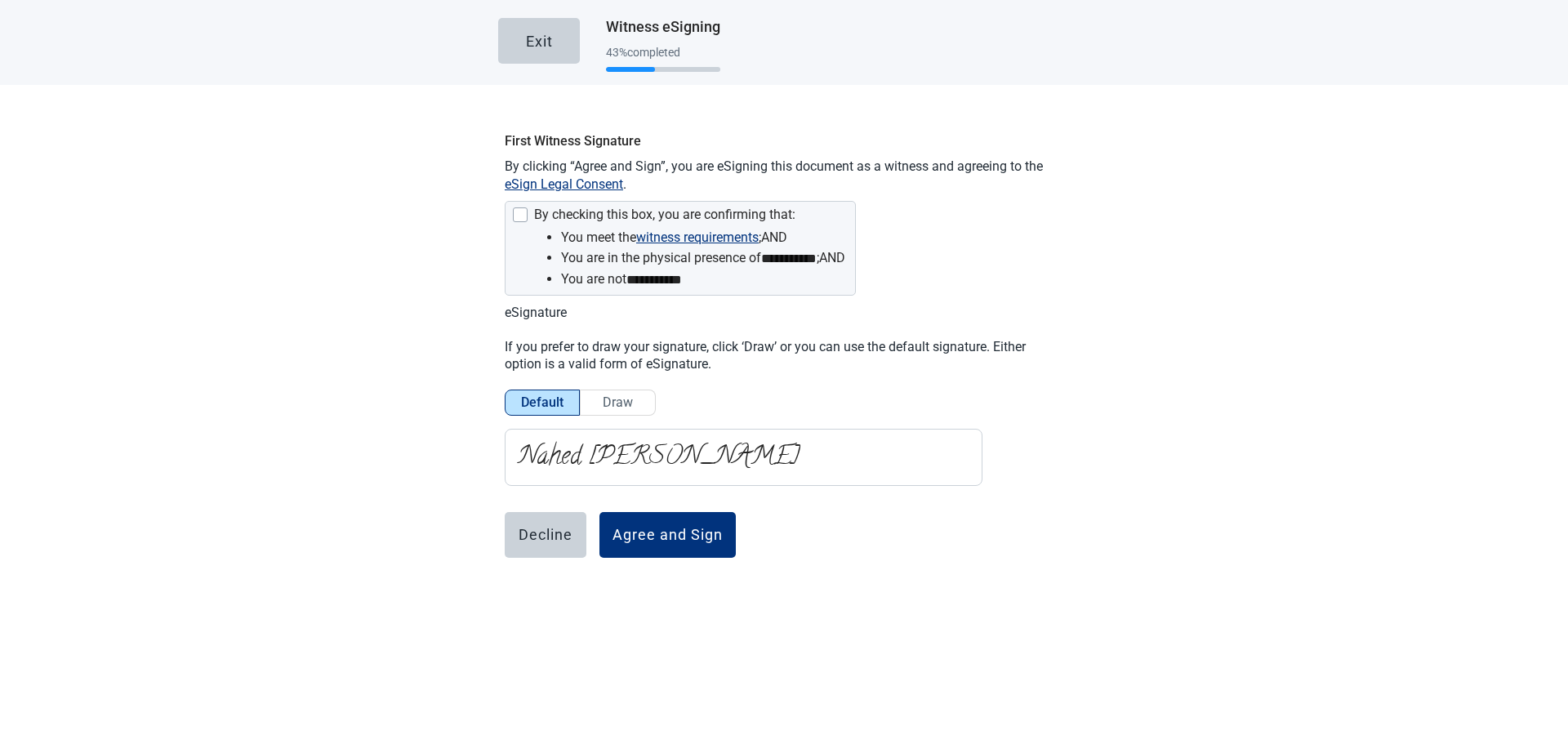
click at [517, 218] on div at bounding box center [520, 214] width 15 height 15
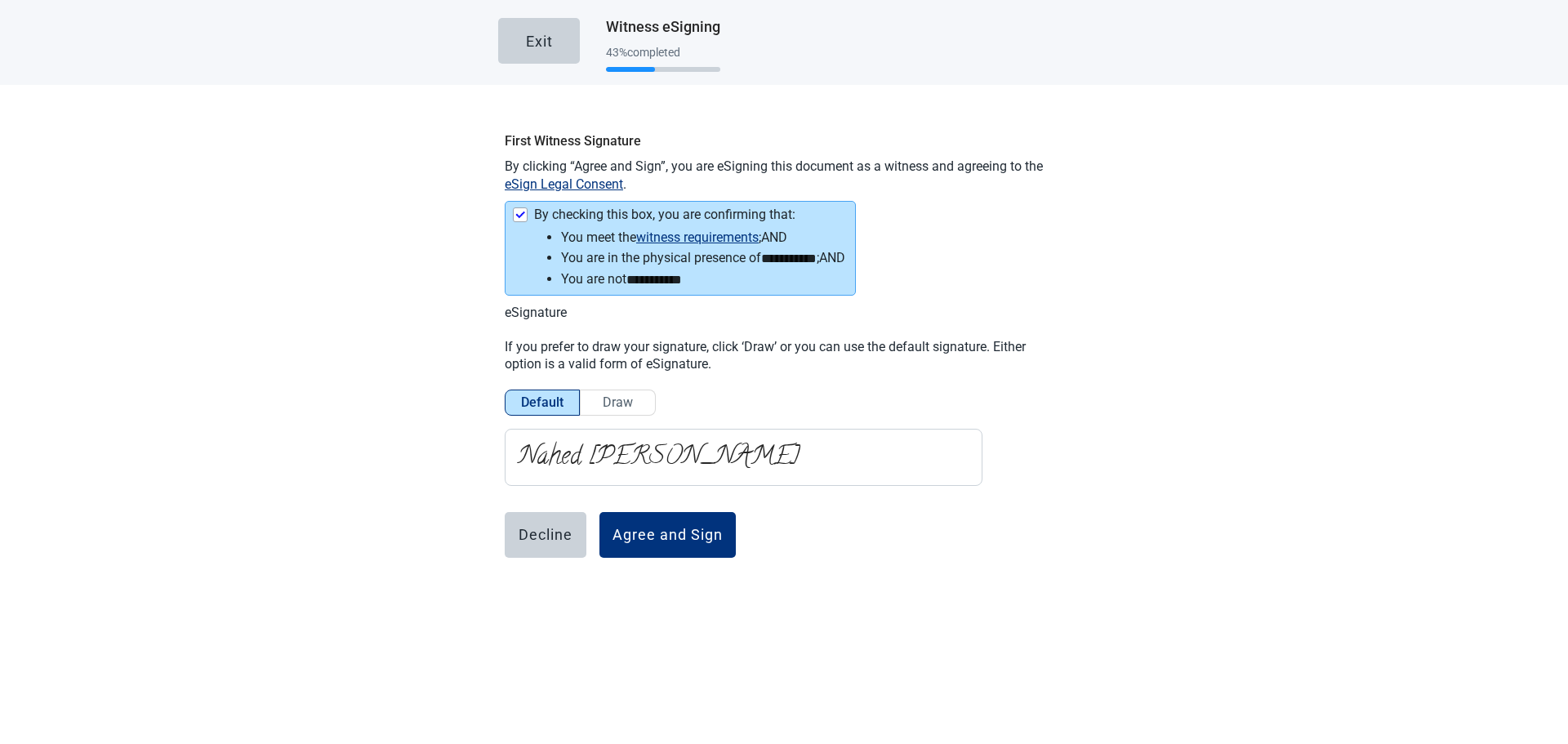
click at [656, 530] on div "Agree and Sign" at bounding box center [667, 534] width 110 height 16
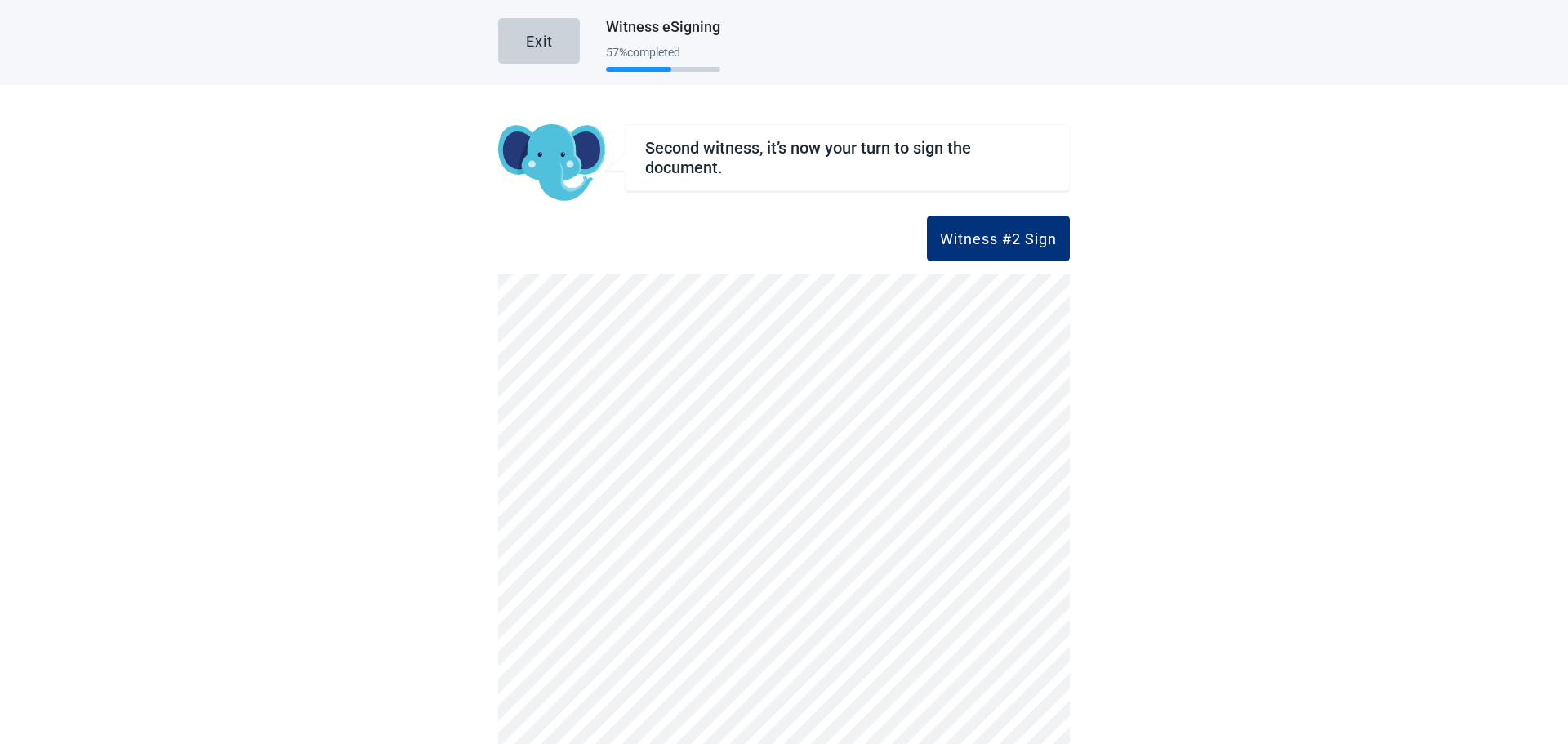
click at [981, 228] on button "Witness #2 Sign" at bounding box center [998, 238] width 143 height 45
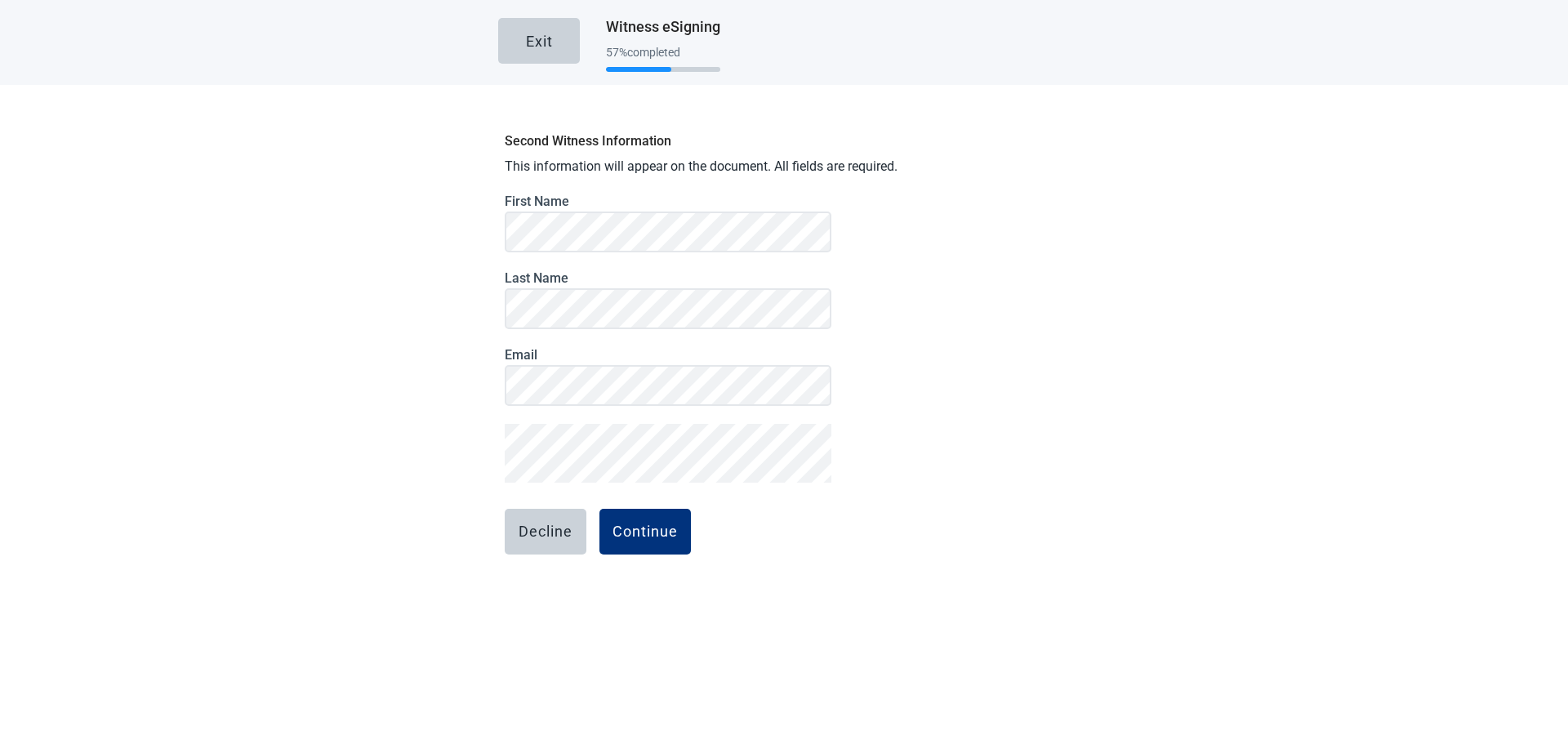
drag, startPoint x: 415, startPoint y: 646, endPoint x: 425, endPoint y: 646, distance: 10.0
click at [416, 646] on div "Exit Witness eSigning 57 % completed Second Witness Information This informatio…" at bounding box center [784, 372] width 1568 height 744
click at [651, 528] on div "Continue" at bounding box center [645, 531] width 65 height 16
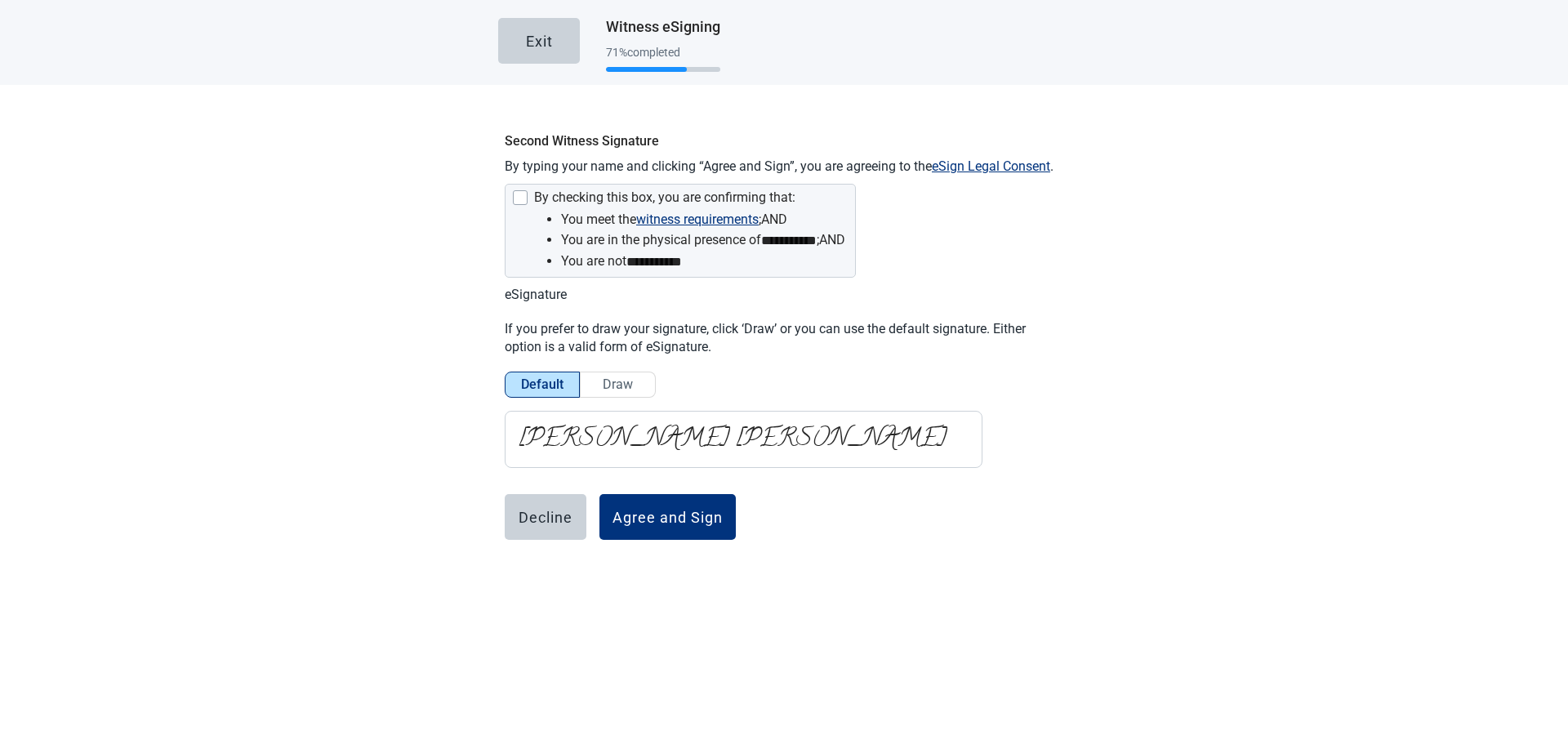
click at [681, 514] on div "Agree and Sign" at bounding box center [667, 516] width 110 height 16
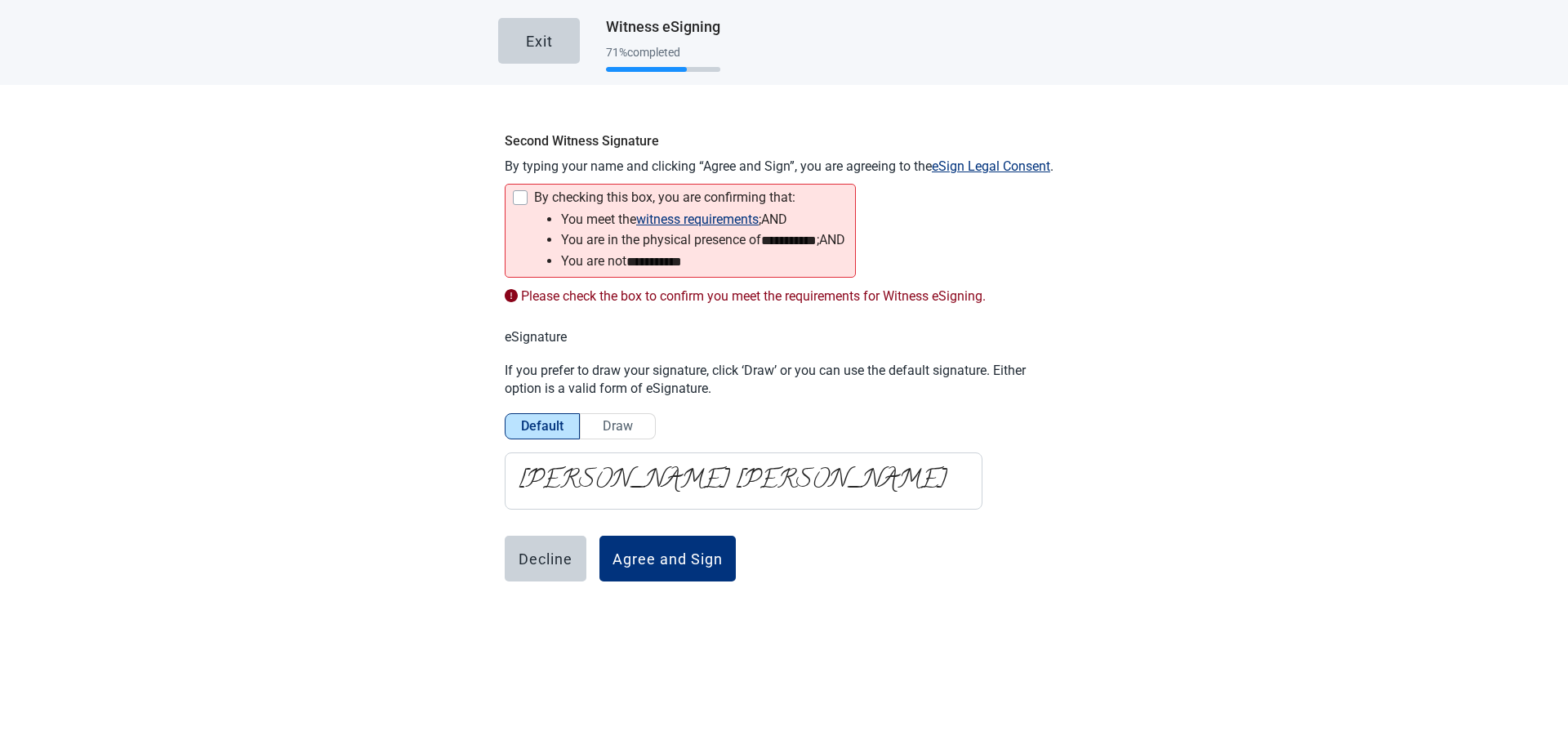
click at [515, 194] on div at bounding box center [520, 197] width 15 height 15
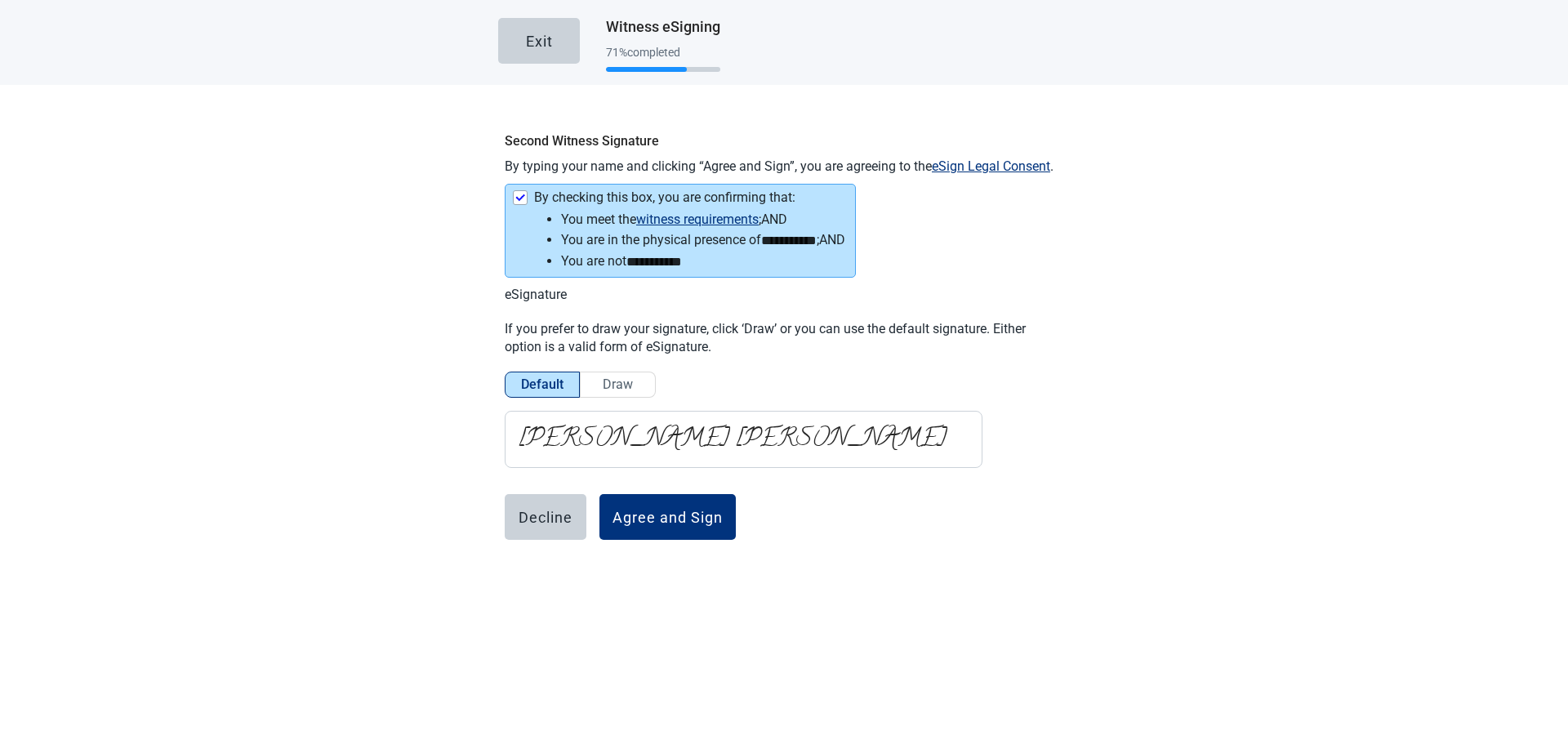
click at [659, 509] on div "Agree and Sign" at bounding box center [667, 516] width 110 height 16
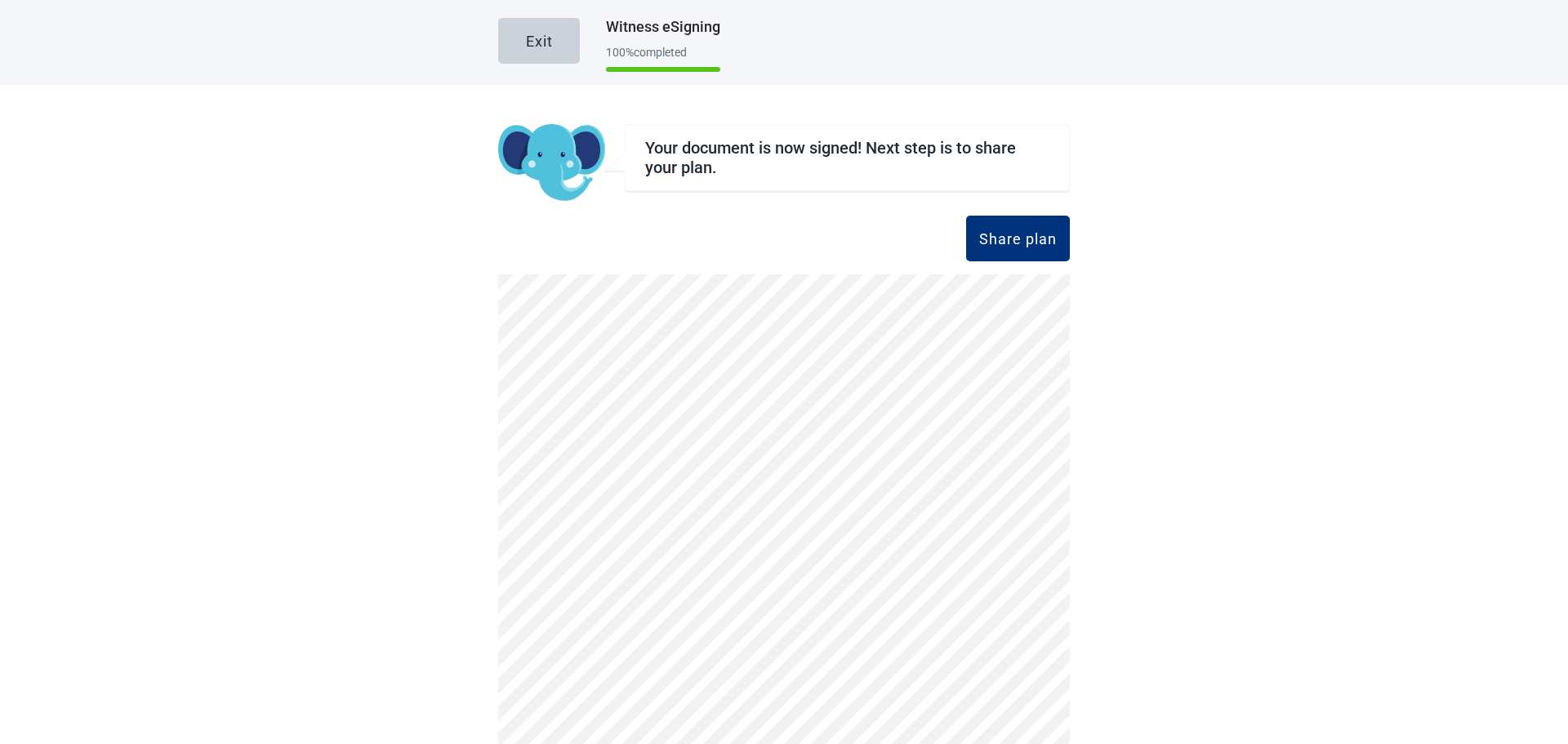
click at [1035, 237] on div "Share plan" at bounding box center [1017, 238] width 78 height 16
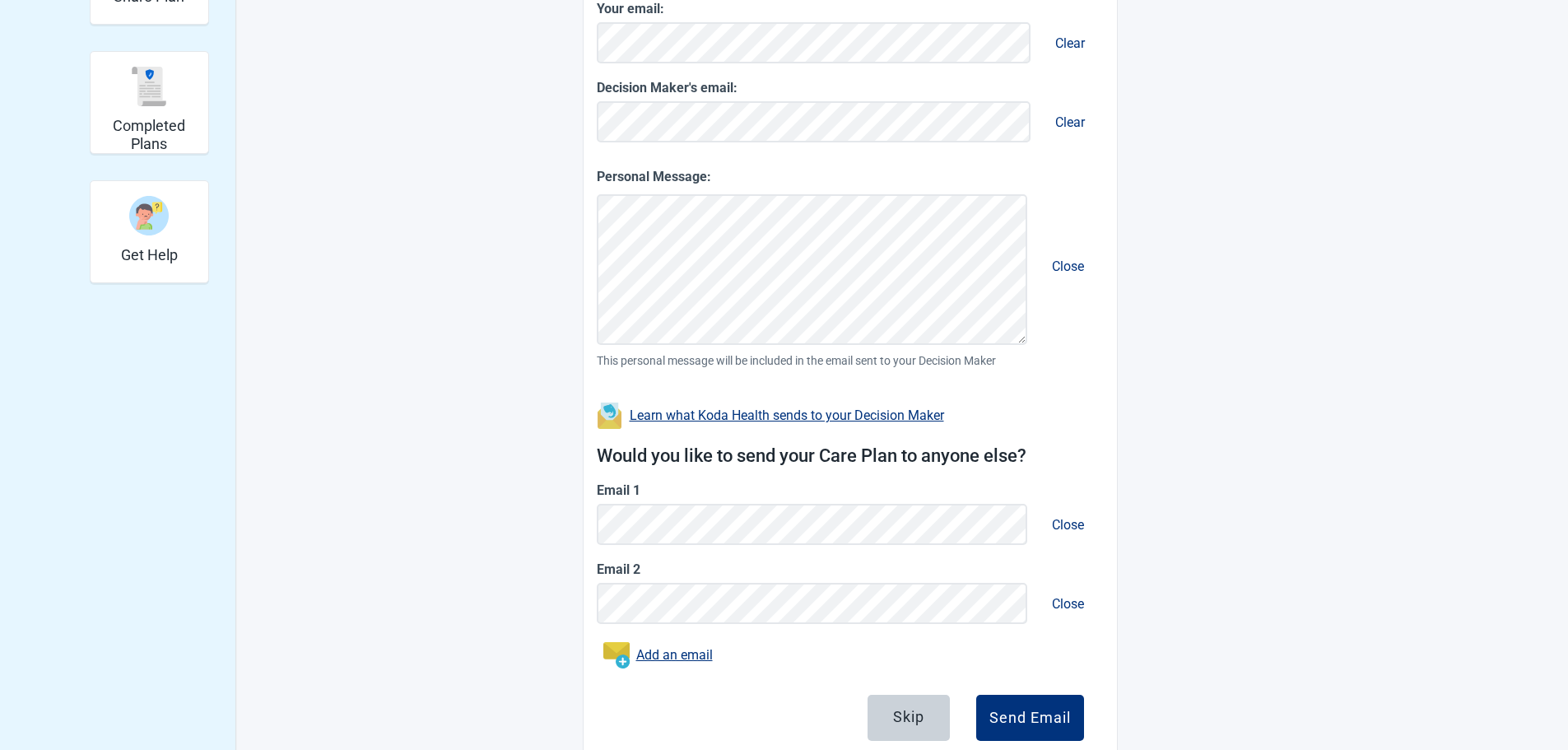
scroll to position [411, 0]
click at [1055, 716] on div "Send Email" at bounding box center [1030, 716] width 81 height 16
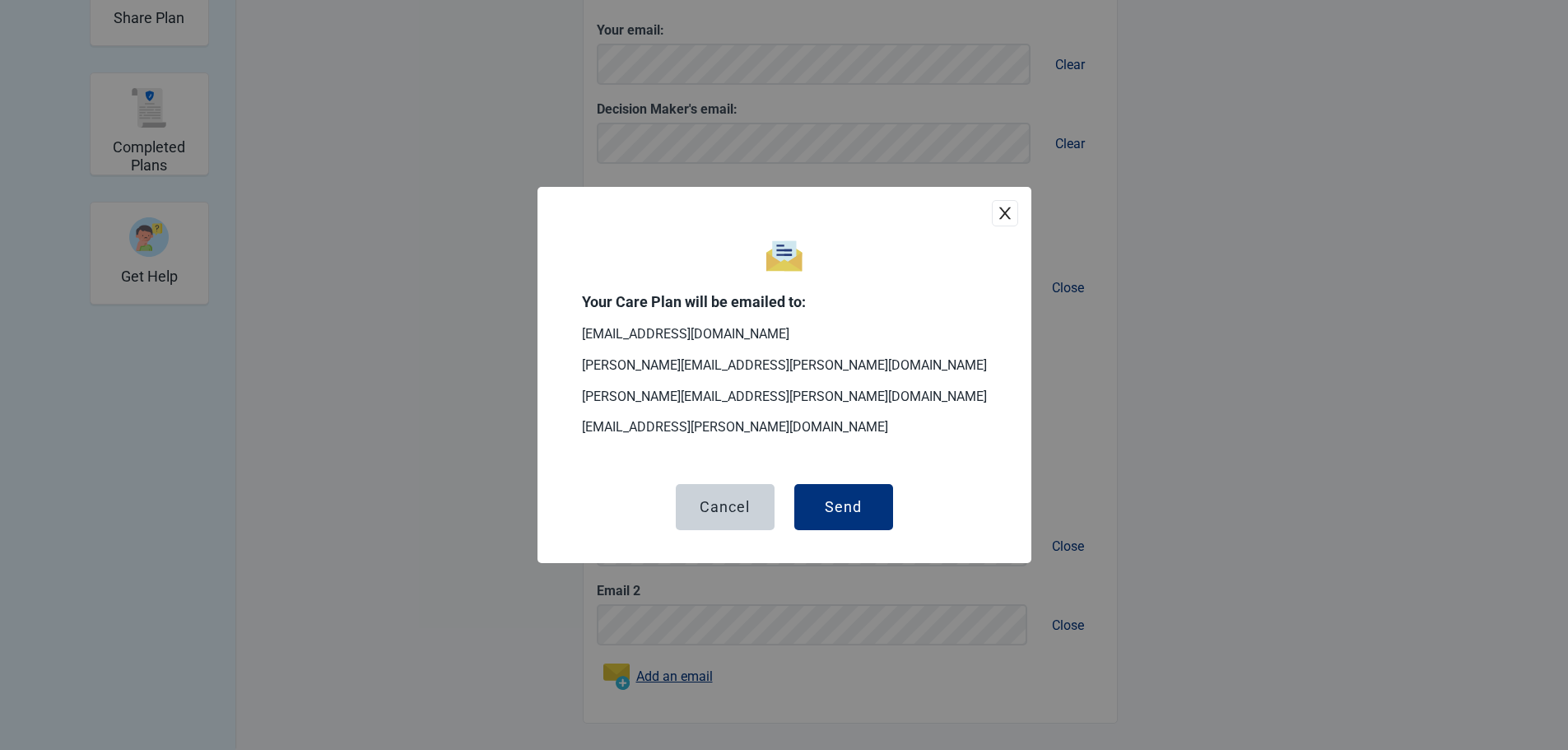
scroll to position [388, 0]
click at [844, 506] on div "Send" at bounding box center [843, 507] width 37 height 16
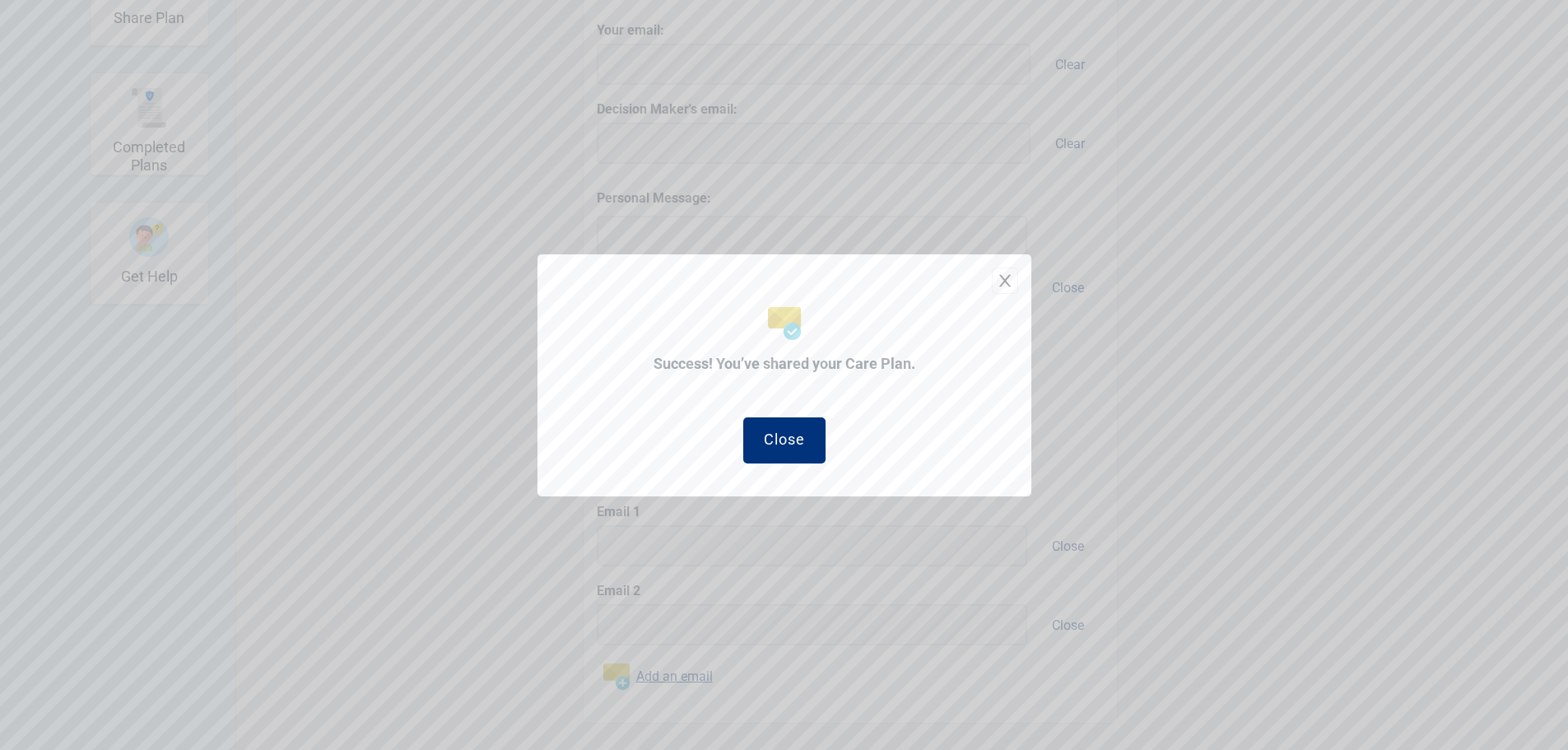
click at [769, 431] on div "Close" at bounding box center [785, 438] width 41 height 16
